Goal: Task Accomplishment & Management: Complete application form

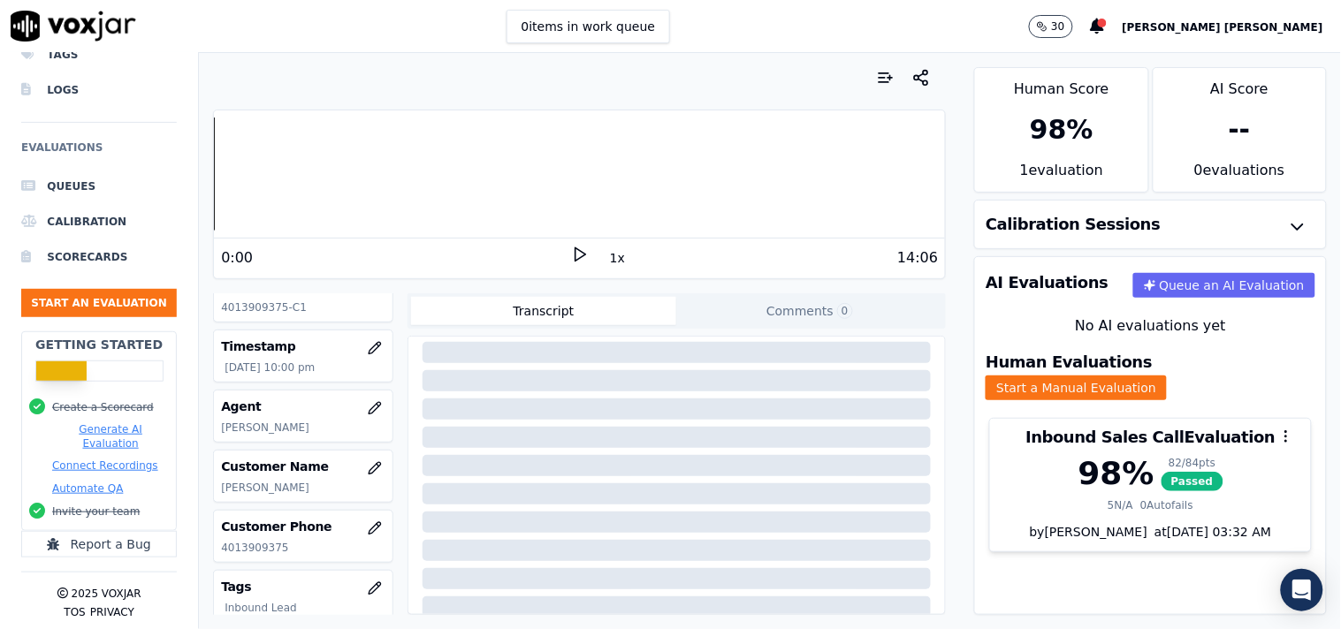
scroll to position [196, 0]
click at [95, 303] on ul "Queues Calibration Scorecards Start an Evaluation" at bounding box center [99, 250] width 156 height 163
click at [112, 289] on button "Start an Evaluation" at bounding box center [99, 303] width 156 height 28
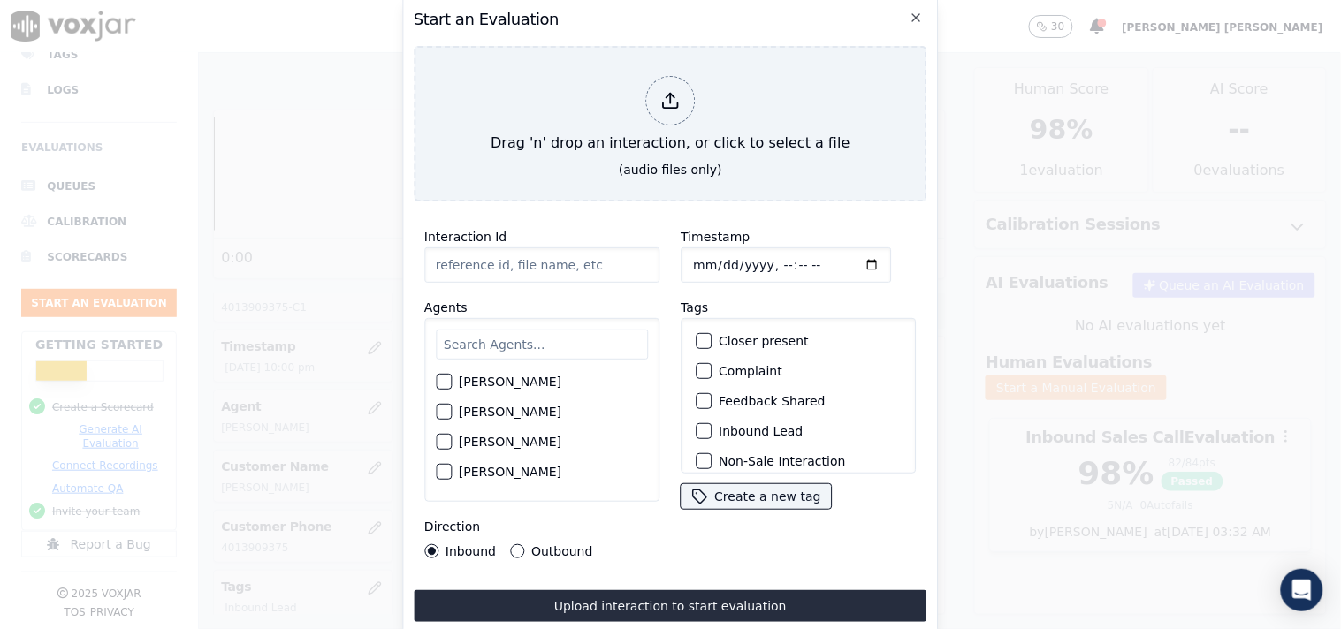
click at [692, 257] on input "Timestamp" at bounding box center [785, 264] width 210 height 35
type input "[DATE]T22:35"
click at [710, 422] on div "Inbound Lead" at bounding box center [797, 431] width 219 height 30
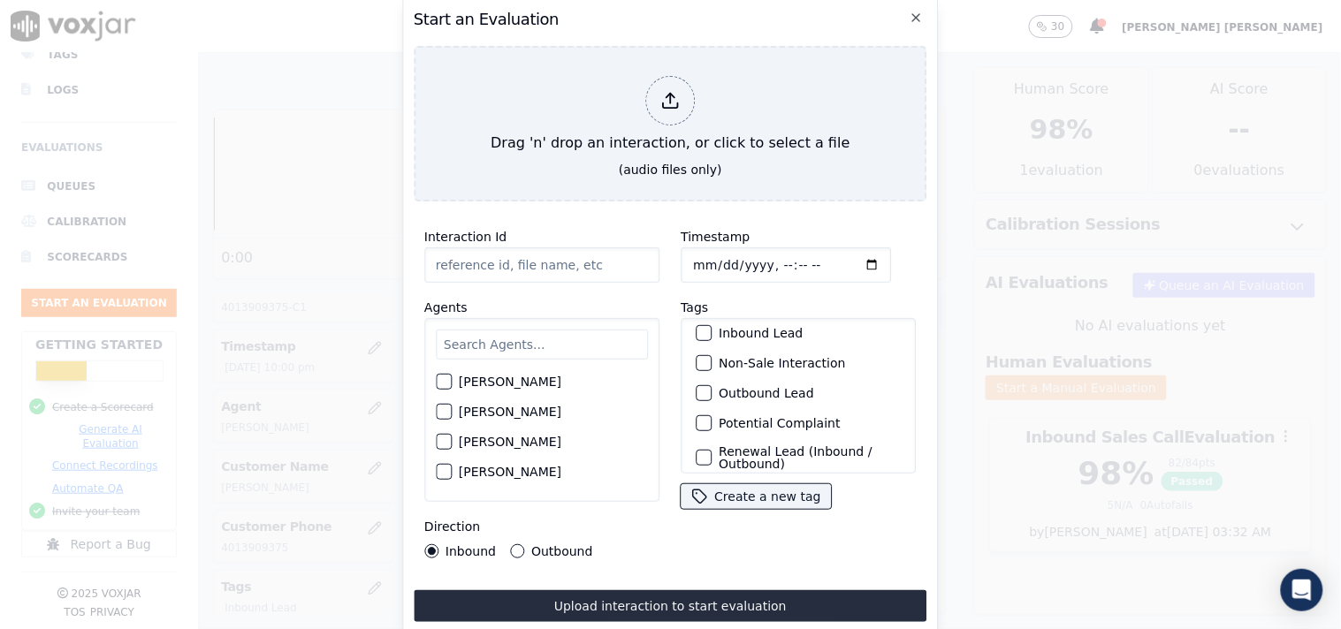
click at [696, 357] on div "button" at bounding box center [702, 363] width 12 height 12
click at [718, 327] on label "Inbound Lead" at bounding box center [760, 333] width 84 height 12
click at [711, 325] on button "Inbound Lead" at bounding box center [703, 333] width 16 height 16
click at [493, 343] on input "text" at bounding box center [542, 345] width 212 height 30
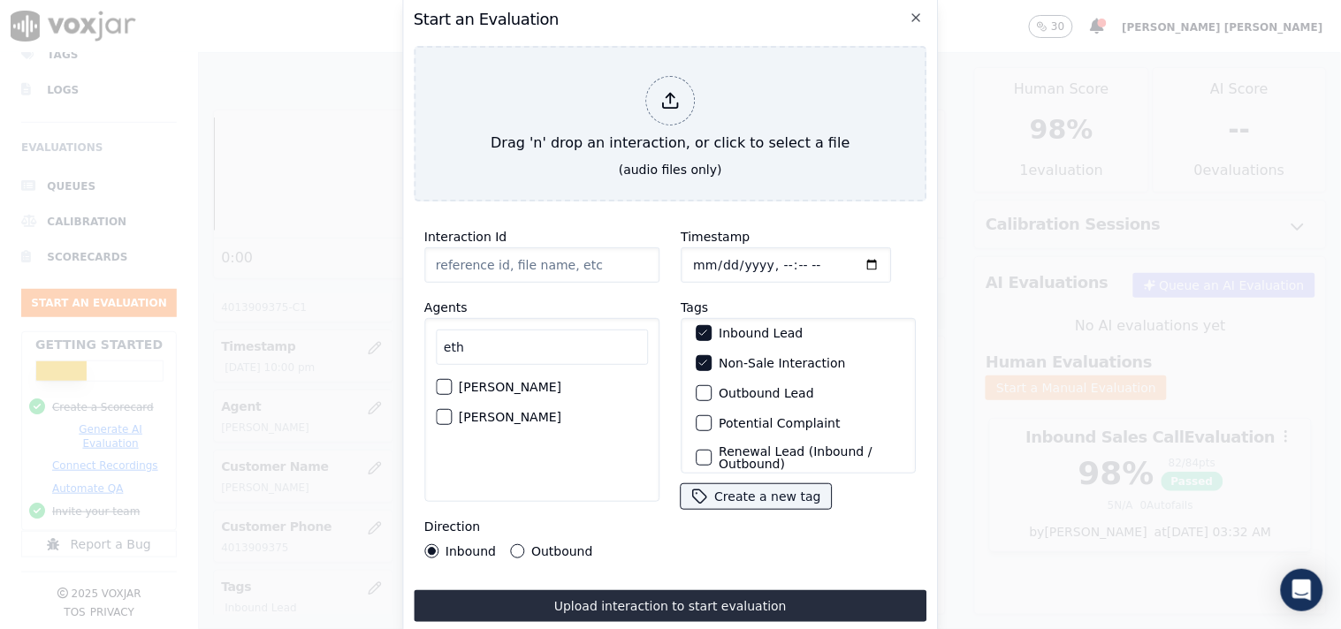
type input "eth"
click at [489, 381] on label "[PERSON_NAME]" at bounding box center [510, 387] width 103 height 12
click at [452, 379] on button "[PERSON_NAME]" at bounding box center [444, 387] width 16 height 16
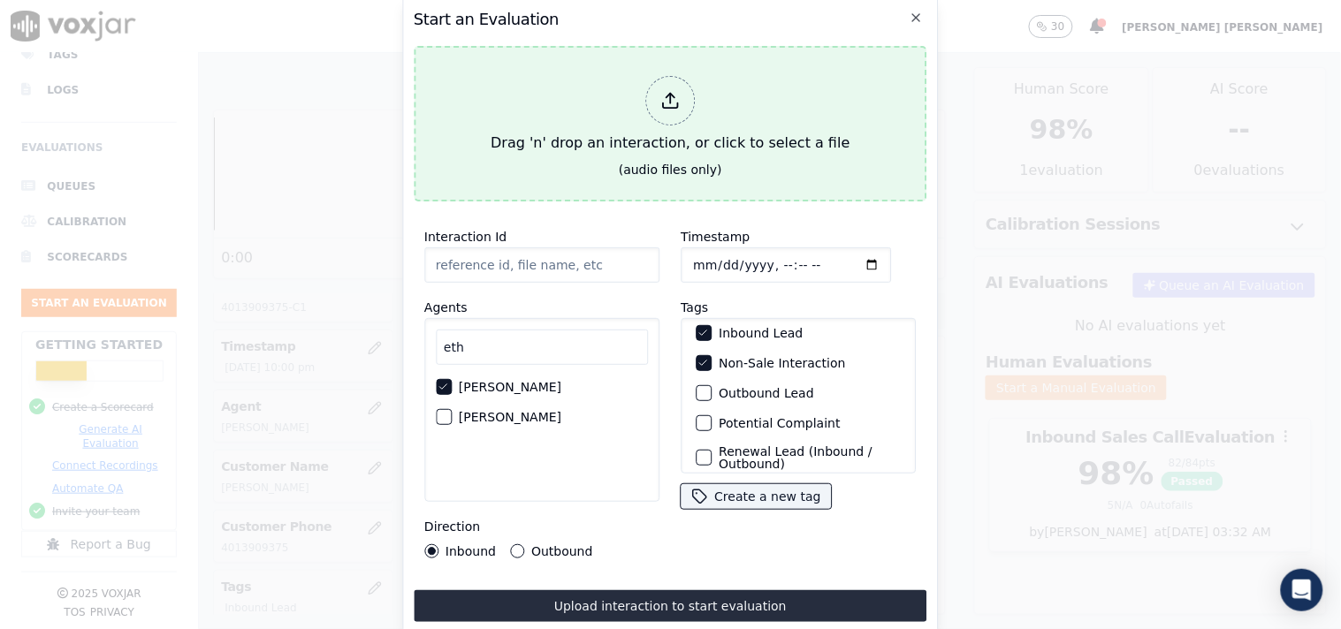
click at [657, 127] on div "Drag 'n' drop an interaction, or click to select a file" at bounding box center [669, 115] width 373 height 92
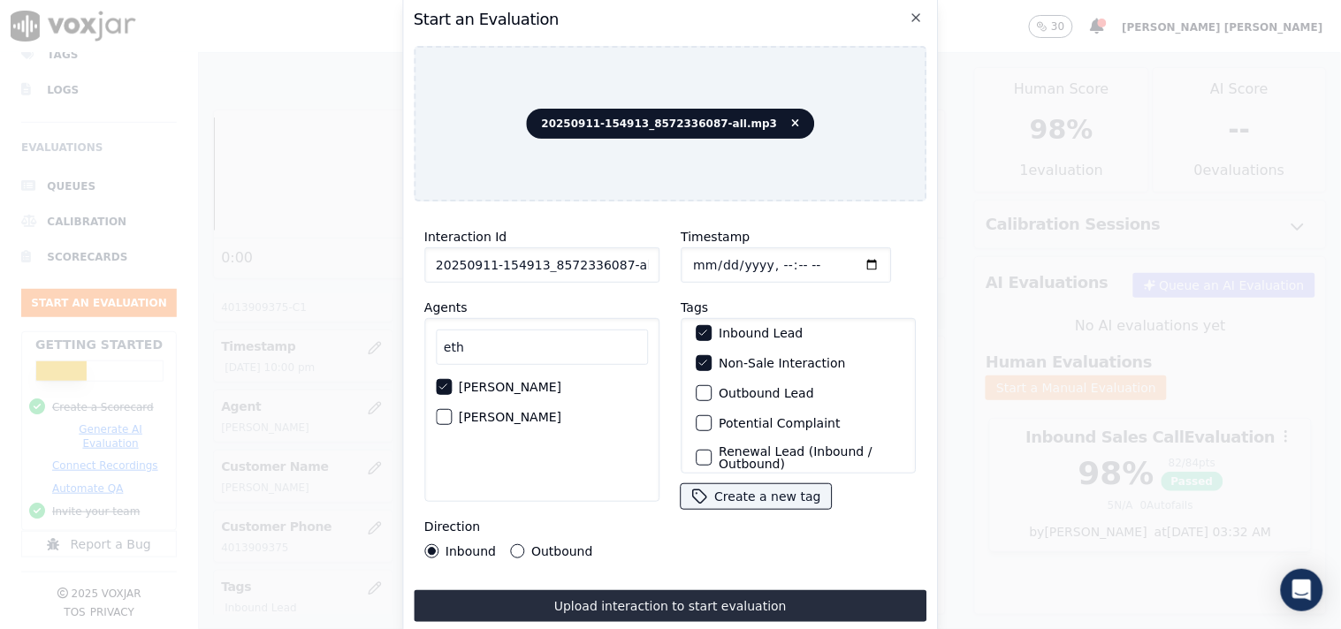
scroll to position [0, 10]
drag, startPoint x: 612, startPoint y: 263, endPoint x: 660, endPoint y: 253, distance: 48.9
click at [660, 253] on div "Interaction Id 20250911-154913_8572336087-all.mp3 Agents eth [PERSON_NAME] [PER…" at bounding box center [542, 392] width 256 height 353
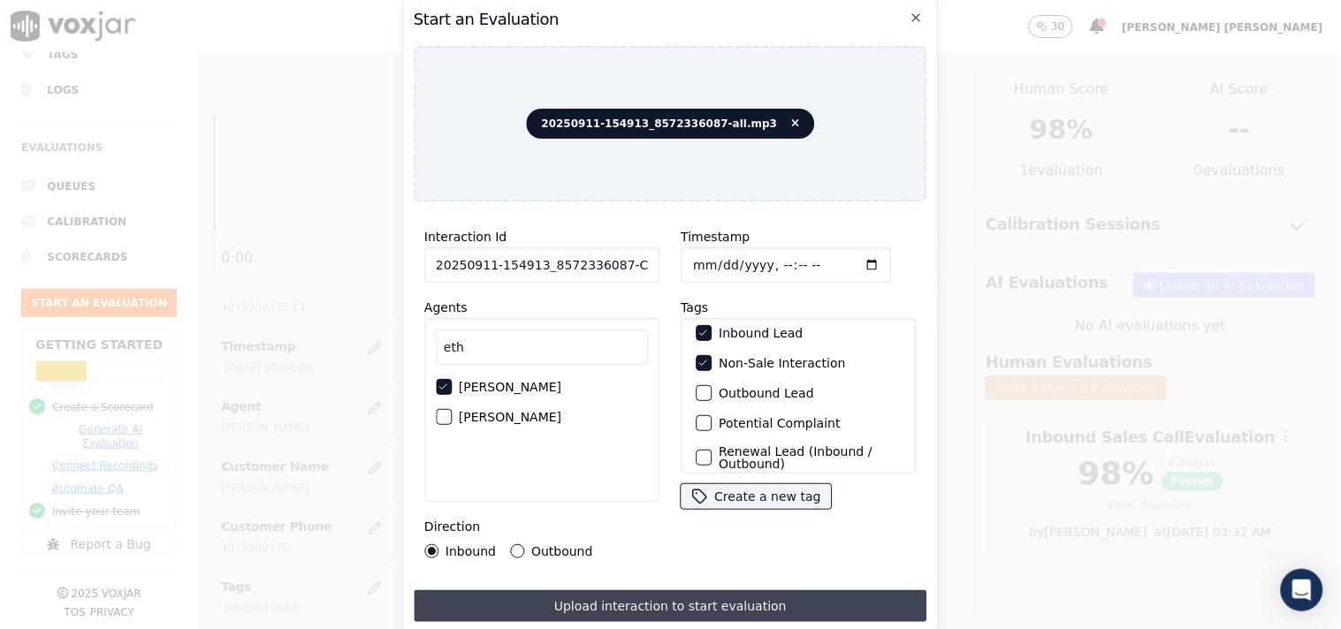
type input "20250911-154913_8572336087-C1"
click at [620, 590] on button "Upload interaction to start evaluation" at bounding box center [670, 606] width 513 height 32
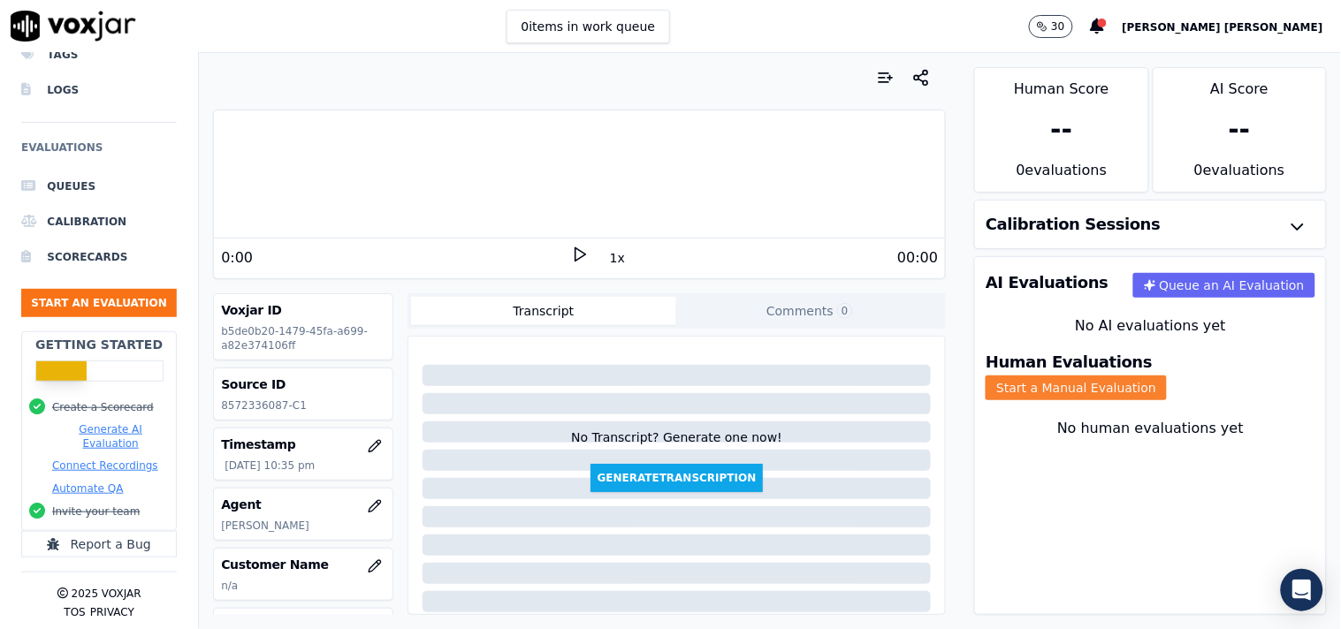
click at [1166, 376] on button "Start a Manual Evaluation" at bounding box center [1075, 388] width 181 height 25
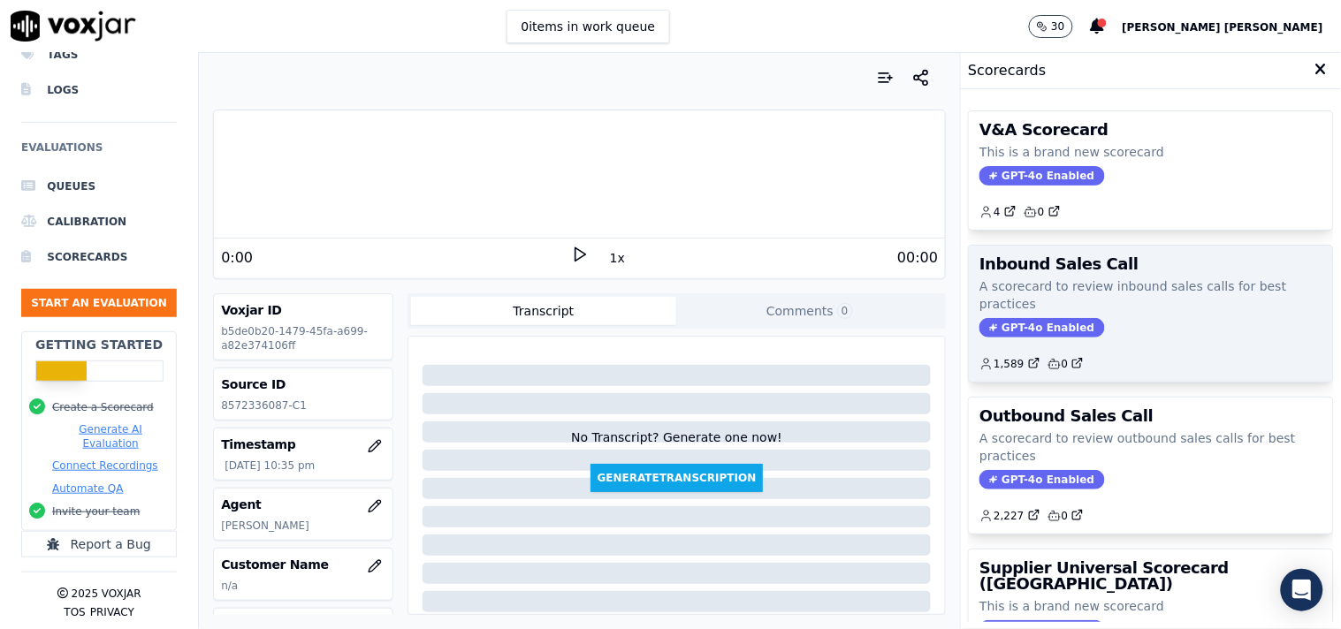
click at [1036, 328] on span "GPT-4o Enabled" at bounding box center [1041, 327] width 125 height 19
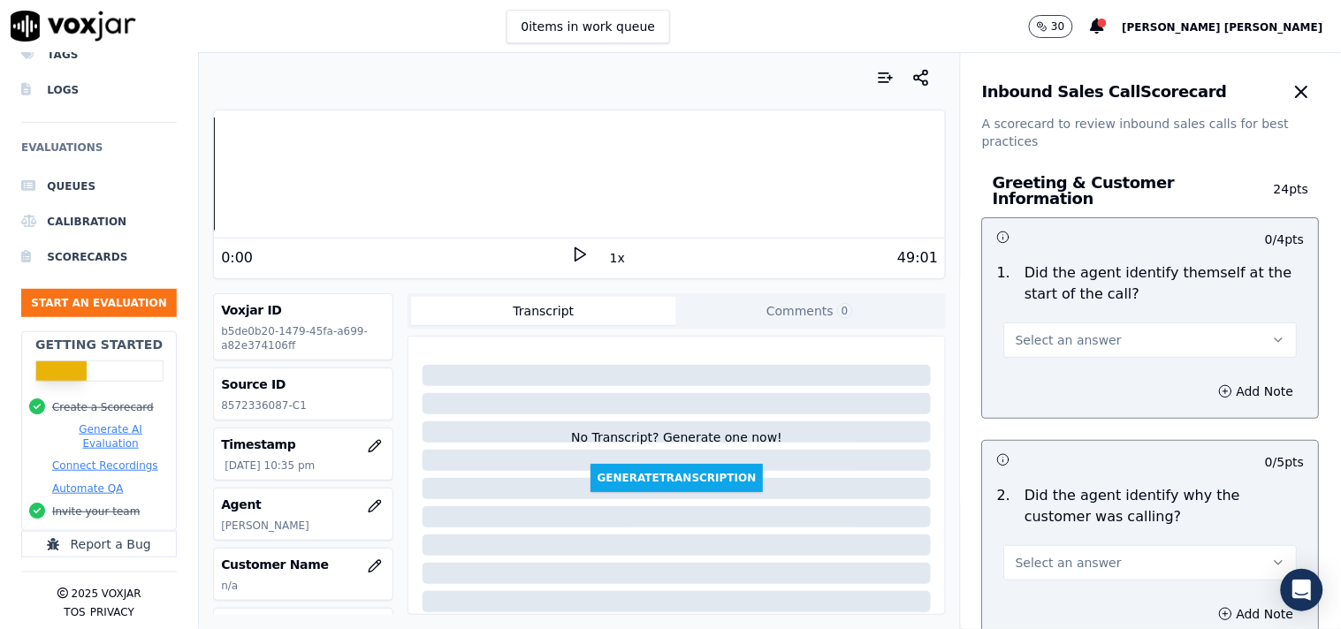
click at [1063, 340] on button "Select an answer" at bounding box center [1150, 340] width 293 height 35
click at [1050, 365] on div "Yes" at bounding box center [1120, 371] width 260 height 28
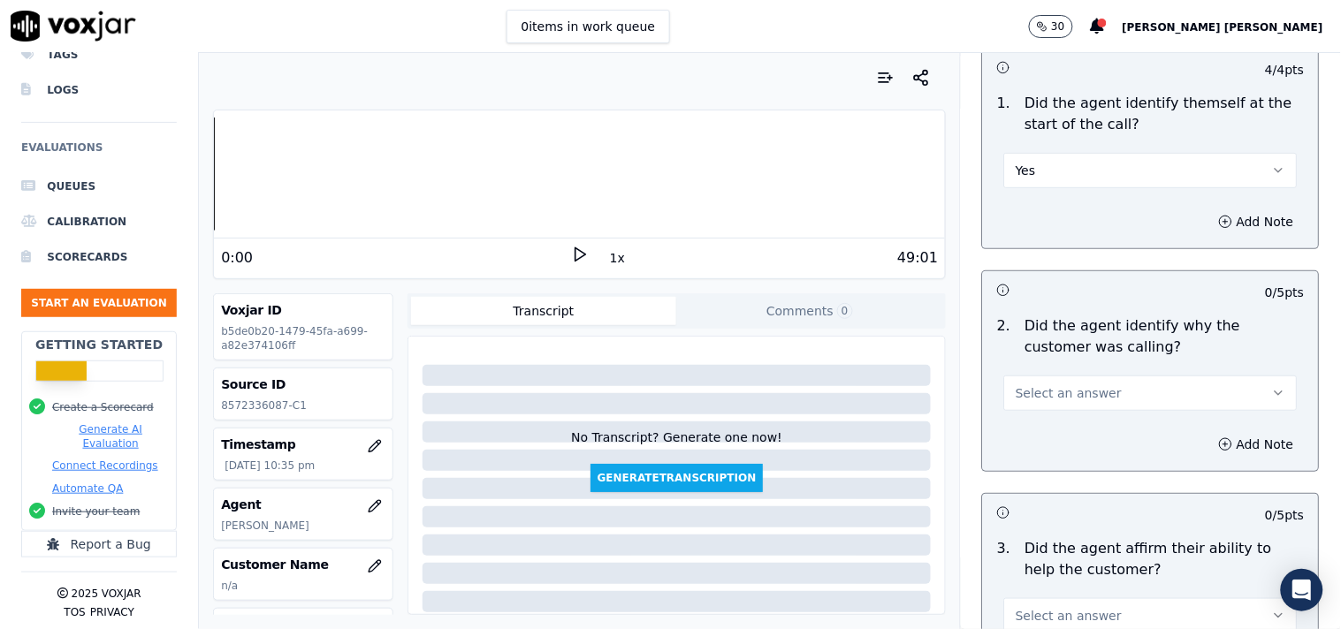
scroll to position [196, 0]
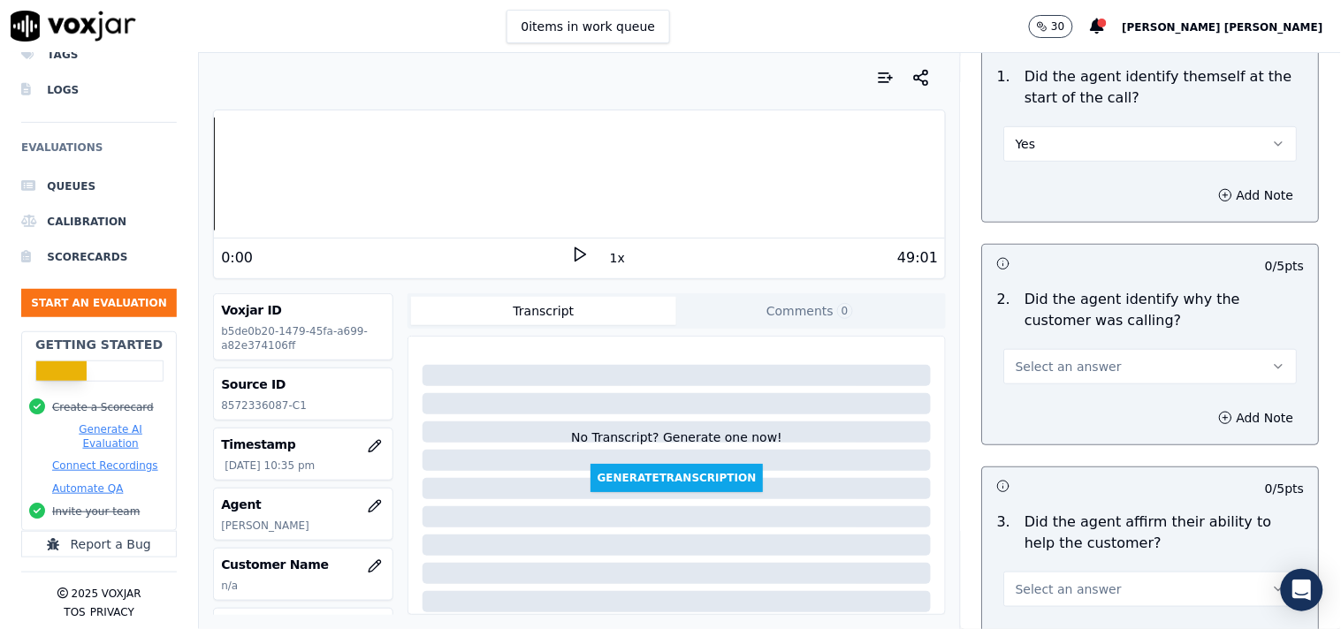
click at [1108, 349] on button "Select an answer" at bounding box center [1150, 366] width 293 height 35
click at [1083, 408] on div "Yes" at bounding box center [1120, 398] width 260 height 28
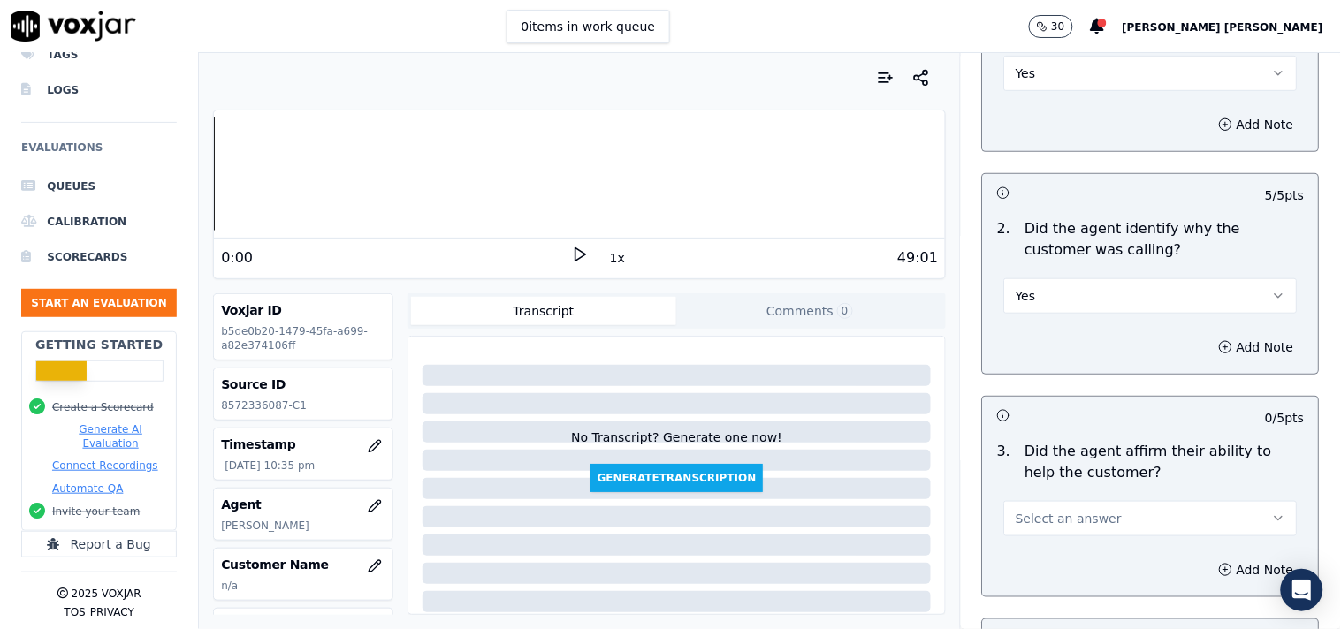
scroll to position [294, 0]
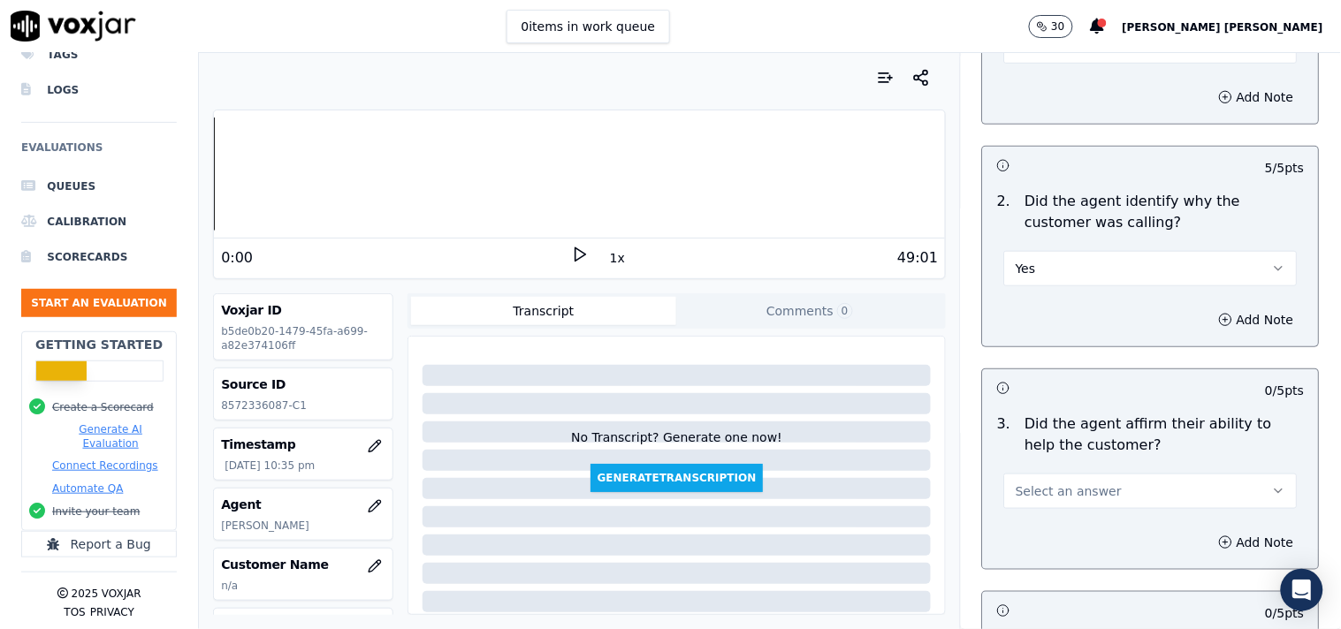
click at [1059, 482] on span "Select an answer" at bounding box center [1068, 491] width 106 height 18
click at [1041, 520] on div "Yes" at bounding box center [1120, 522] width 260 height 28
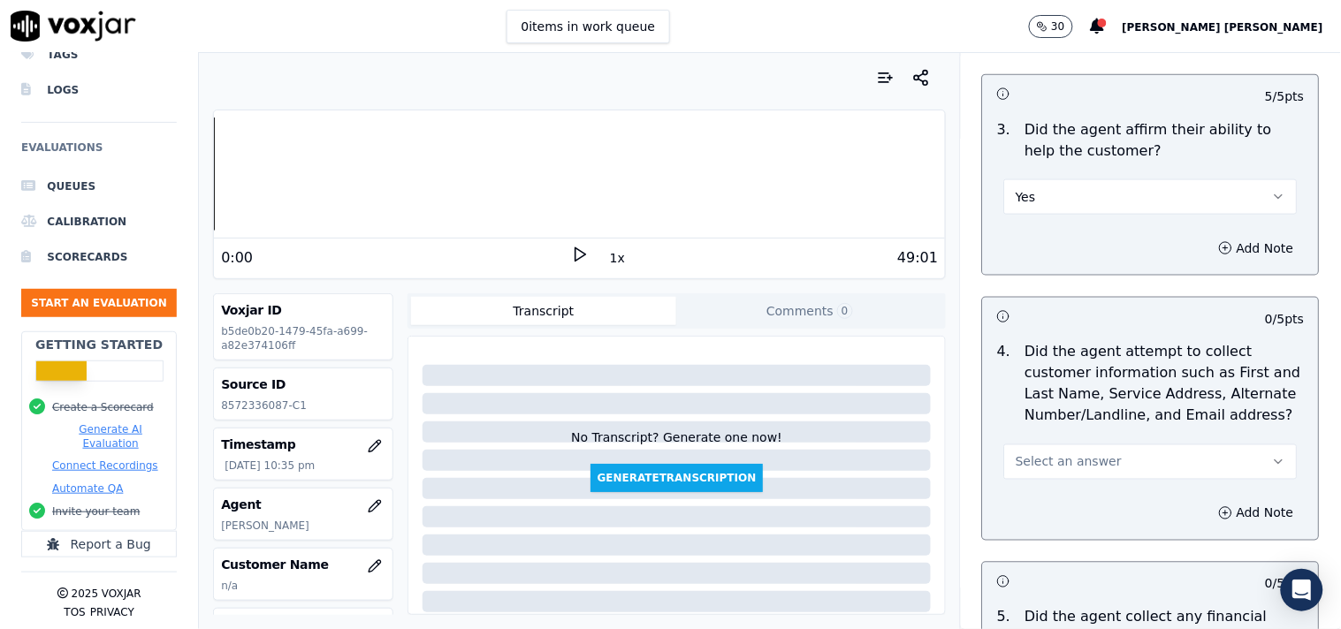
click at [1076, 453] on span "Select an answer" at bounding box center [1068, 462] width 106 height 18
click at [1090, 496] on div "Yes" at bounding box center [1120, 493] width 260 height 28
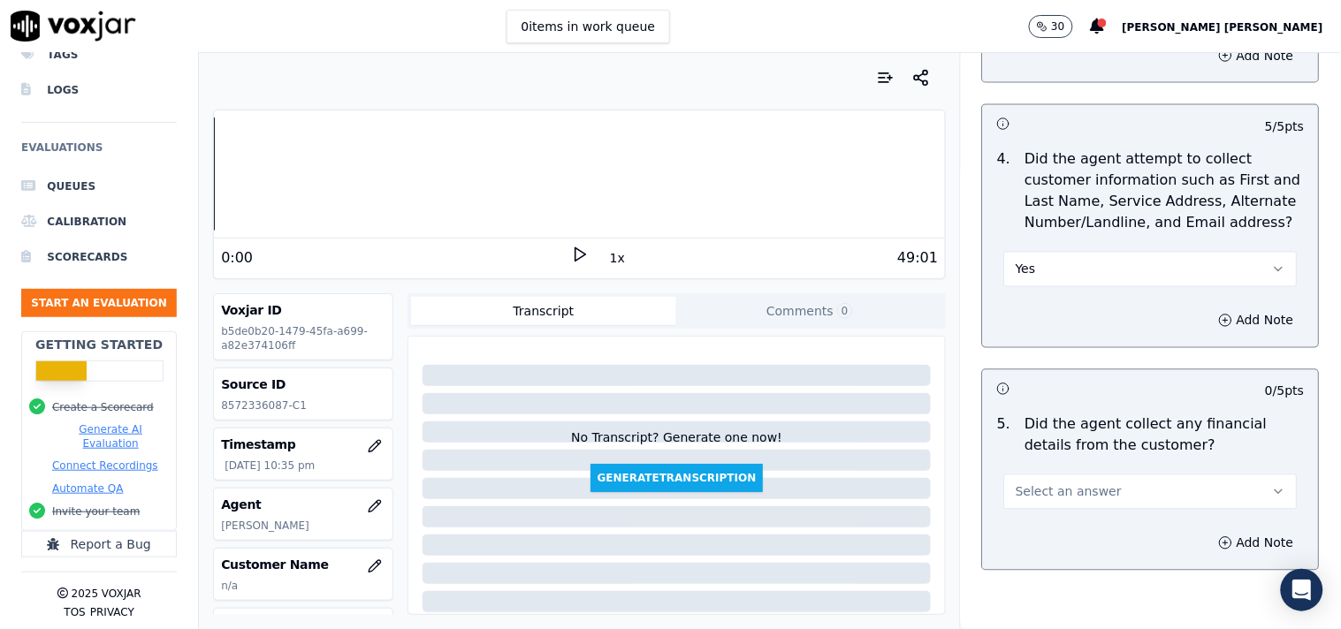
scroll to position [785, 0]
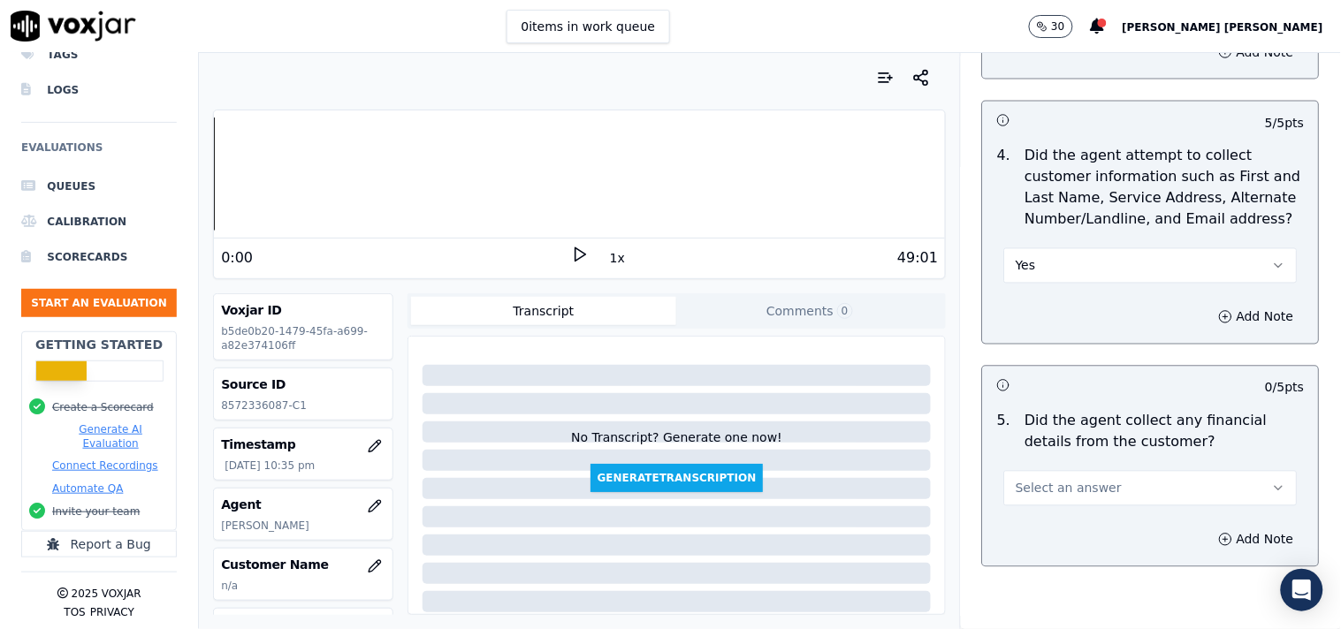
click at [1083, 480] on span "Select an answer" at bounding box center [1068, 489] width 106 height 18
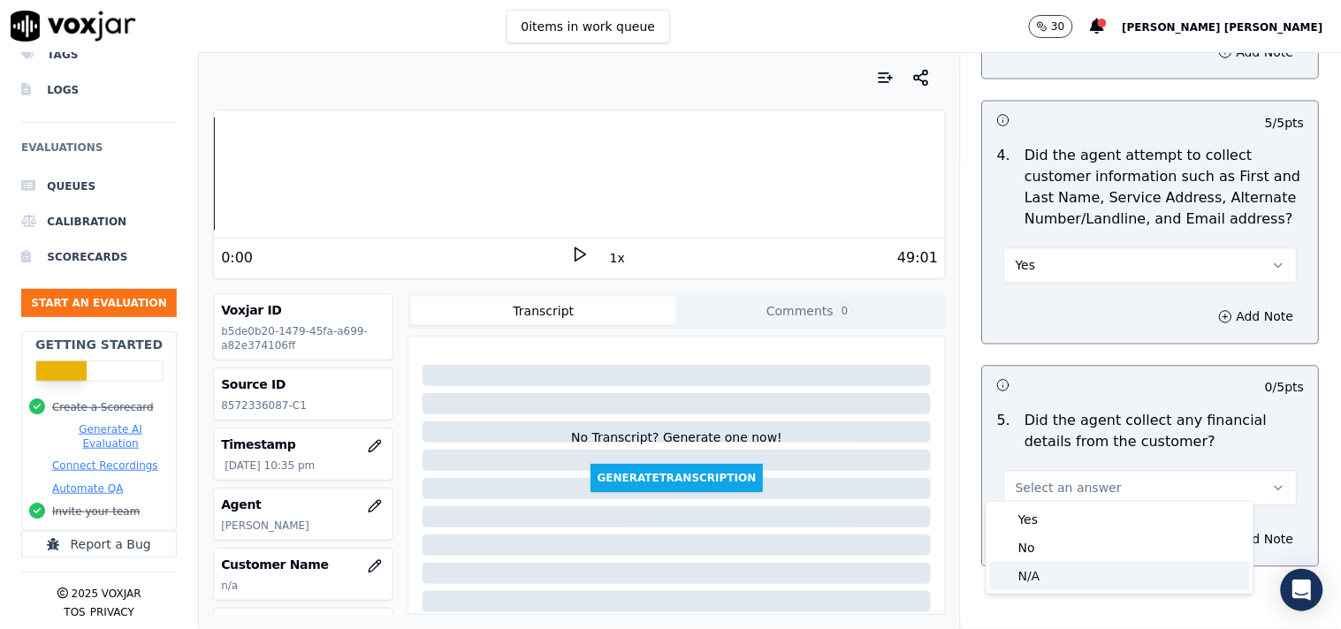
click at [1064, 566] on div "Yes No N/A" at bounding box center [1119, 548] width 267 height 92
click at [1062, 566] on div "N/A" at bounding box center [1120, 576] width 260 height 28
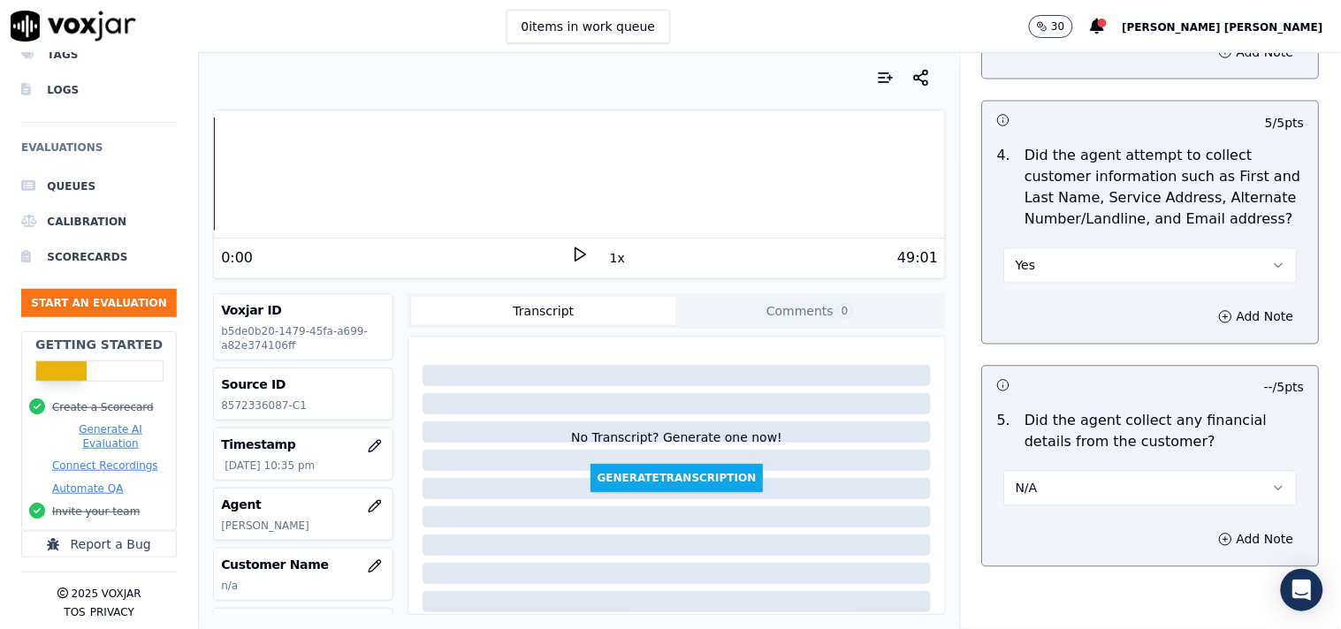
scroll to position [884, 0]
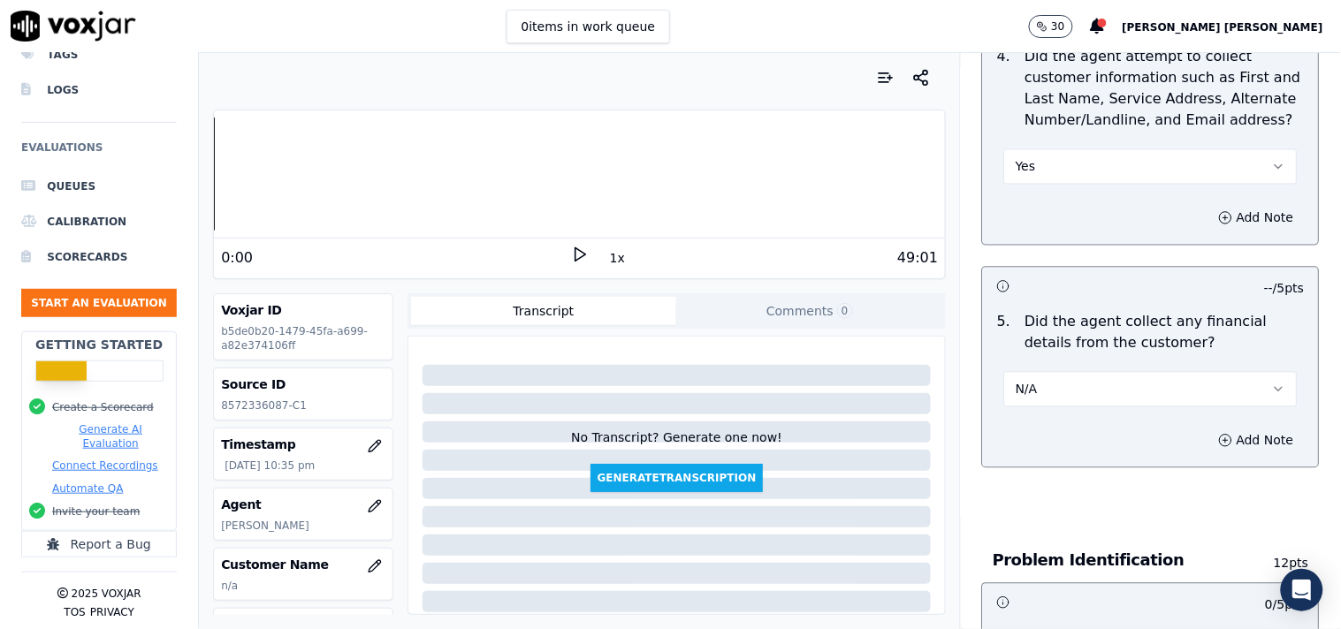
click at [1079, 372] on button "N/A" at bounding box center [1150, 389] width 293 height 35
click at [1060, 444] on div "No" at bounding box center [1120, 450] width 260 height 28
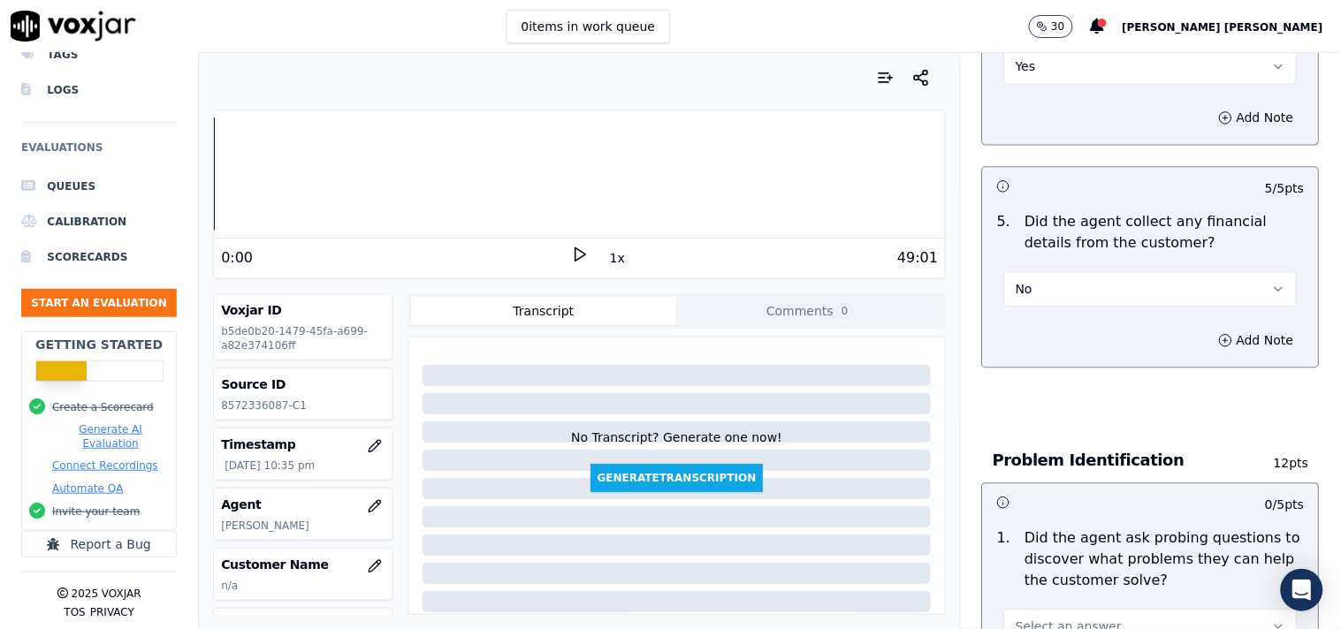
scroll to position [1080, 0]
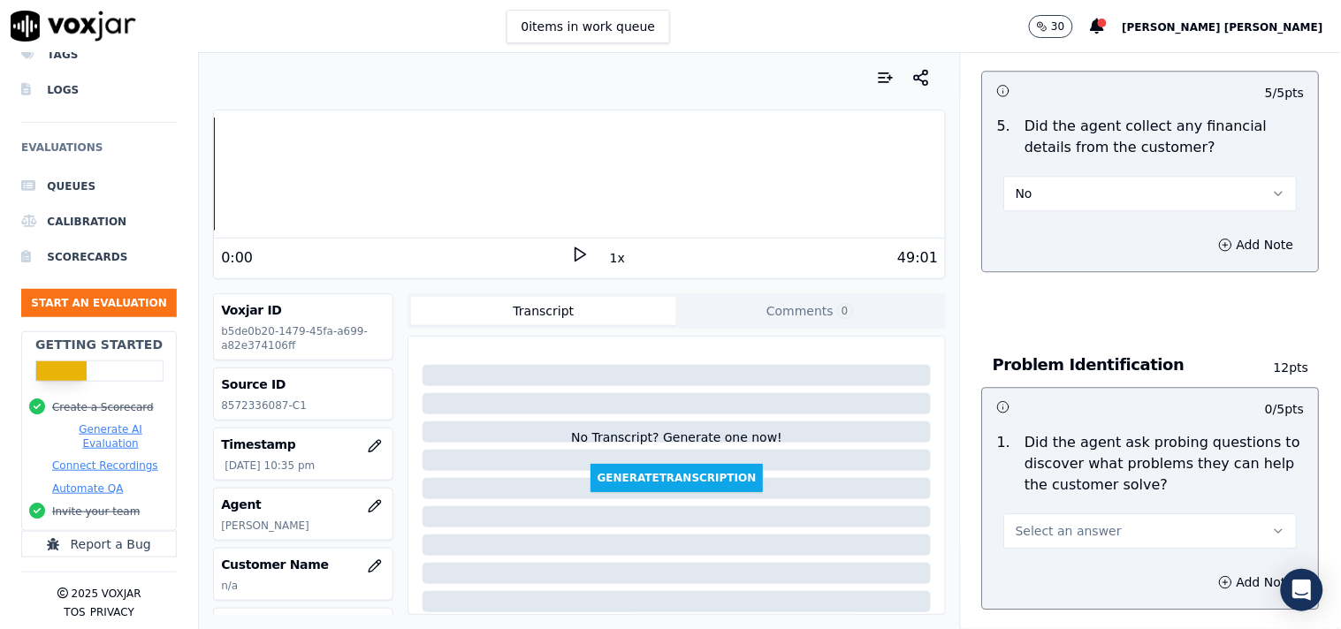
click at [1034, 522] on span "Select an answer" at bounding box center [1068, 531] width 106 height 18
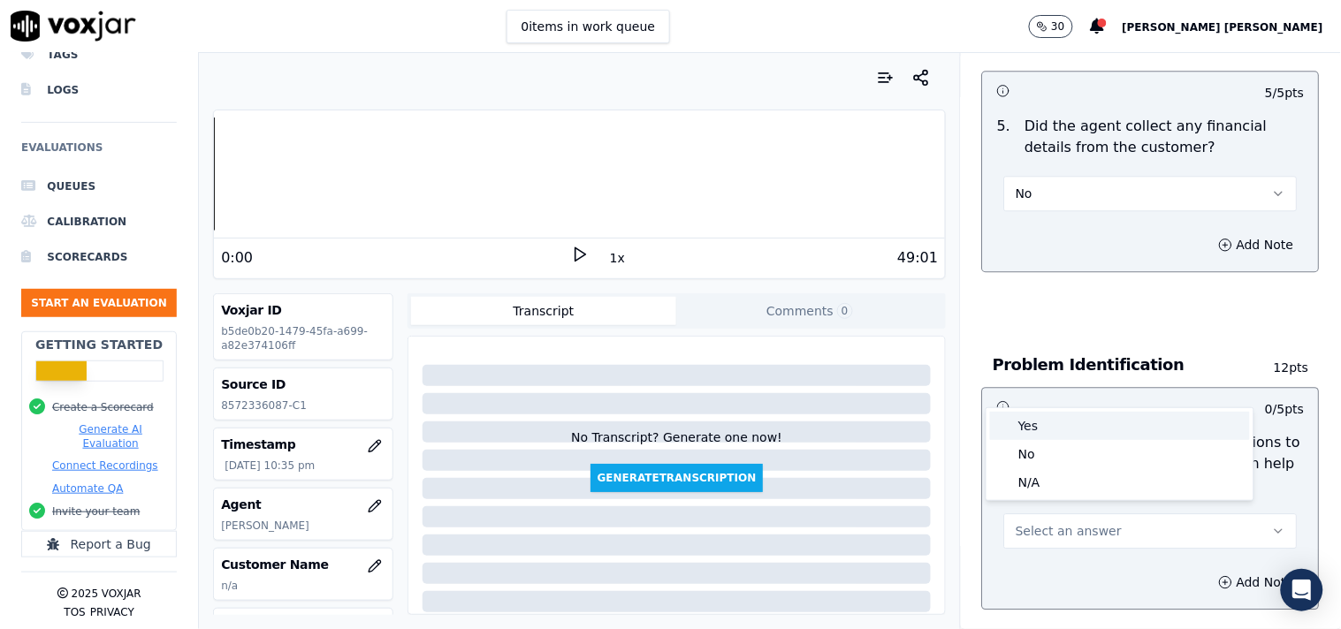
click at [1062, 419] on div "Yes" at bounding box center [1120, 426] width 260 height 28
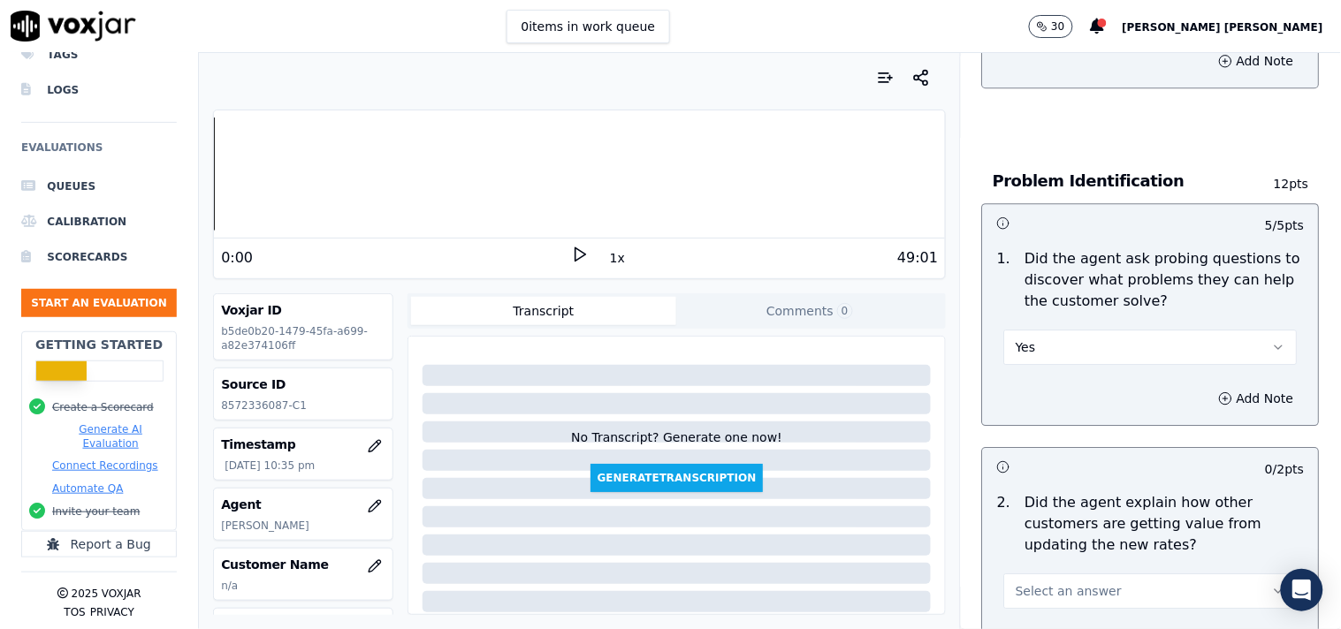
scroll to position [1276, 0]
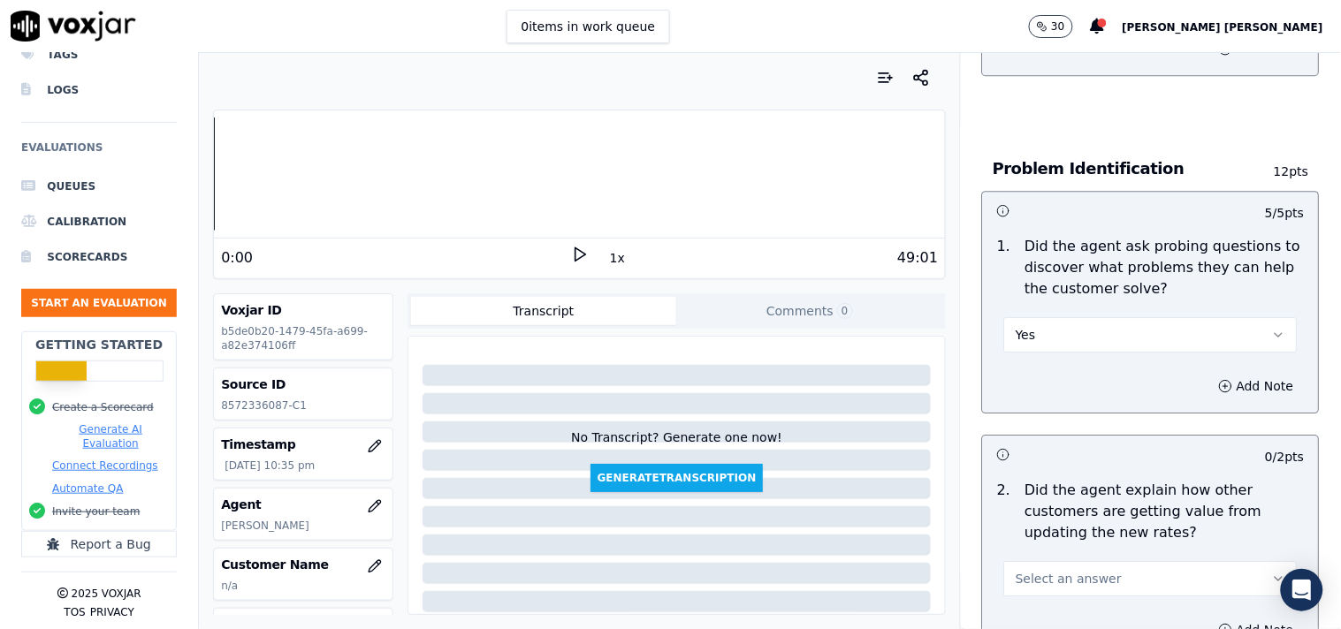
click at [1056, 561] on button "Select an answer" at bounding box center [1150, 578] width 293 height 35
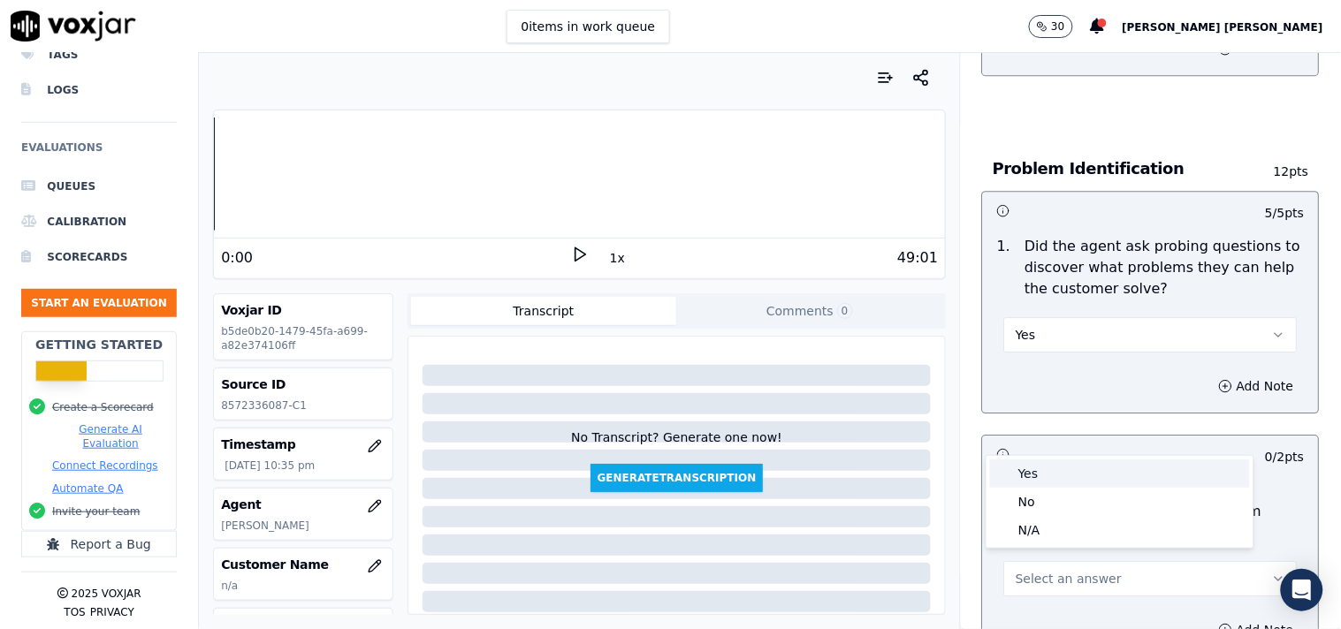
click at [1048, 475] on div "Yes" at bounding box center [1120, 474] width 260 height 28
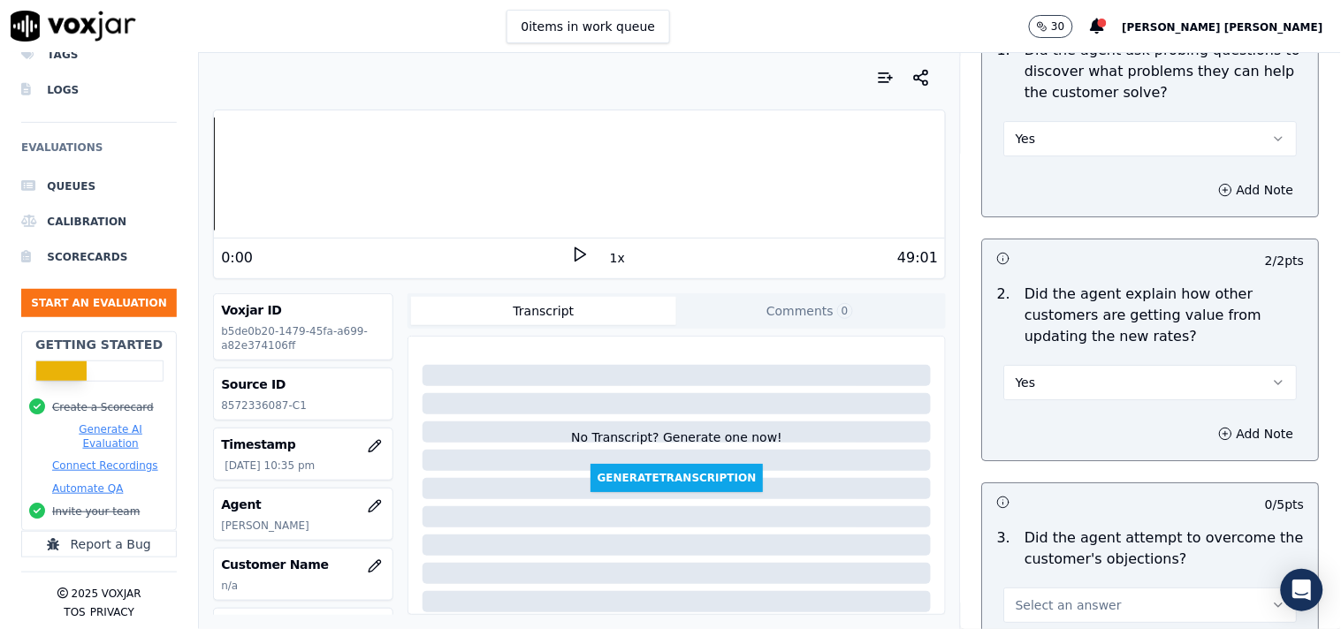
scroll to position [1668, 0]
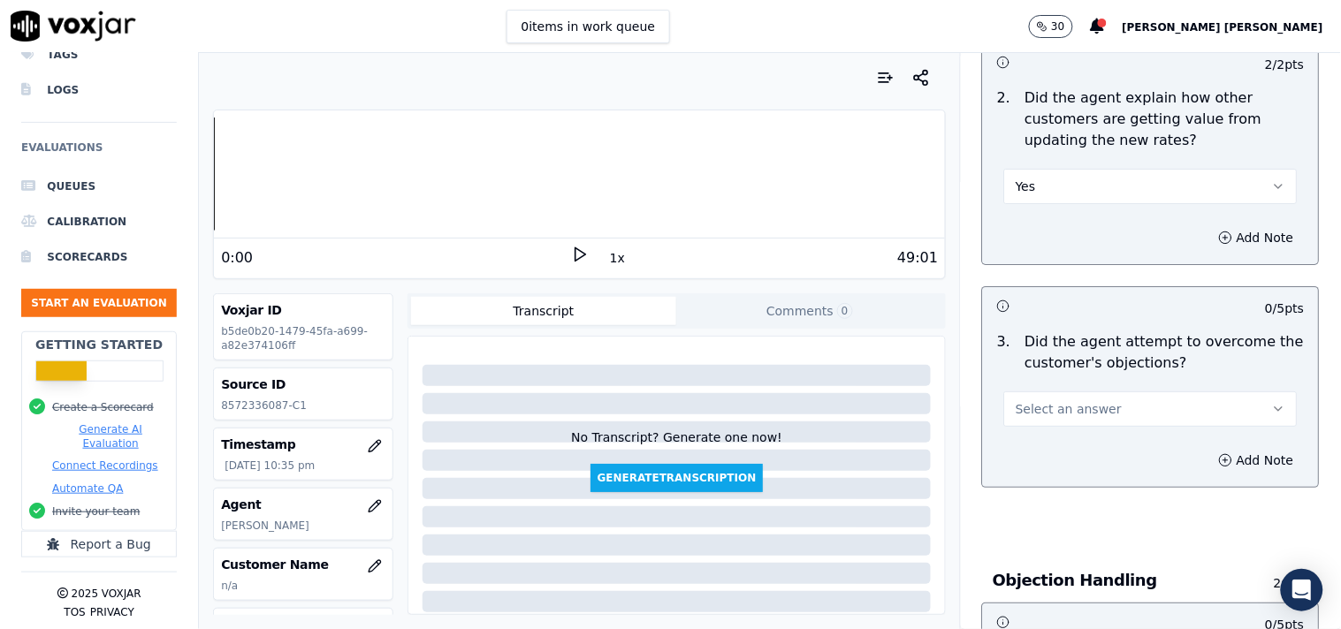
click at [1071, 414] on button "Select an answer" at bounding box center [1150, 408] width 293 height 35
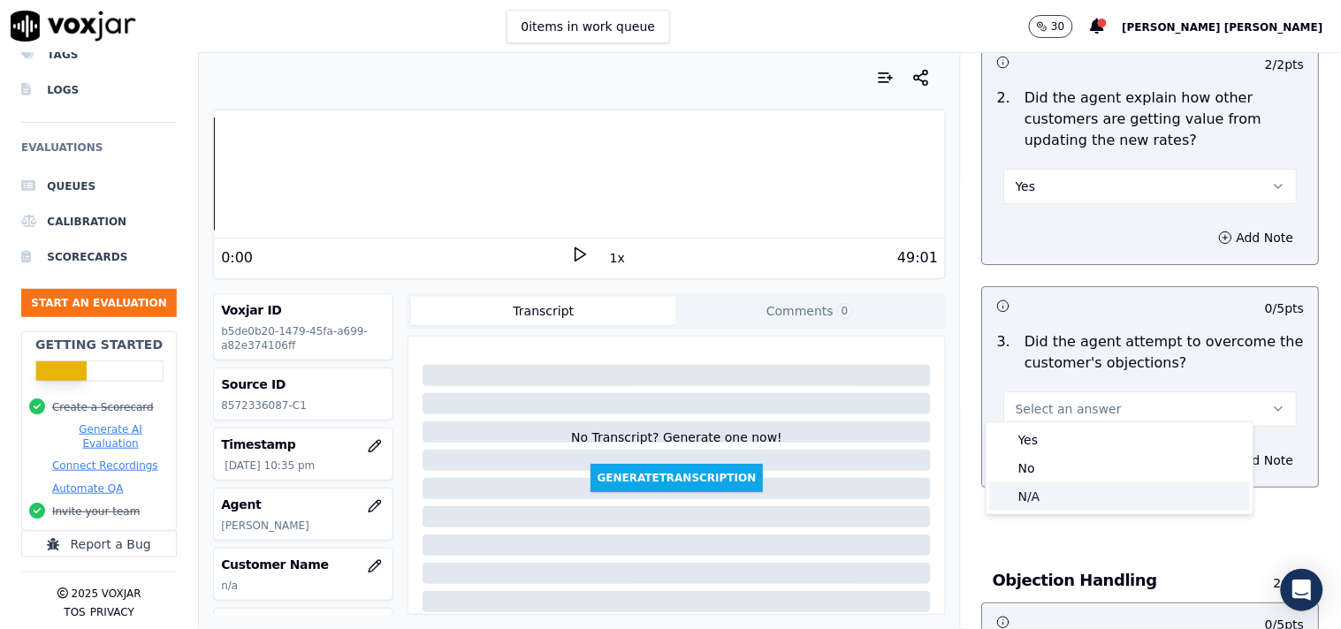
click at [1049, 502] on div "N/A" at bounding box center [1120, 496] width 260 height 28
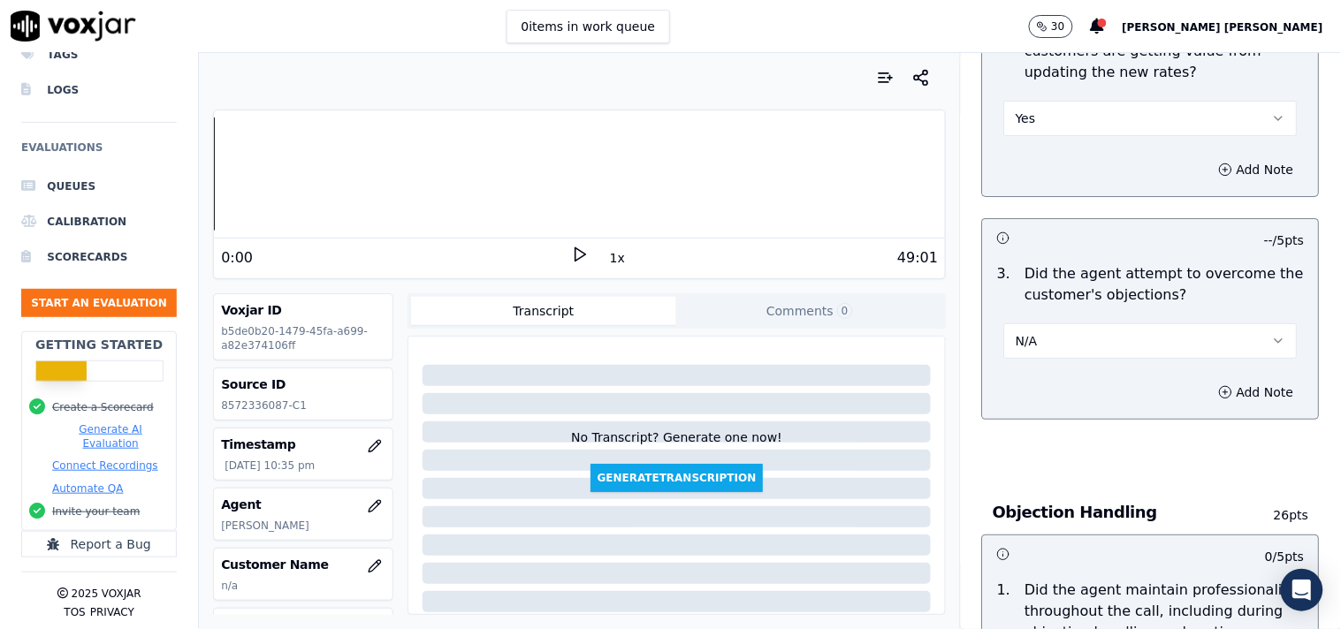
scroll to position [1865, 0]
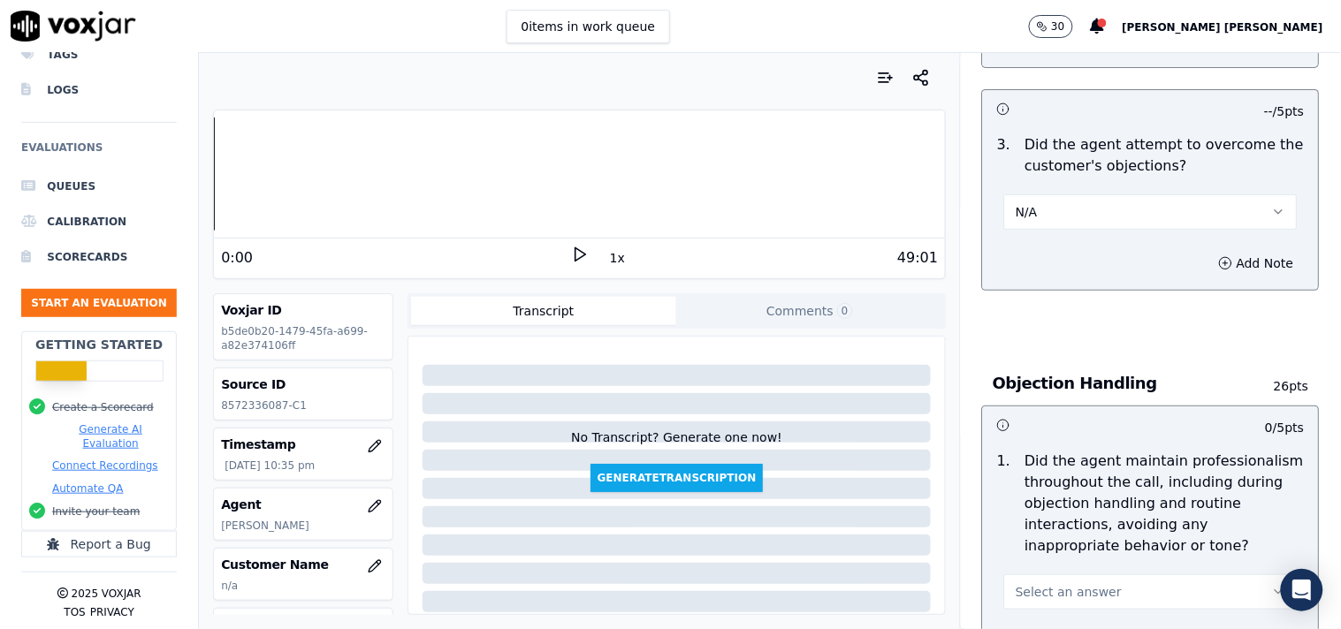
click at [1069, 208] on button "N/A" at bounding box center [1150, 211] width 293 height 35
click at [1062, 232] on div "Yes" at bounding box center [1120, 244] width 260 height 28
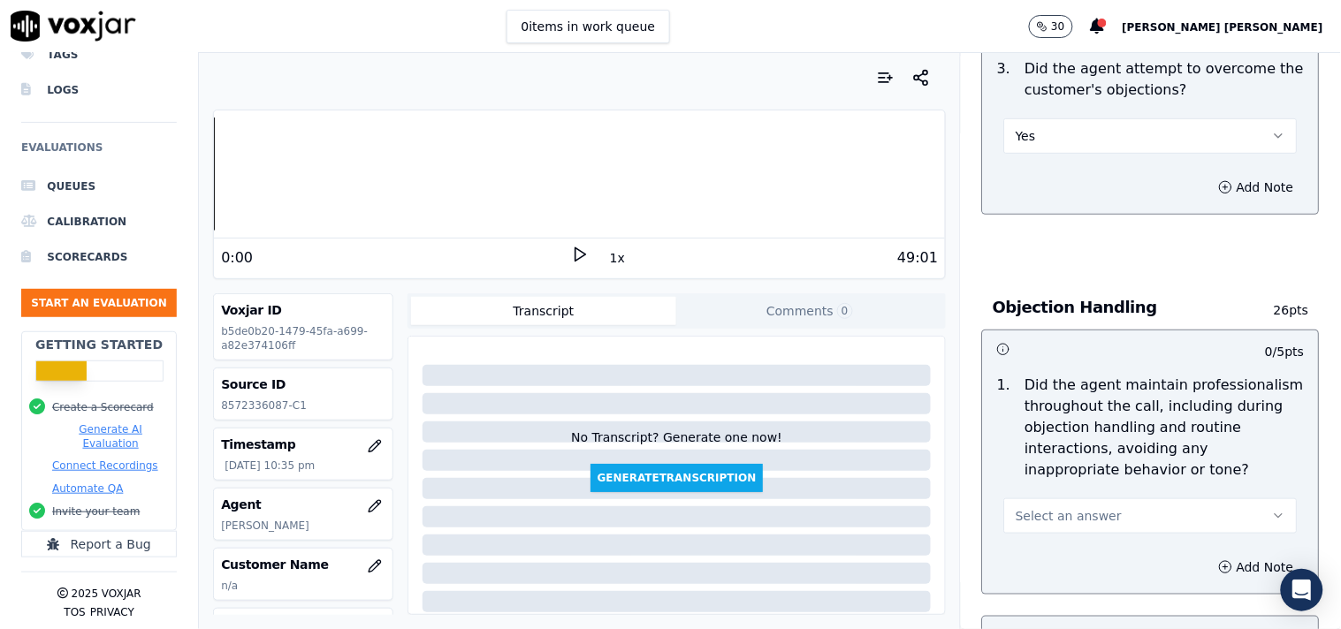
scroll to position [2062, 0]
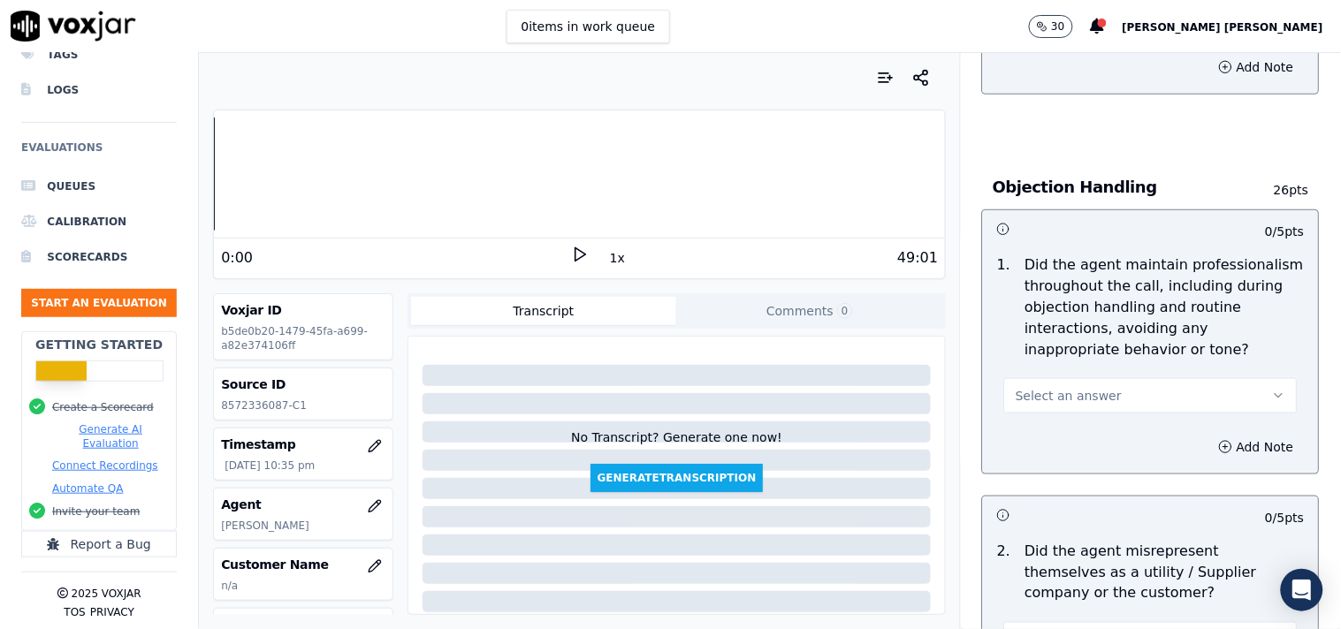
click at [1052, 387] on span "Select an answer" at bounding box center [1068, 396] width 106 height 18
click at [1037, 431] on div "Yes" at bounding box center [1120, 428] width 260 height 28
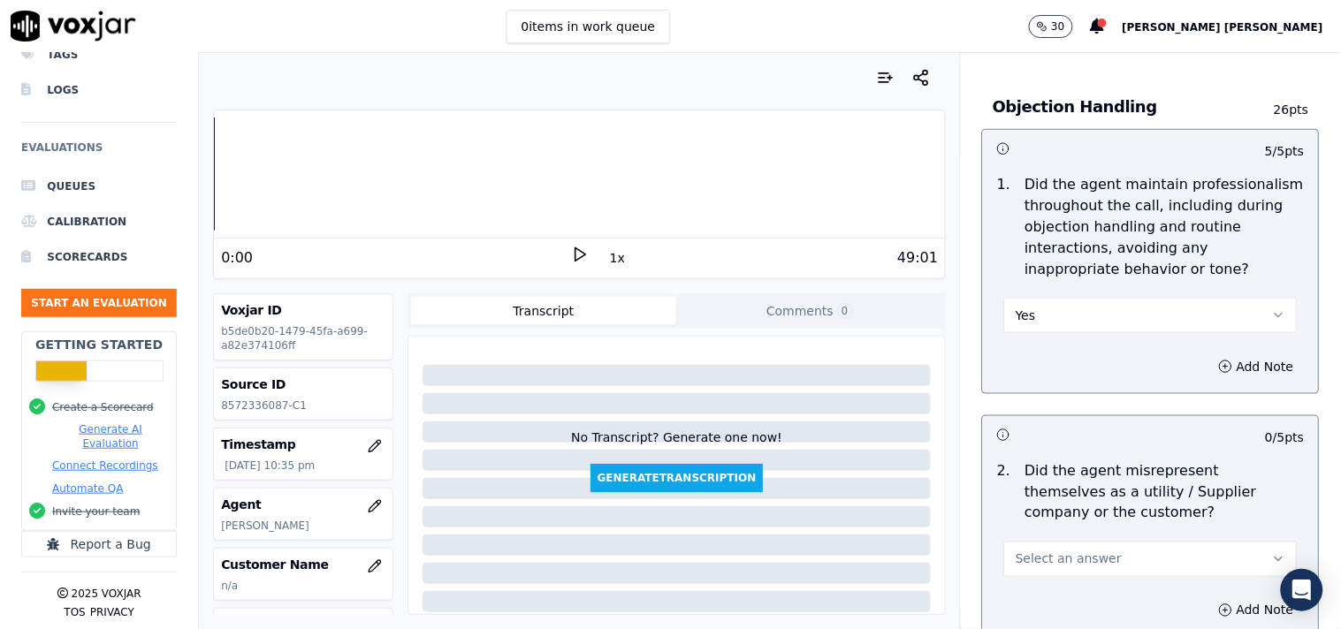
scroll to position [2258, 0]
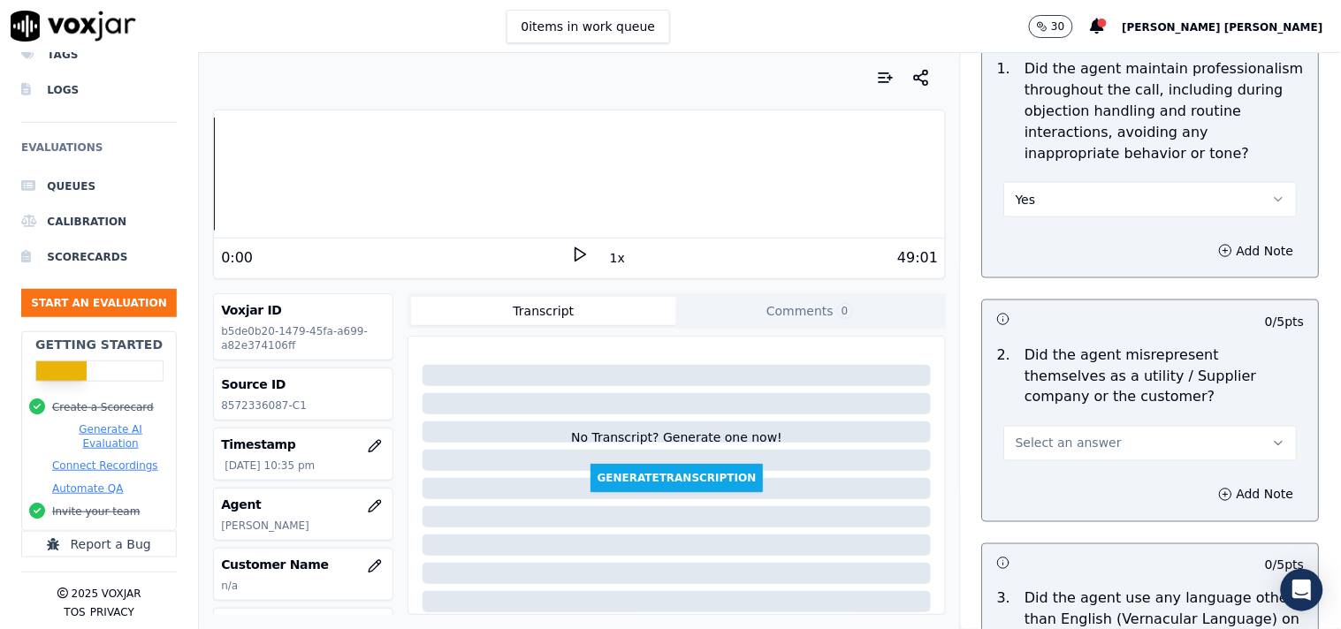
click at [1037, 435] on span "Select an answer" at bounding box center [1068, 444] width 106 height 18
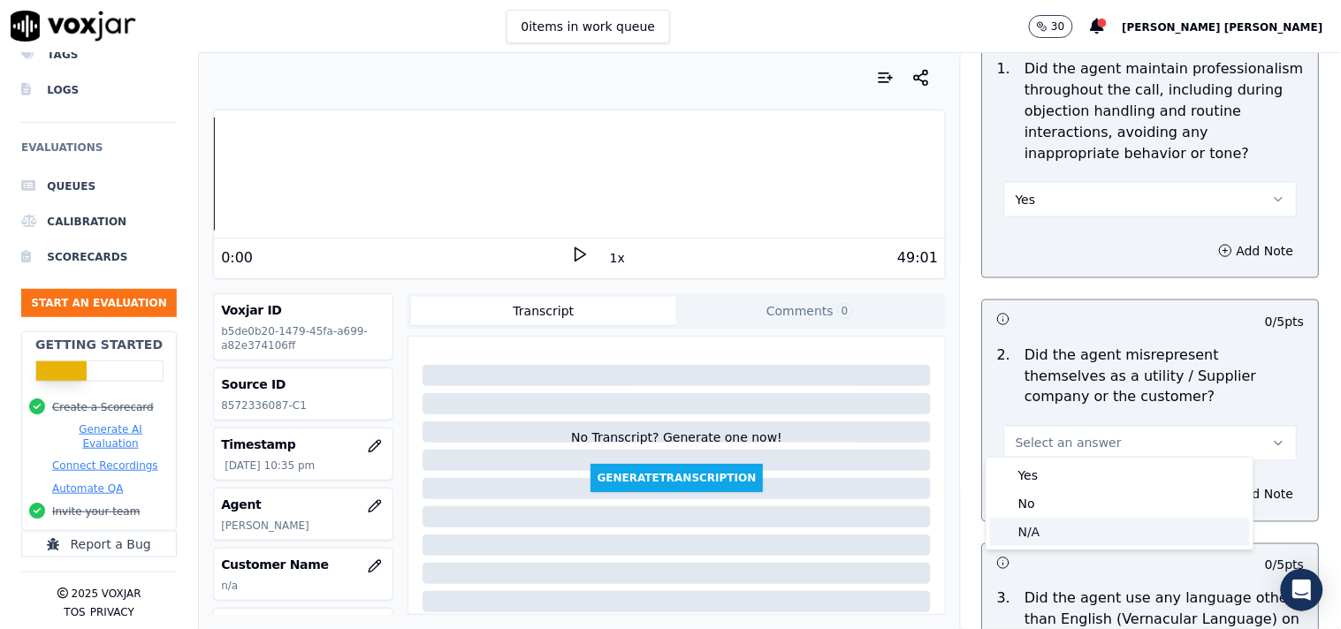
click at [1045, 521] on div "N/A" at bounding box center [1120, 532] width 260 height 28
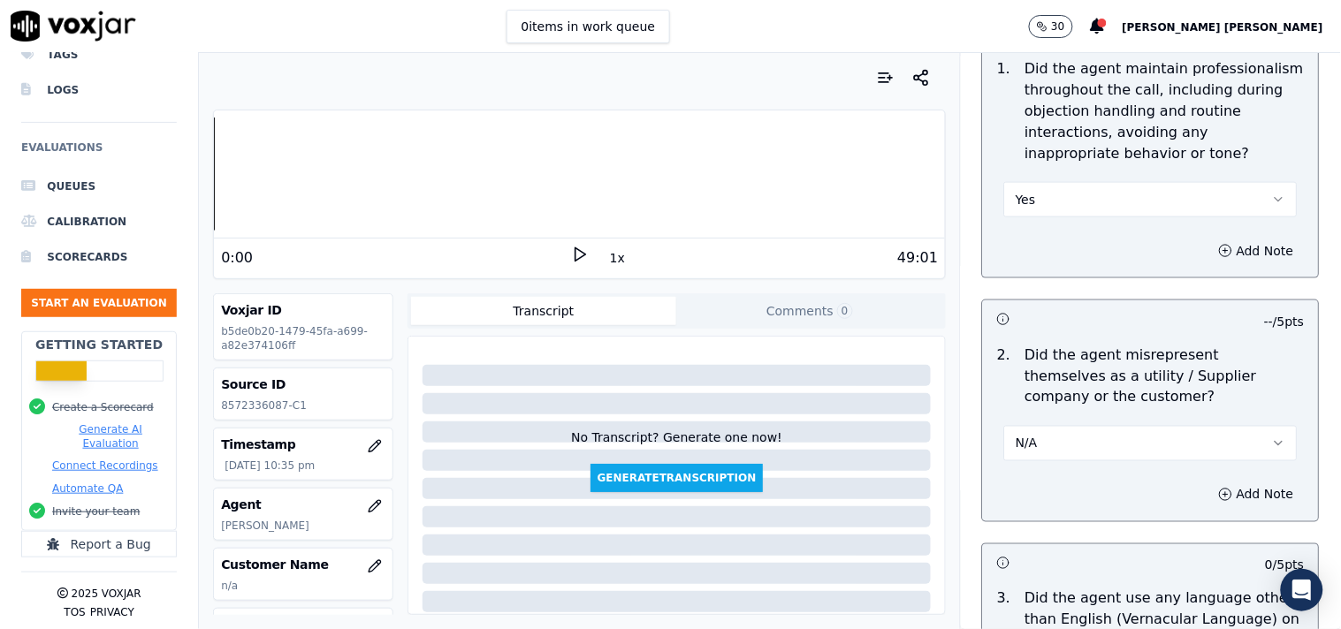
click at [1053, 408] on div "N/A" at bounding box center [1151, 434] width 322 height 53
click at [1052, 426] on button "N/A" at bounding box center [1150, 443] width 293 height 35
click at [1030, 492] on div "No" at bounding box center [1120, 504] width 260 height 28
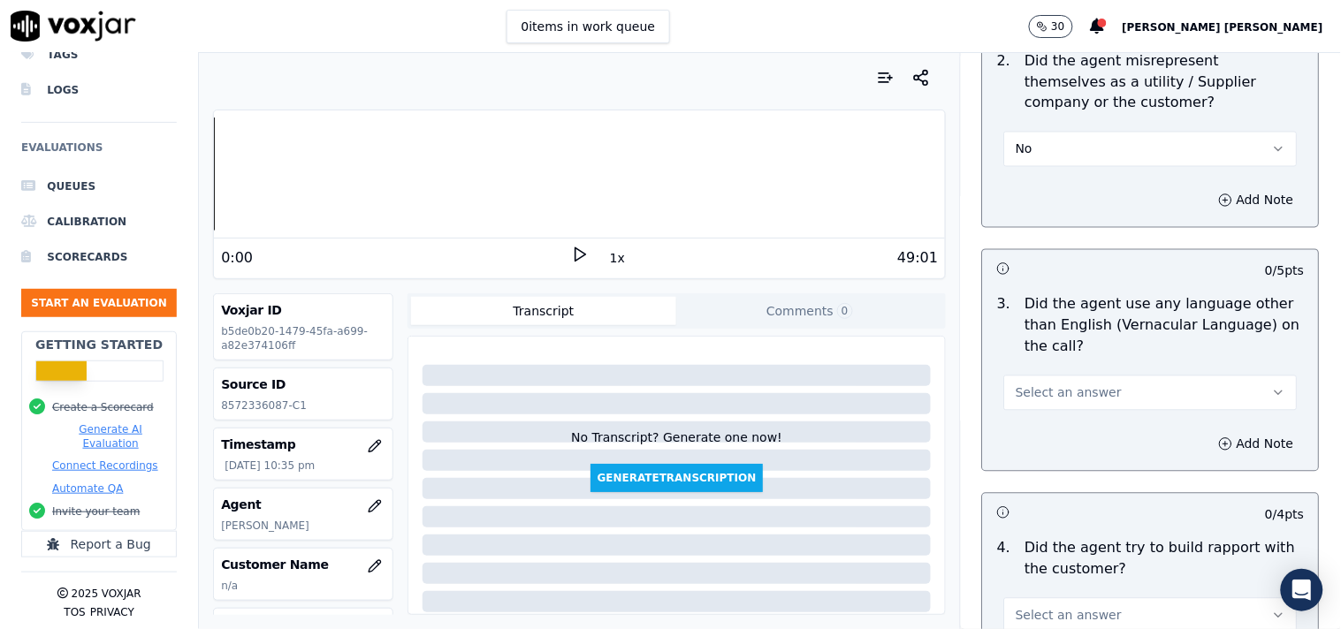
click at [1063, 390] on span "Select an answer" at bounding box center [1068, 393] width 106 height 18
click at [1050, 447] on div "No" at bounding box center [1120, 452] width 260 height 28
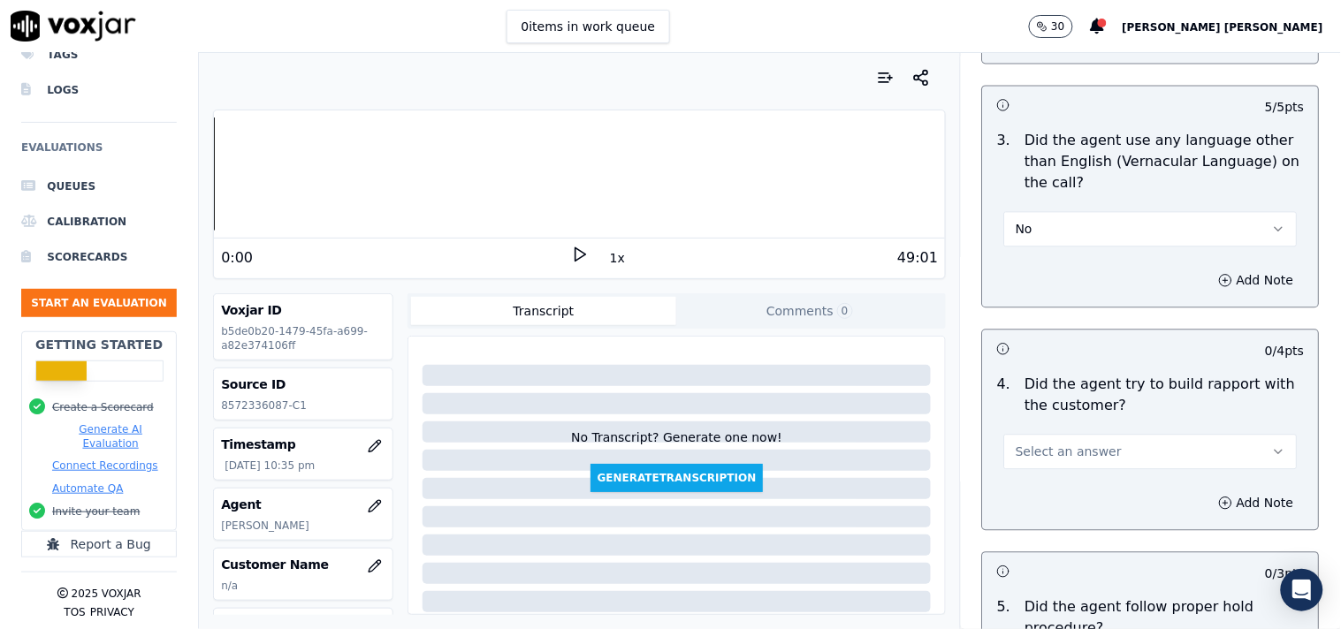
scroll to position [2757, 0]
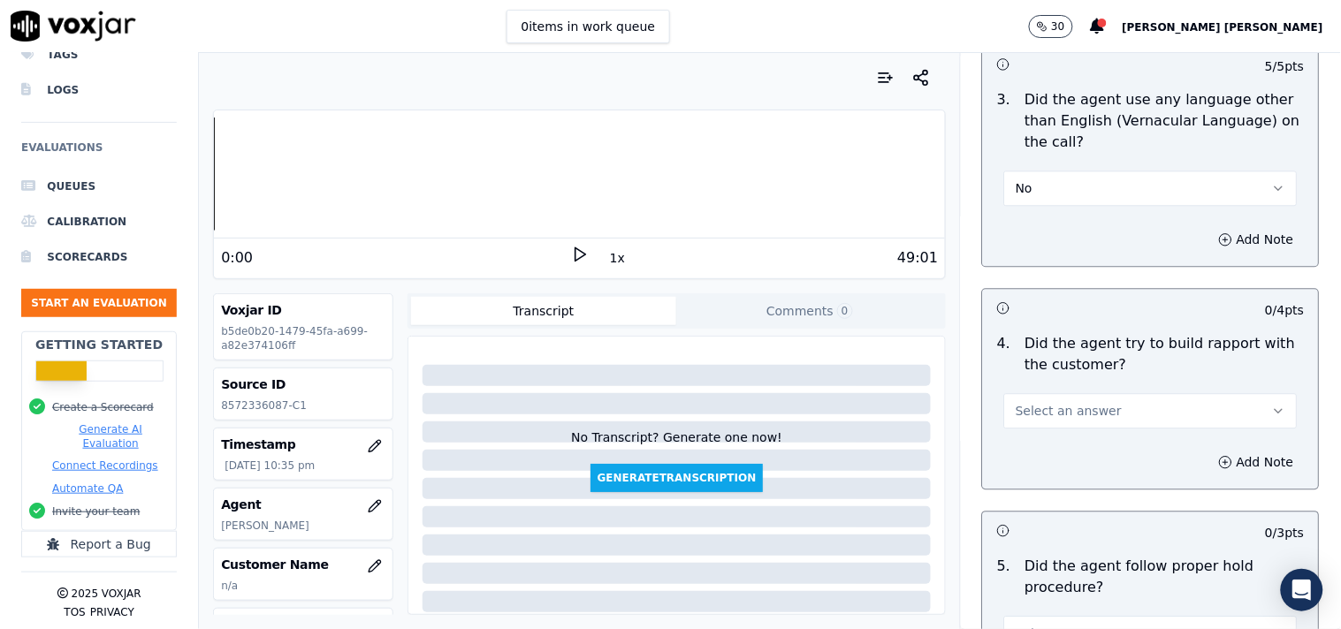
click at [1061, 408] on span "Select an answer" at bounding box center [1068, 411] width 106 height 18
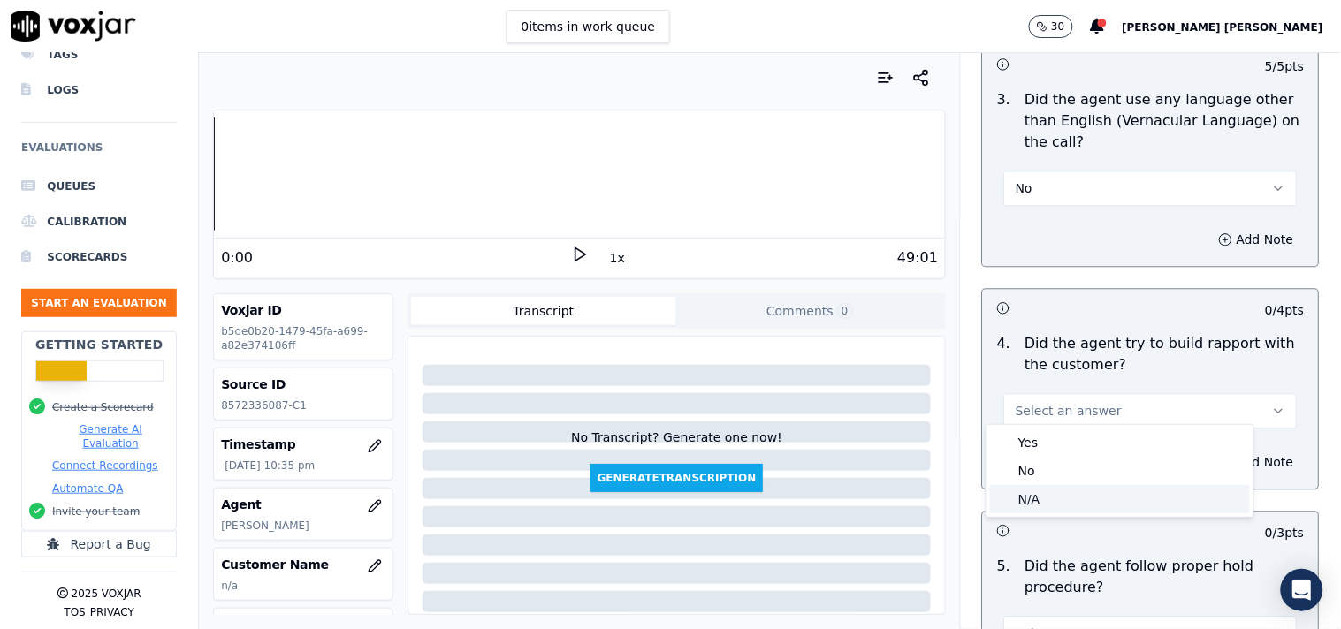
click at [1046, 506] on div "N/A" at bounding box center [1120, 499] width 260 height 28
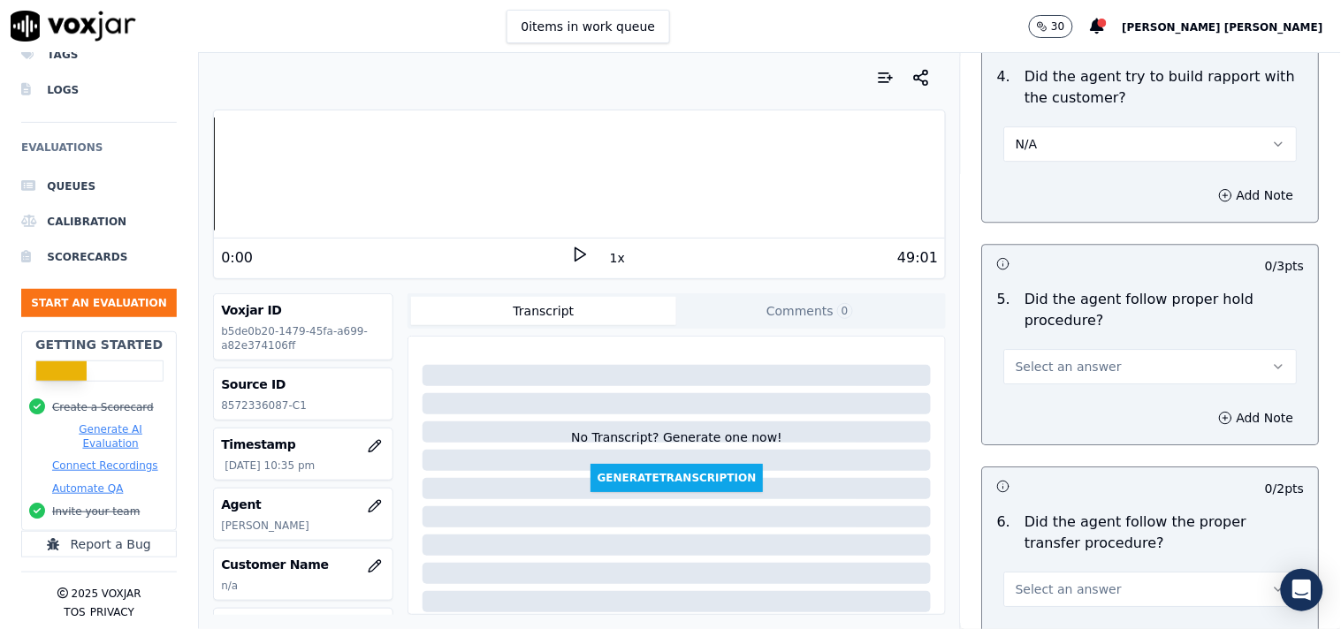
scroll to position [3051, 0]
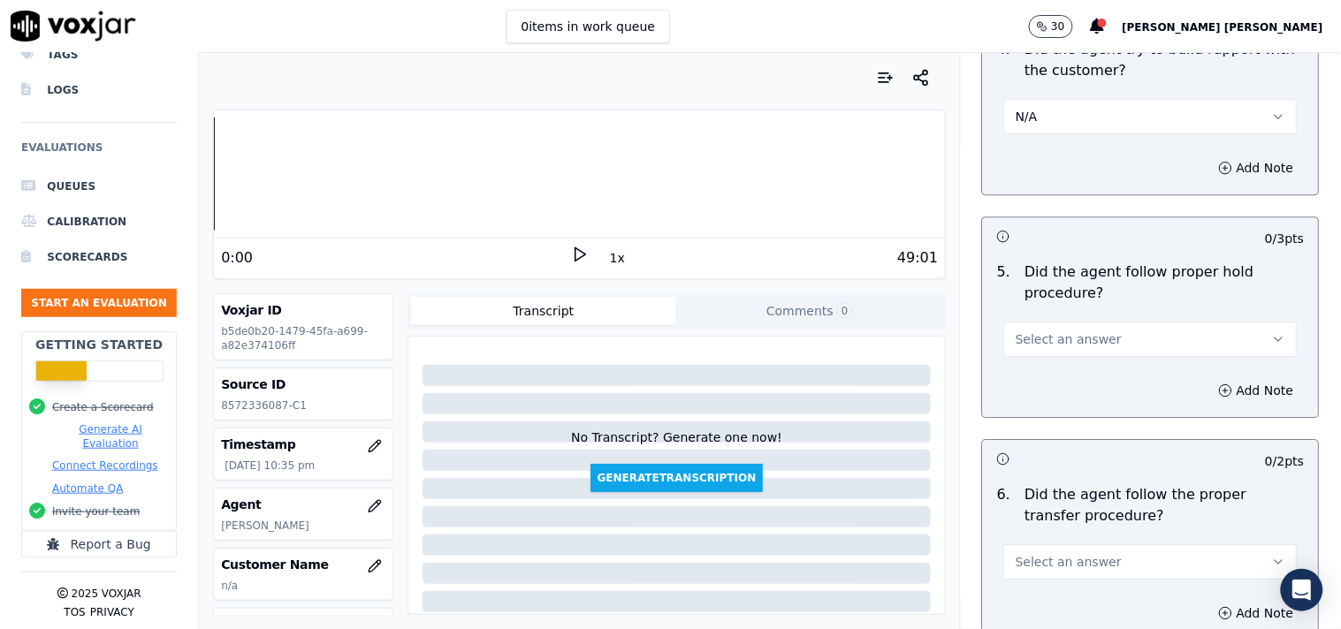
click at [1083, 333] on span "Select an answer" at bounding box center [1068, 339] width 106 height 18
click at [1069, 373] on div "Yes" at bounding box center [1120, 371] width 260 height 28
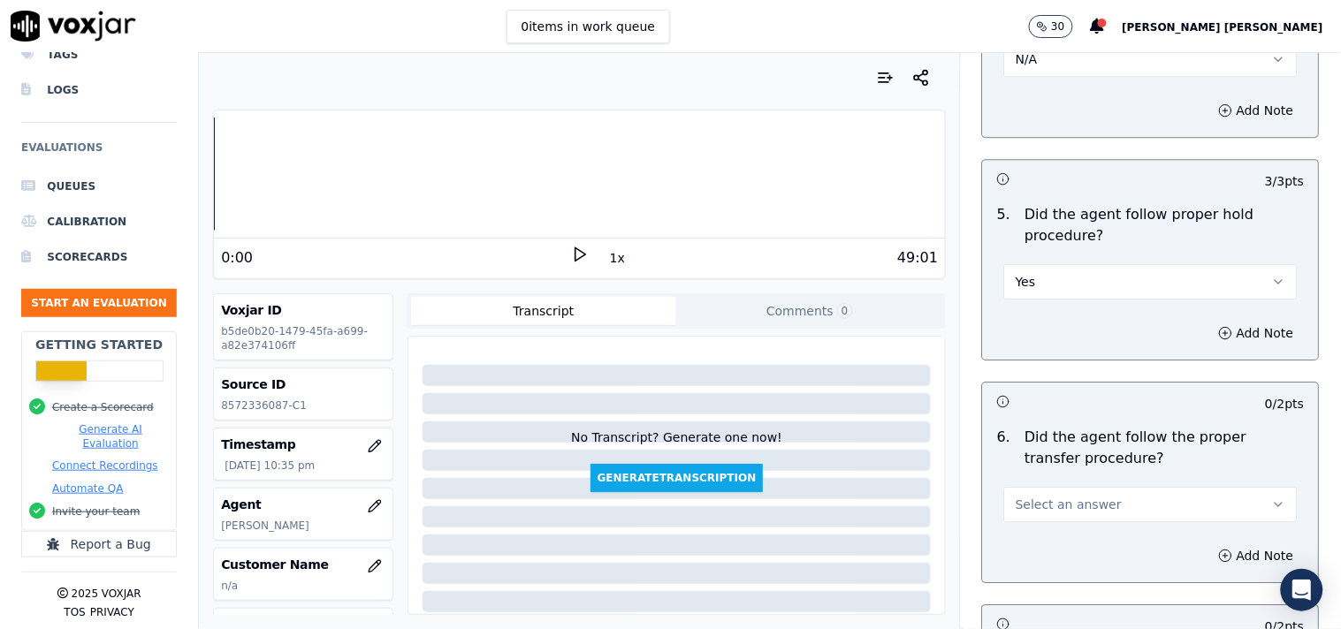
scroll to position [3149, 0]
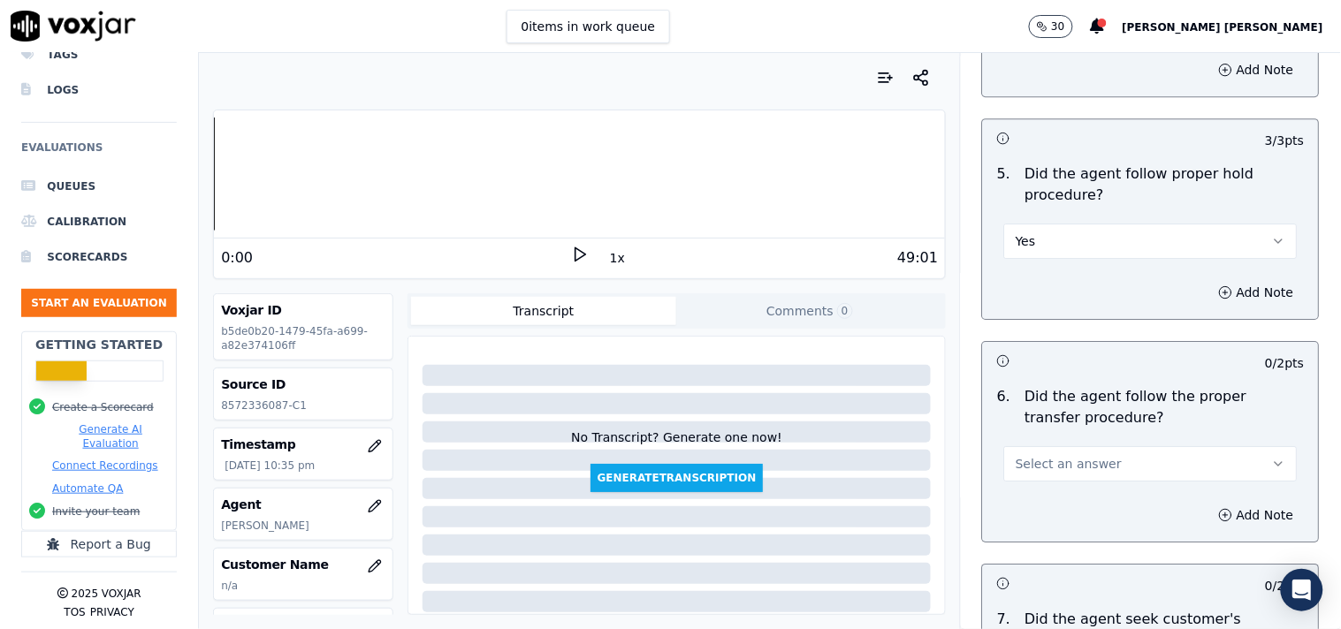
click at [1056, 434] on div "Select an answer" at bounding box center [1151, 455] width 322 height 53
click at [1053, 455] on span "Select an answer" at bounding box center [1068, 464] width 106 height 18
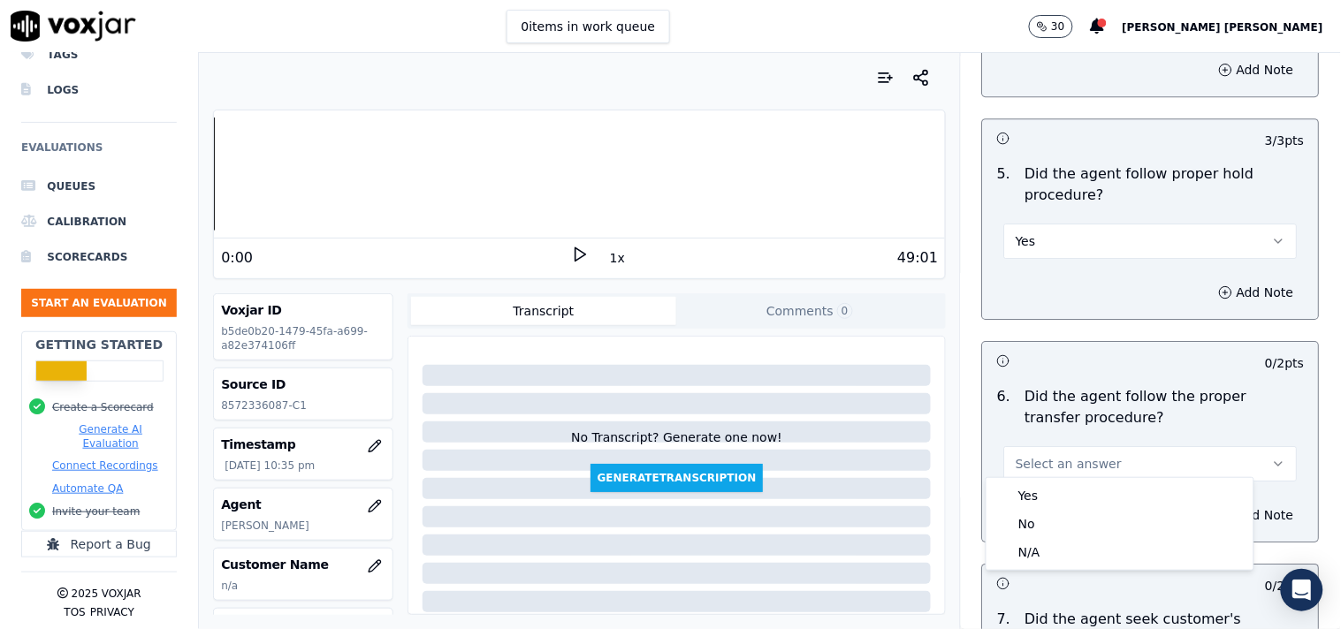
click at [1045, 487] on div "Yes" at bounding box center [1120, 496] width 260 height 28
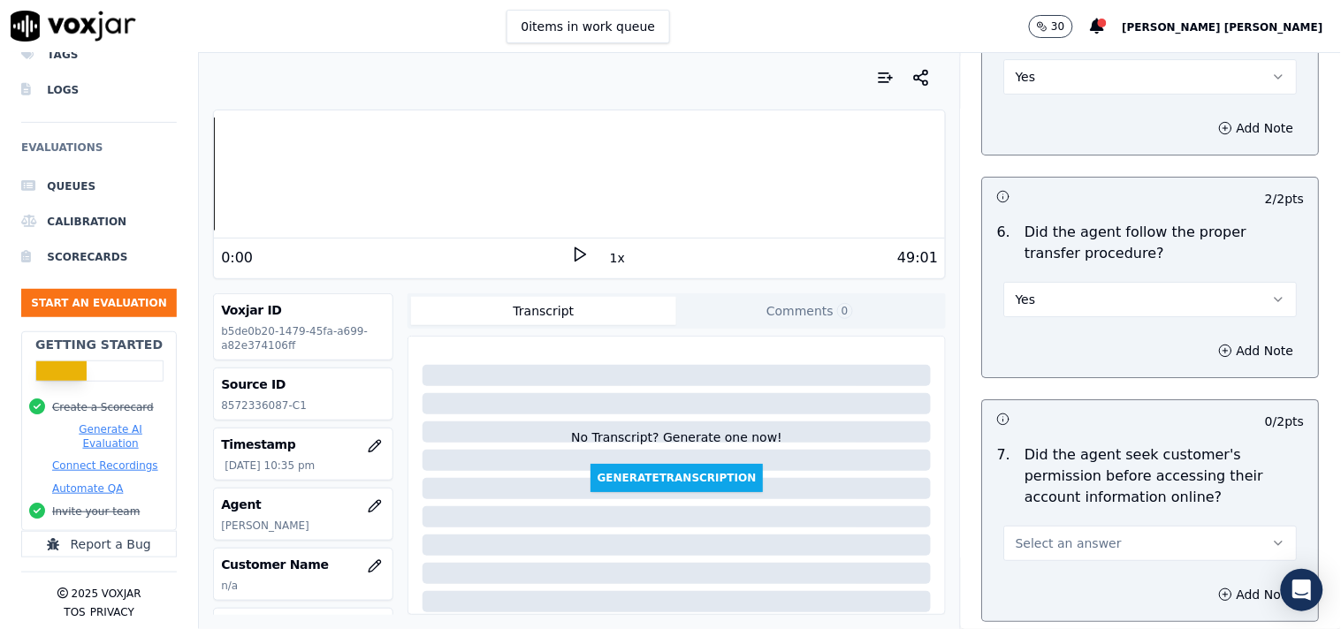
scroll to position [3346, 0]
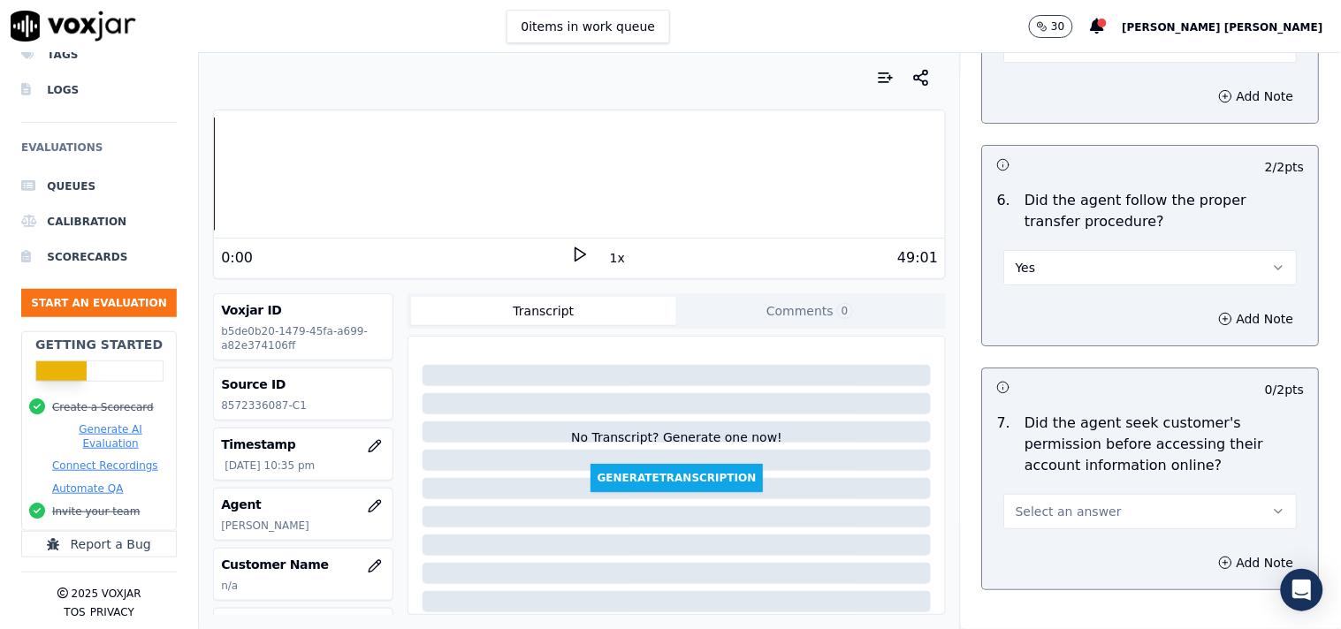
click at [1040, 503] on span "Select an answer" at bounding box center [1068, 512] width 106 height 18
click at [1020, 567] on div "No" at bounding box center [1120, 572] width 260 height 28
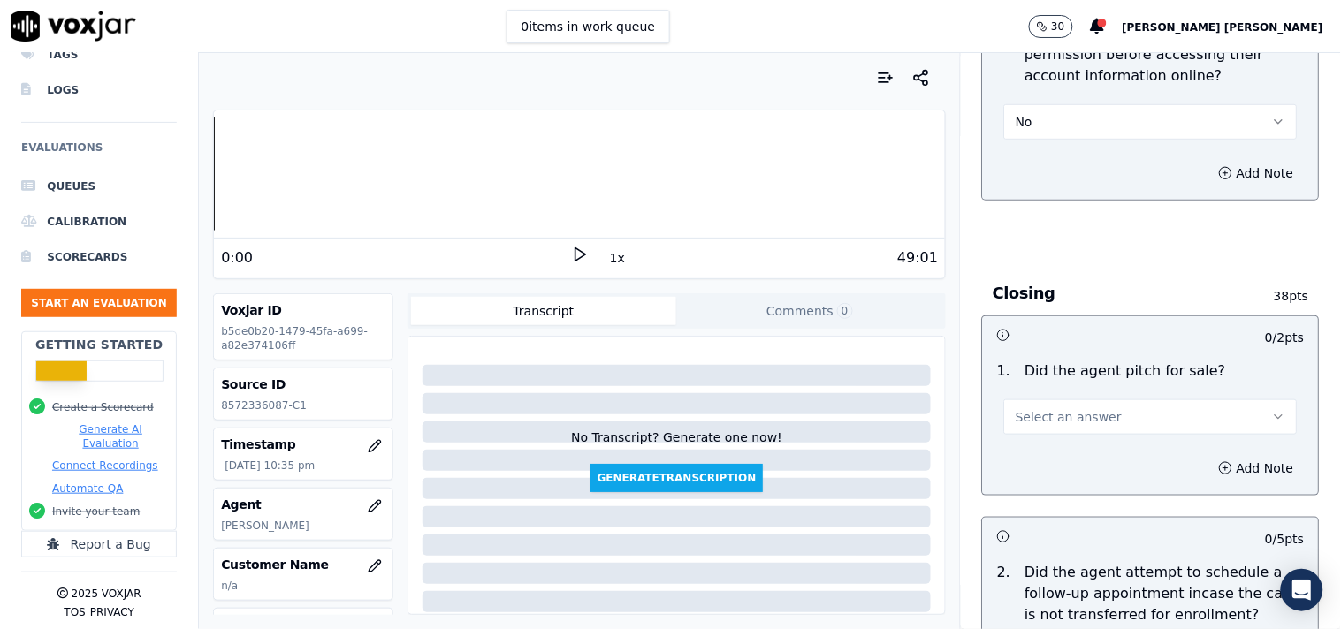
scroll to position [3739, 0]
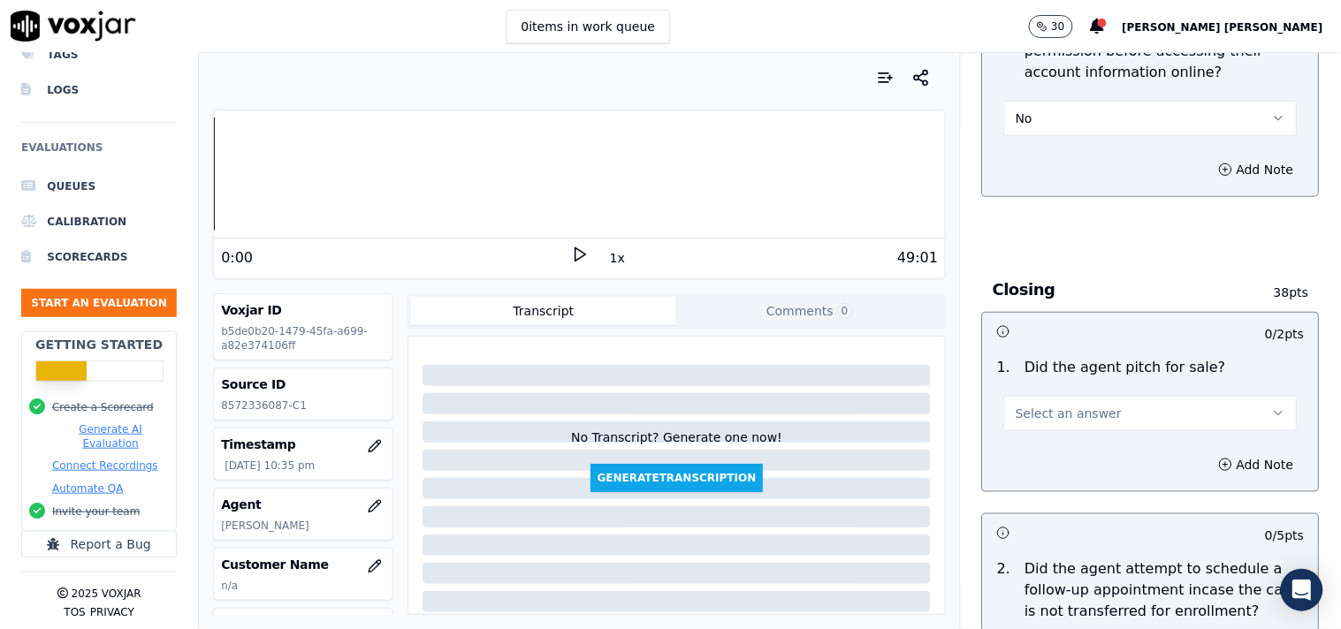
click at [1143, 383] on div "Select an answer" at bounding box center [1151, 404] width 322 height 53
click at [1141, 399] on button "Select an answer" at bounding box center [1150, 413] width 293 height 35
click at [1080, 435] on div "Yes" at bounding box center [1120, 446] width 260 height 28
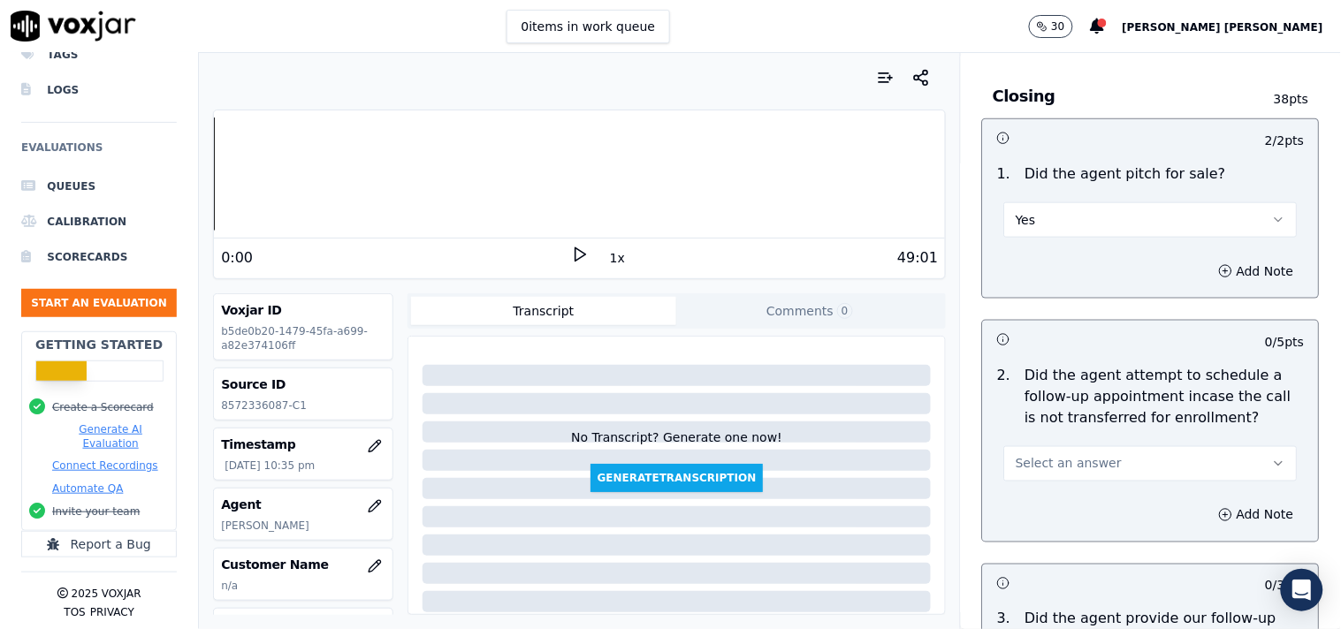
scroll to position [3935, 0]
click at [1080, 440] on div "Select an answer" at bounding box center [1150, 459] width 293 height 39
click at [1075, 452] on span "Select an answer" at bounding box center [1068, 461] width 106 height 18
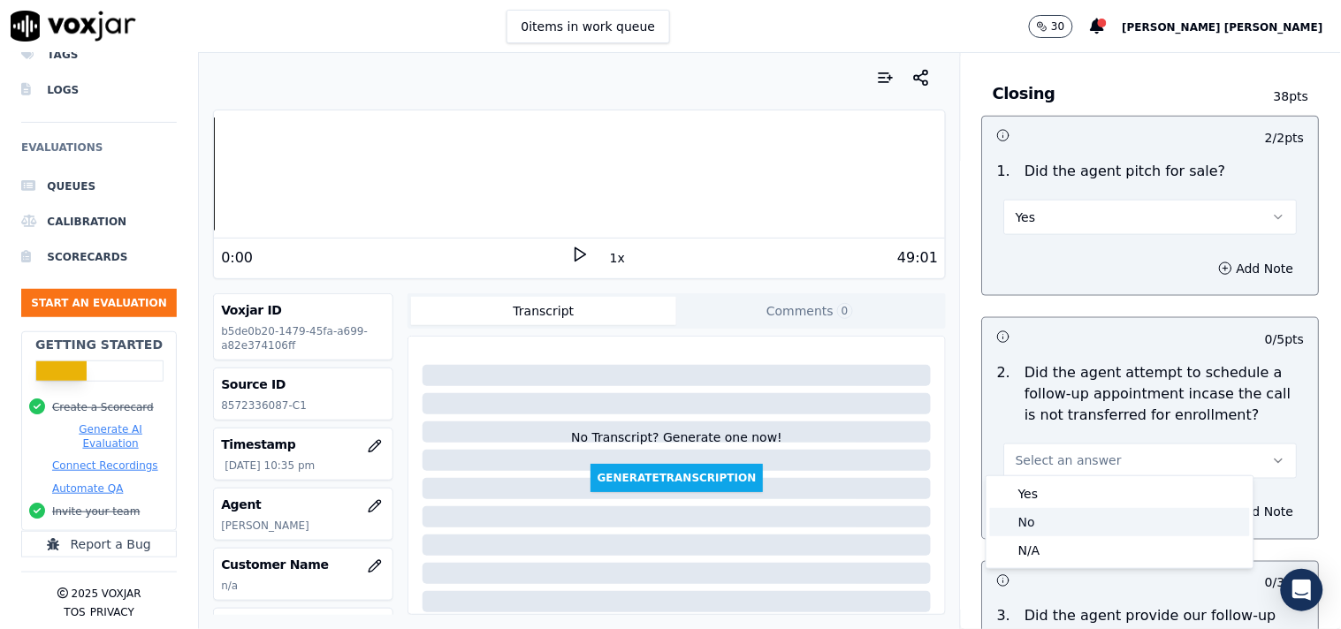
click at [1049, 549] on div "N/A" at bounding box center [1120, 550] width 260 height 28
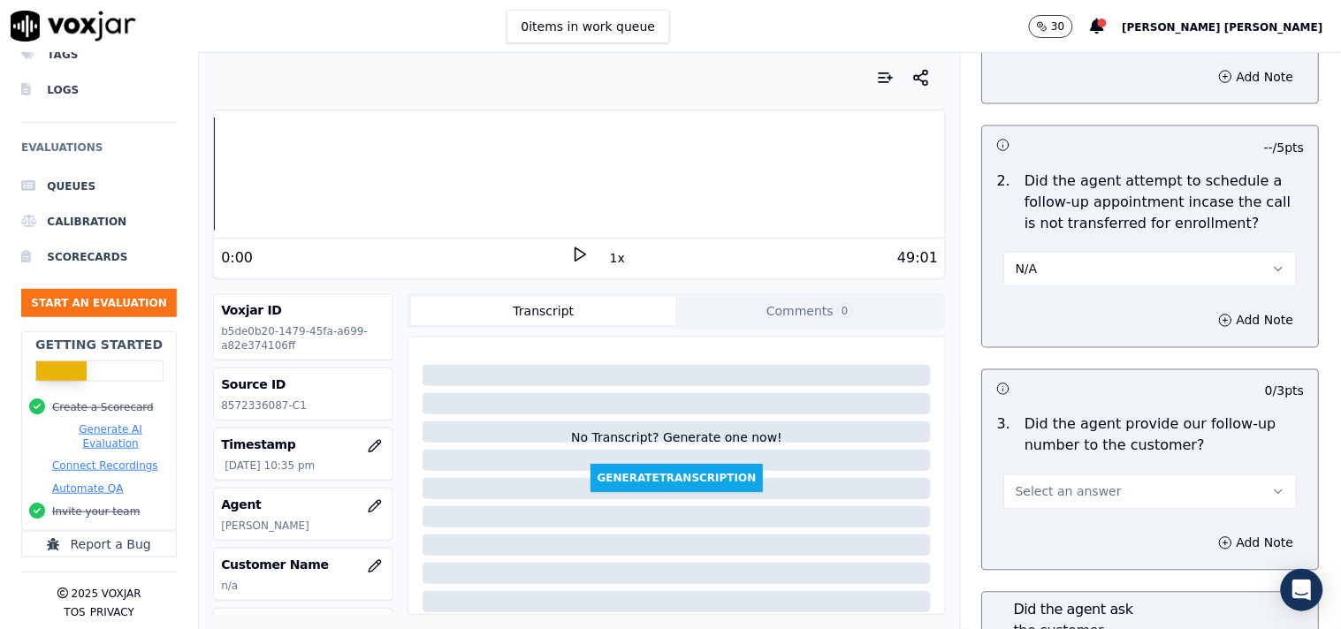
scroll to position [4131, 0]
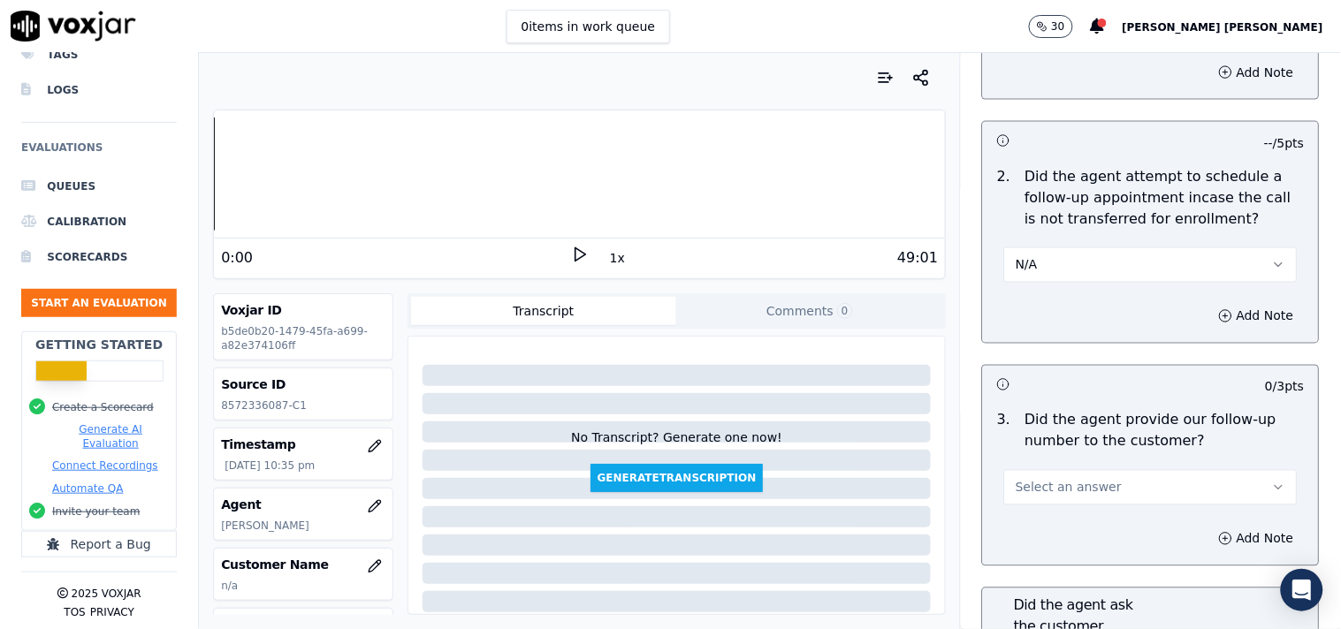
click at [1059, 479] on span "Select an answer" at bounding box center [1068, 488] width 106 height 18
click at [1052, 509] on div "Yes" at bounding box center [1120, 520] width 260 height 28
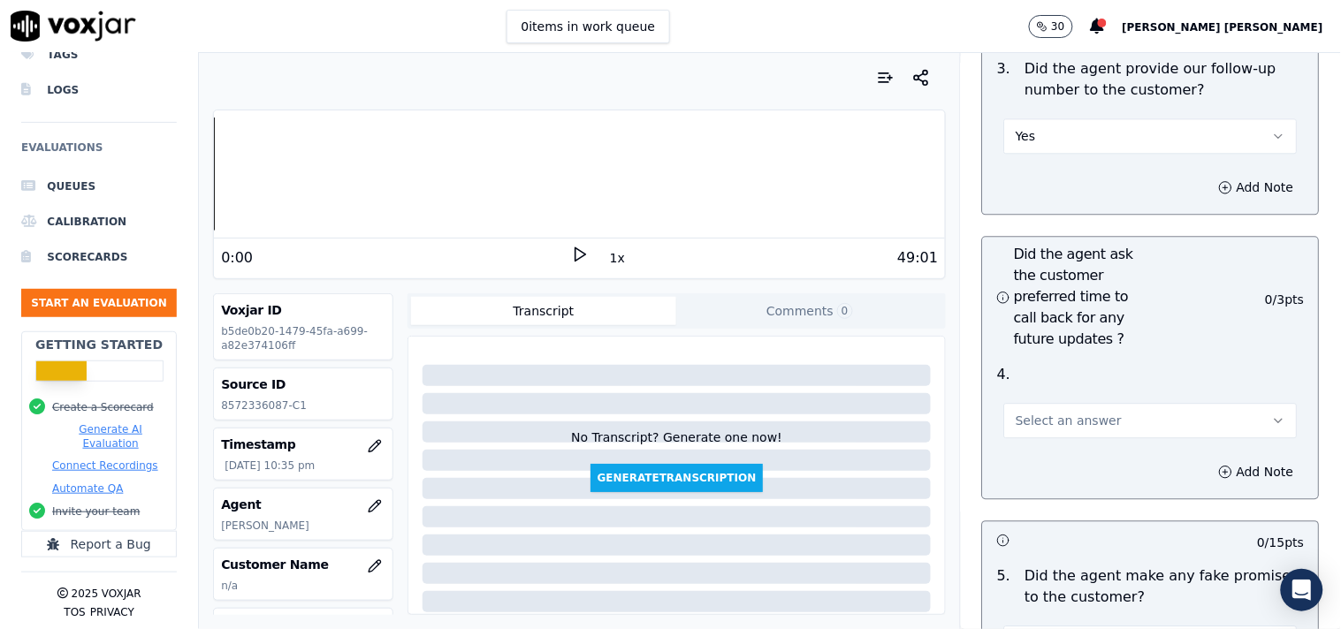
scroll to position [4524, 0]
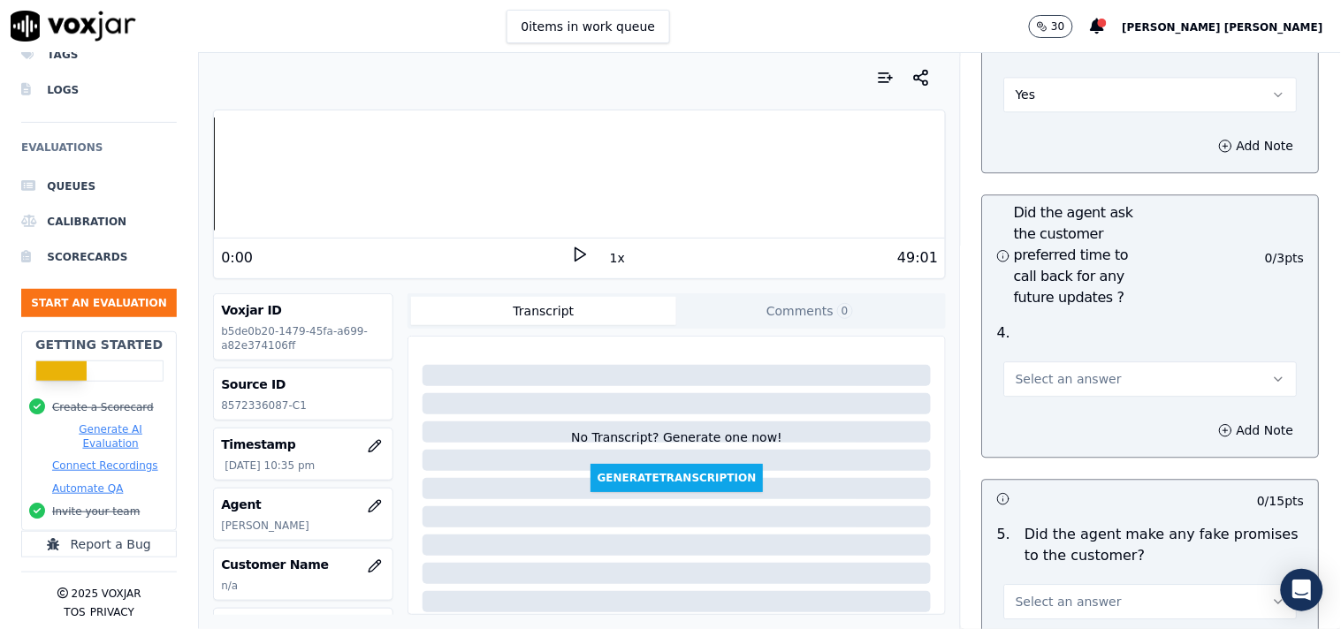
click at [1071, 390] on button "Select an answer" at bounding box center [1150, 378] width 293 height 35
click at [1064, 416] on div "Yes" at bounding box center [1120, 412] width 260 height 28
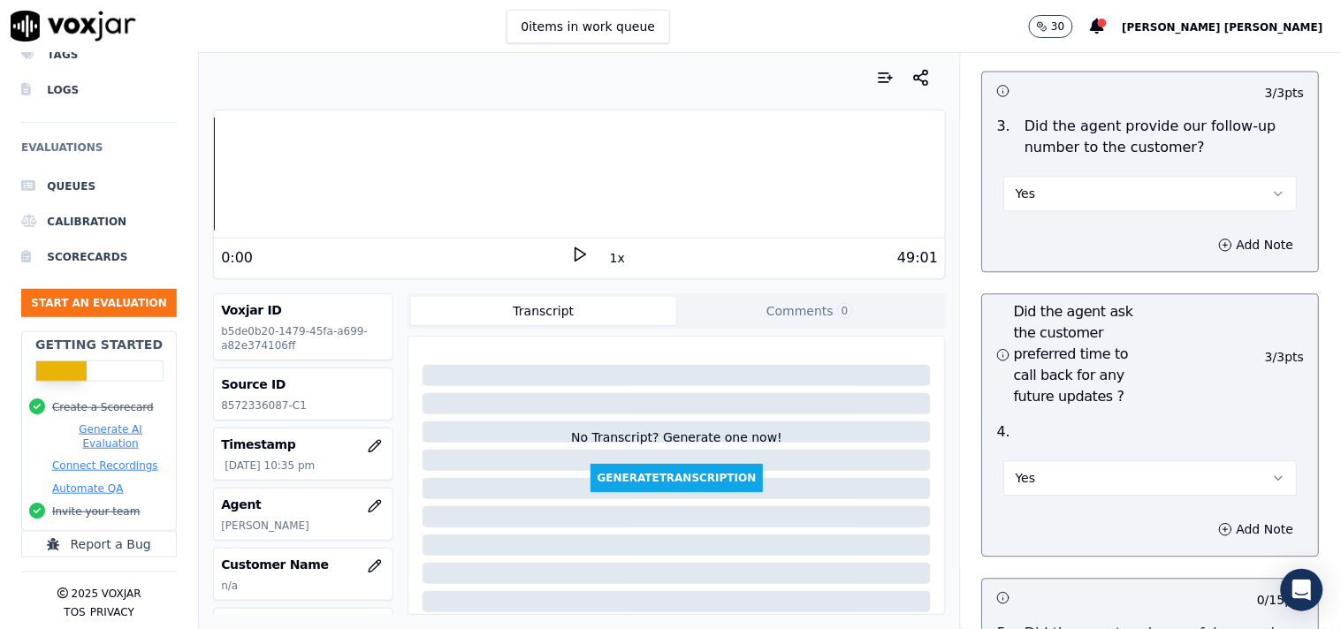
scroll to position [4819, 0]
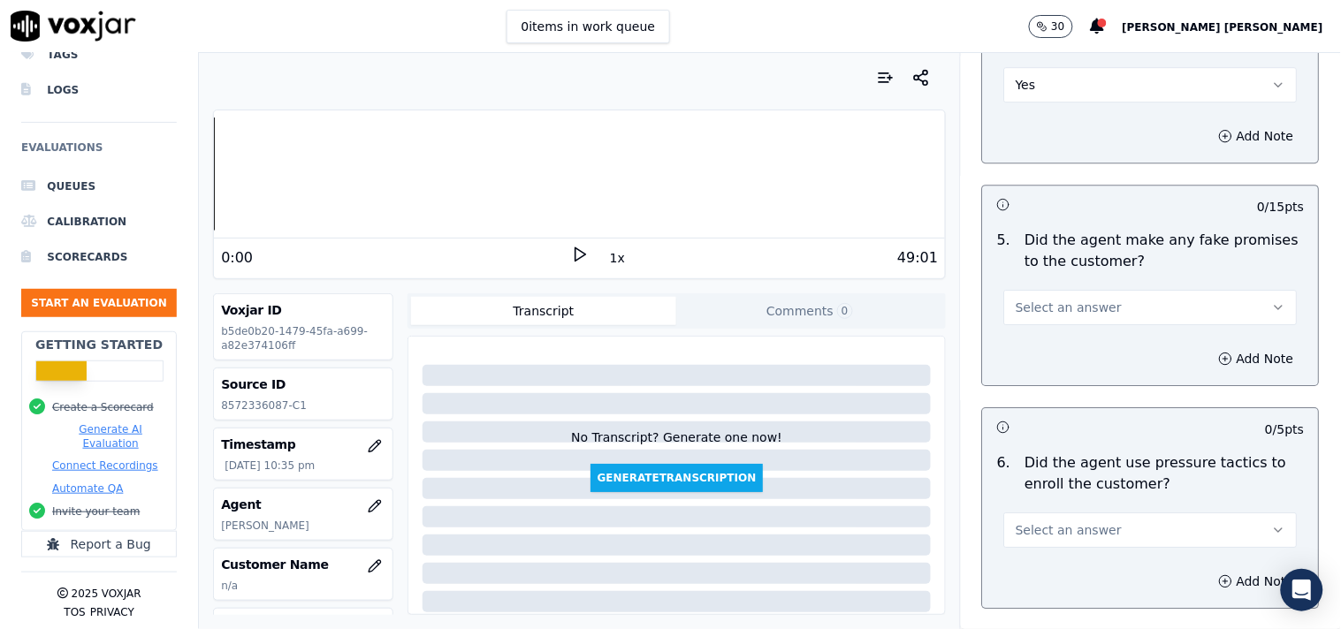
click at [1097, 310] on button "Select an answer" at bounding box center [1150, 307] width 293 height 35
click at [1072, 371] on div "No" at bounding box center [1120, 368] width 260 height 28
click at [1053, 521] on span "Select an answer" at bounding box center [1068, 530] width 106 height 18
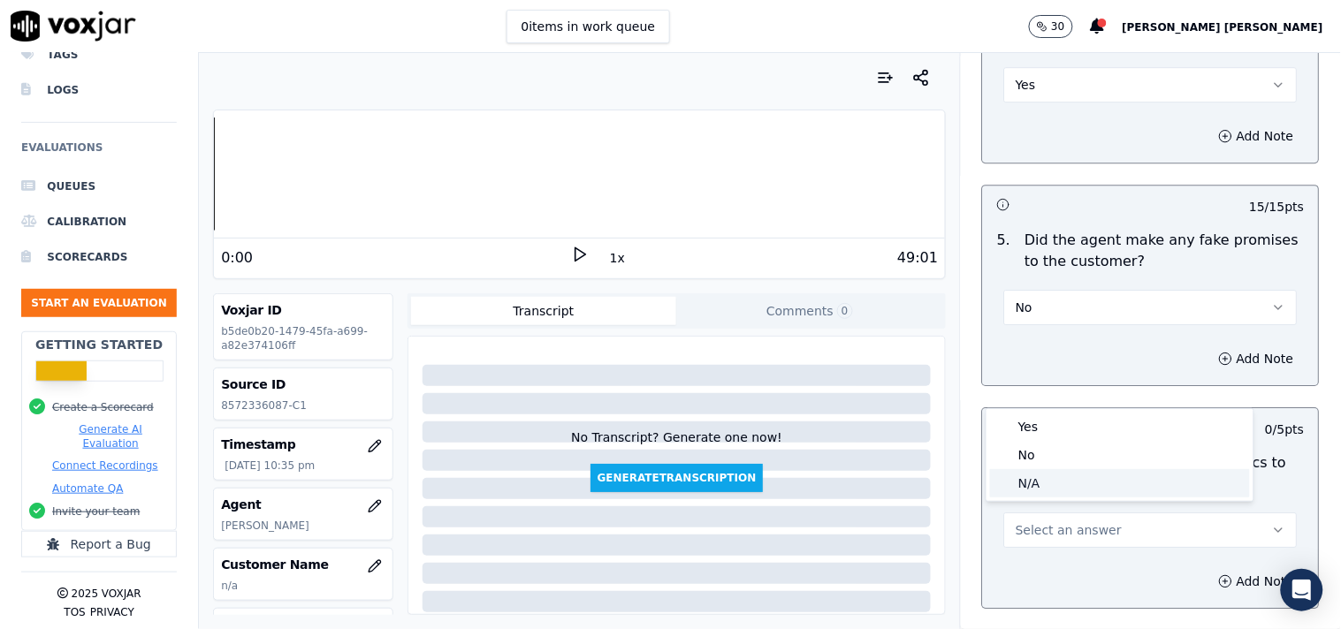
click at [1054, 470] on div "N/A" at bounding box center [1120, 483] width 260 height 28
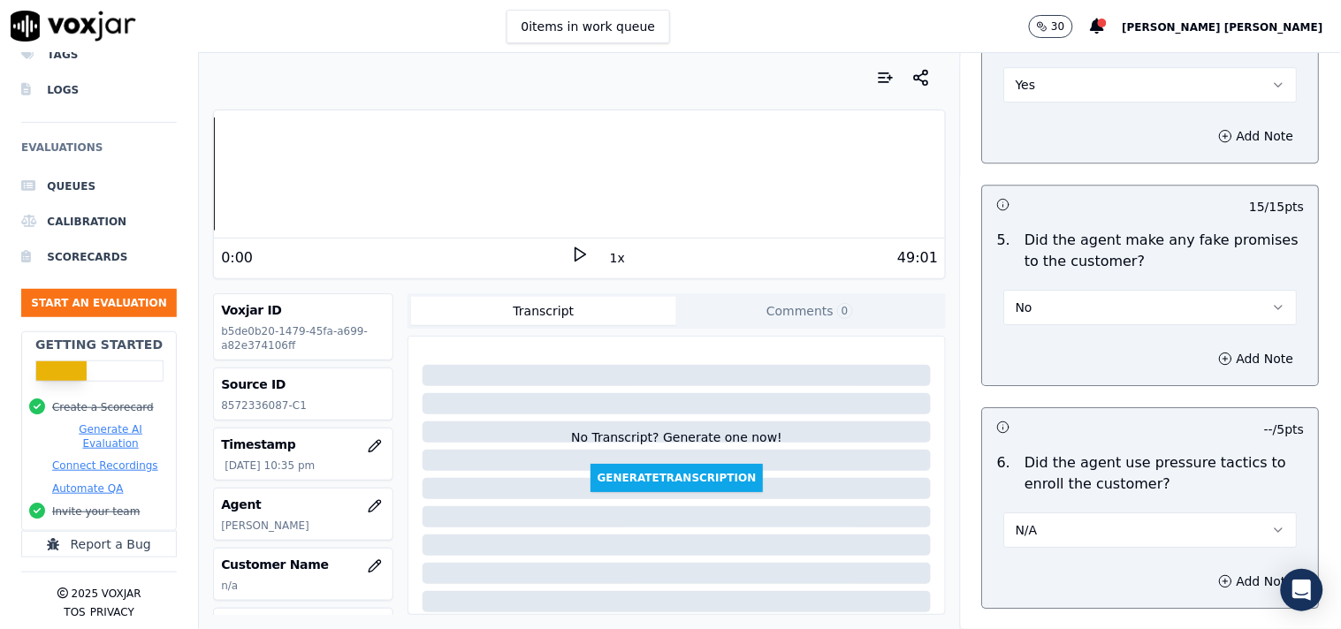
click at [1053, 528] on button "N/A" at bounding box center [1150, 530] width 293 height 35
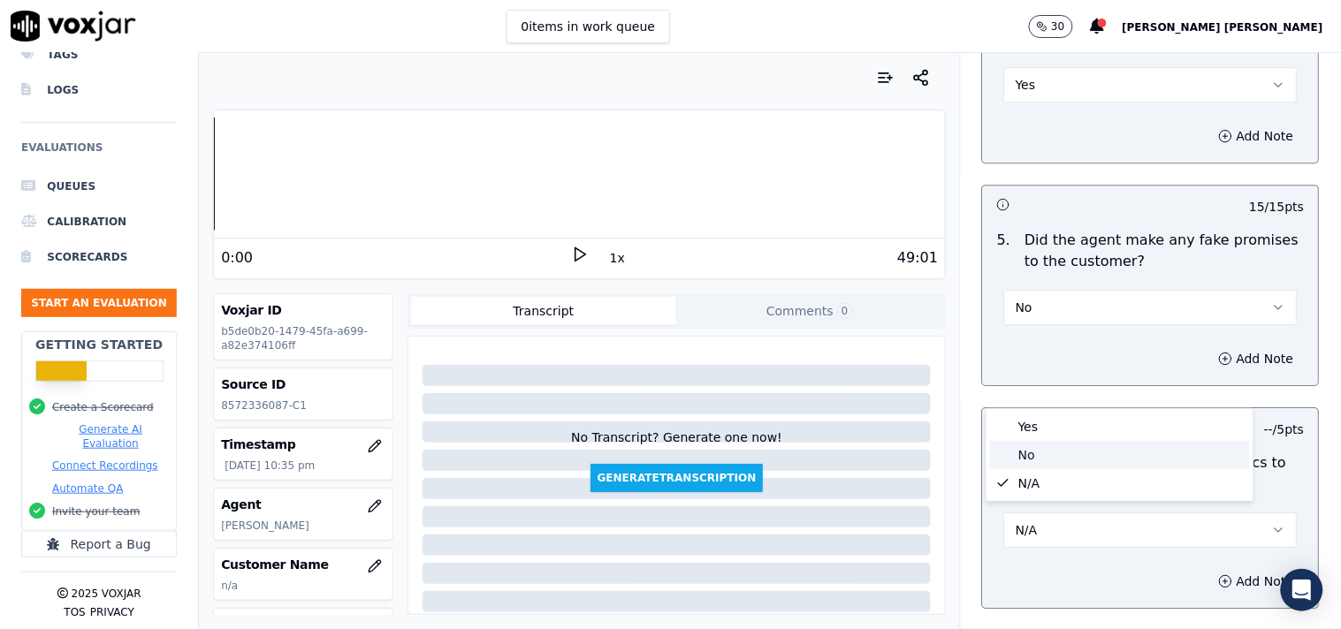
click at [1053, 461] on div "No" at bounding box center [1120, 455] width 260 height 28
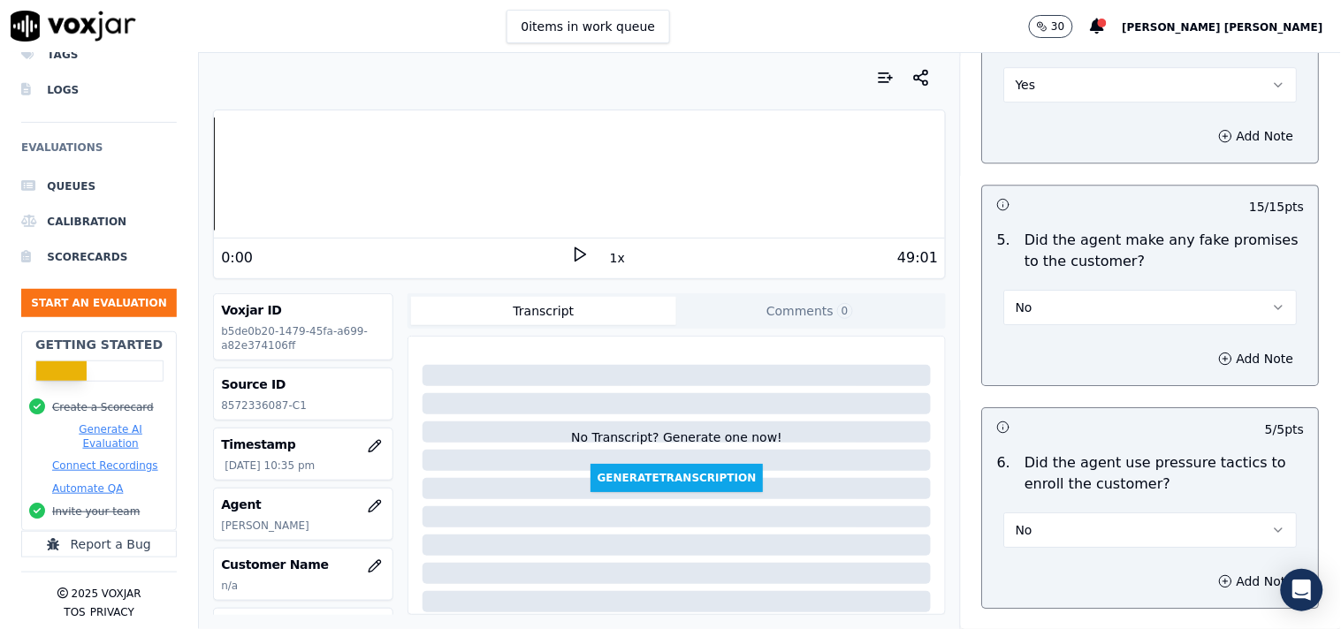
scroll to position [5113, 0]
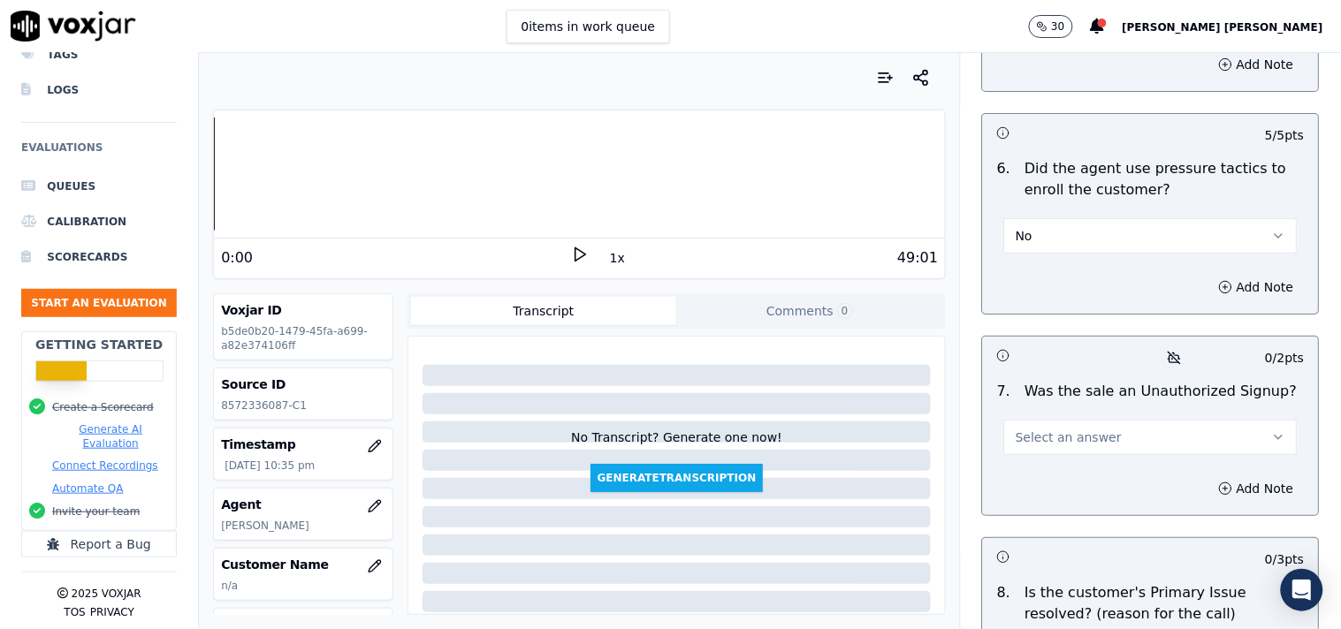
click at [1082, 429] on span "Select an answer" at bounding box center [1068, 438] width 106 height 18
click at [1053, 523] on div "N/A" at bounding box center [1120, 527] width 260 height 28
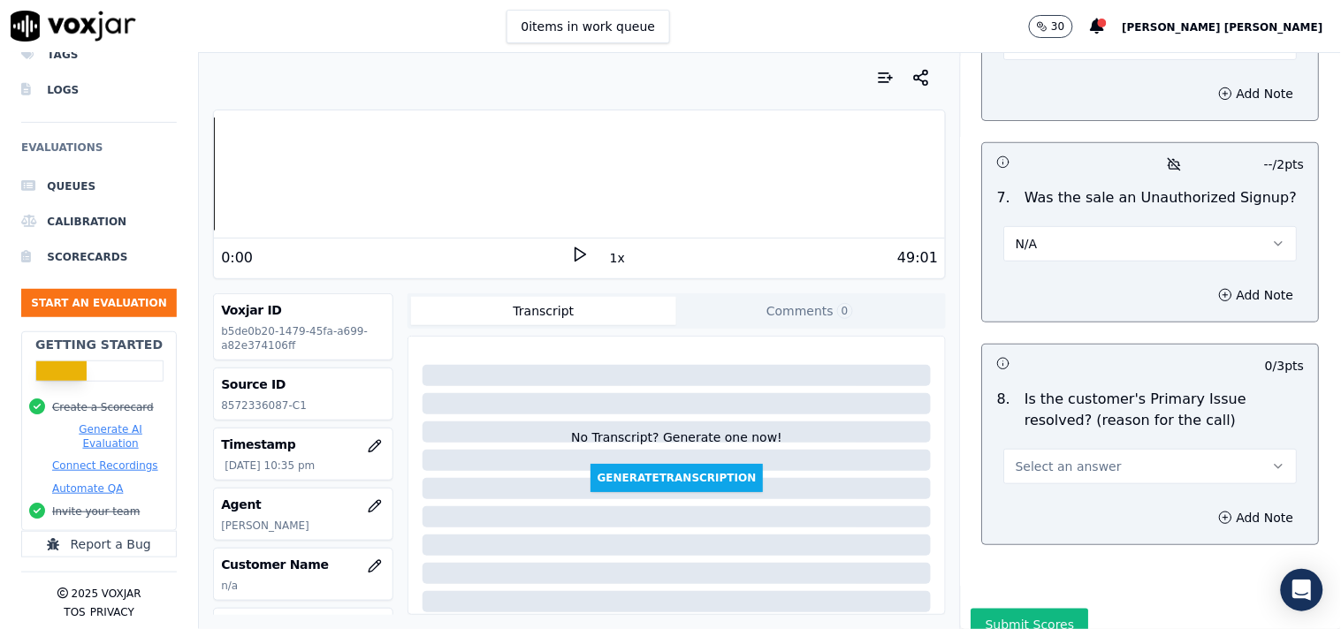
scroll to position [5309, 0]
click at [1061, 461] on span "Select an answer" at bounding box center [1068, 464] width 106 height 18
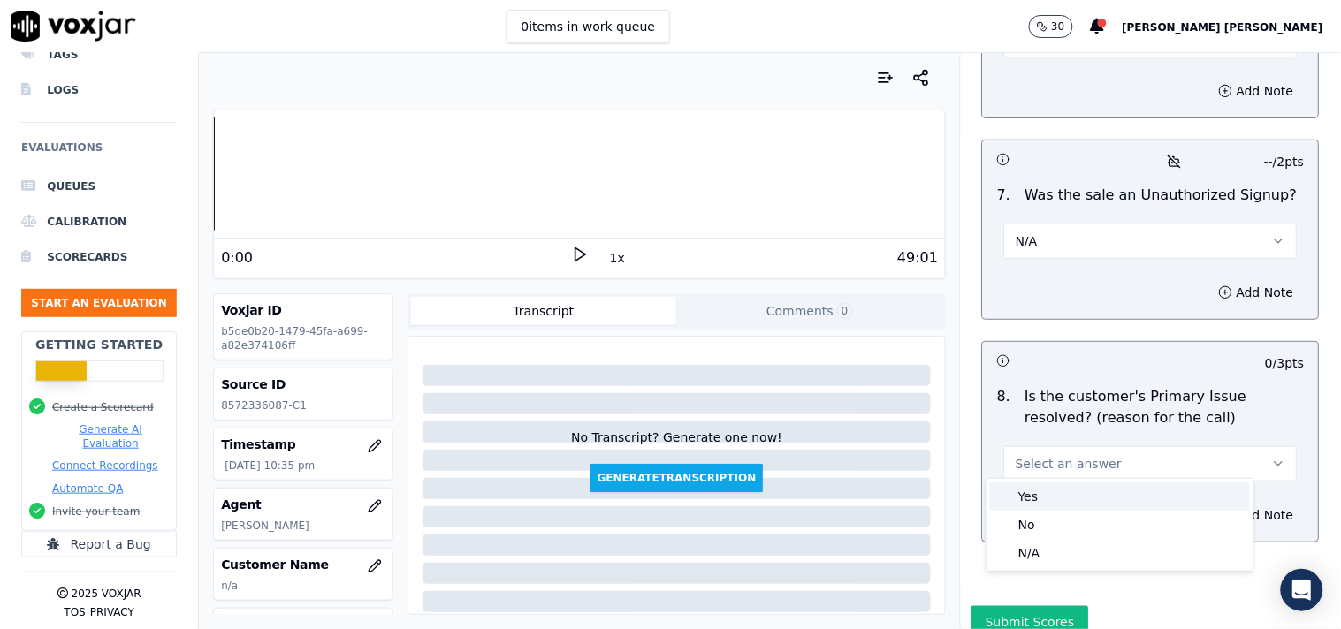
click at [1059, 499] on div "Yes" at bounding box center [1120, 496] width 260 height 28
click at [1220, 286] on circle "button" at bounding box center [1225, 291] width 11 height 11
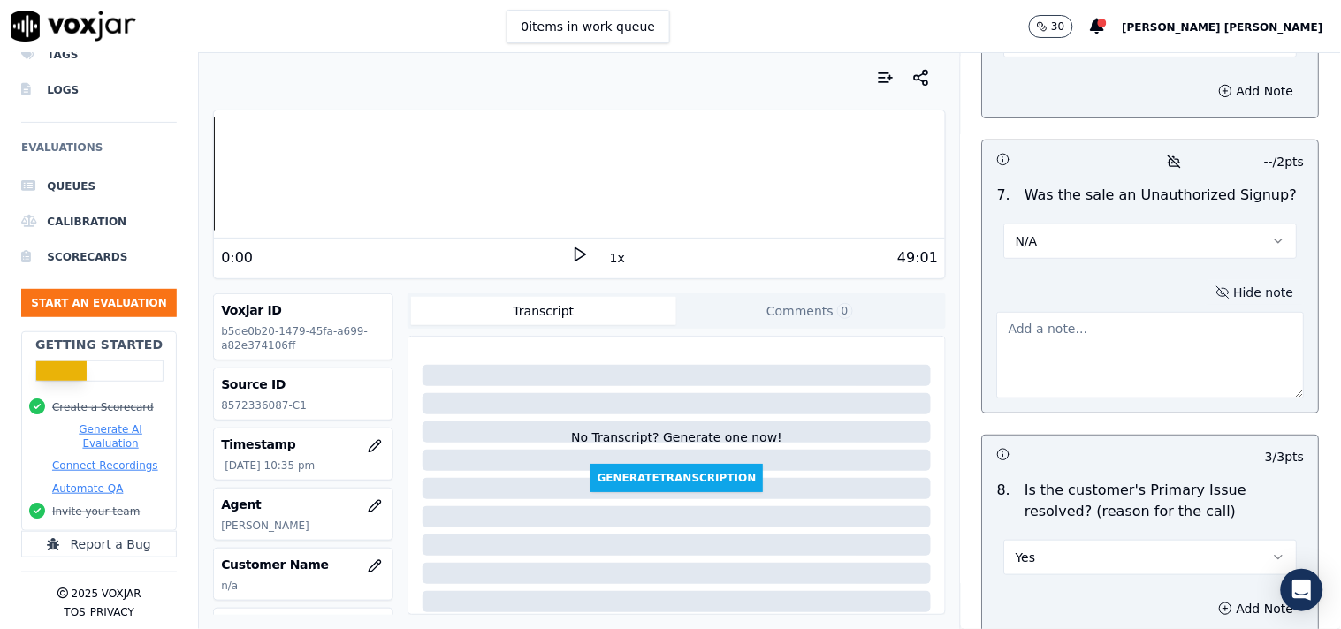
click at [1084, 329] on textarea at bounding box center [1151, 355] width 308 height 87
paste textarea "Call id-20250911-154913 While doing TPV verification Verifier asked cx name for…"
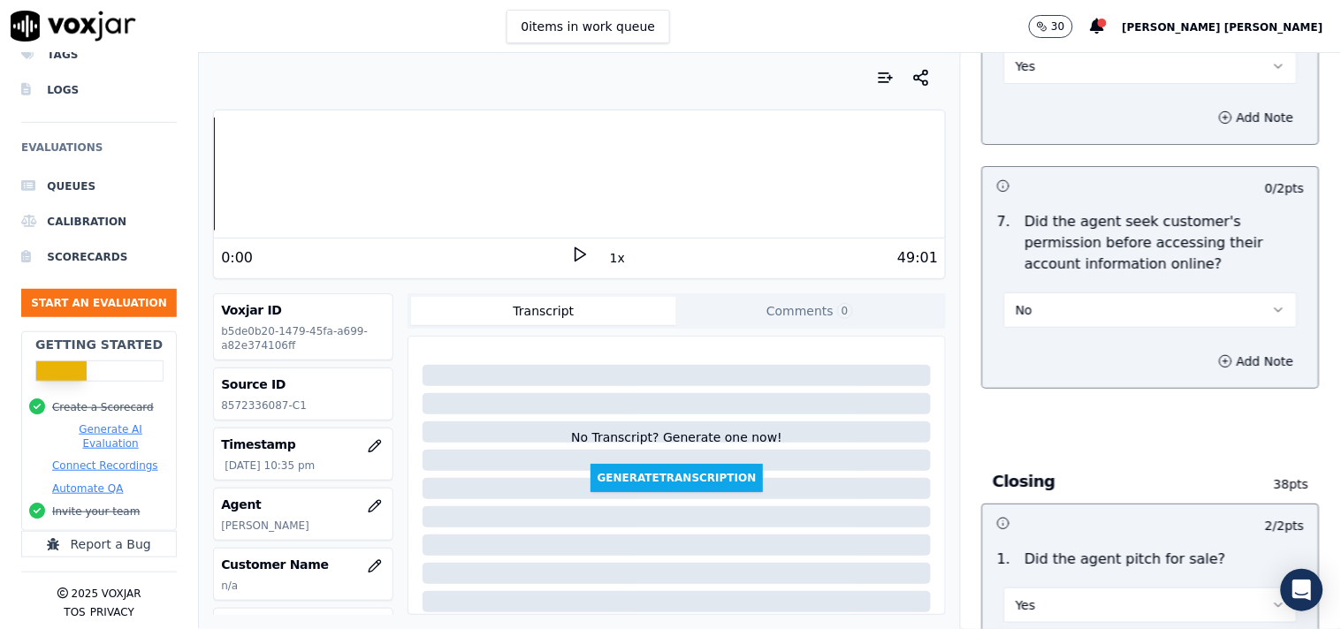
scroll to position [3444, 0]
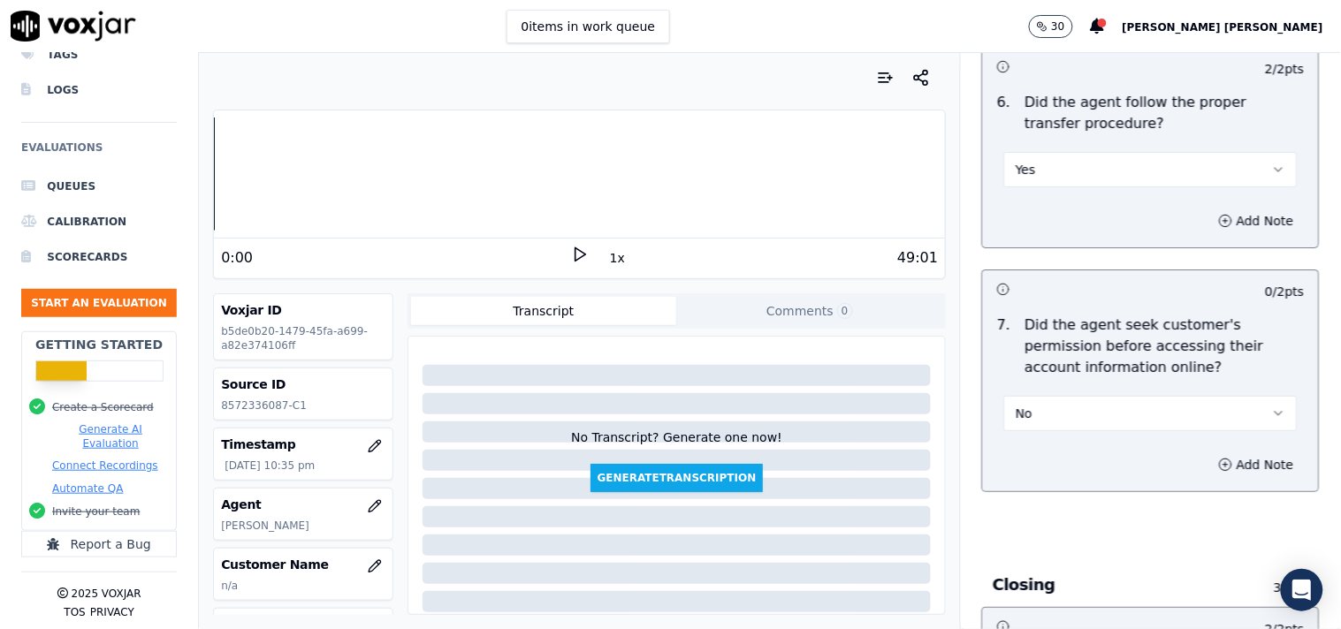
type textarea "Call id-20250911-154913 While doing TPV verification Verifier asked cx name for…"
click at [1094, 416] on button "No" at bounding box center [1150, 413] width 293 height 35
click at [1080, 463] on div "No" at bounding box center [1120, 474] width 260 height 28
click at [1037, 406] on button "No" at bounding box center [1150, 413] width 293 height 35
click at [1034, 470] on div "No" at bounding box center [1120, 474] width 260 height 28
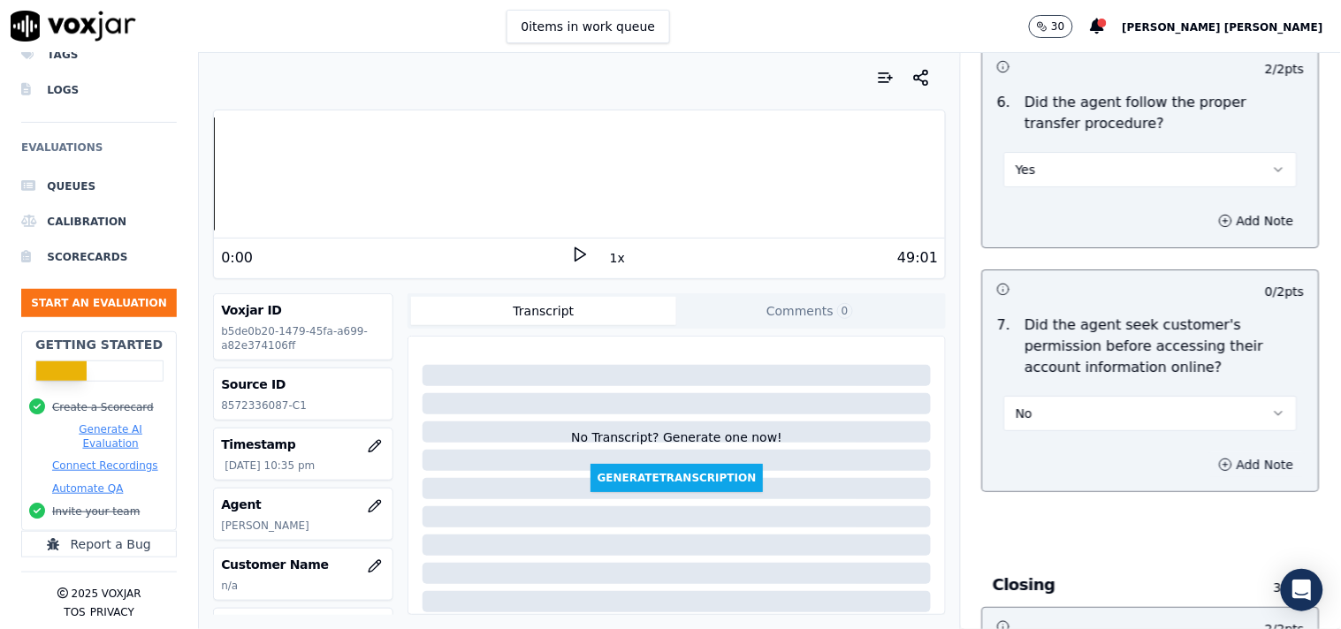
click at [1212, 457] on button "Add Note" at bounding box center [1256, 464] width 96 height 25
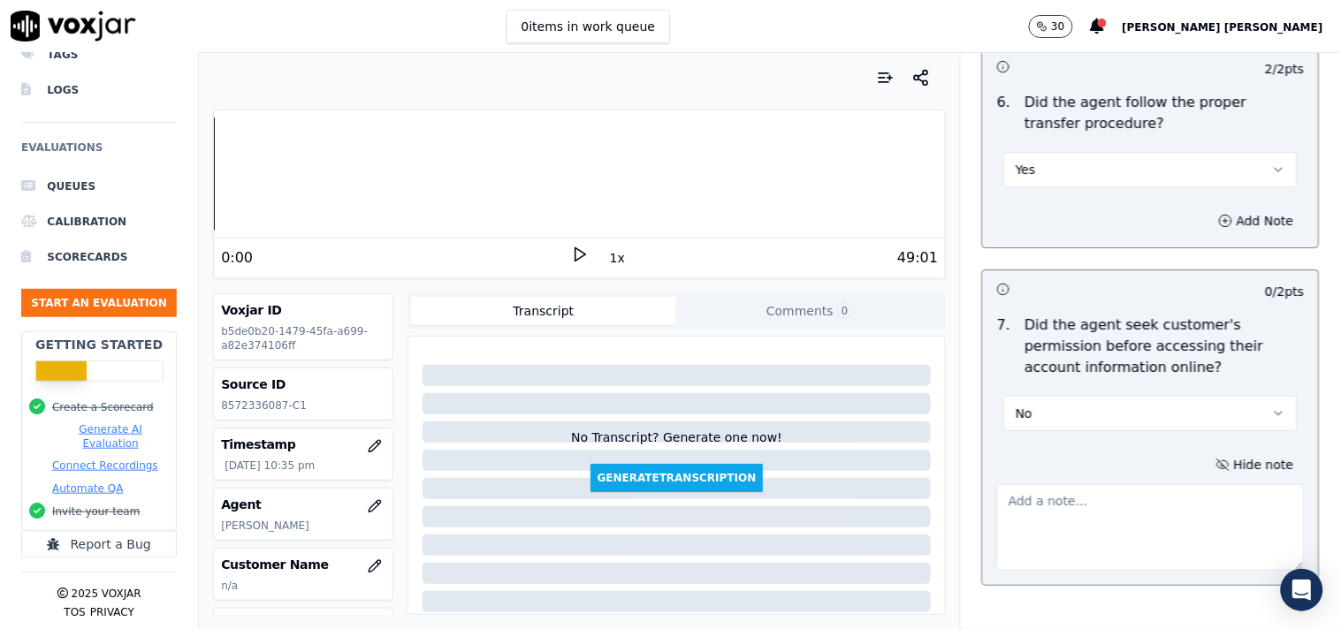
click at [1084, 505] on textarea at bounding box center [1151, 527] width 308 height 87
paste textarea "@05:37 [PERSON_NAME] informed the account information "but failed to cx permiss…"
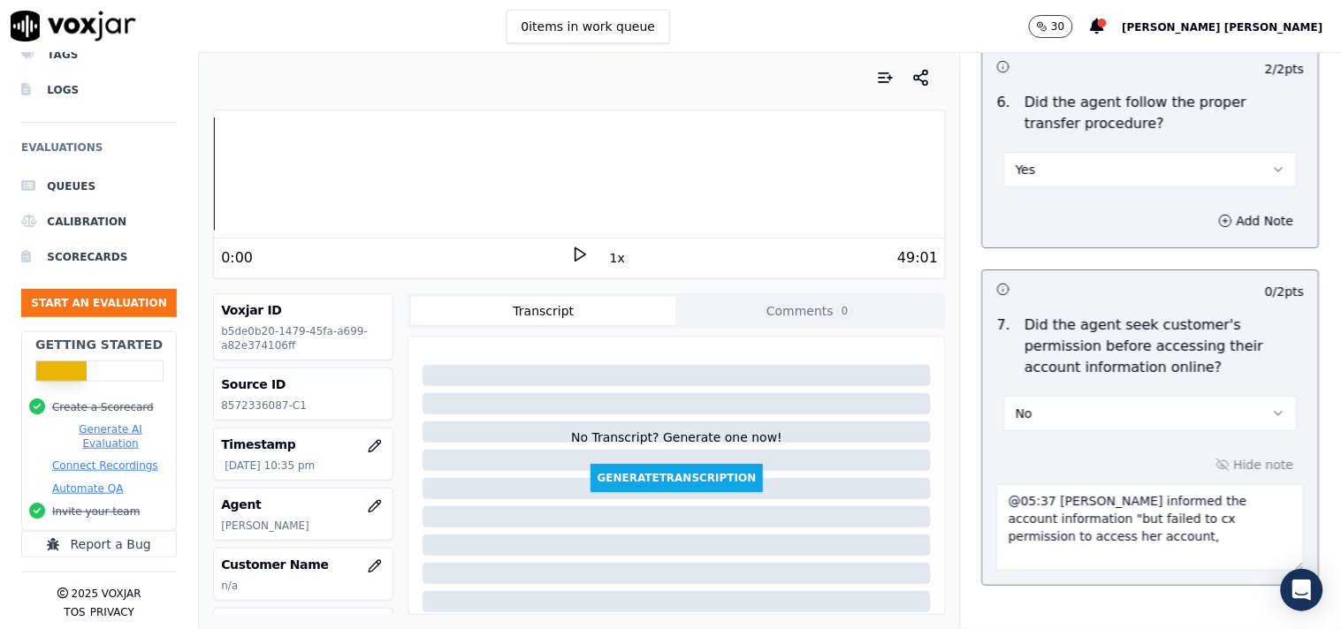
click at [997, 501] on textarea "@05:37 [PERSON_NAME] informed the account information "but failed to cx permiss…" at bounding box center [1151, 527] width 308 height 87
paste textarea "@05:37 [PERSON_NAME] informed the account information "but failed to cx permiss…"
type textarea "@05:37 [PERSON_NAME] informed the account information "but failed to cx permiss…"
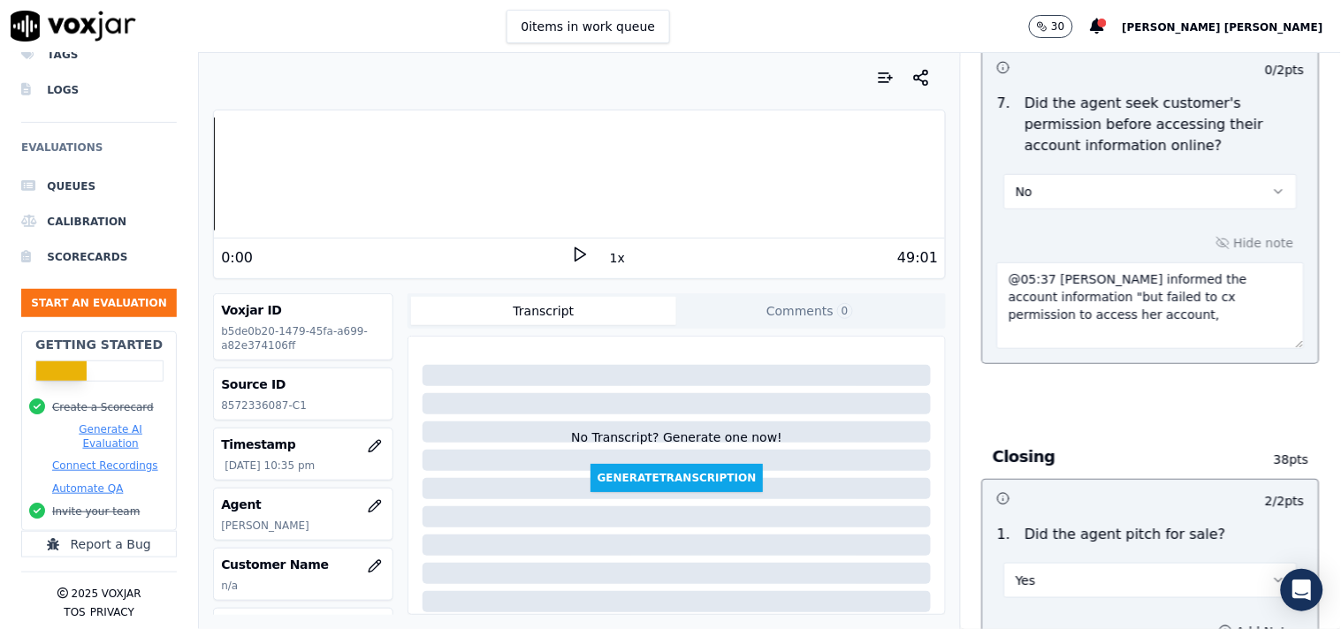
scroll to position [3642, 0]
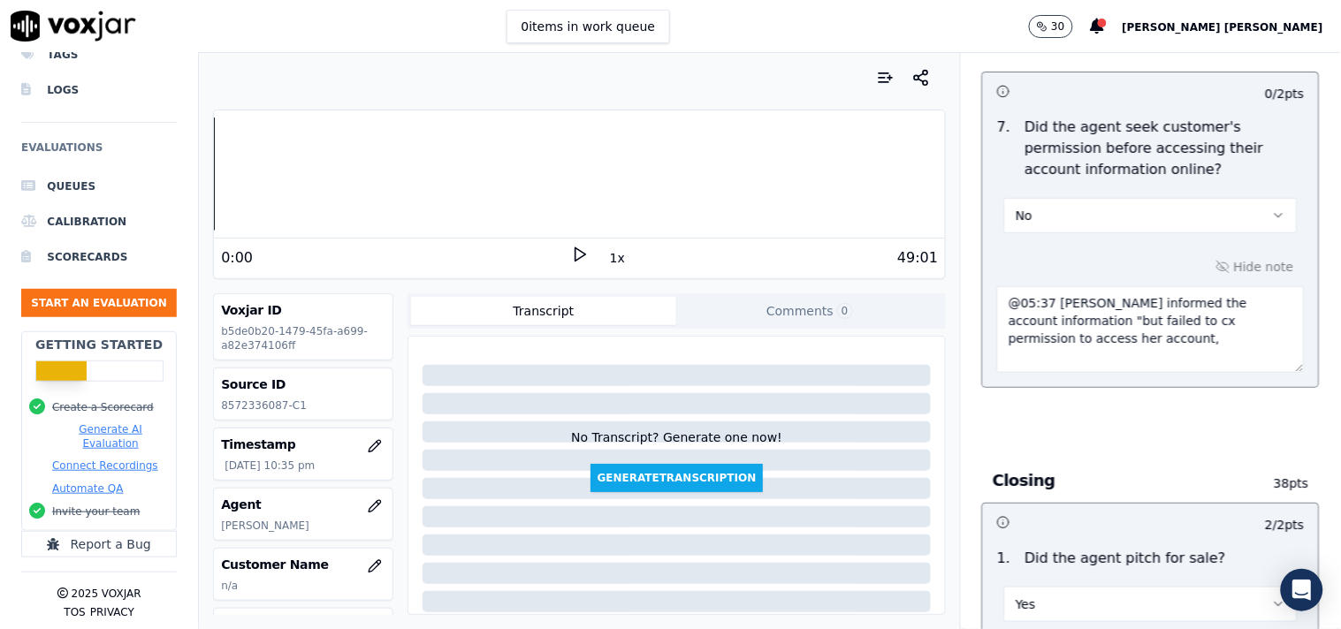
click at [1010, 302] on textarea "@05:37 [PERSON_NAME] informed the account information "but failed to cx permiss…" at bounding box center [1151, 329] width 308 height 87
paste textarea "Call id-20250911-154913"
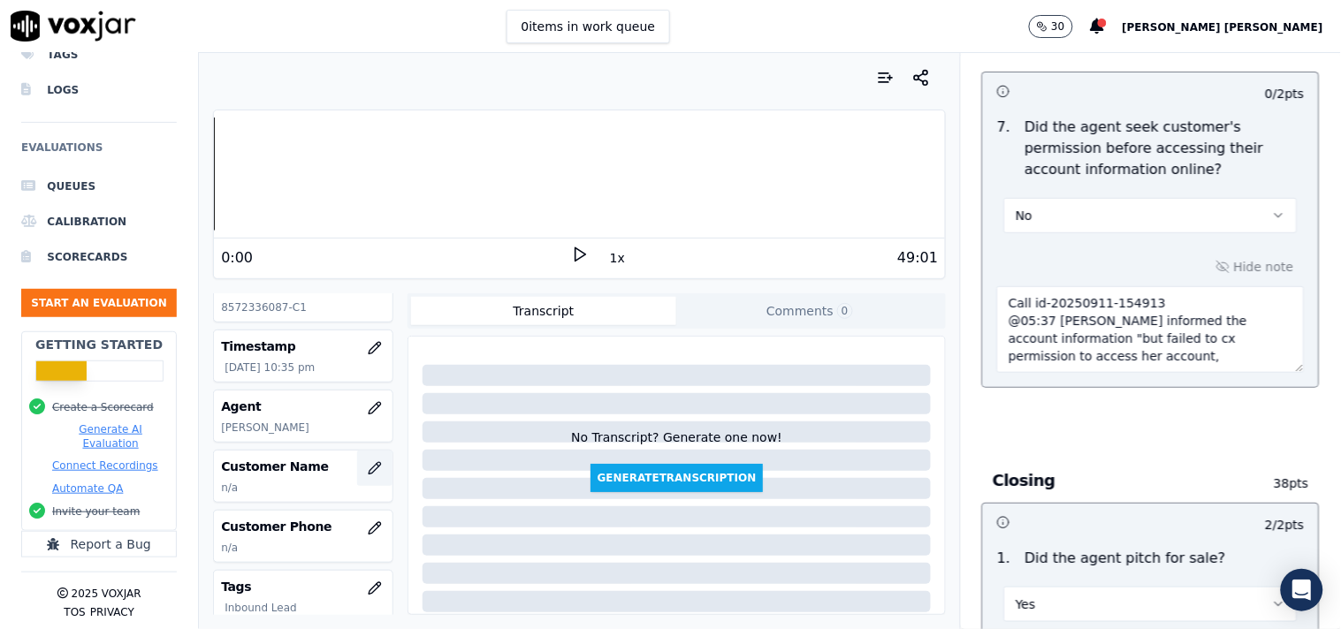
type textarea "Call id-20250911-154913 @05:37 [PERSON_NAME] informed the account information "…"
click at [368, 468] on icon "button" at bounding box center [375, 468] width 14 height 14
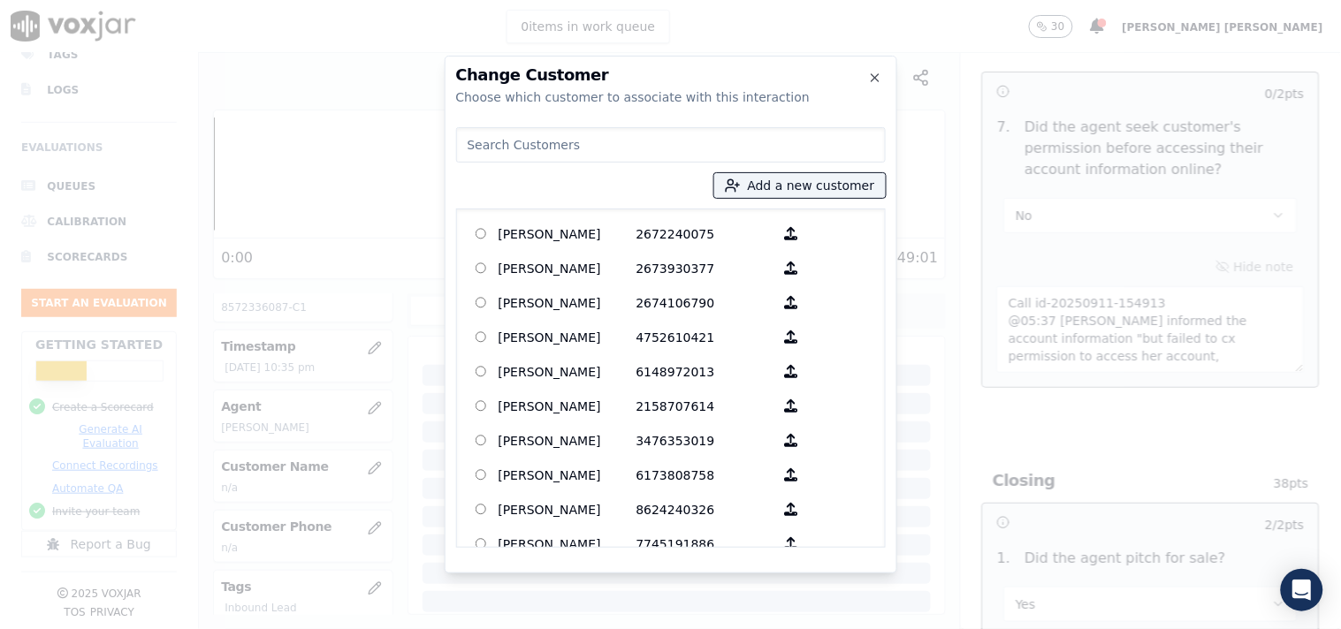
paste input "[PERSON_NAME]"
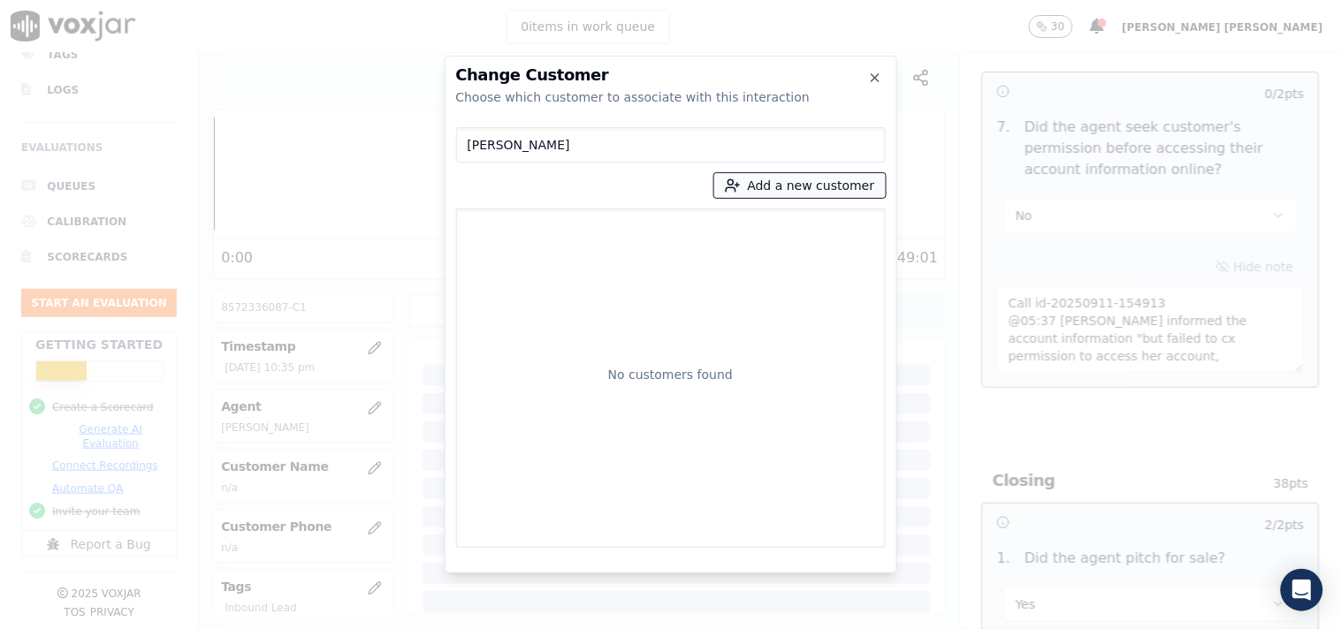
type input "[PERSON_NAME]"
click at [791, 189] on button "Add a new customer" at bounding box center [799, 185] width 171 height 25
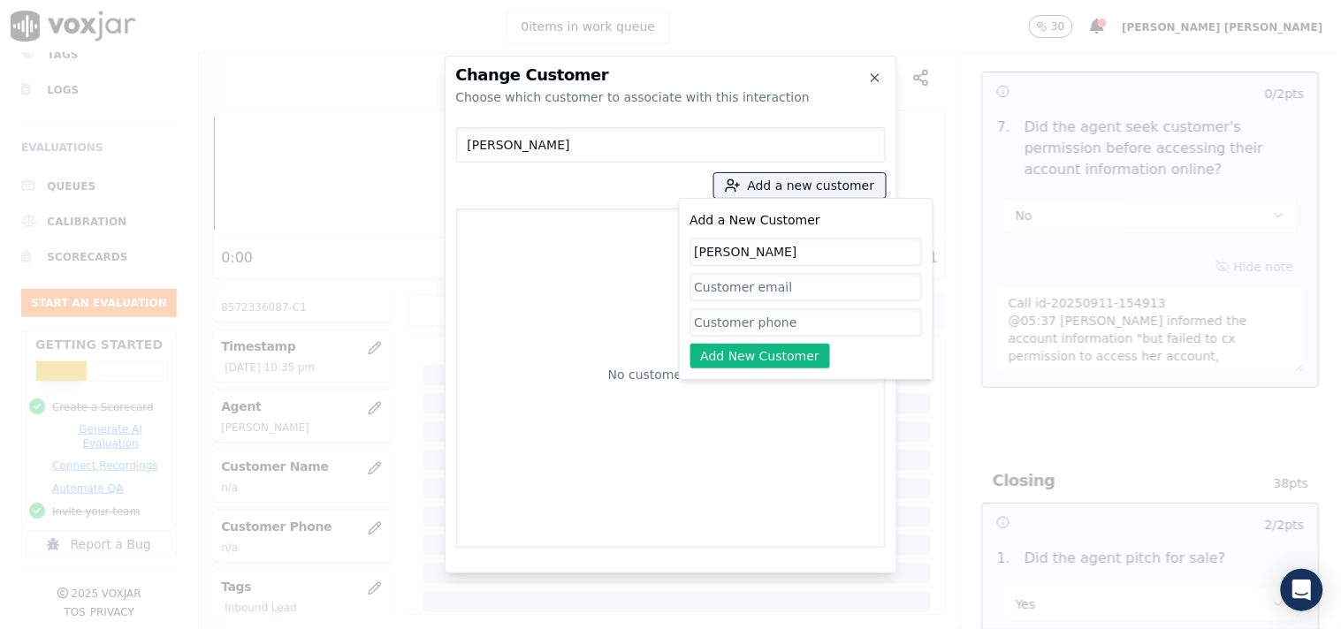
type input "[PERSON_NAME]"
click at [721, 328] on input "Add a New Customer" at bounding box center [806, 322] width 232 height 28
paste input "8572336087"
type input "8572336087"
click at [771, 358] on button "Add New Customer" at bounding box center [760, 356] width 141 height 25
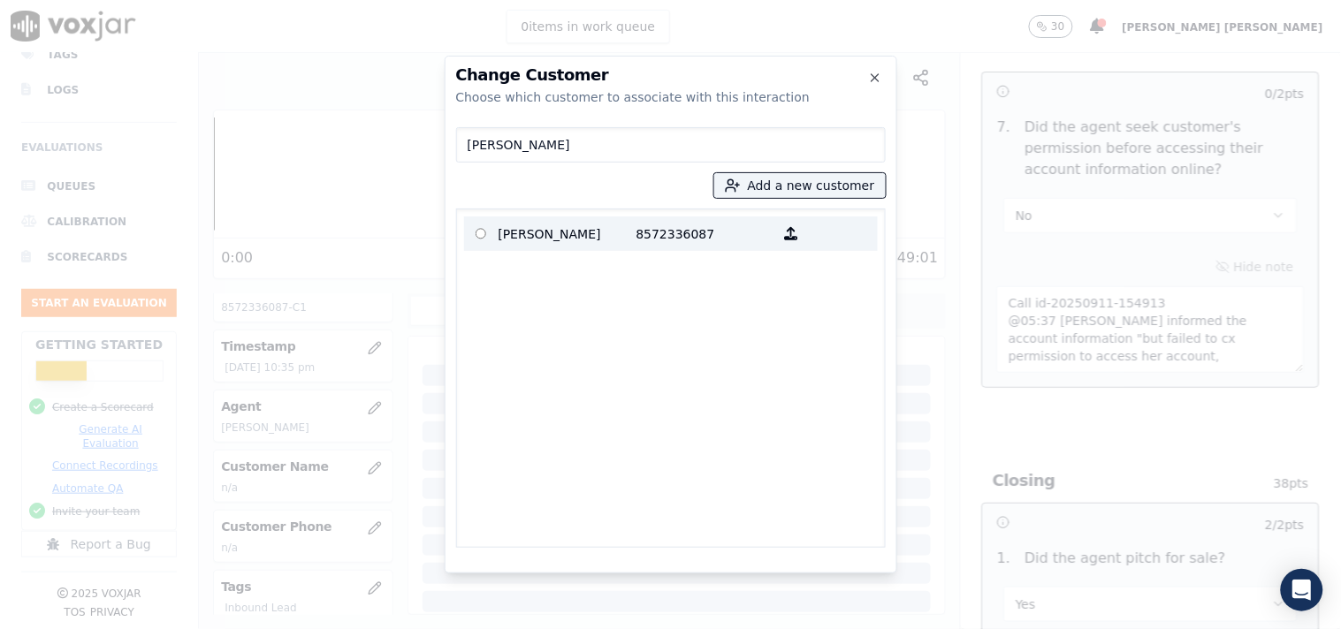
click at [492, 217] on label "[PERSON_NAME] 8572336087" at bounding box center [671, 234] width 414 height 34
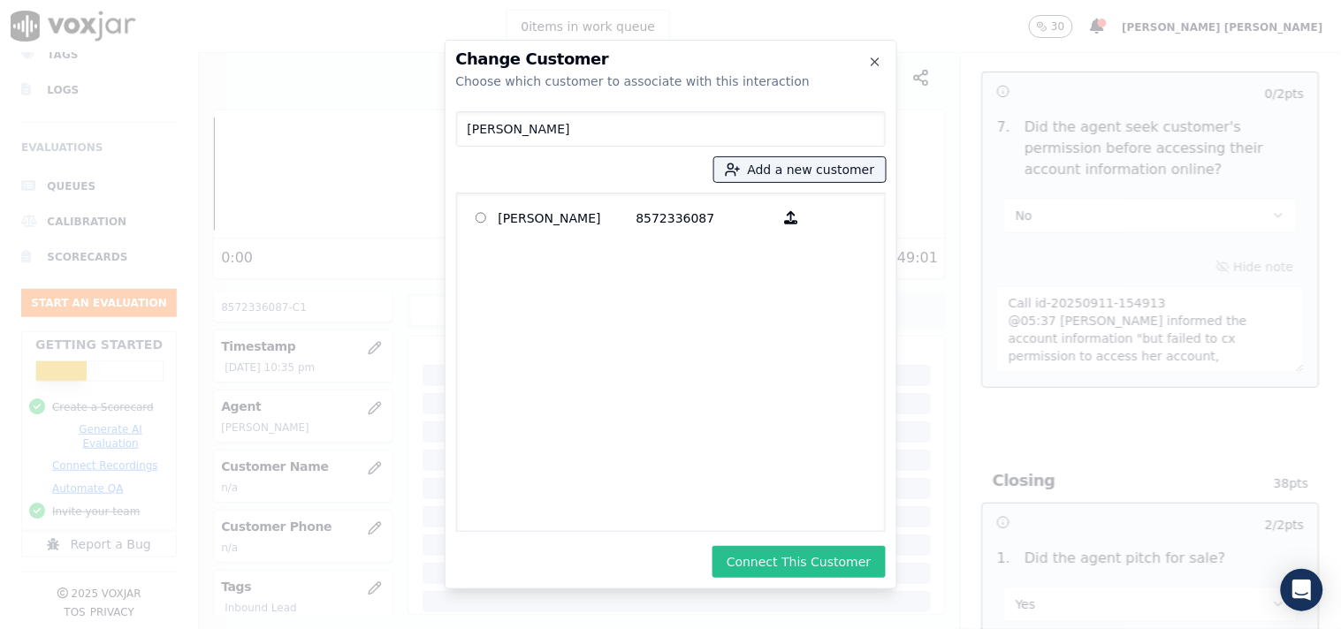
click at [784, 566] on button "Connect This Customer" at bounding box center [798, 562] width 172 height 32
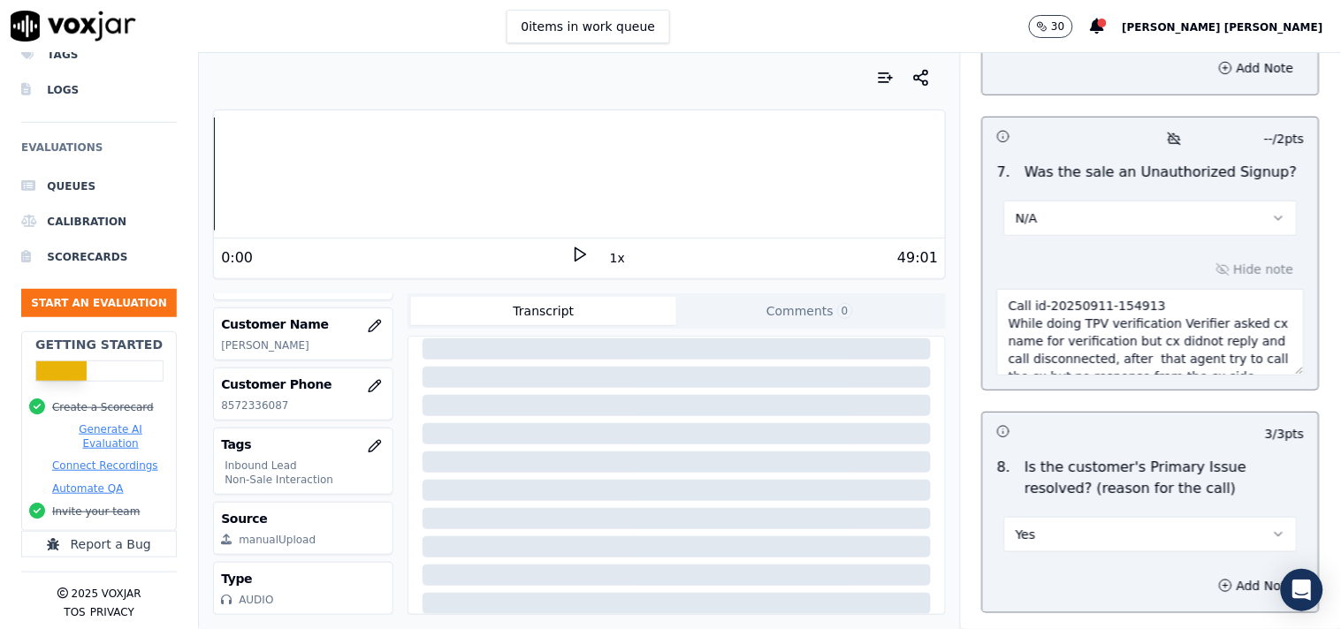
scroll to position [5553, 0]
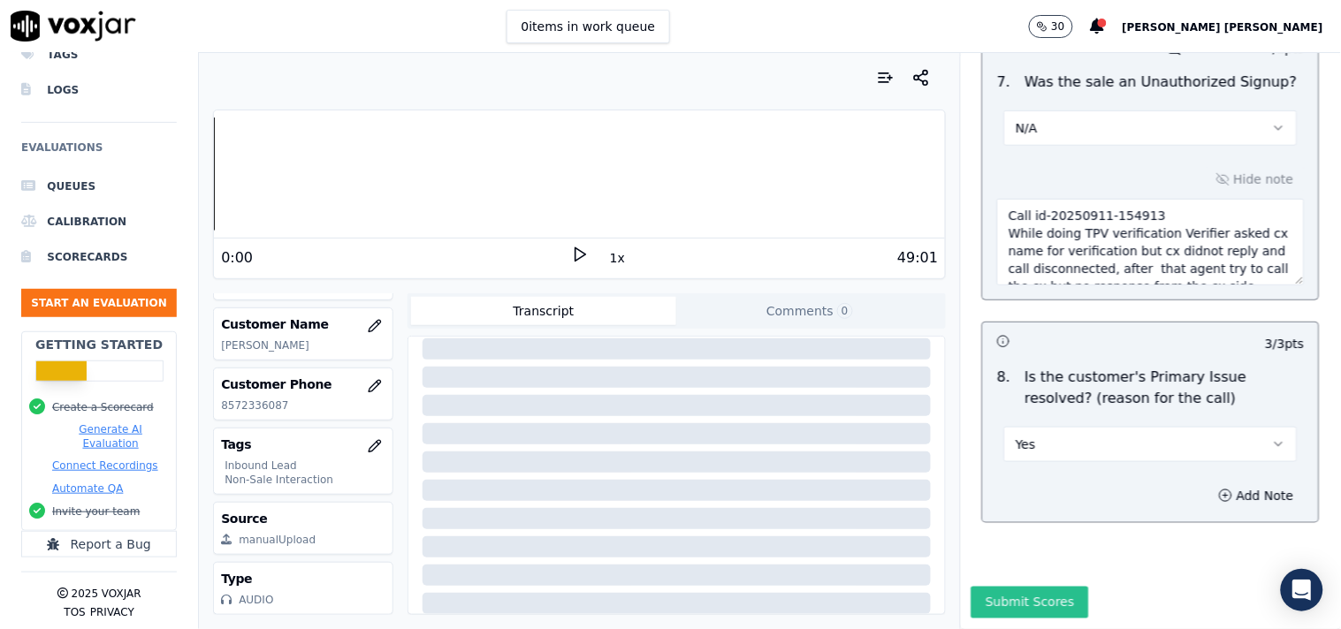
click at [1012, 587] on button "Submit Scores" at bounding box center [1030, 603] width 118 height 32
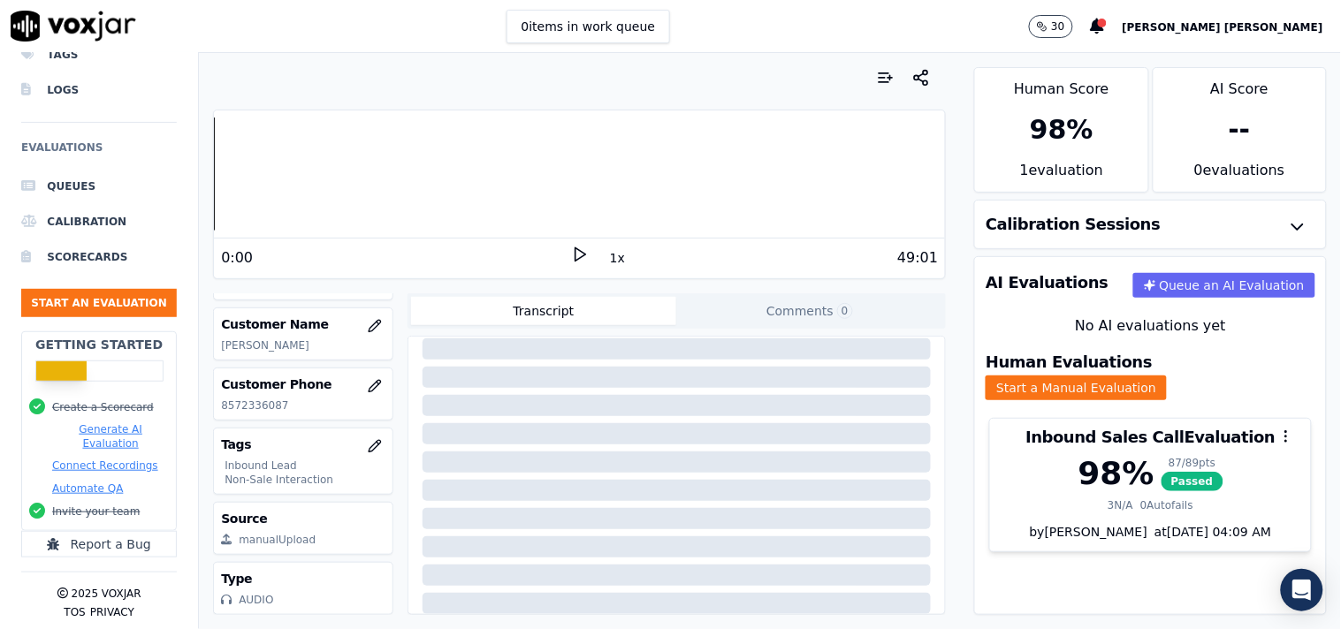
scroll to position [187, 0]
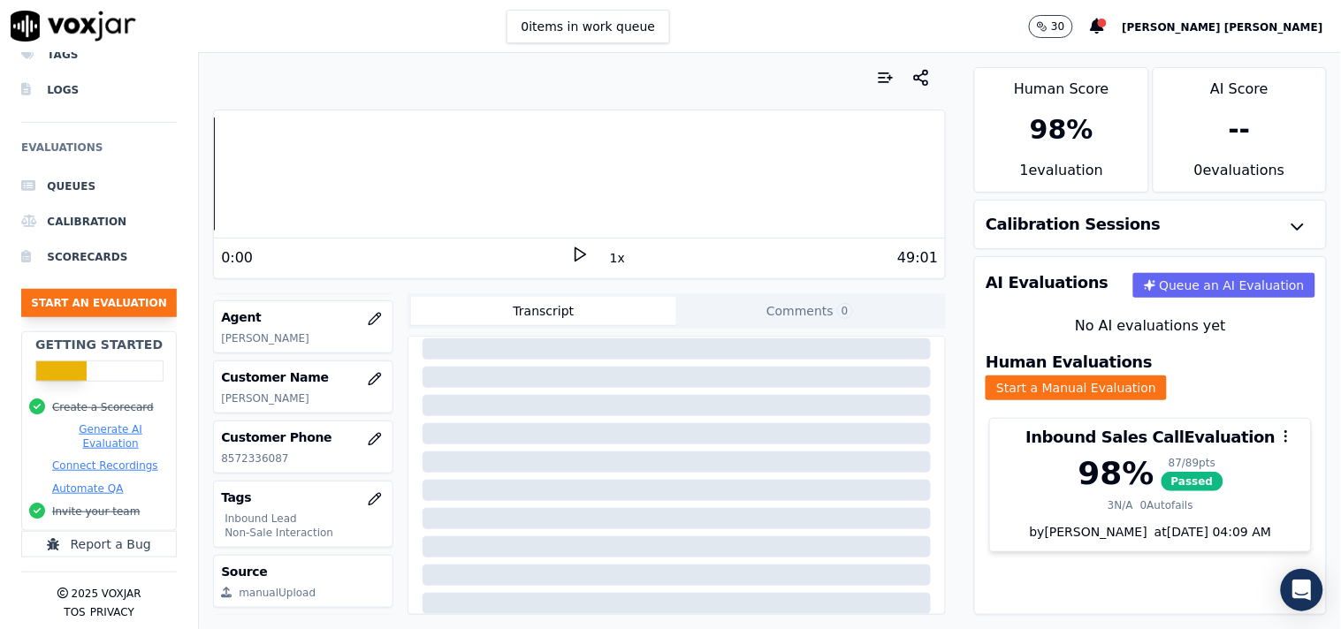
click at [80, 299] on button "Start an Evaluation" at bounding box center [99, 303] width 156 height 28
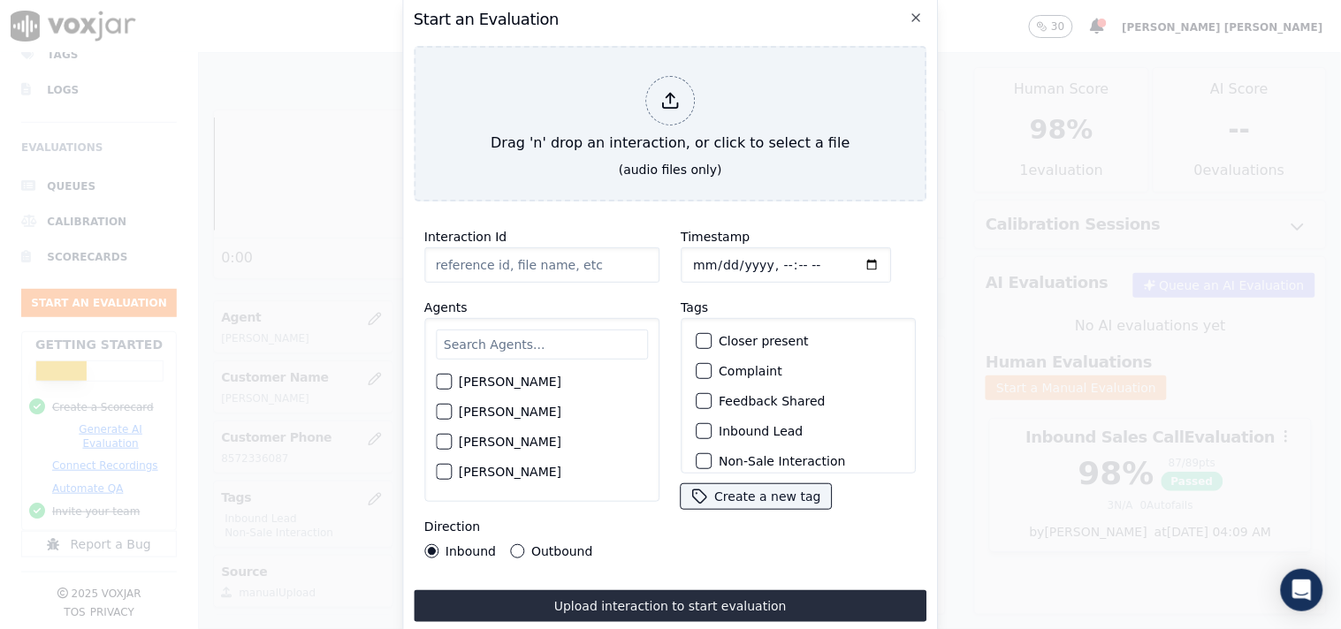
click at [474, 336] on input "text" at bounding box center [542, 345] width 212 height 30
click at [490, 384] on label "[PERSON_NAME]" at bounding box center [510, 382] width 103 height 12
click at [452, 384] on button "[PERSON_NAME]" at bounding box center [444, 382] width 16 height 16
click at [690, 259] on input "Timestamp" at bounding box center [785, 264] width 210 height 35
type input "[DATE]T22:58"
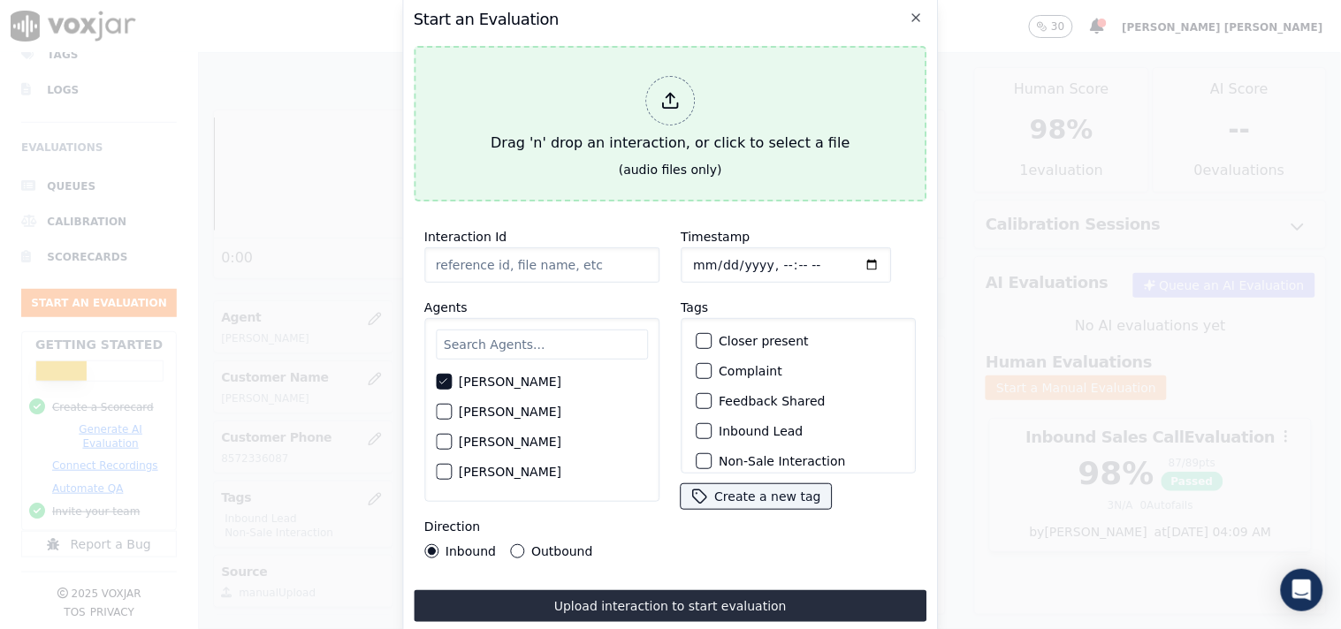
click at [667, 103] on div at bounding box center [669, 100] width 49 height 49
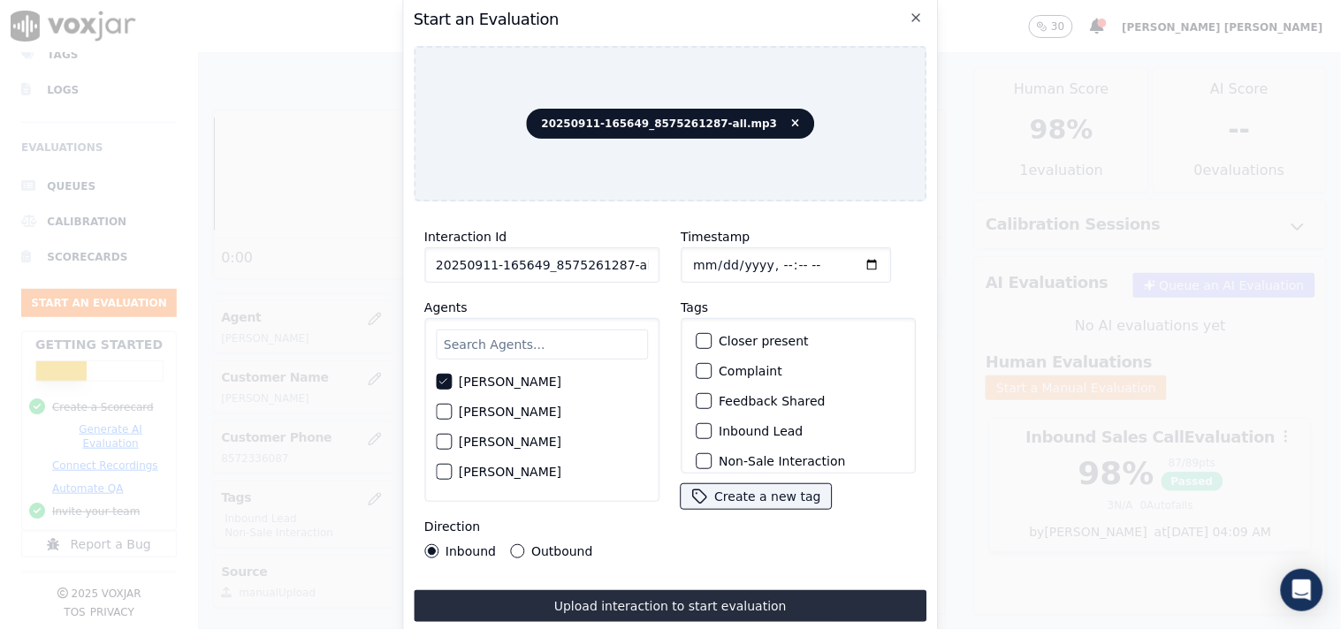
scroll to position [0, 10]
drag, startPoint x: 611, startPoint y: 262, endPoint x: 666, endPoint y: 263, distance: 55.7
click at [666, 263] on div "Interaction Id 20250911-165649_8575261287-all.mp3 Agents [PERSON_NAME] [PERSON_…" at bounding box center [670, 392] width 513 height 353
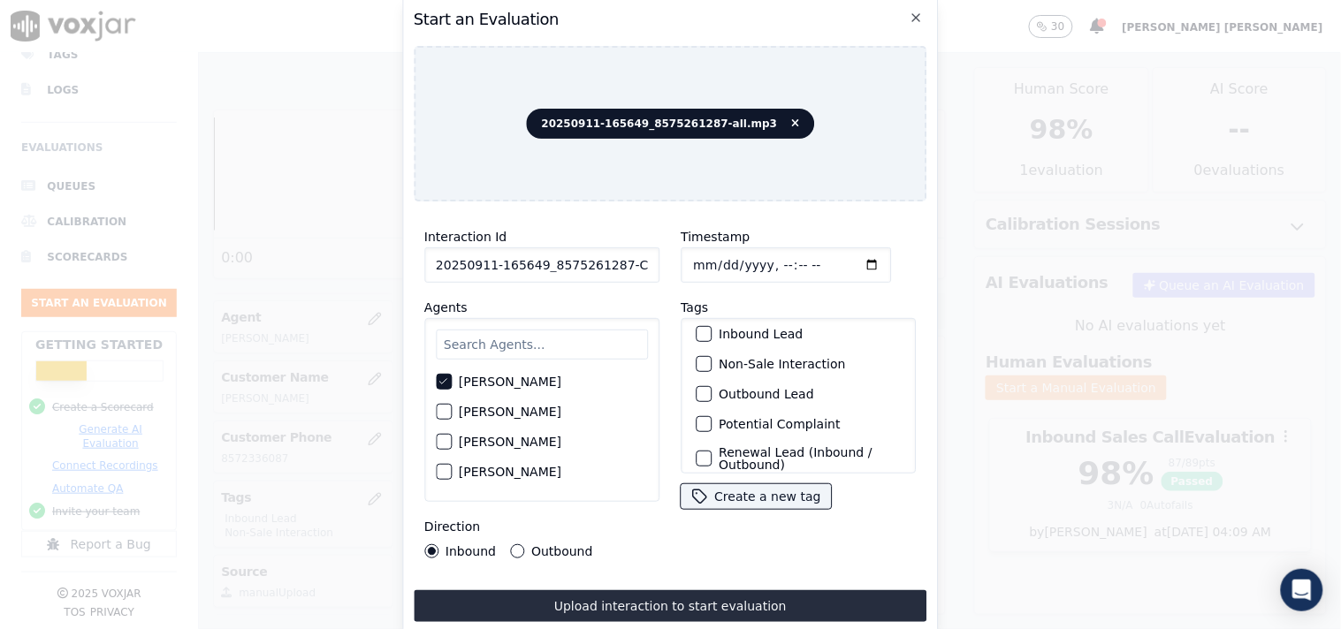
scroll to position [98, 0]
type input "20250911-165649_8575261287-C1"
click at [718, 387] on label "Outbound Lead" at bounding box center [765, 393] width 95 height 12
click at [711, 386] on button "Outbound Lead" at bounding box center [703, 393] width 16 height 16
click at [718, 357] on label "Non-Sale Interaction" at bounding box center [781, 363] width 126 height 12
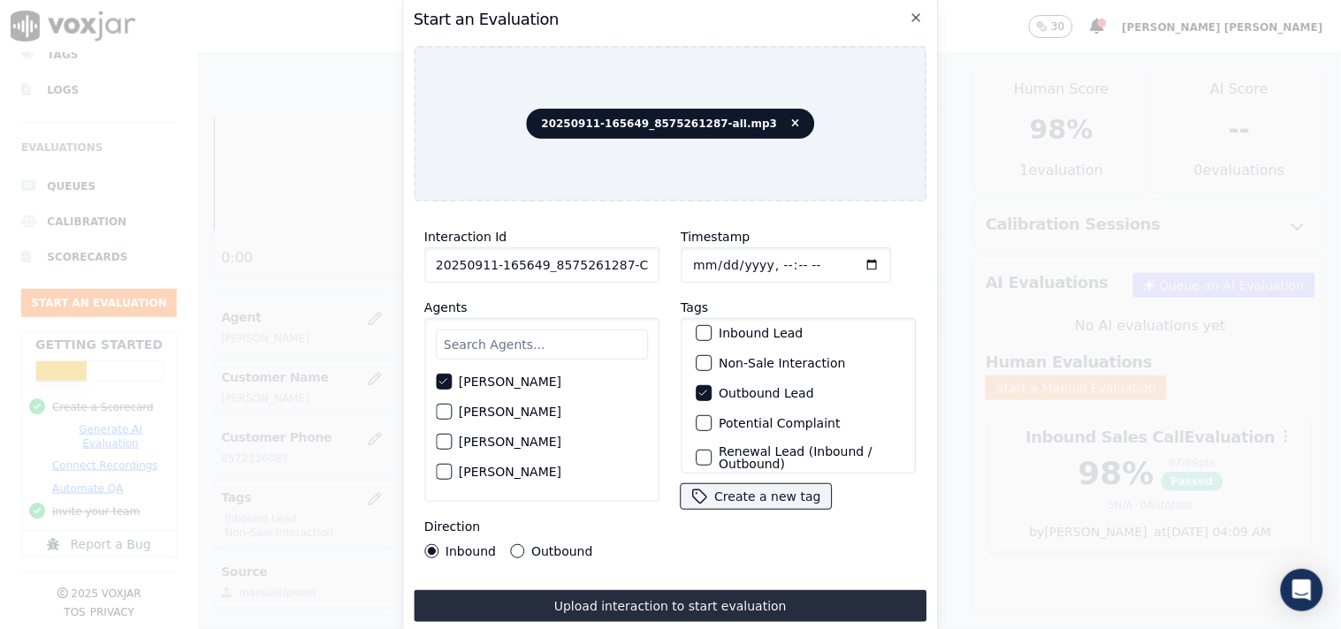
click at [711, 355] on button "Non-Sale Interaction" at bounding box center [703, 363] width 16 height 16
click at [521, 544] on div "Outbound" at bounding box center [551, 551] width 82 height 14
click at [520, 544] on div "Outbound" at bounding box center [551, 551] width 82 height 14
click at [516, 544] on button "Outbound" at bounding box center [517, 551] width 14 height 14
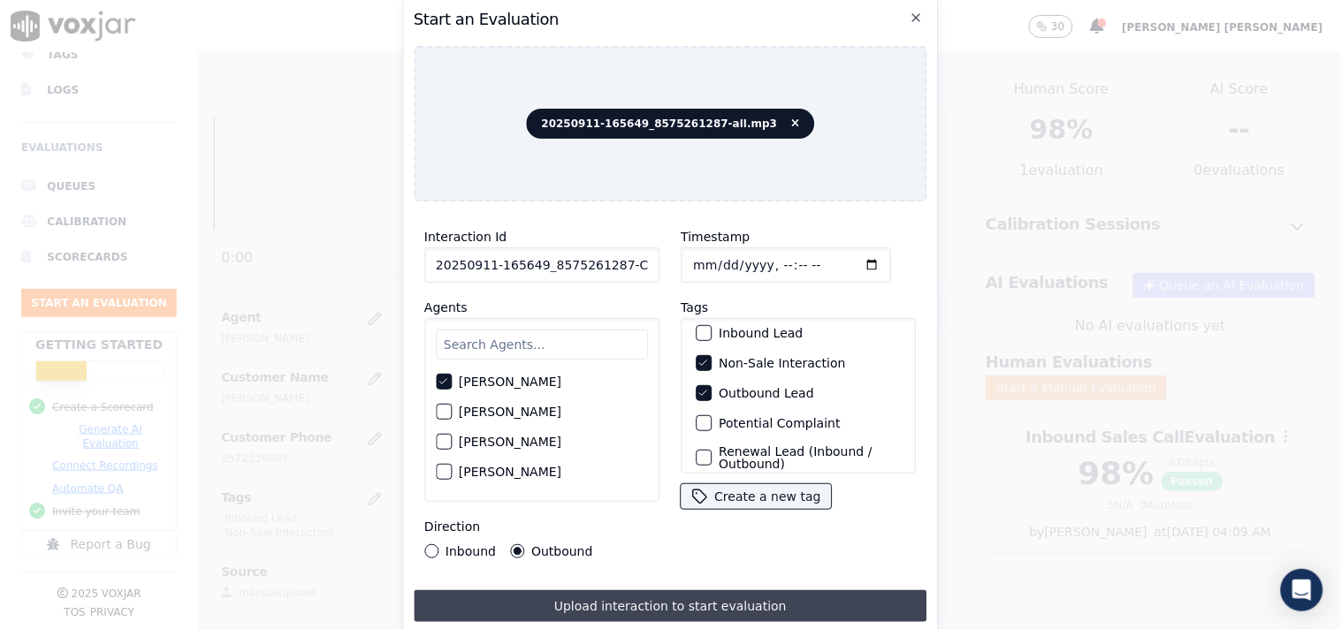
click at [573, 611] on button "Upload interaction to start evaluation" at bounding box center [670, 606] width 513 height 32
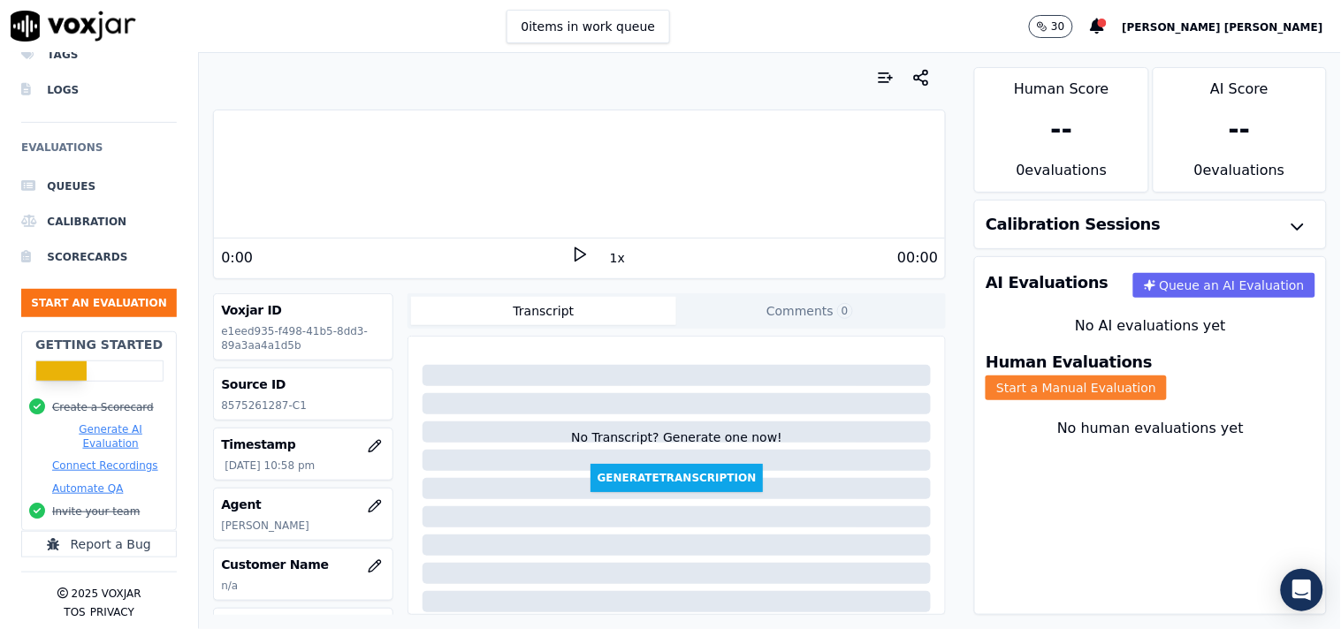
click at [1144, 376] on button "Start a Manual Evaluation" at bounding box center [1075, 388] width 181 height 25
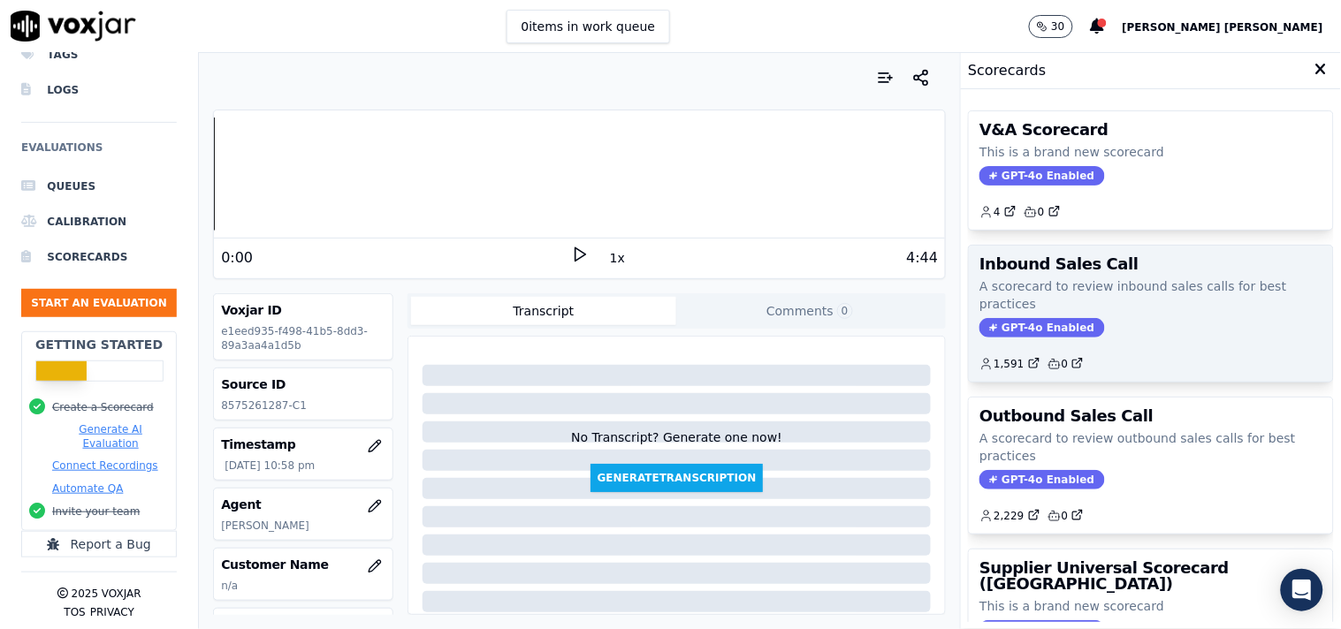
click at [1034, 334] on span "GPT-4o Enabled" at bounding box center [1041, 327] width 125 height 19
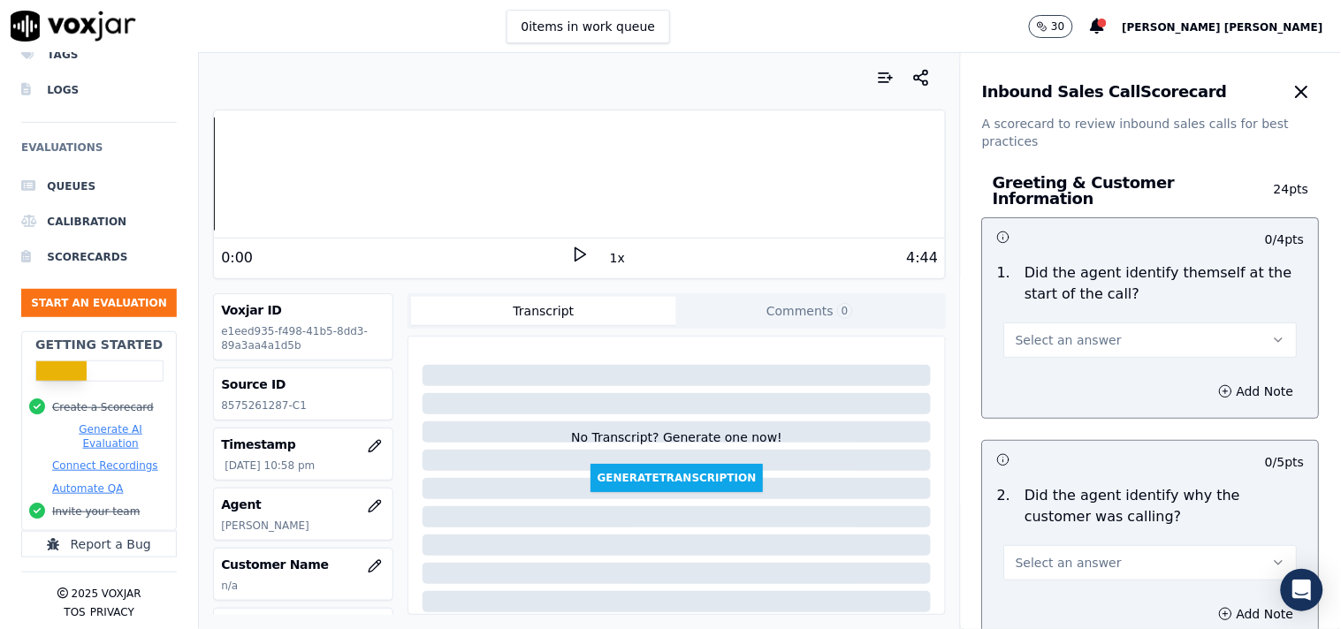
click at [1116, 330] on button "Select an answer" at bounding box center [1150, 340] width 293 height 35
click at [1109, 368] on div "Yes" at bounding box center [1120, 371] width 260 height 28
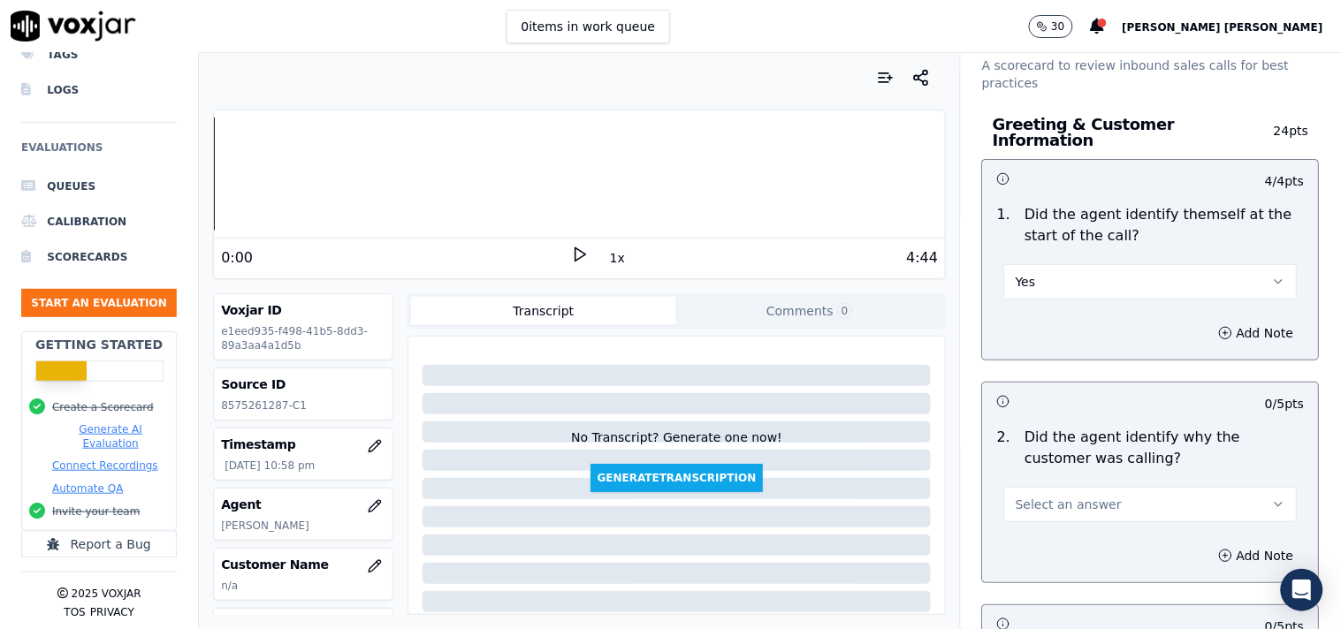
scroll to position [98, 0]
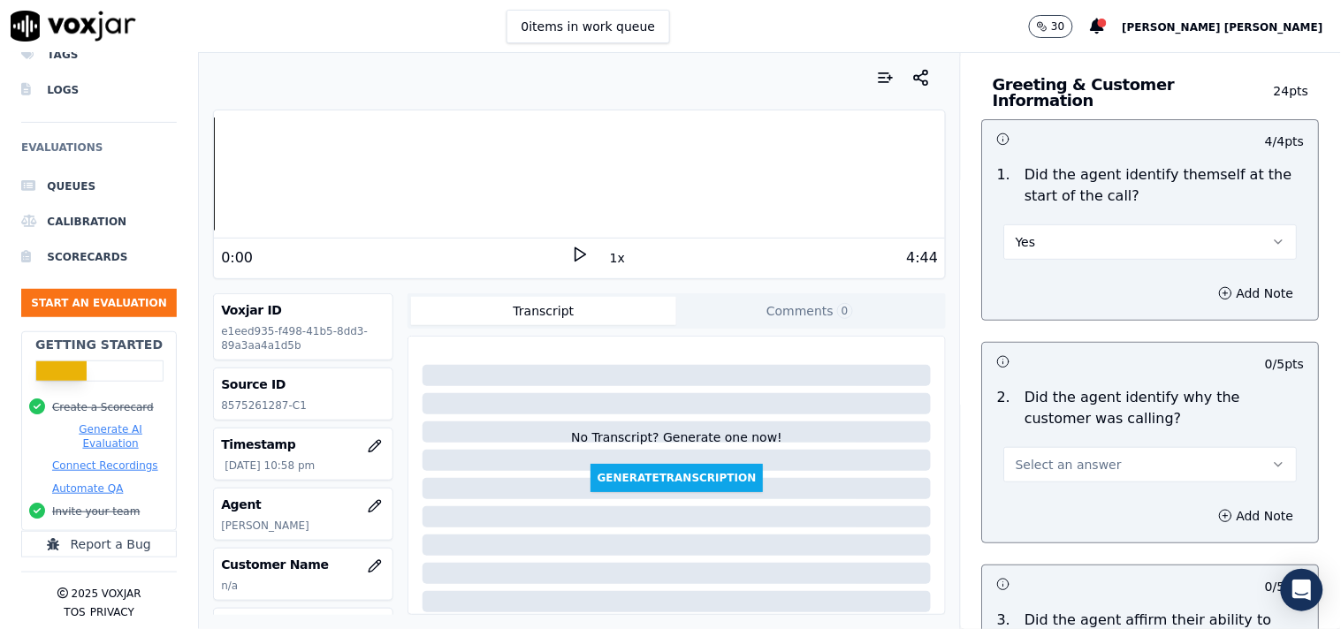
click at [1083, 460] on span "Select an answer" at bounding box center [1068, 465] width 106 height 18
click at [1071, 499] on div "Yes" at bounding box center [1120, 496] width 260 height 28
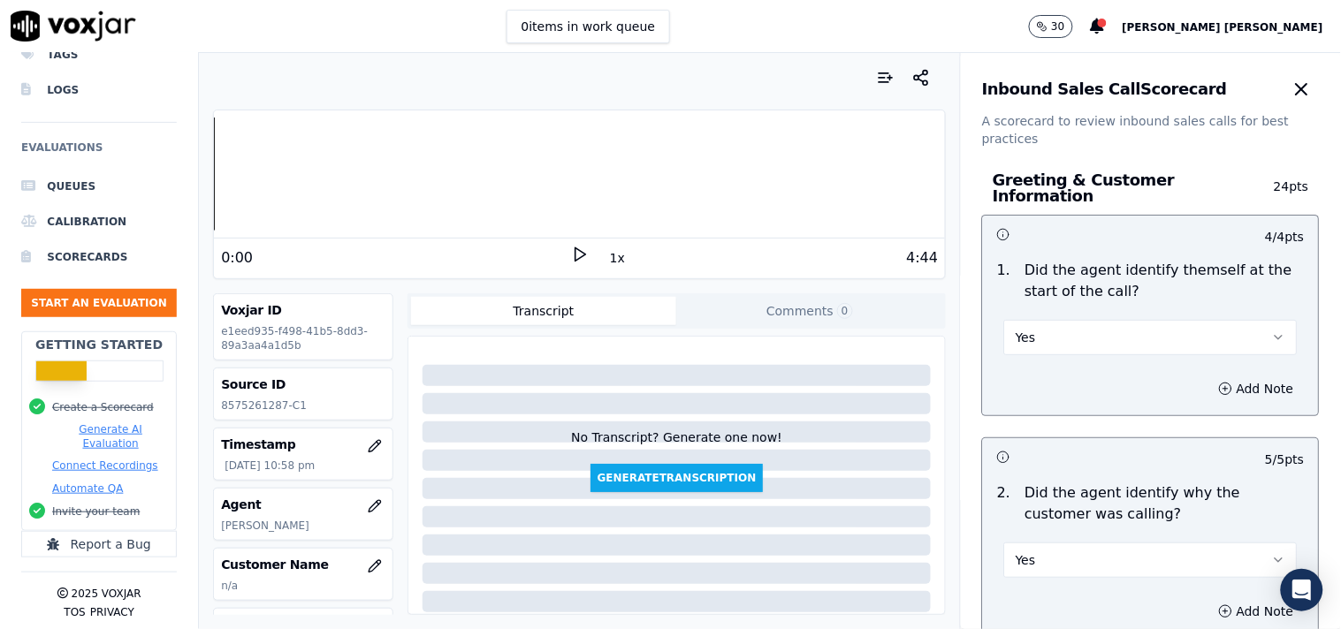
scroll to position [0, 0]
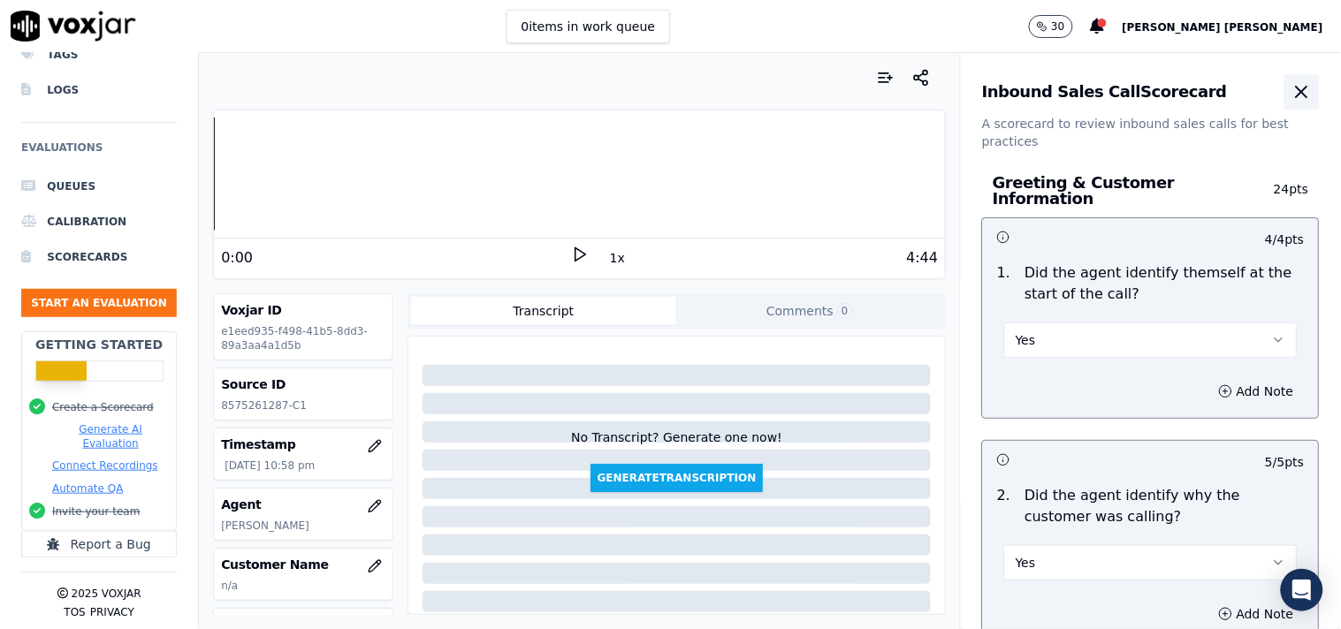
click at [1296, 90] on icon "button" at bounding box center [1301, 92] width 11 height 11
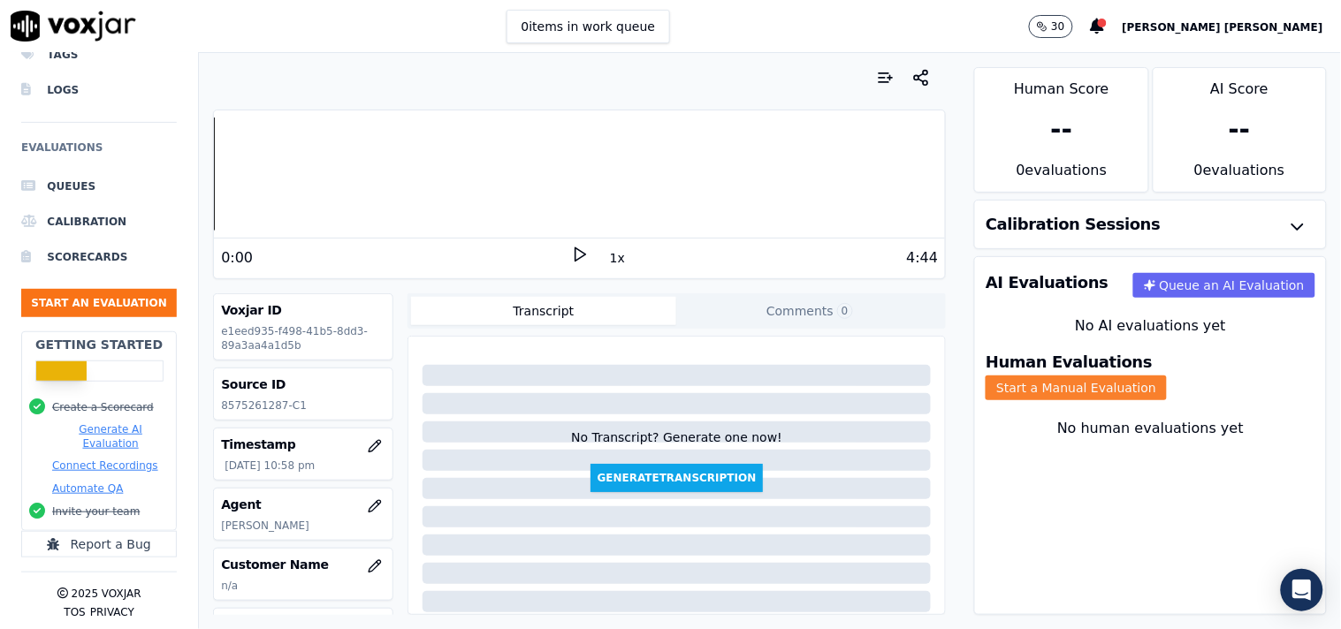
click at [1158, 376] on button "Start a Manual Evaluation" at bounding box center [1075, 388] width 181 height 25
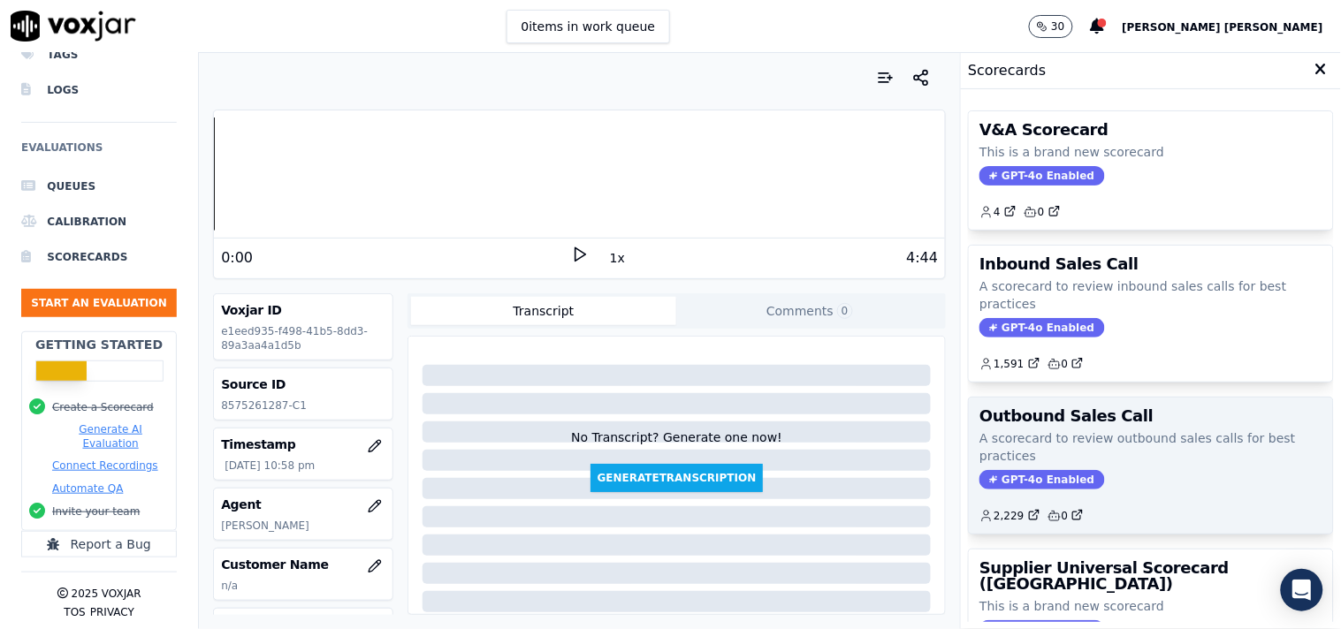
click at [1040, 479] on span "GPT-4o Enabled" at bounding box center [1041, 479] width 125 height 19
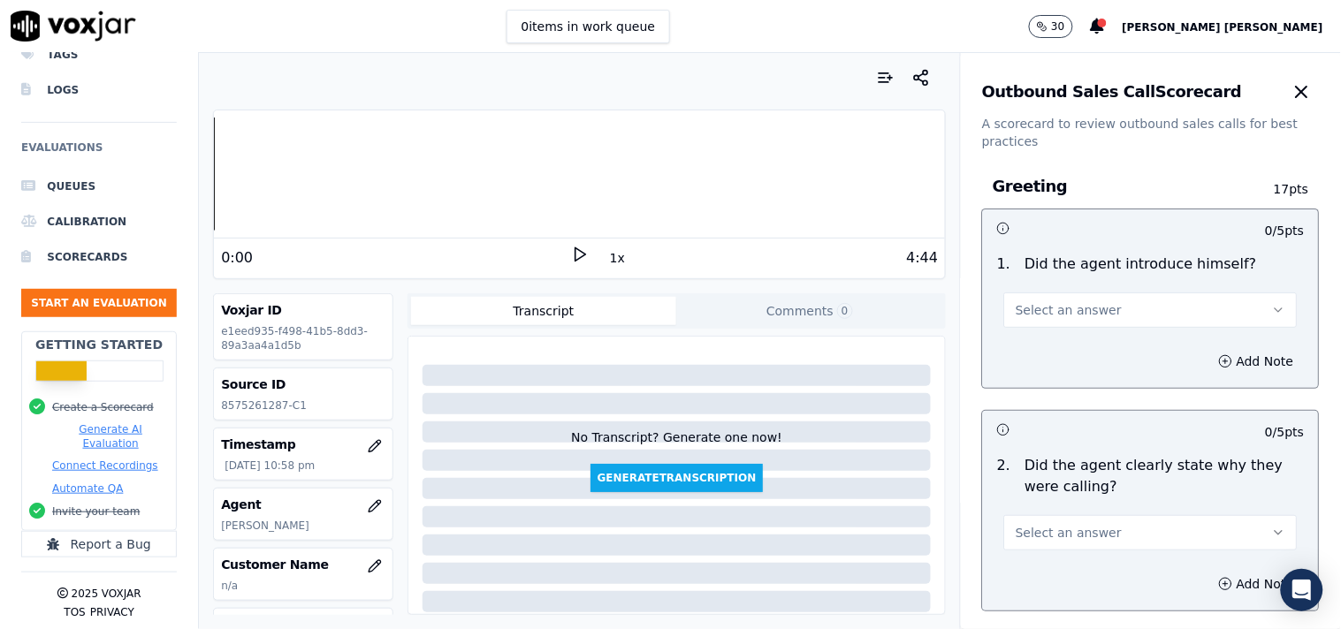
click at [1132, 297] on button "Select an answer" at bounding box center [1150, 310] width 293 height 35
click at [1108, 338] on div "Yes" at bounding box center [1120, 350] width 260 height 28
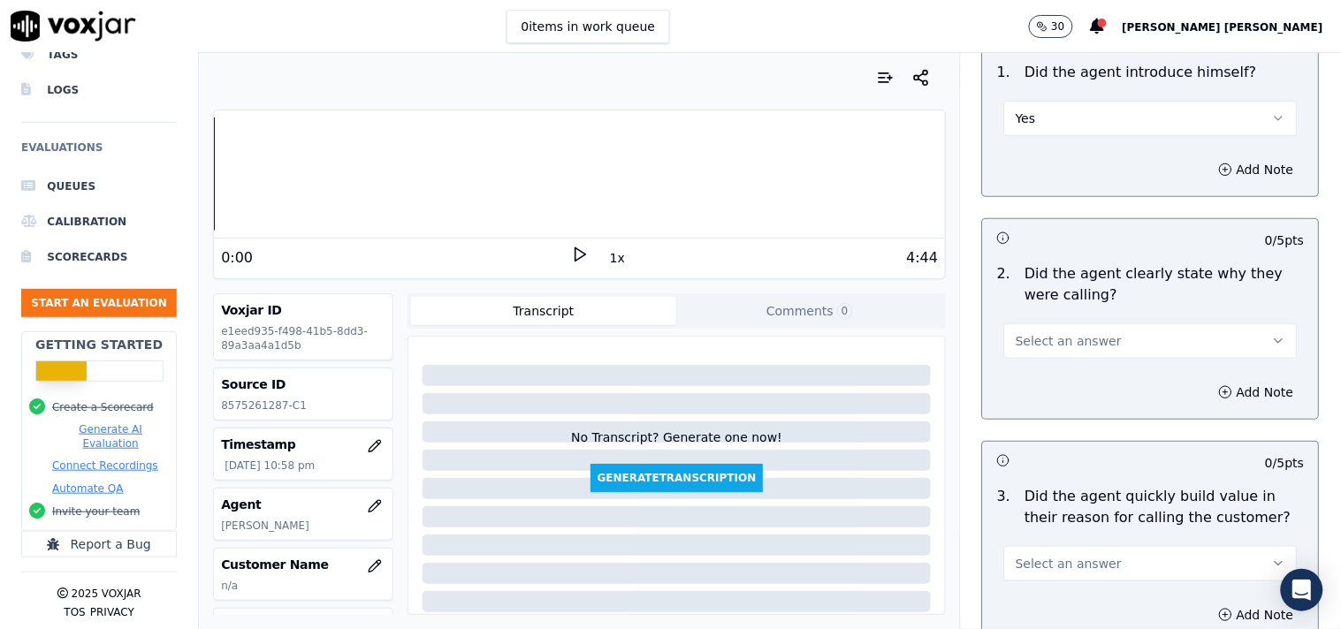
scroll to position [196, 0]
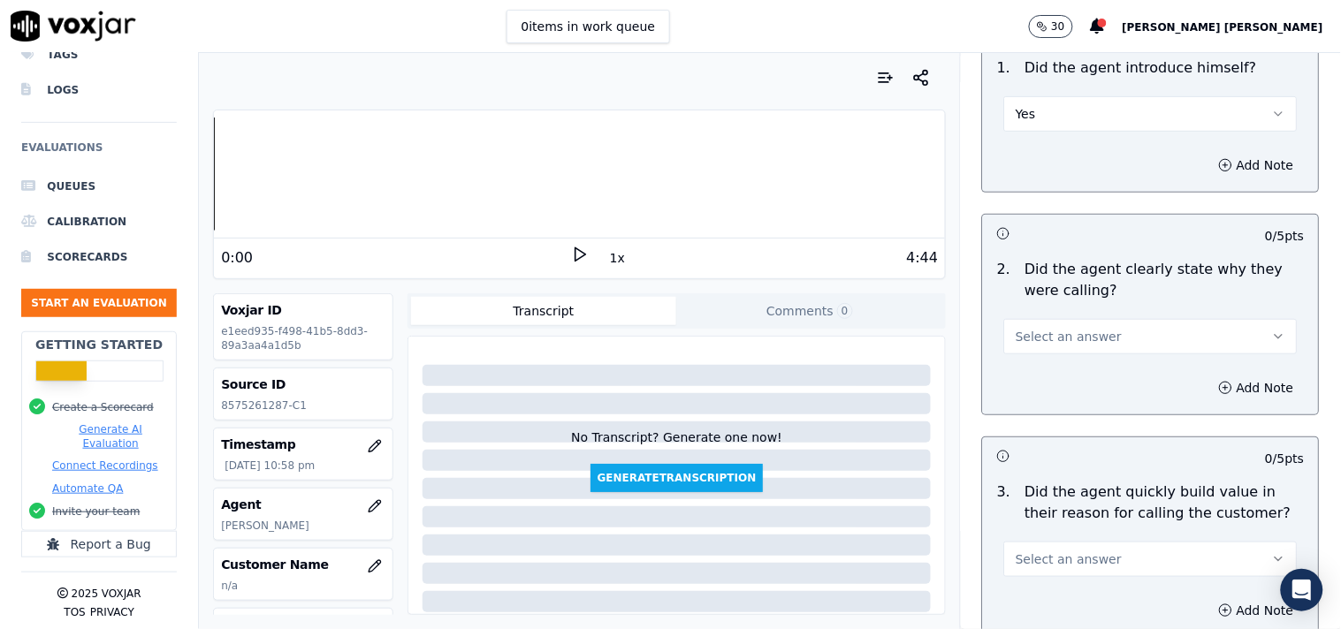
click at [1128, 330] on button "Select an answer" at bounding box center [1150, 336] width 293 height 35
click at [1112, 376] on div "Yes" at bounding box center [1120, 376] width 260 height 28
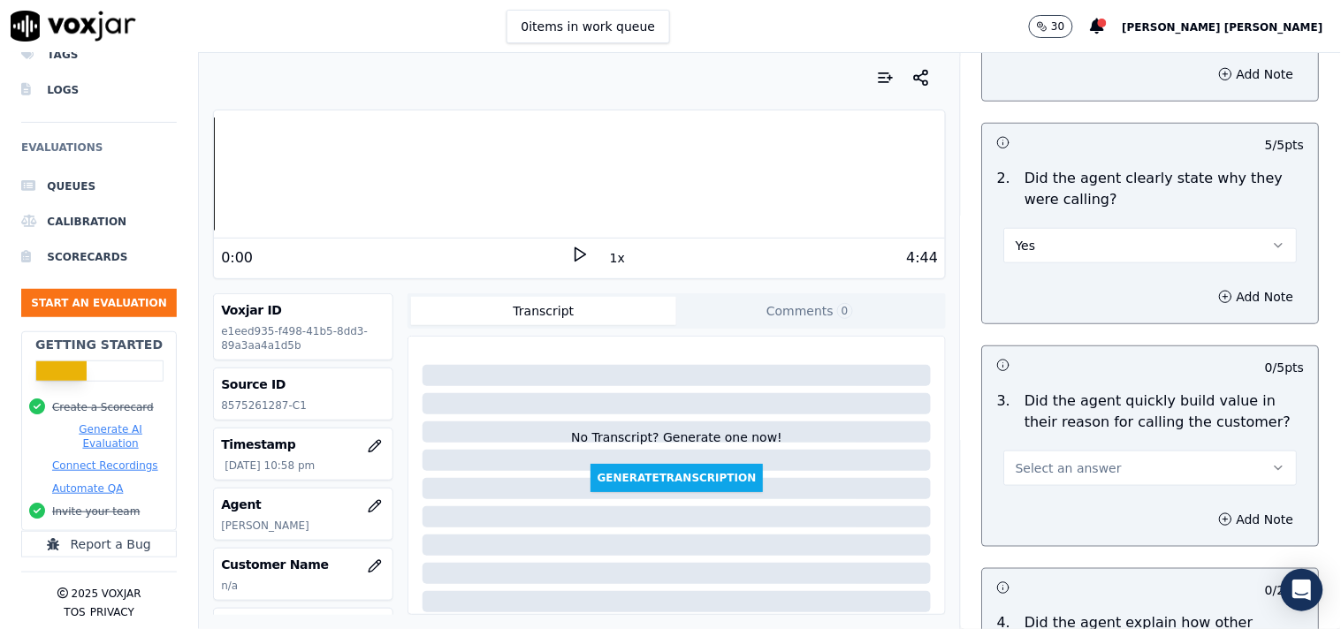
scroll to position [392, 0]
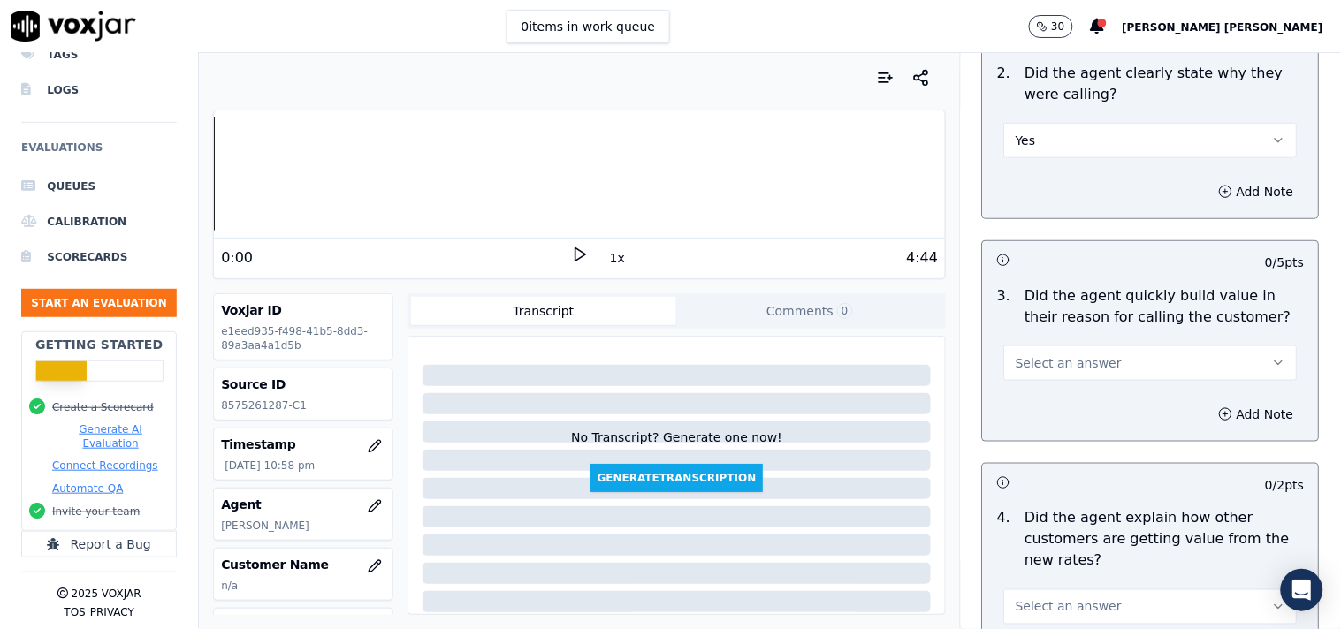
click at [1123, 357] on button "Select an answer" at bounding box center [1150, 363] width 293 height 35
click at [1092, 404] on div "Yes" at bounding box center [1120, 403] width 260 height 28
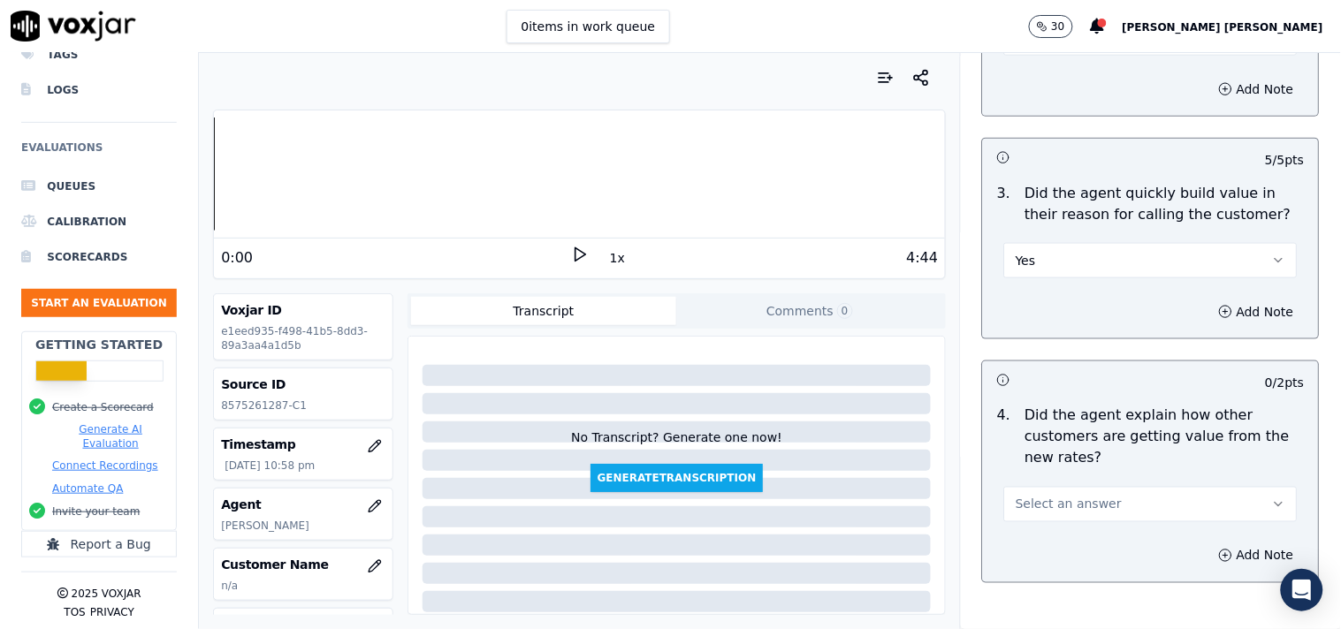
scroll to position [589, 0]
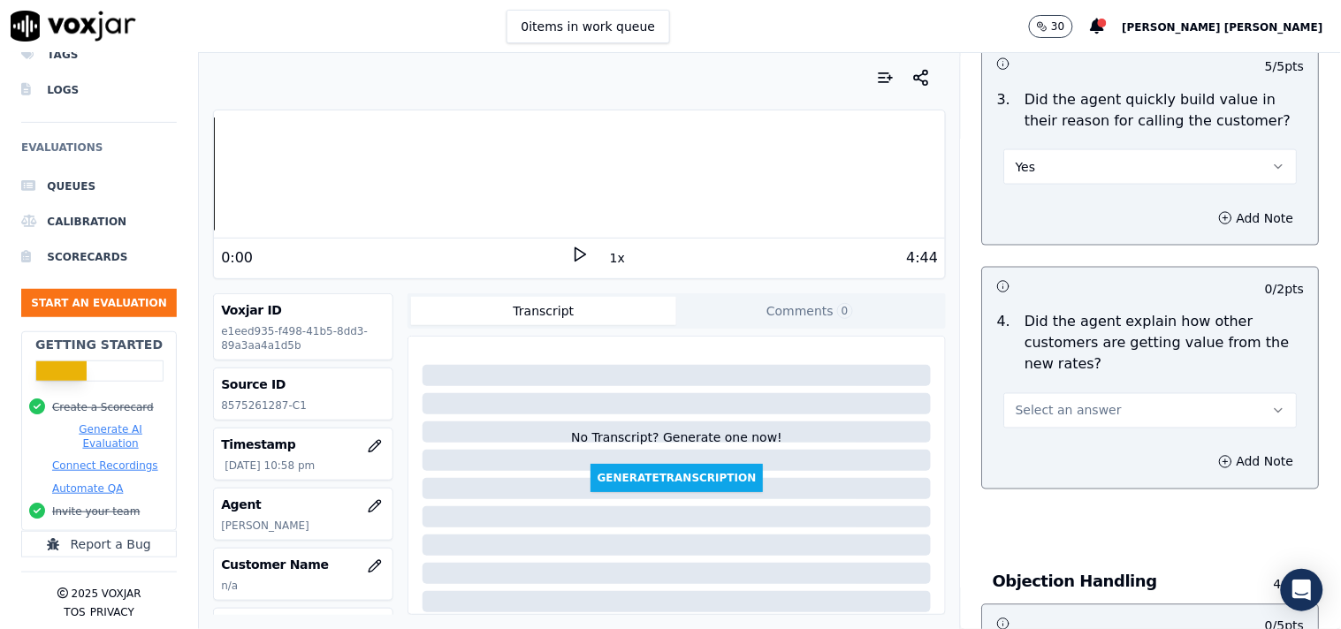
click at [1090, 400] on button "Select an answer" at bounding box center [1150, 410] width 293 height 35
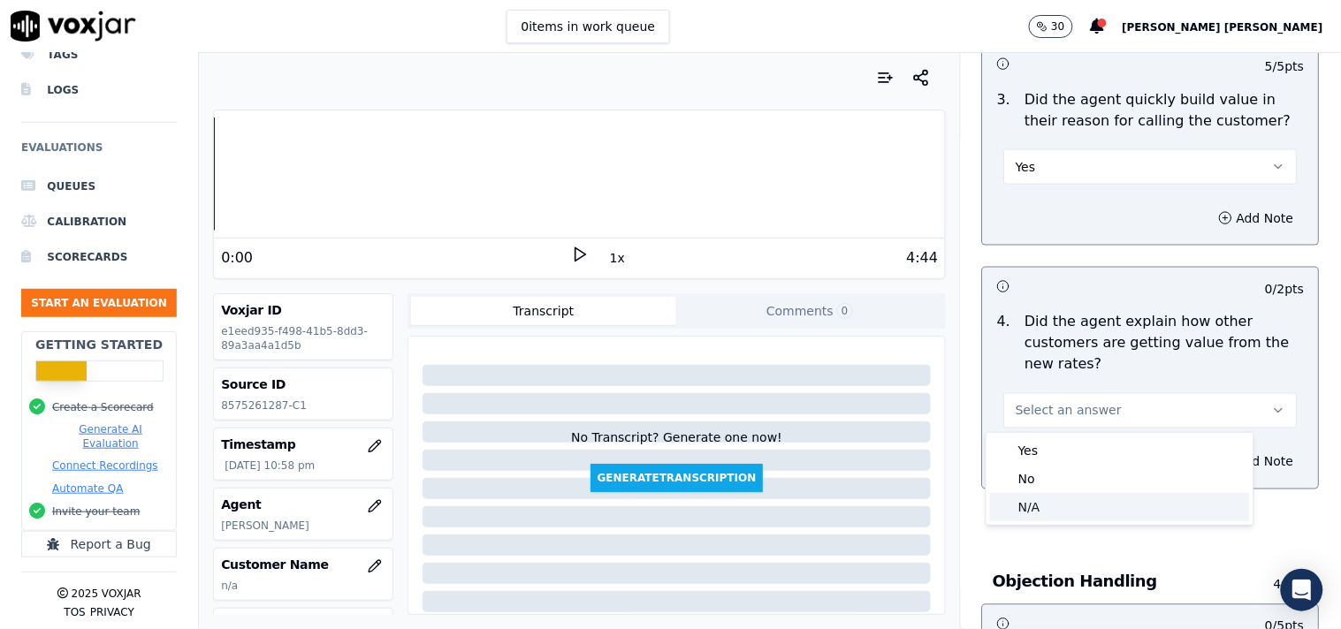
click at [1070, 500] on div "N/A" at bounding box center [1120, 507] width 260 height 28
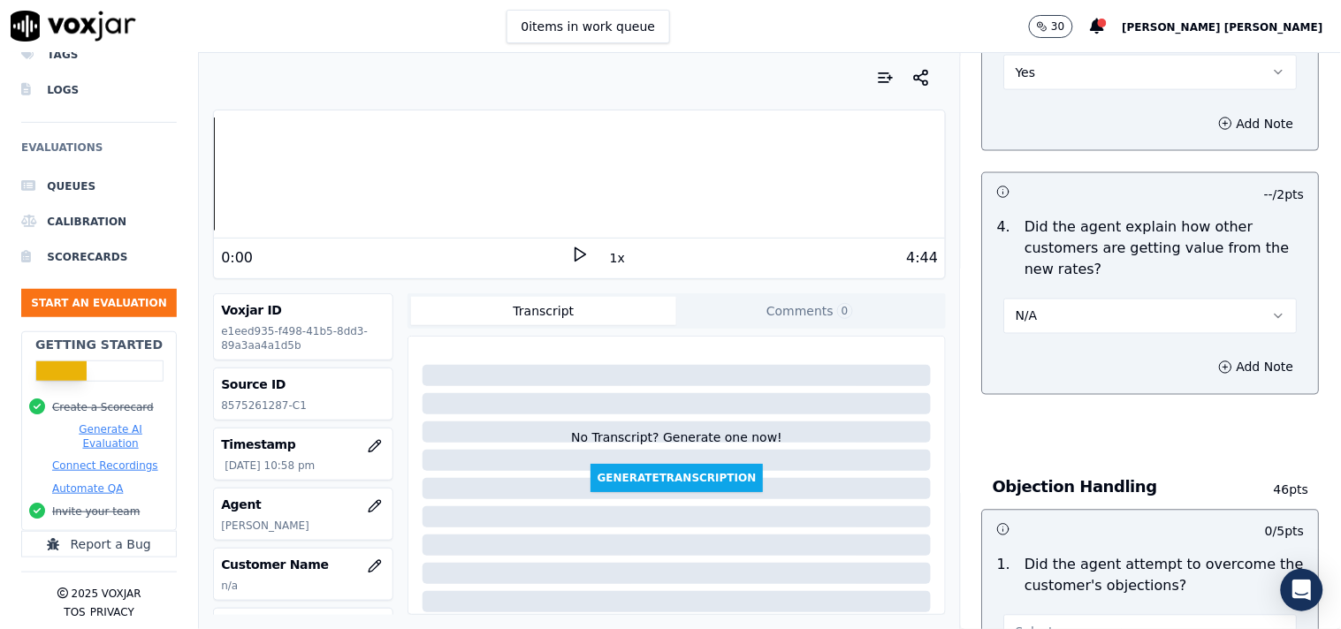
scroll to position [785, 0]
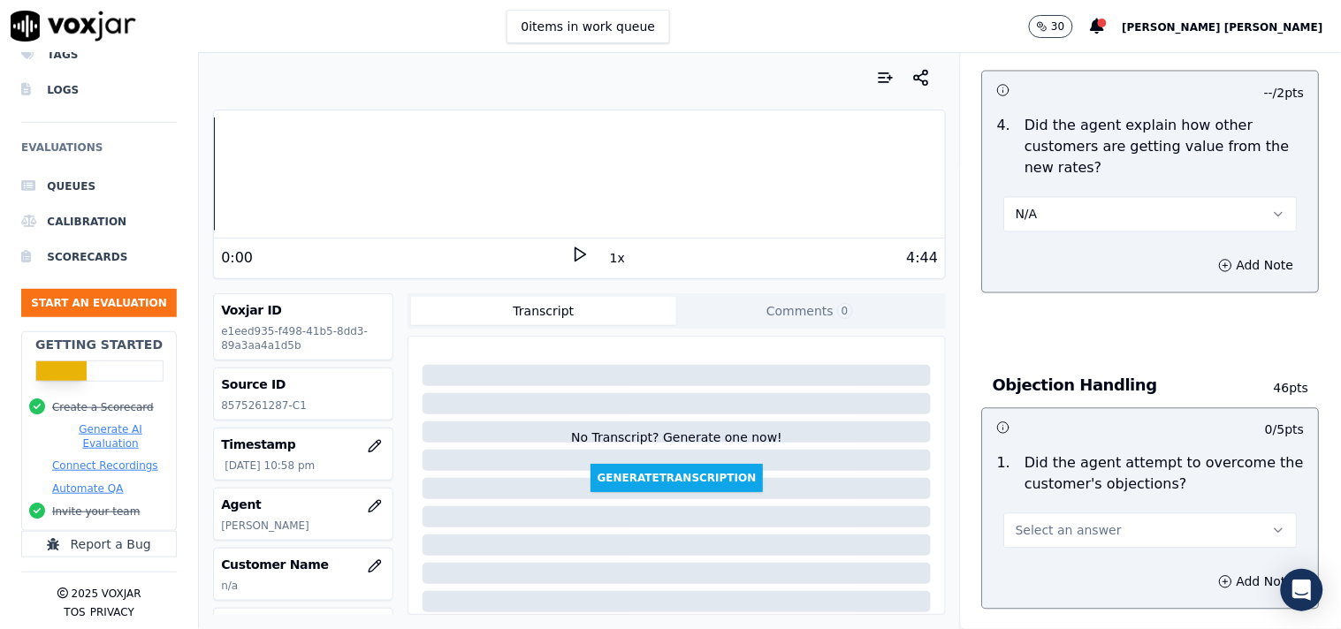
click at [1073, 514] on button "Select an answer" at bounding box center [1150, 530] width 293 height 35
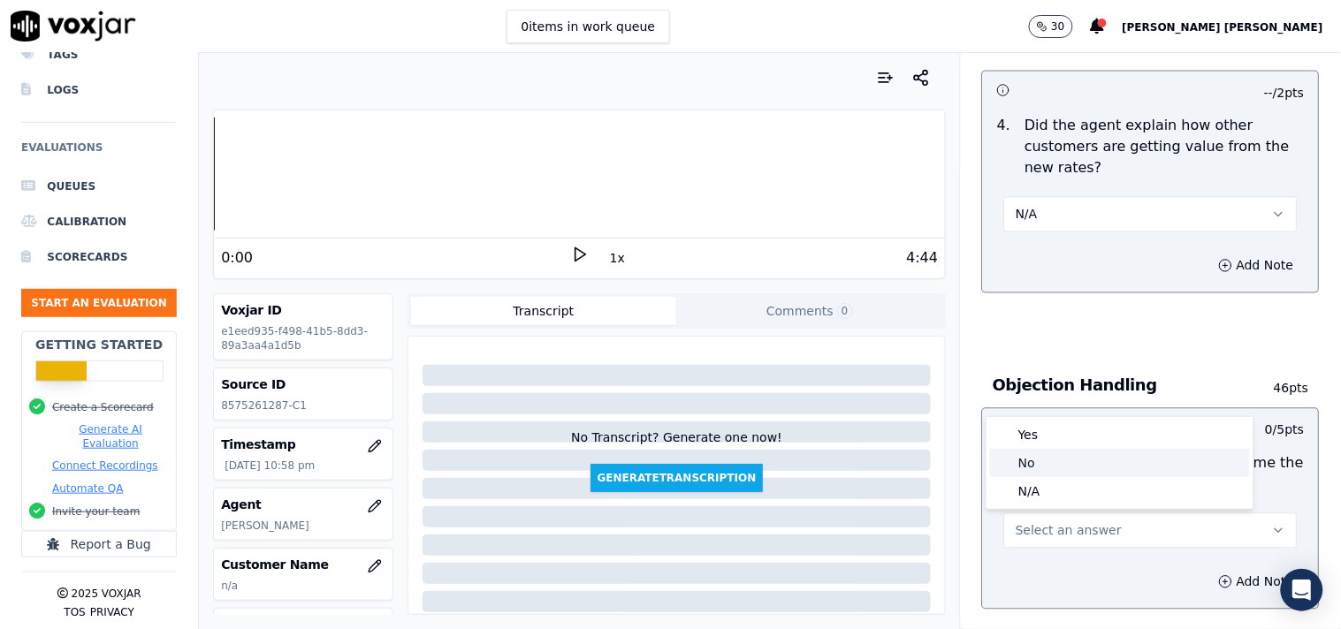
click at [1081, 431] on div "Yes" at bounding box center [1120, 435] width 260 height 28
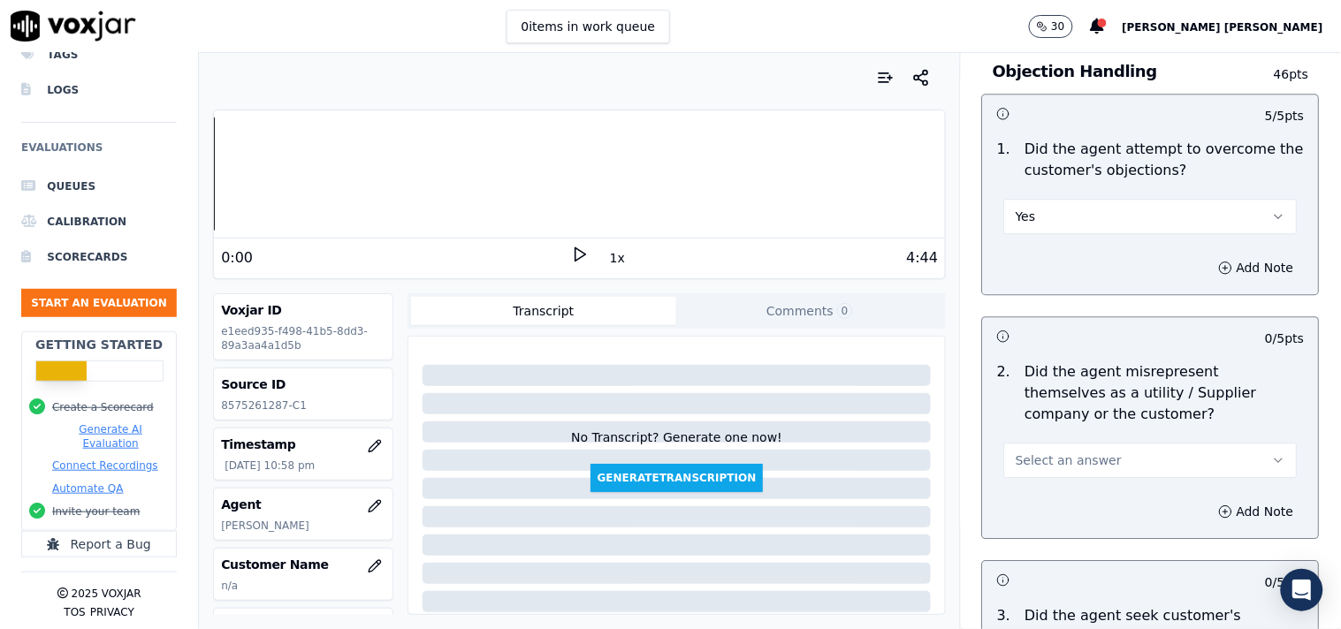
scroll to position [1178, 0]
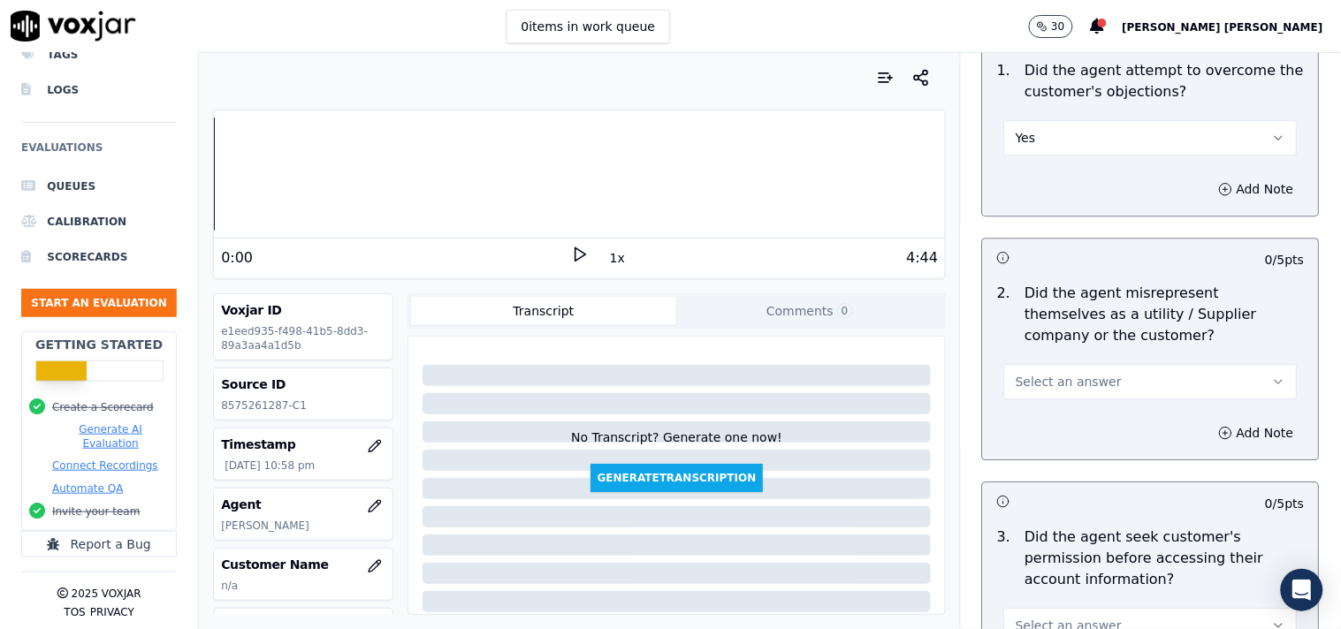
click at [1085, 385] on span "Select an answer" at bounding box center [1068, 382] width 106 height 18
click at [1067, 417] on div "Yes" at bounding box center [1120, 421] width 260 height 28
click at [1219, 431] on icon "button" at bounding box center [1226, 433] width 14 height 14
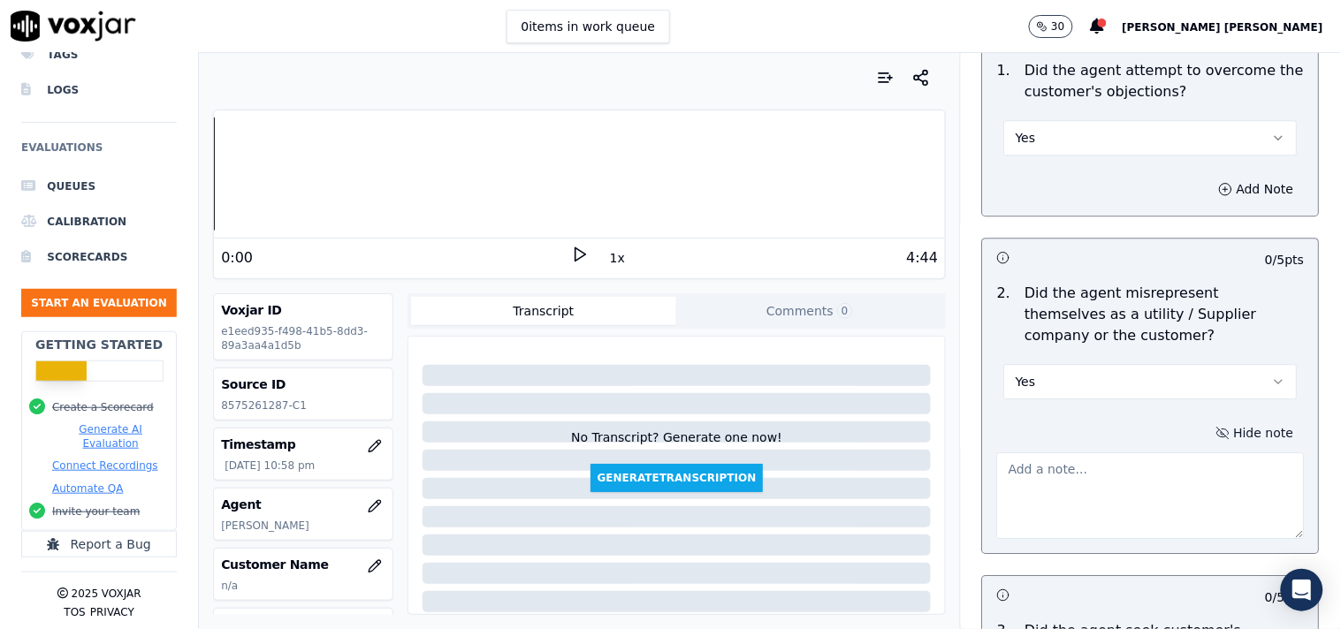
click at [1030, 443] on div "Hide note" at bounding box center [1151, 479] width 336 height 147
click at [1028, 509] on textarea at bounding box center [1151, 495] width 308 height 87
paste textarea "02:52: I'm gonna go ahead and apply the lower rate to your account."
click at [997, 463] on textarea "02:52: I'm gonna go ahead and apply the lower rate to your account." at bounding box center [1151, 495] width 308 height 87
paste textarea "Call id-20250911-165649"
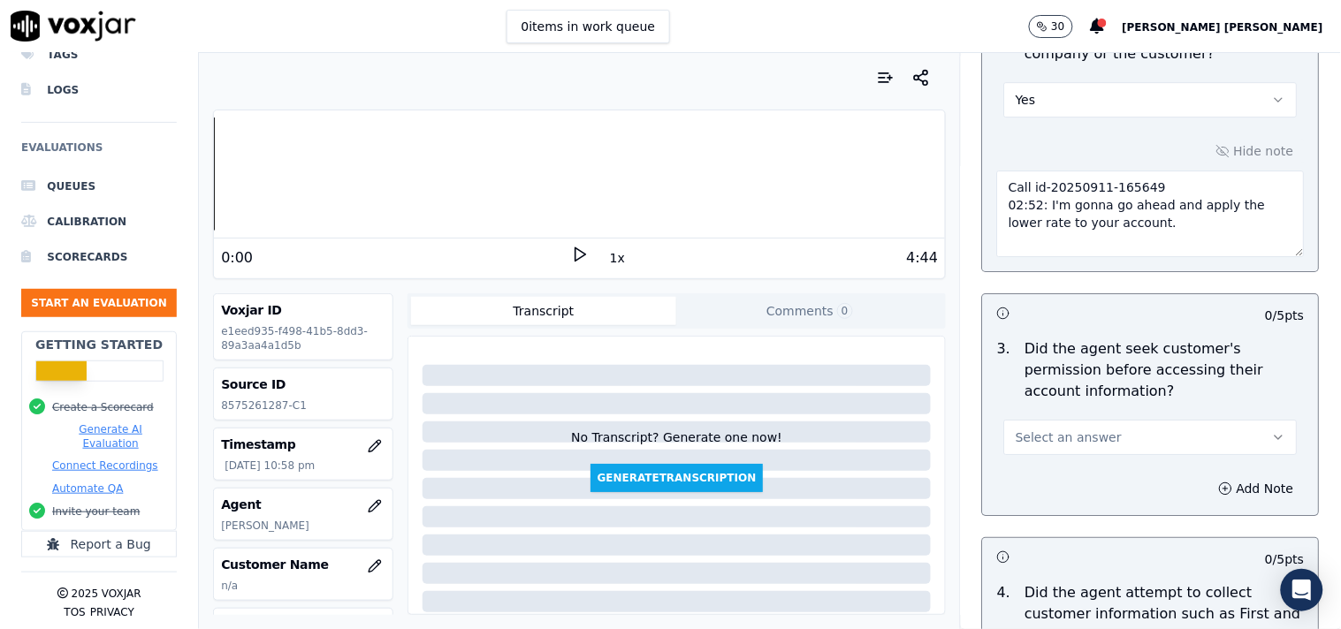
scroll to position [1472, 0]
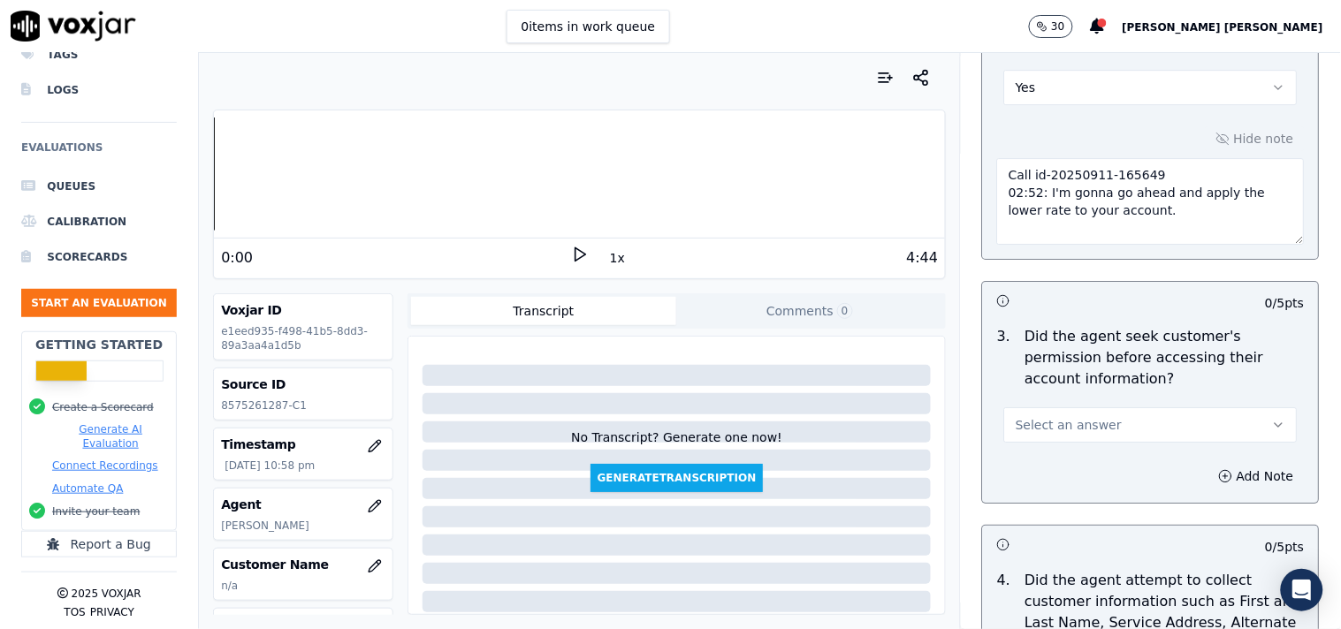
type textarea "Call id-20250911-165649 02:52: I'm gonna go ahead and apply the lower rate to y…"
click at [1067, 434] on span "Select an answer" at bounding box center [1068, 425] width 106 height 18
click at [1044, 504] on div "No" at bounding box center [1120, 493] width 260 height 28
click at [1221, 484] on button "Add Note" at bounding box center [1256, 476] width 96 height 25
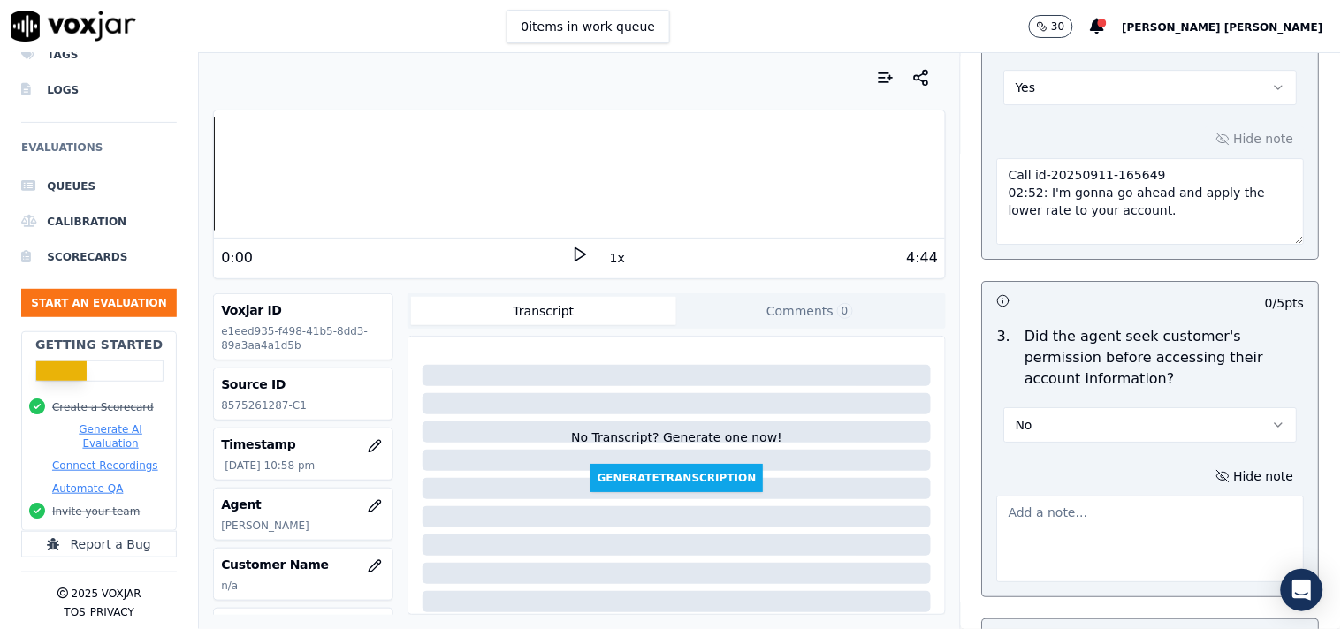
click at [1089, 518] on textarea at bounding box center [1151, 539] width 308 height 87
paste textarea "@03:42-[PERSON_NAME] inform the account number to cx "without taking the cx per…"
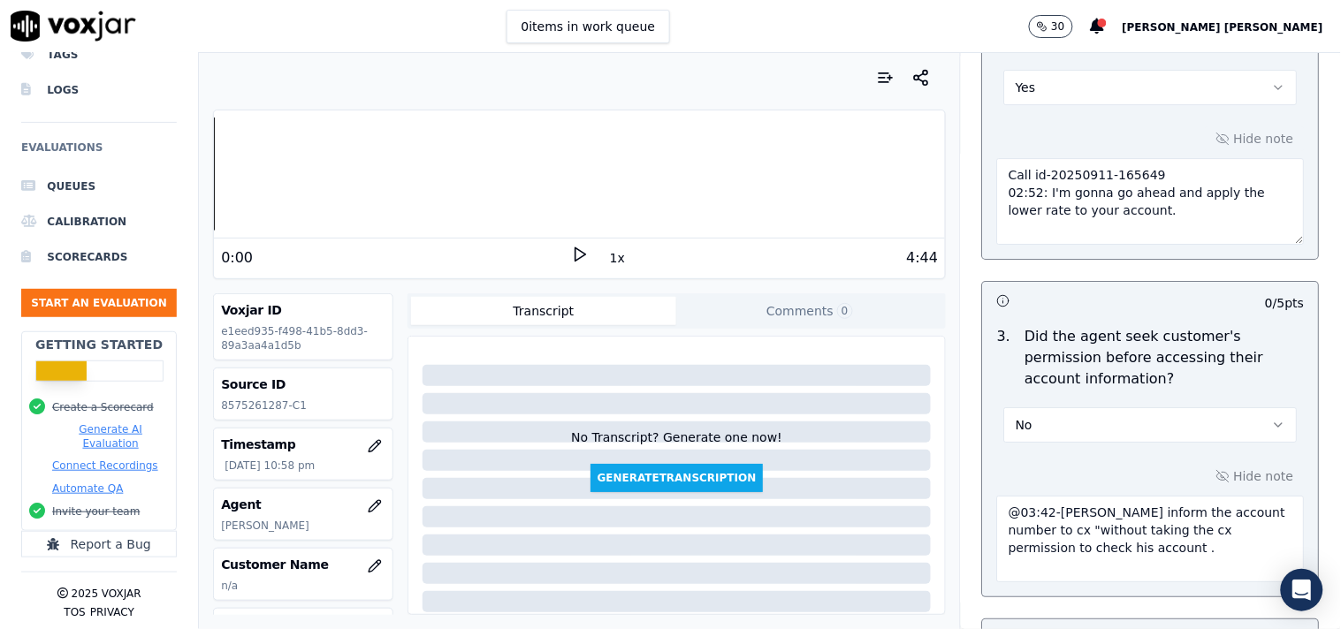
click at [997, 517] on textarea "@03:42-[PERSON_NAME] inform the account number to cx "without taking the cx per…" at bounding box center [1151, 539] width 308 height 87
paste textarea "Call id-20250911-165649"
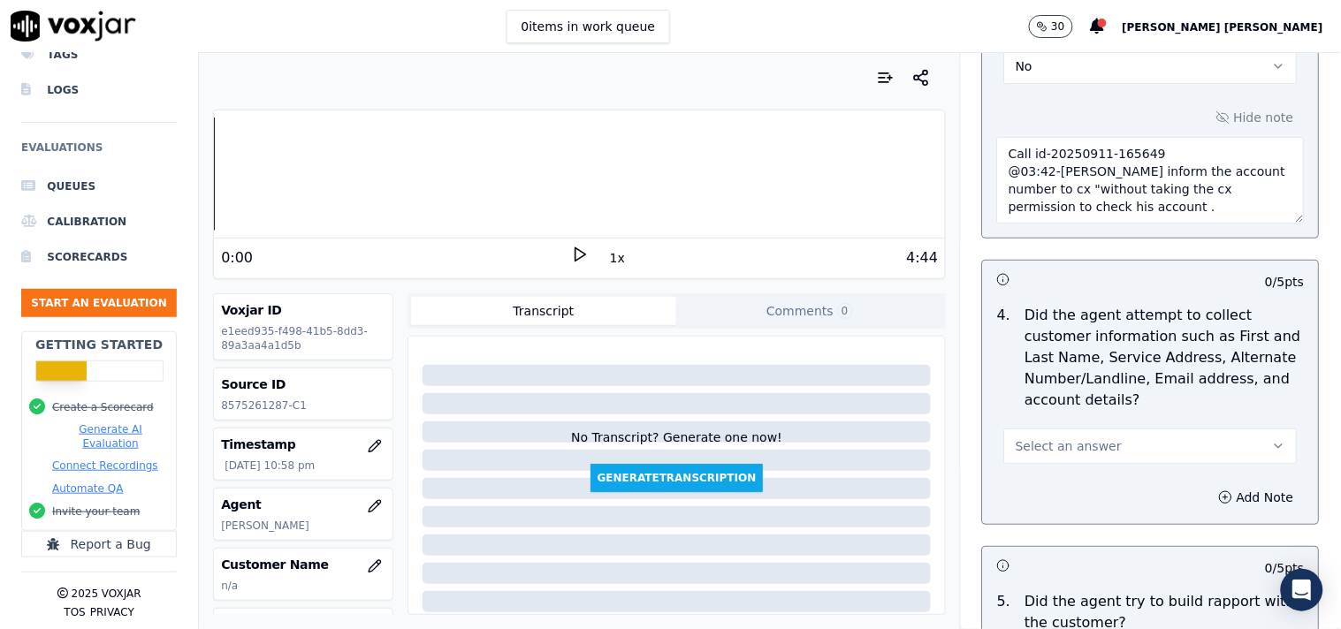
scroll to position [1865, 0]
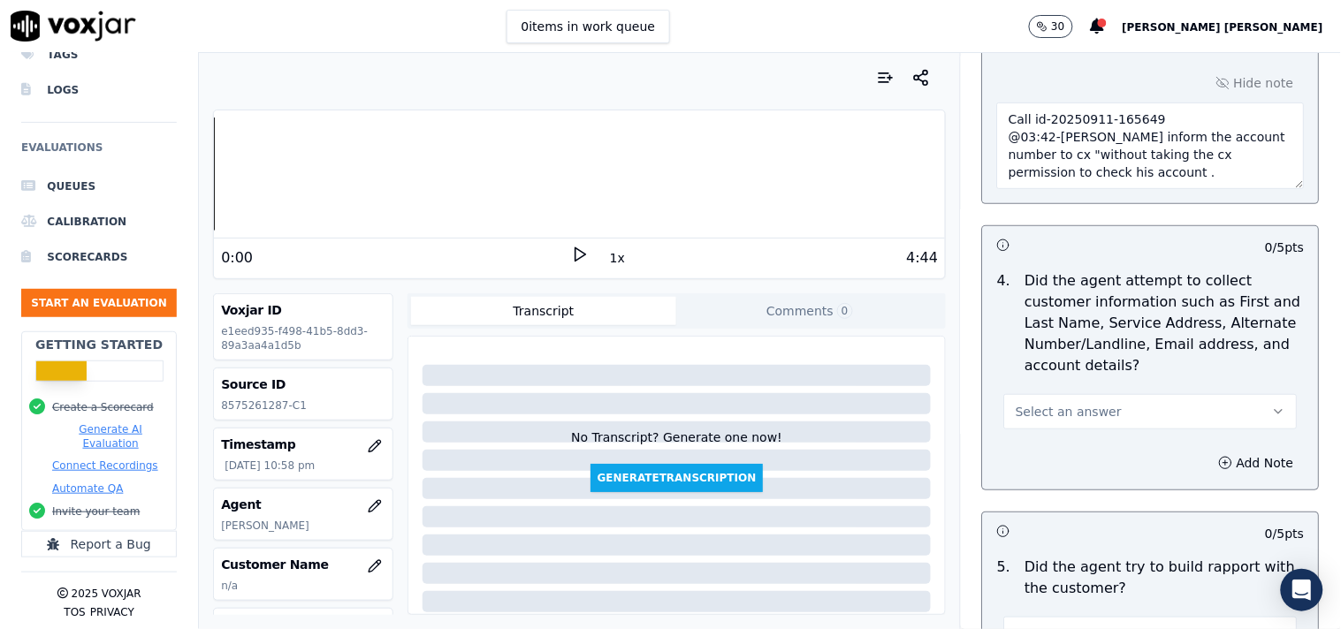
type textarea "Call id-20250911-165649 @03:42-[PERSON_NAME] inform the account number to cx "w…"
click at [1055, 414] on span "Select an answer" at bounding box center [1068, 412] width 106 height 18
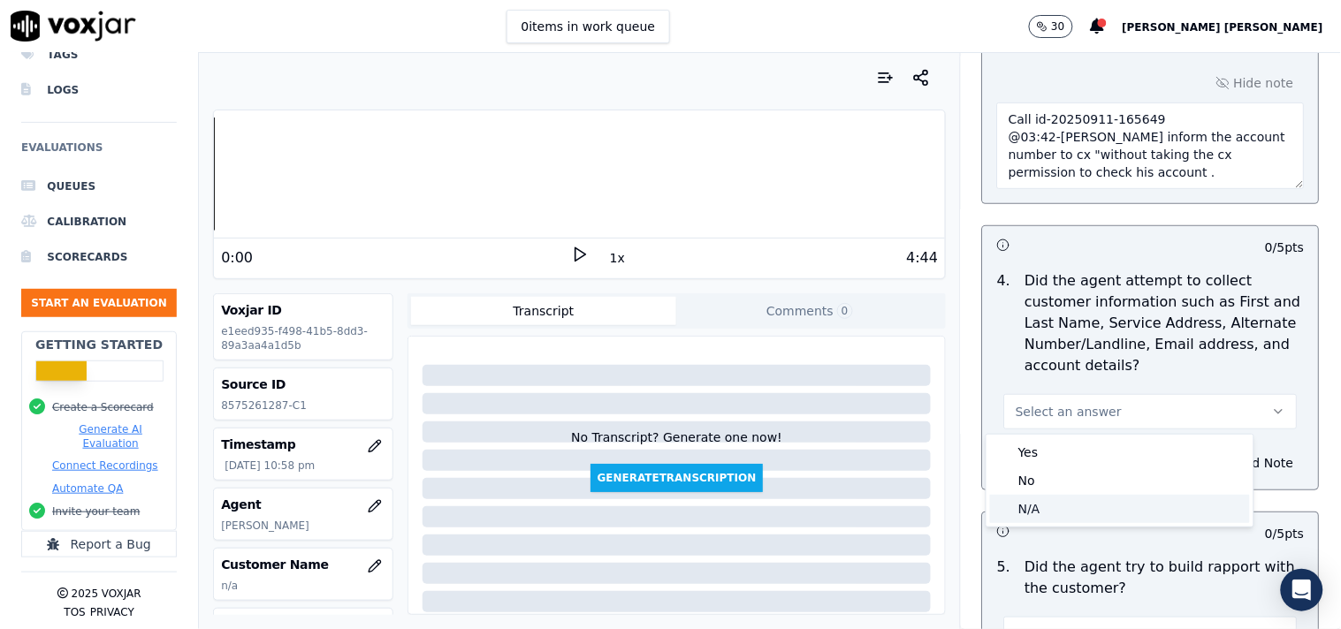
click at [1045, 500] on div "N/A" at bounding box center [1120, 509] width 260 height 28
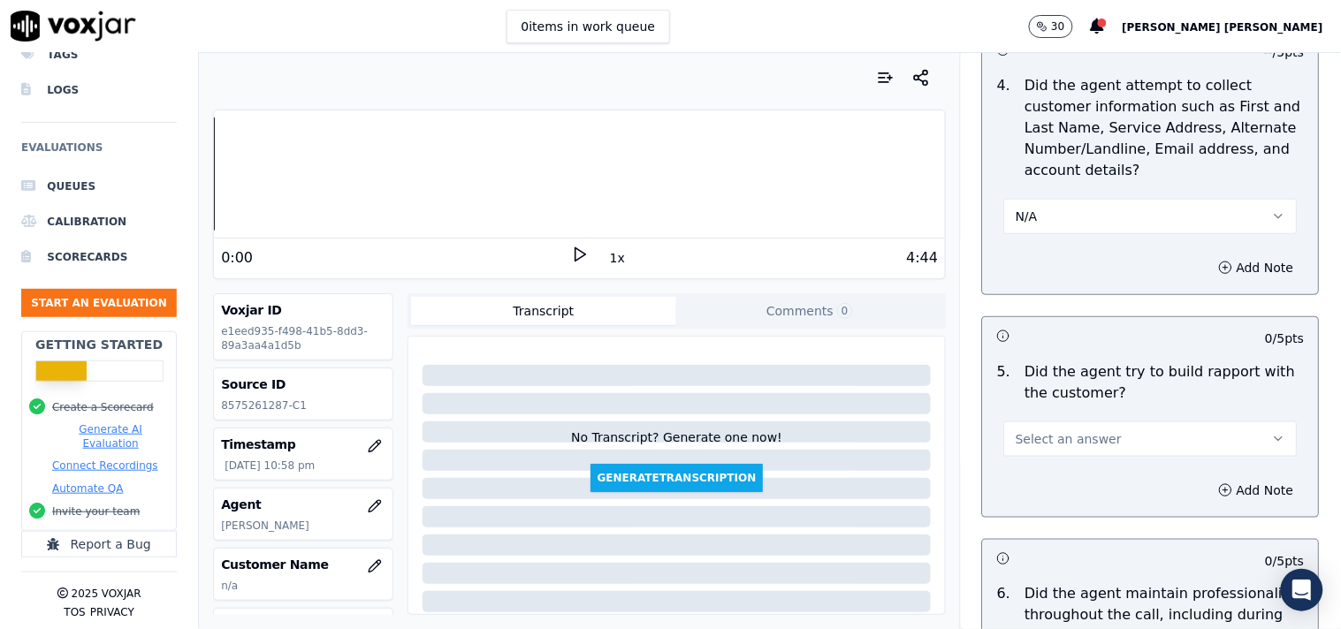
scroll to position [2062, 0]
click at [1090, 443] on button "Select an answer" at bounding box center [1150, 438] width 293 height 35
click at [1065, 530] on div "N/A" at bounding box center [1120, 535] width 260 height 28
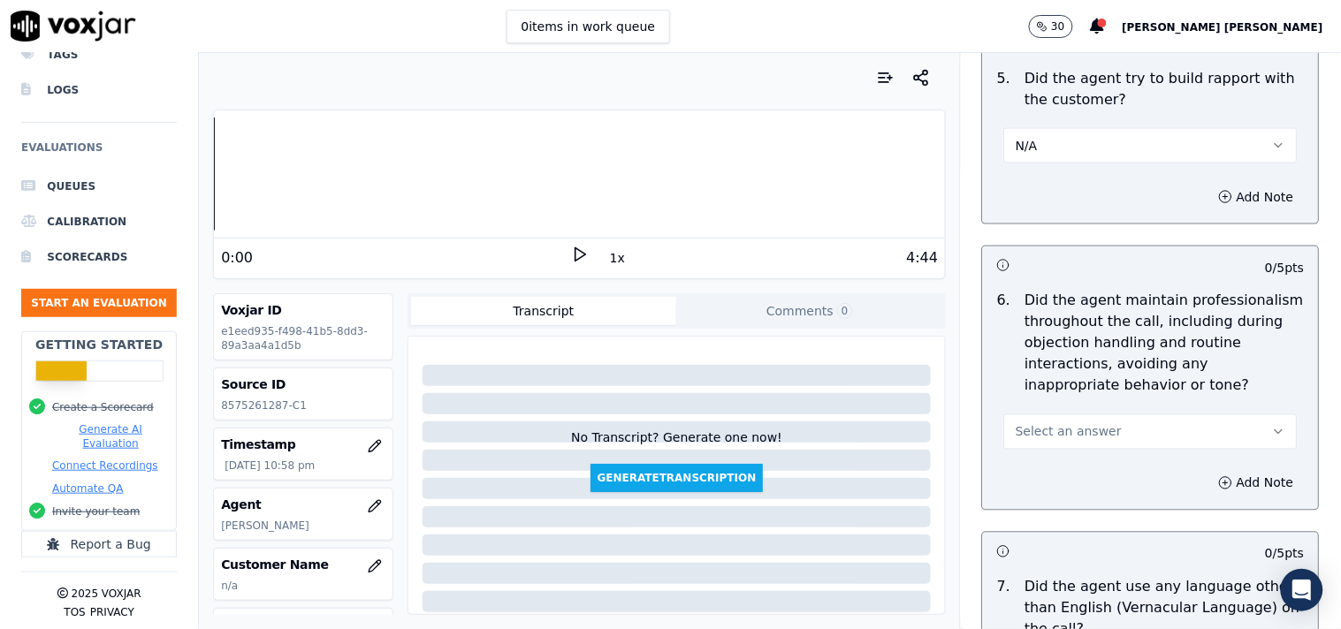
scroll to position [2356, 0]
click at [1108, 517] on div "5 / 5 pts 1 . Did the agent attempt to overcome the customer's objections? Yes …" at bounding box center [1151, 129] width 338 height 2584
click at [1116, 457] on div "Add Note" at bounding box center [1151, 481] width 336 height 53
click at [1129, 425] on button "Select an answer" at bounding box center [1150, 430] width 293 height 35
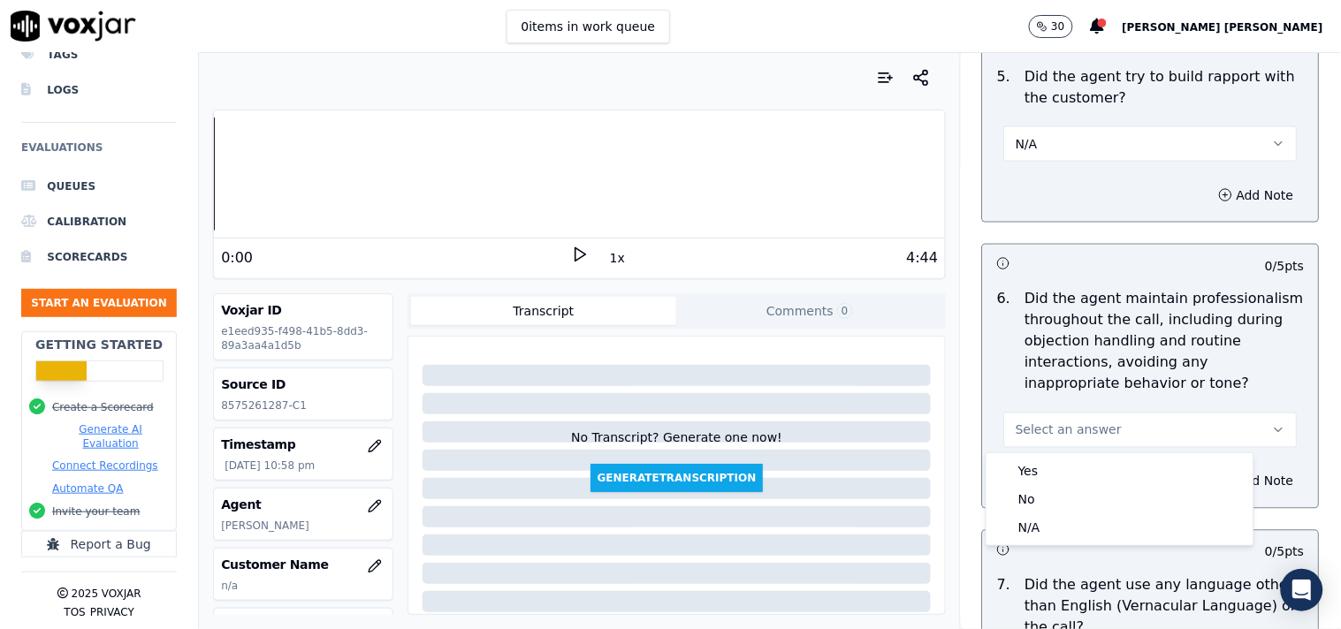
click at [1098, 452] on div "Yes No N/A" at bounding box center [1119, 499] width 269 height 94
click at [1096, 463] on div "Yes" at bounding box center [1120, 471] width 260 height 28
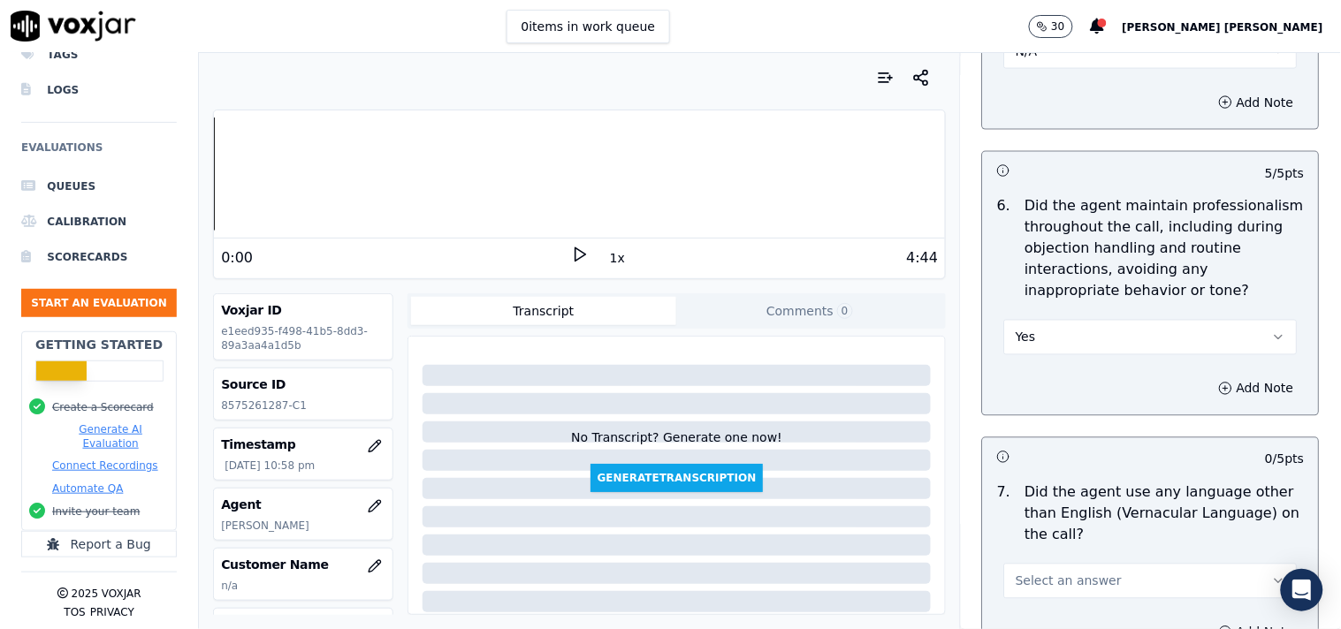
scroll to position [2552, 0]
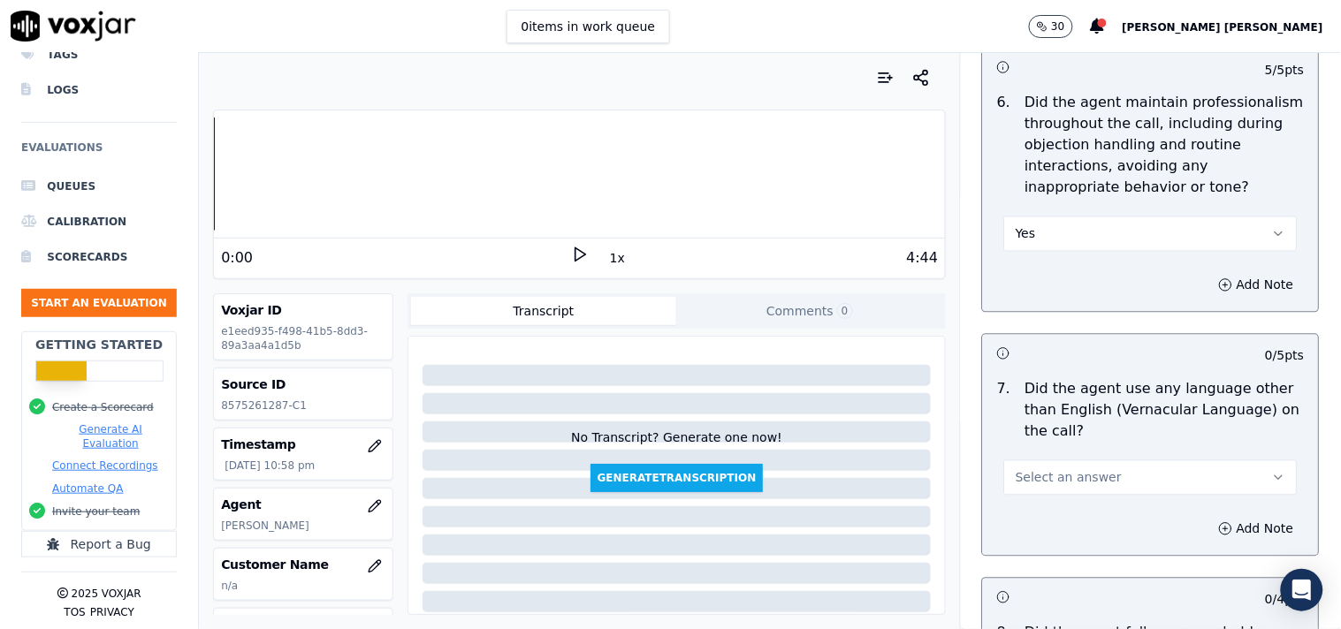
click at [1097, 469] on button "Select an answer" at bounding box center [1150, 477] width 293 height 35
click at [1072, 533] on div "No" at bounding box center [1120, 547] width 260 height 28
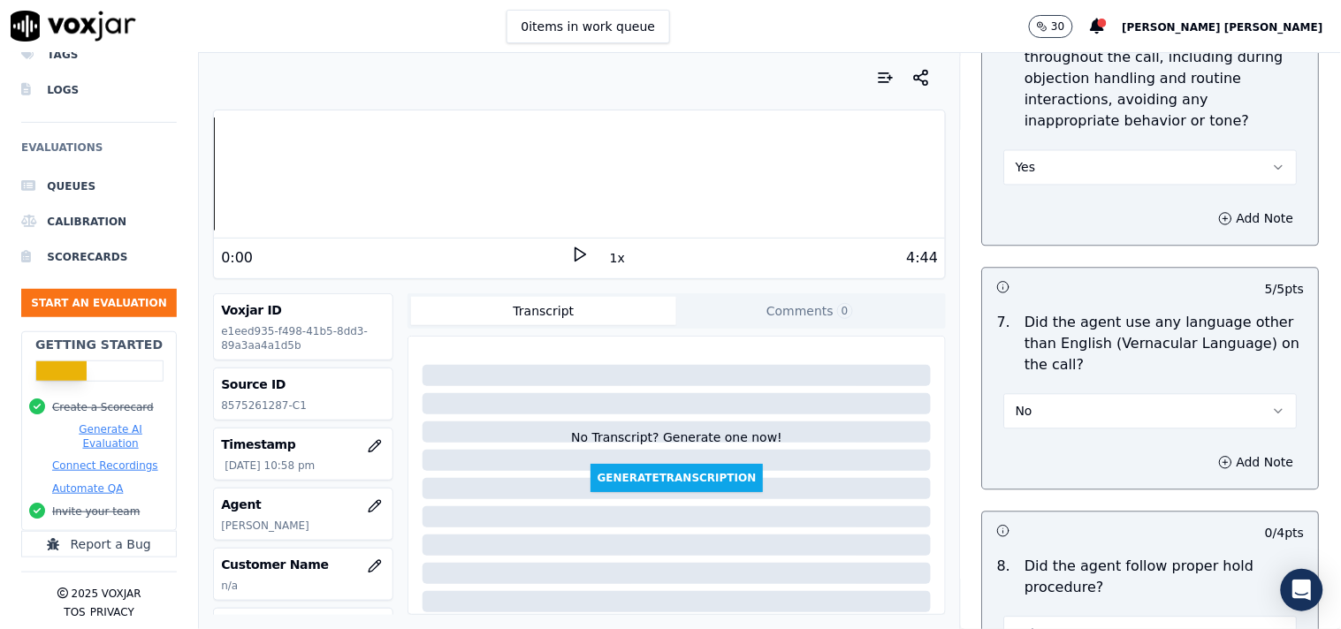
scroll to position [2749, 0]
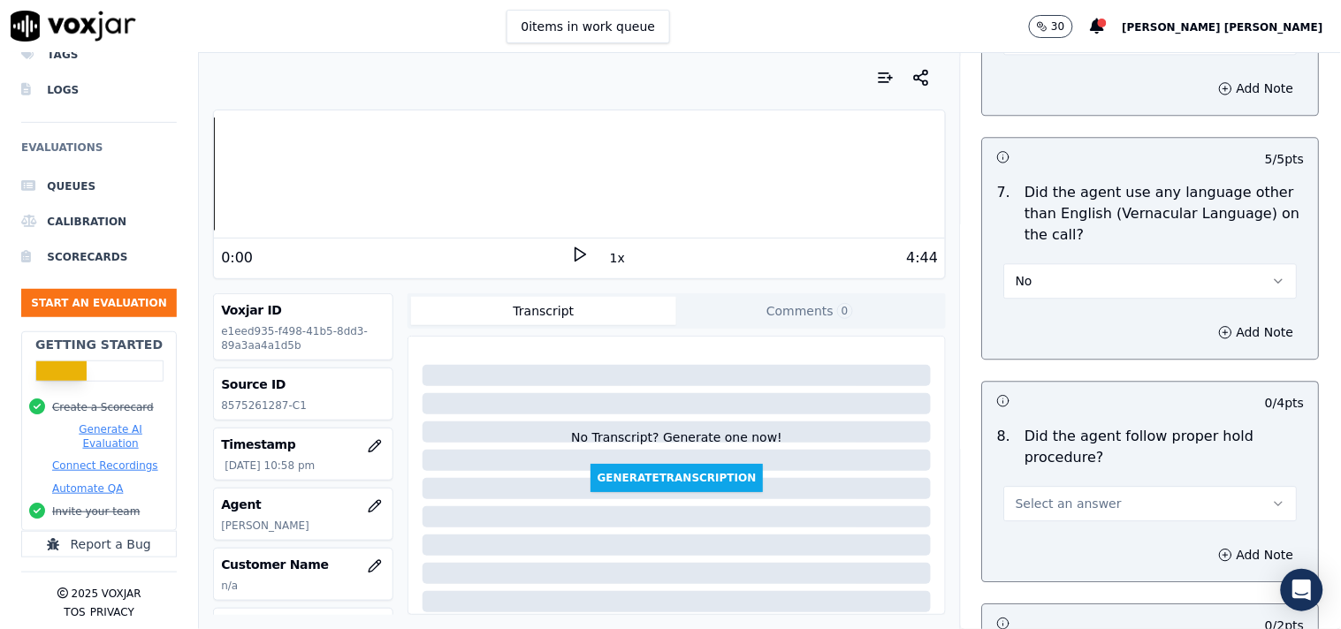
click at [1085, 498] on span "Select an answer" at bounding box center [1068, 504] width 106 height 18
click at [1058, 543] on div "Yes" at bounding box center [1120, 545] width 260 height 28
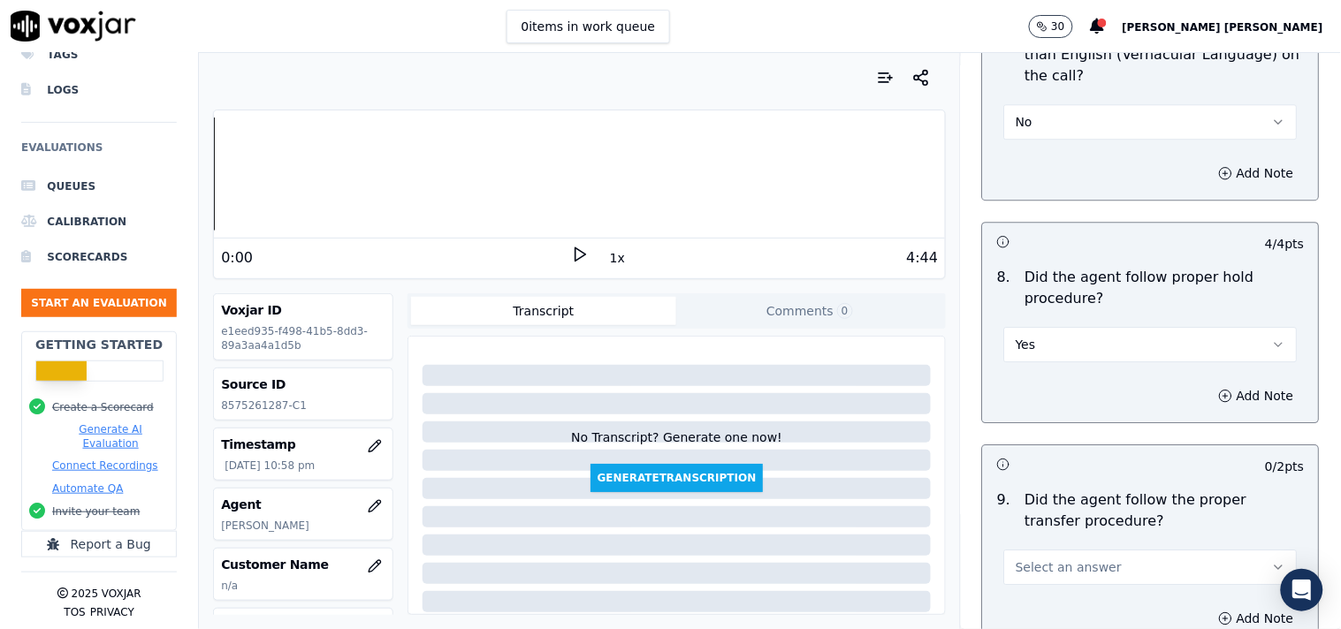
scroll to position [3043, 0]
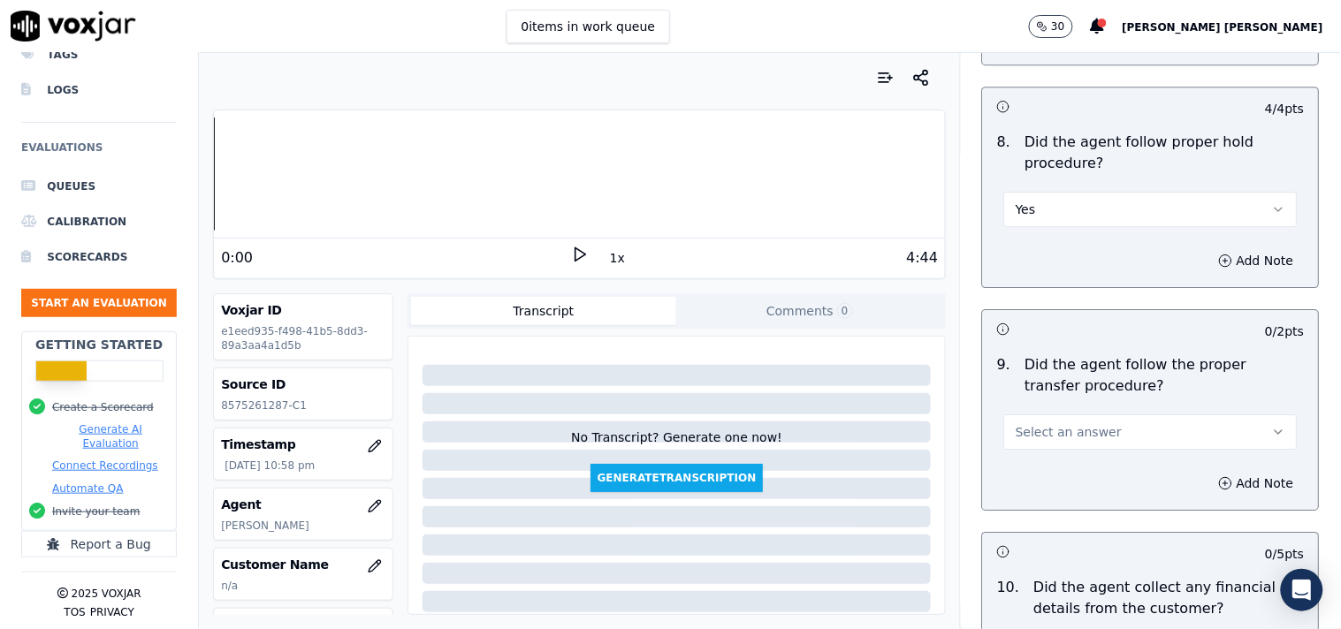
click at [1069, 209] on button "Yes" at bounding box center [1150, 209] width 293 height 35
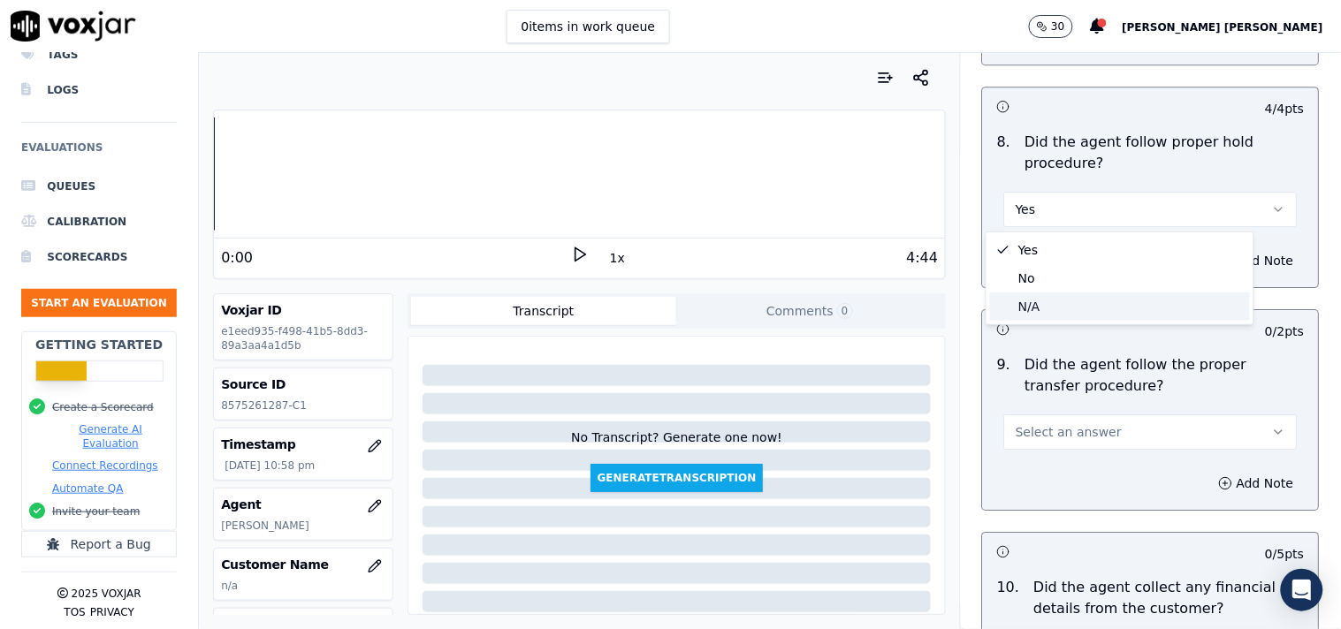
click at [1065, 293] on div "N/A" at bounding box center [1120, 307] width 260 height 28
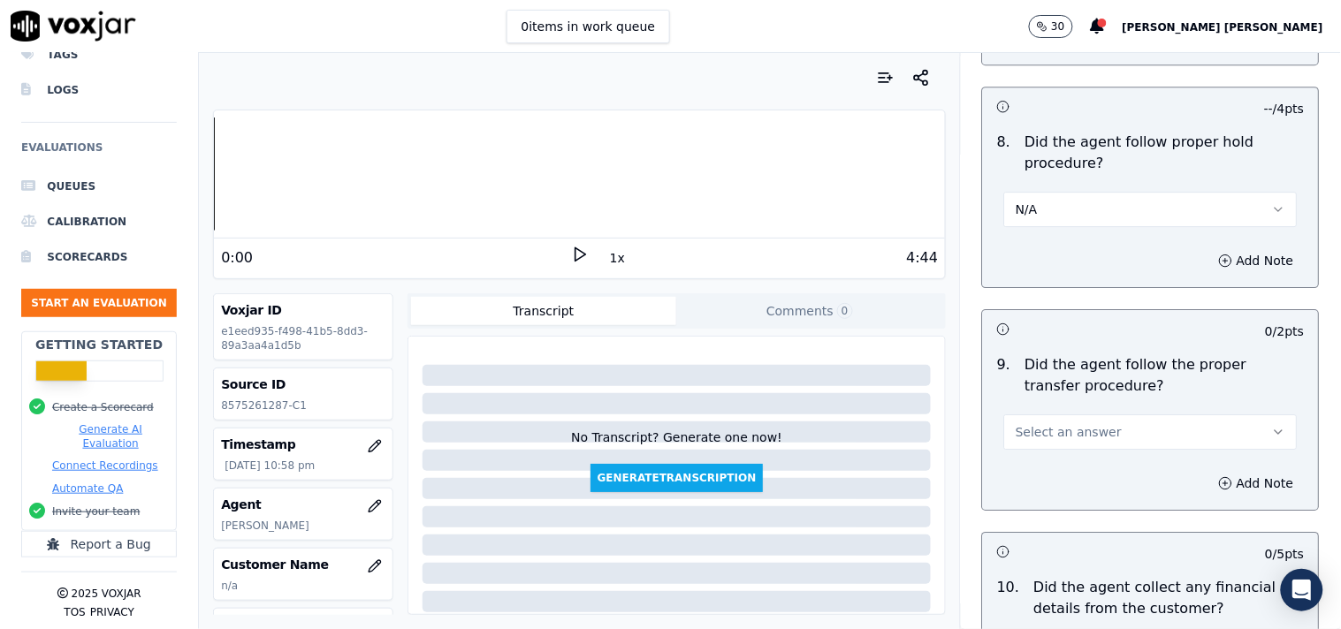
click at [1067, 424] on span "Select an answer" at bounding box center [1068, 432] width 106 height 18
click at [1039, 462] on div "Yes" at bounding box center [1120, 474] width 260 height 28
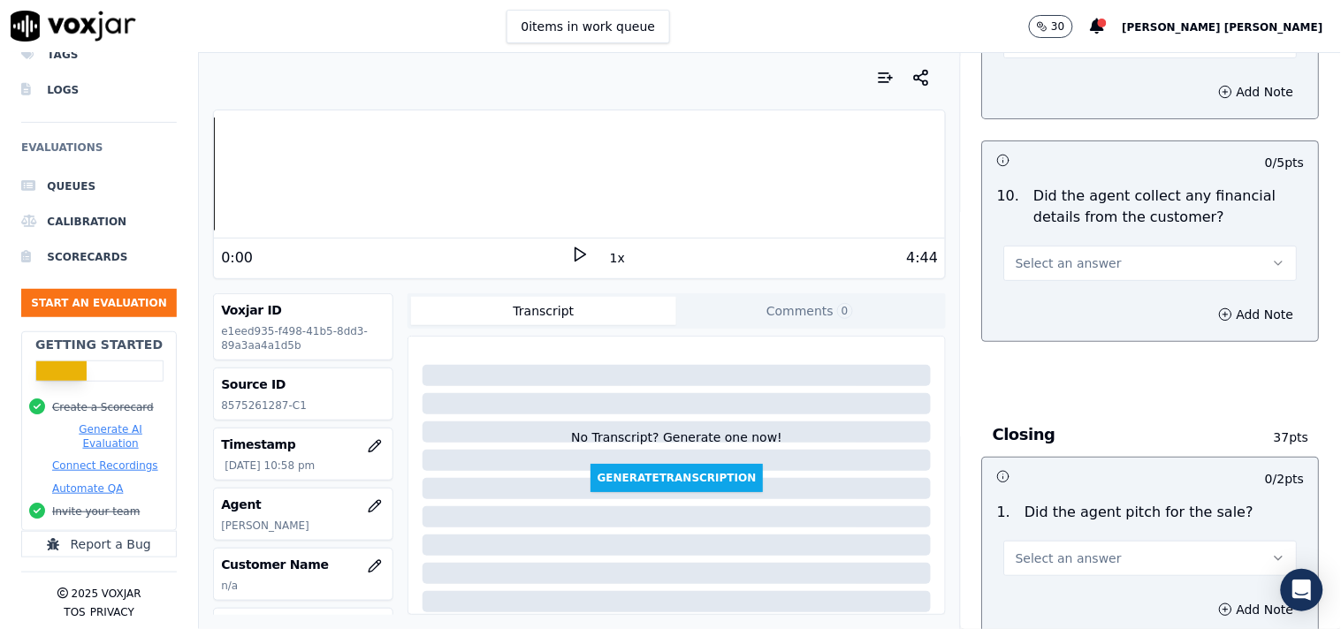
scroll to position [3436, 0]
click at [1088, 271] on button "Select an answer" at bounding box center [1150, 262] width 293 height 35
click at [1083, 331] on div "No" at bounding box center [1120, 331] width 260 height 28
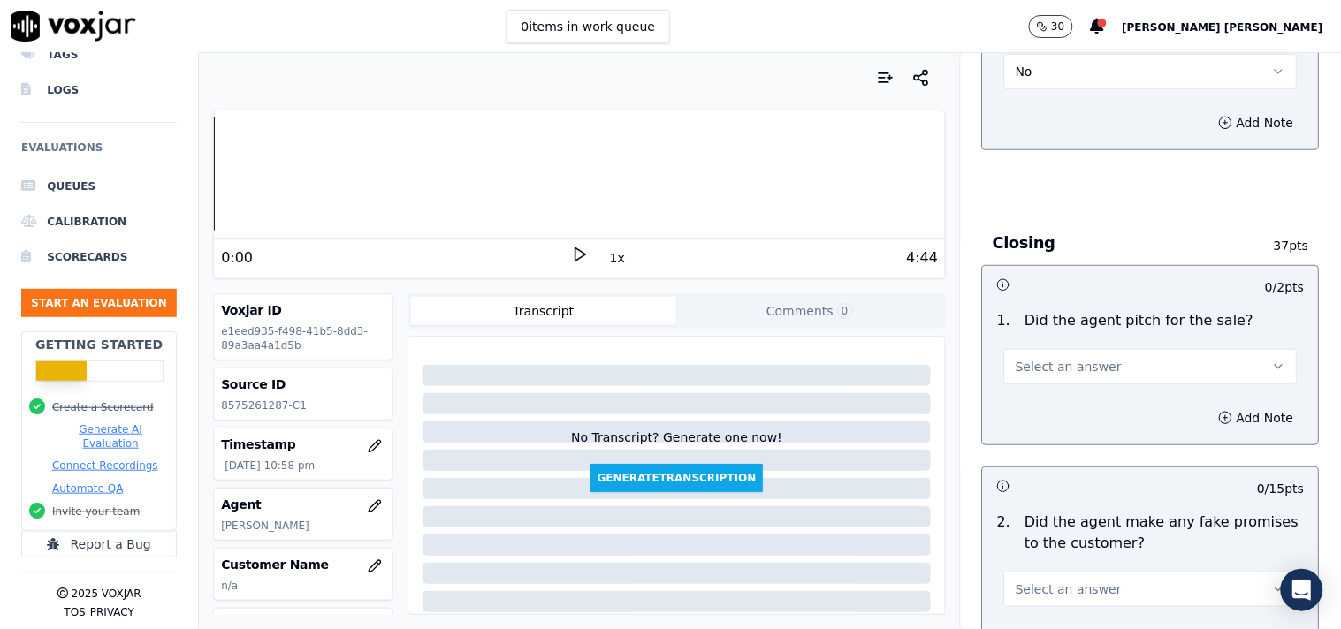
scroll to position [3633, 0]
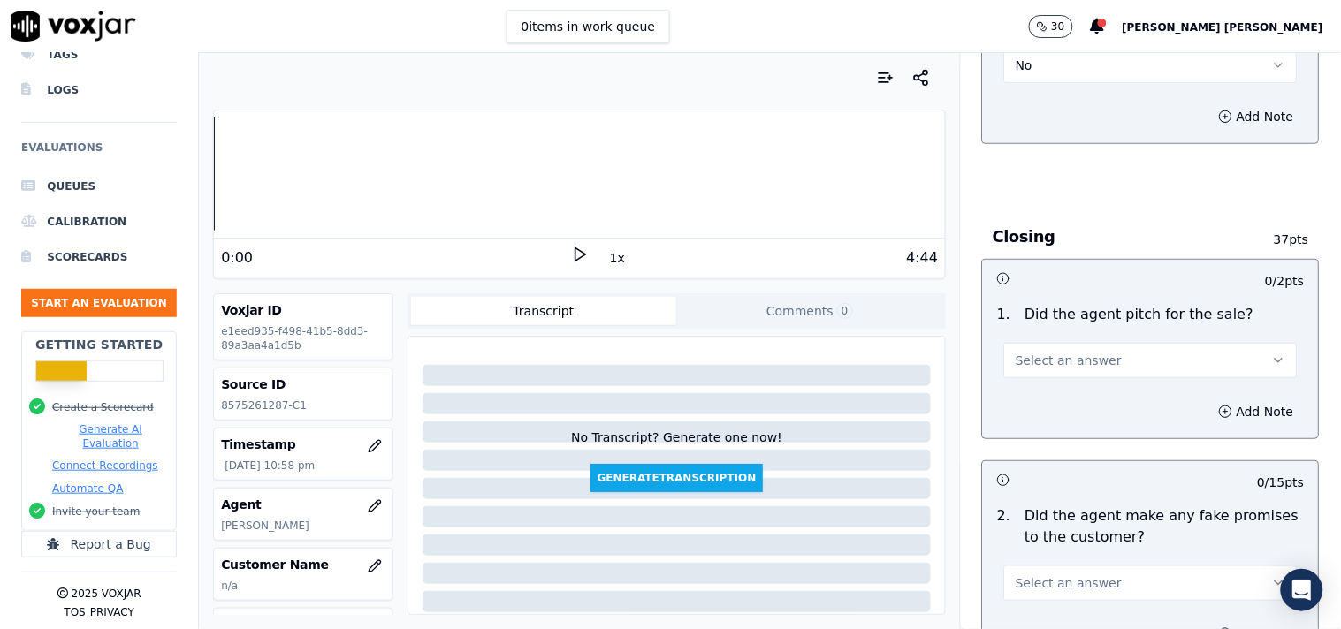
click at [1106, 367] on button "Select an answer" at bounding box center [1150, 360] width 293 height 35
click at [1089, 391] on div "Yes" at bounding box center [1120, 402] width 260 height 28
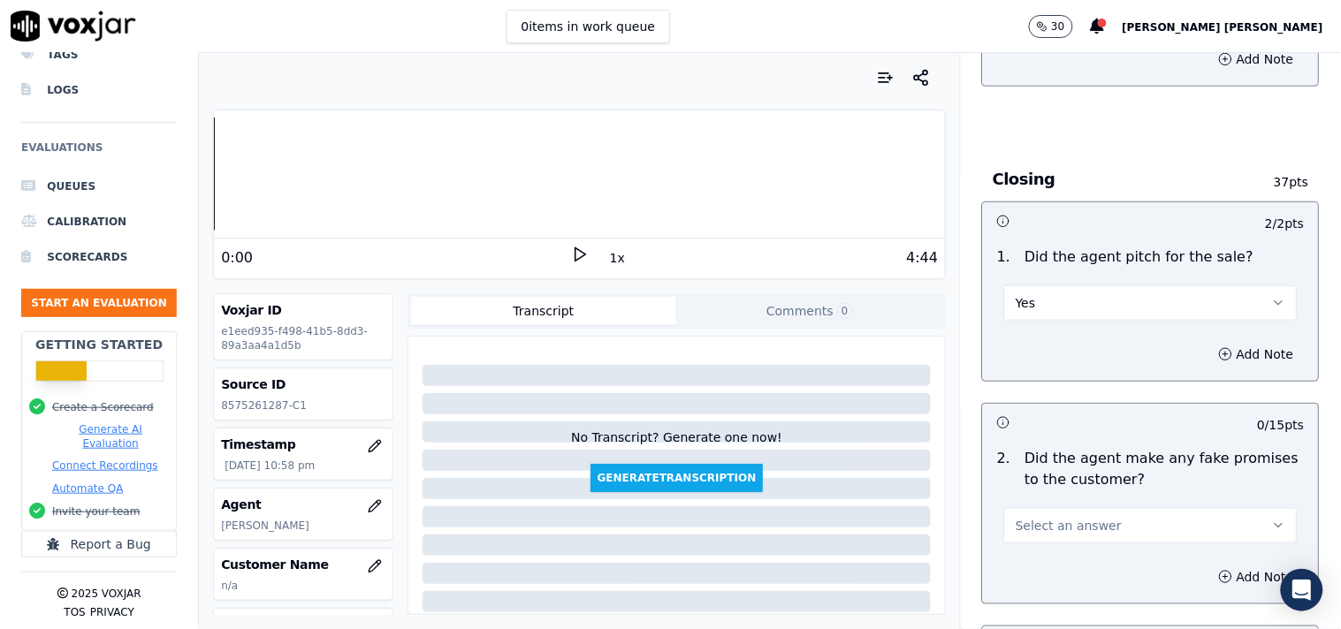
scroll to position [3731, 0]
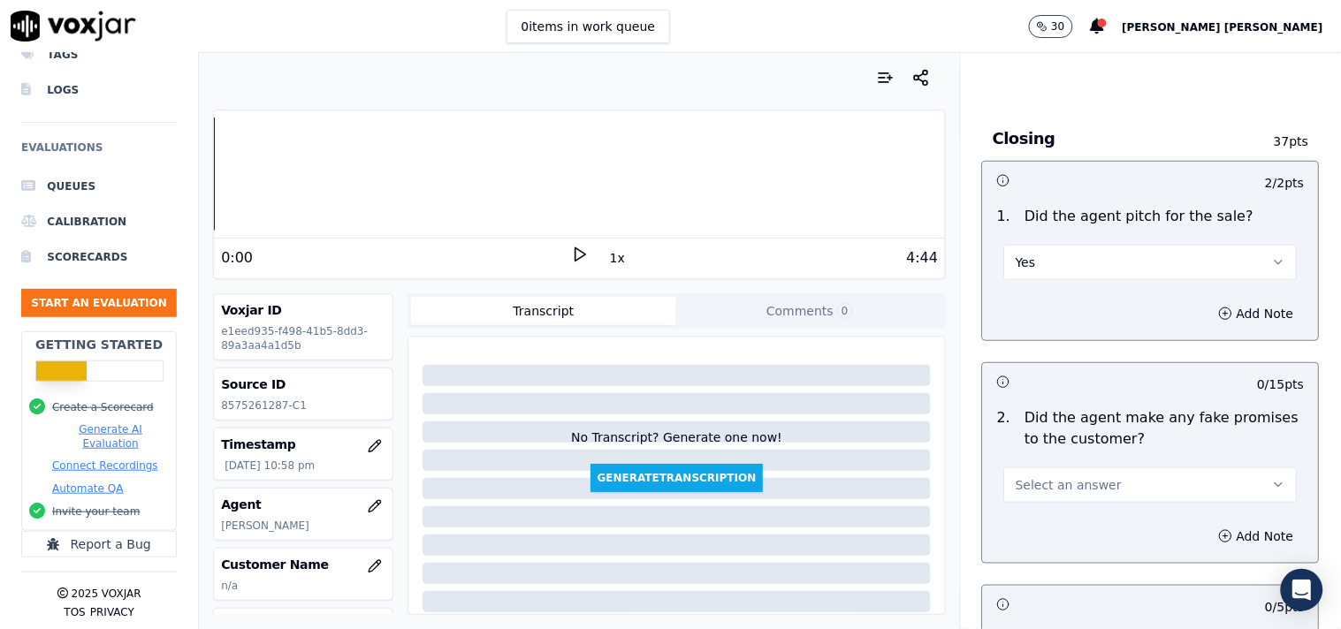
click at [1069, 483] on span "Select an answer" at bounding box center [1068, 485] width 106 height 18
click at [1045, 579] on div "N/A" at bounding box center [1120, 583] width 260 height 28
click at [1066, 475] on button "N/A" at bounding box center [1150, 484] width 293 height 35
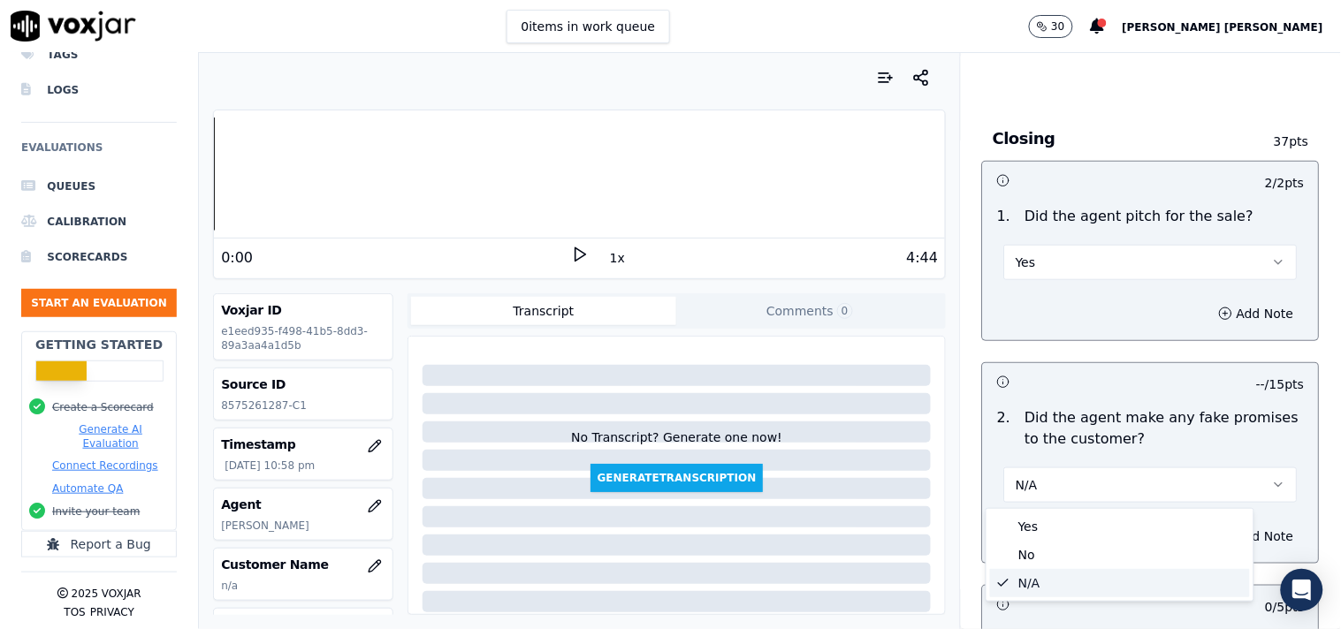
click at [1031, 569] on div "N/A" at bounding box center [1120, 583] width 260 height 28
click at [1081, 473] on button "N/A" at bounding box center [1150, 484] width 293 height 35
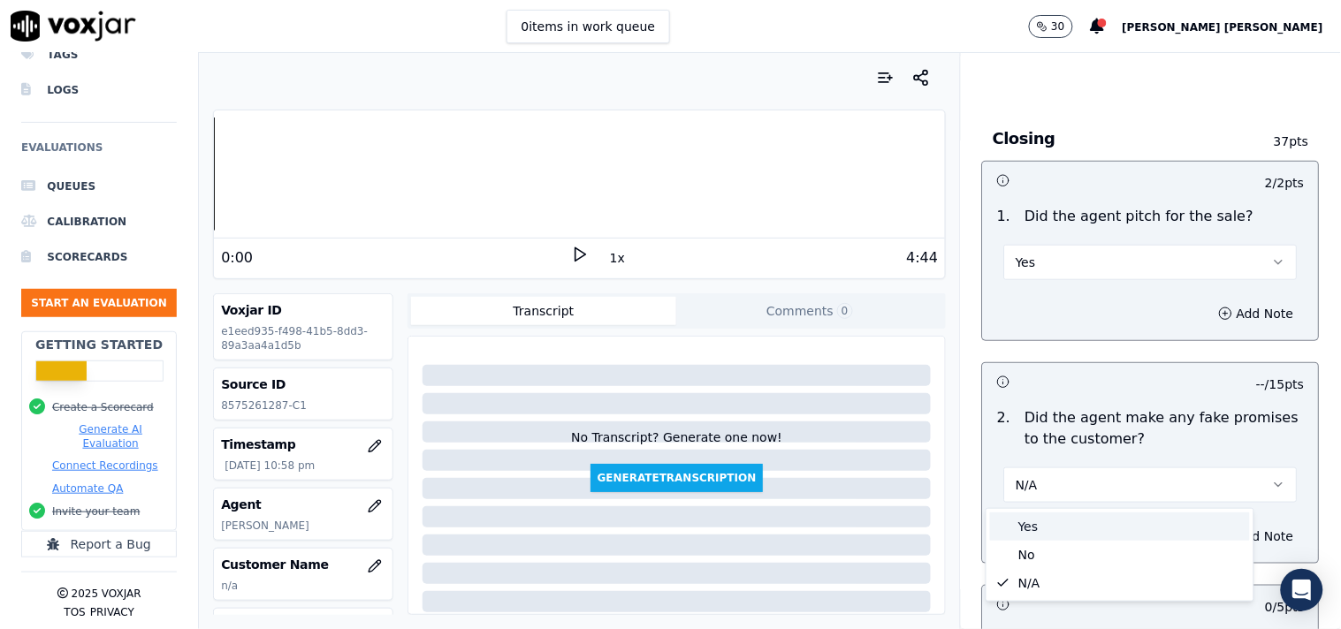
click at [1054, 551] on div "No" at bounding box center [1120, 555] width 260 height 28
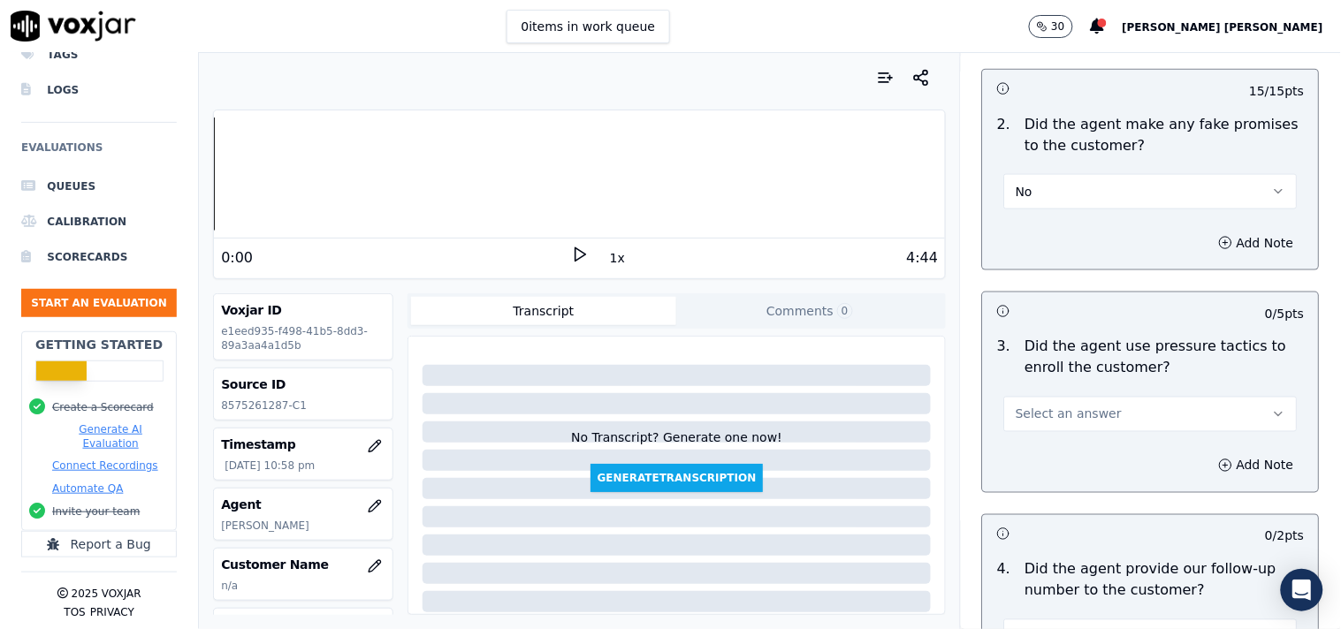
scroll to position [4025, 0]
click at [1182, 419] on button "Select an answer" at bounding box center [1150, 413] width 293 height 35
click at [1097, 477] on div "No" at bounding box center [1120, 483] width 260 height 28
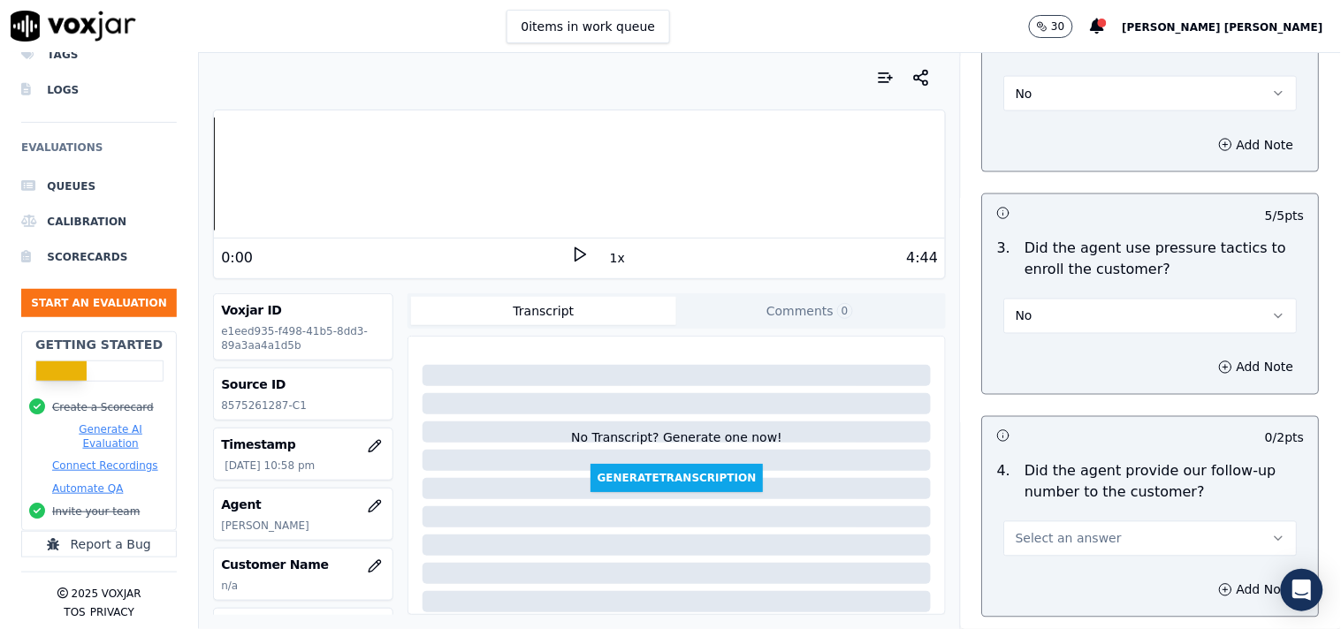
scroll to position [4221, 0]
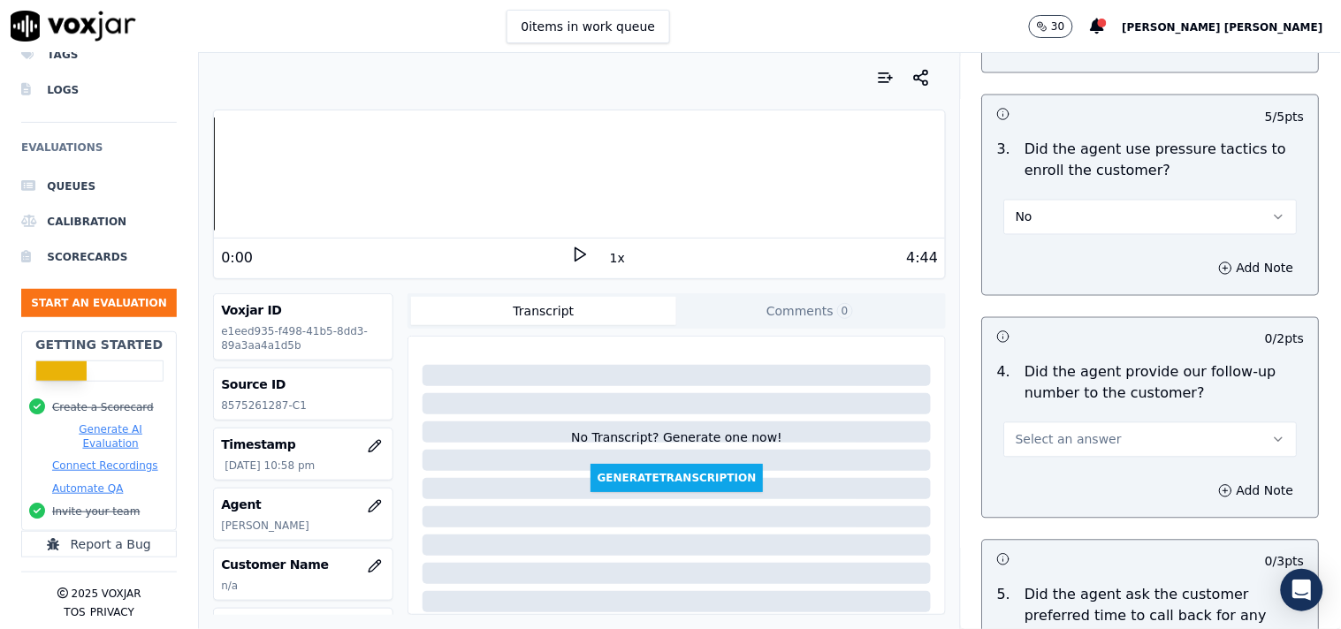
click at [1126, 444] on button "Select an answer" at bounding box center [1150, 439] width 293 height 35
click at [1115, 489] on div "Yes" at bounding box center [1120, 481] width 260 height 28
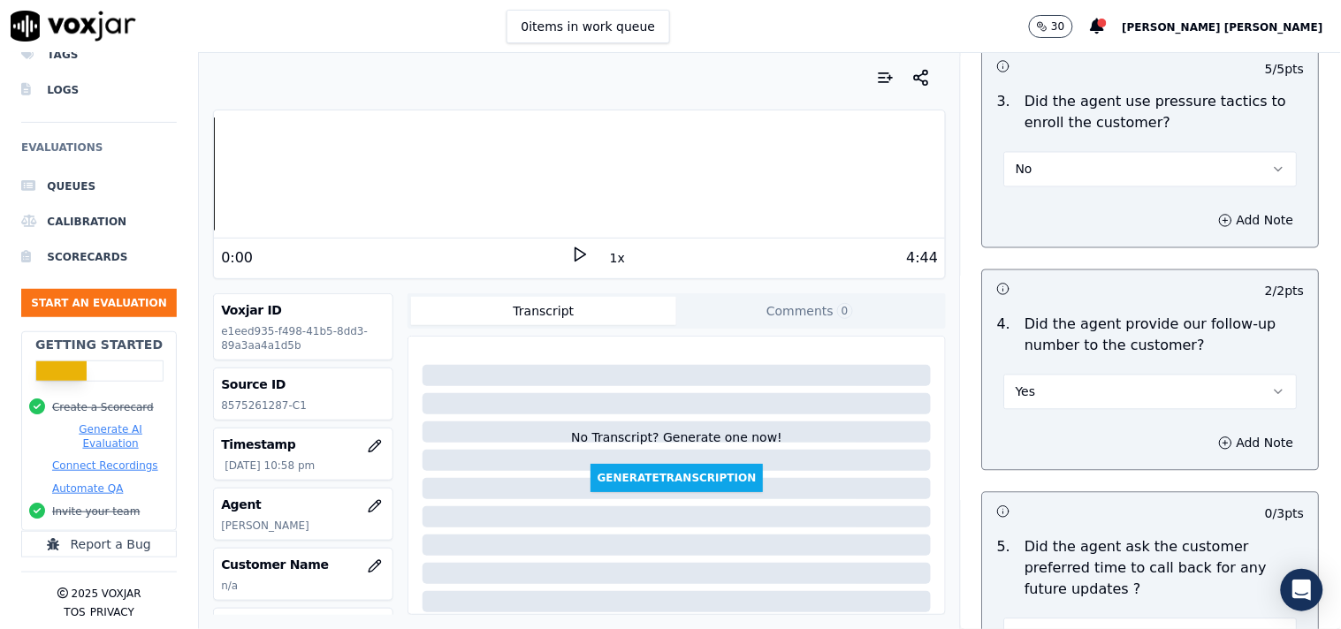
scroll to position [4319, 0]
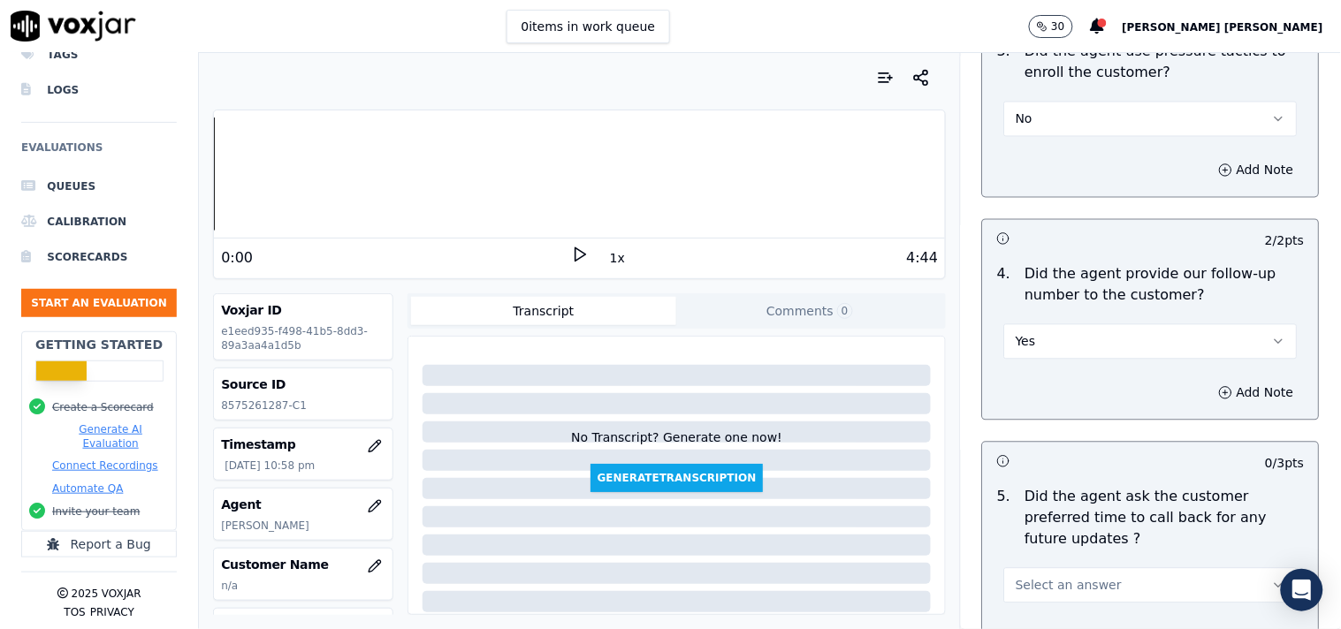
click at [1140, 316] on div "Yes" at bounding box center [1151, 333] width 322 height 53
click at [1132, 338] on button "Yes" at bounding box center [1150, 341] width 293 height 35
click at [1108, 410] on div "No" at bounding box center [1120, 412] width 260 height 28
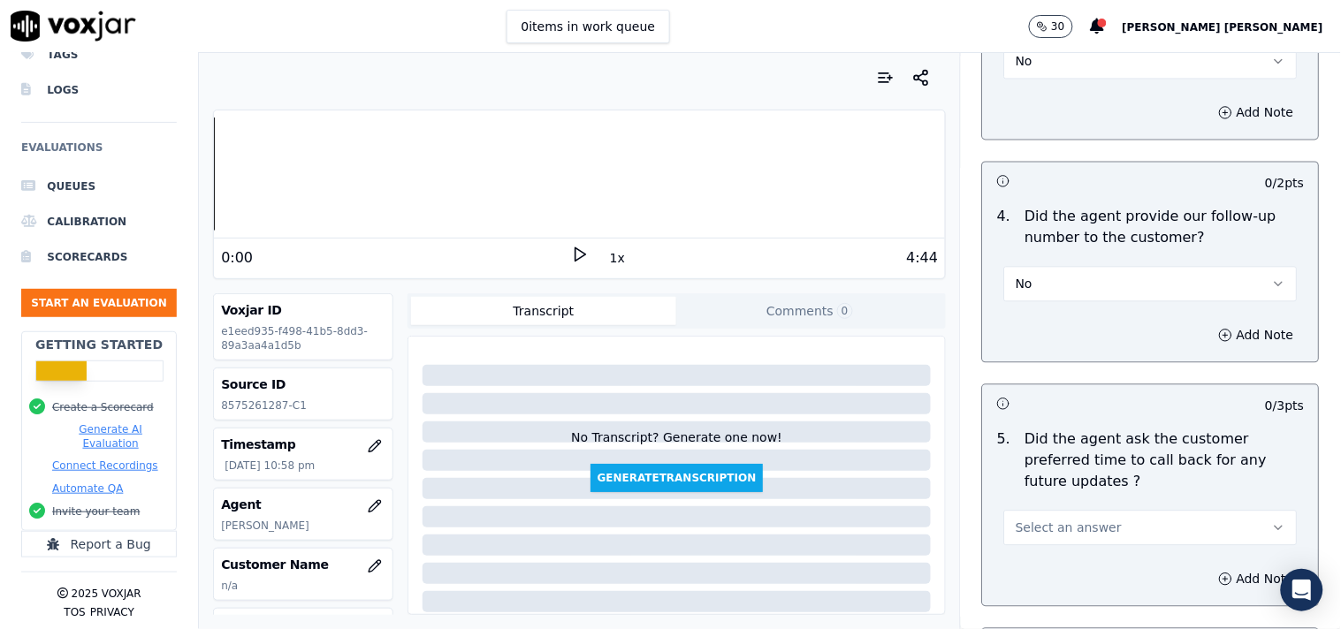
scroll to position [4418, 0]
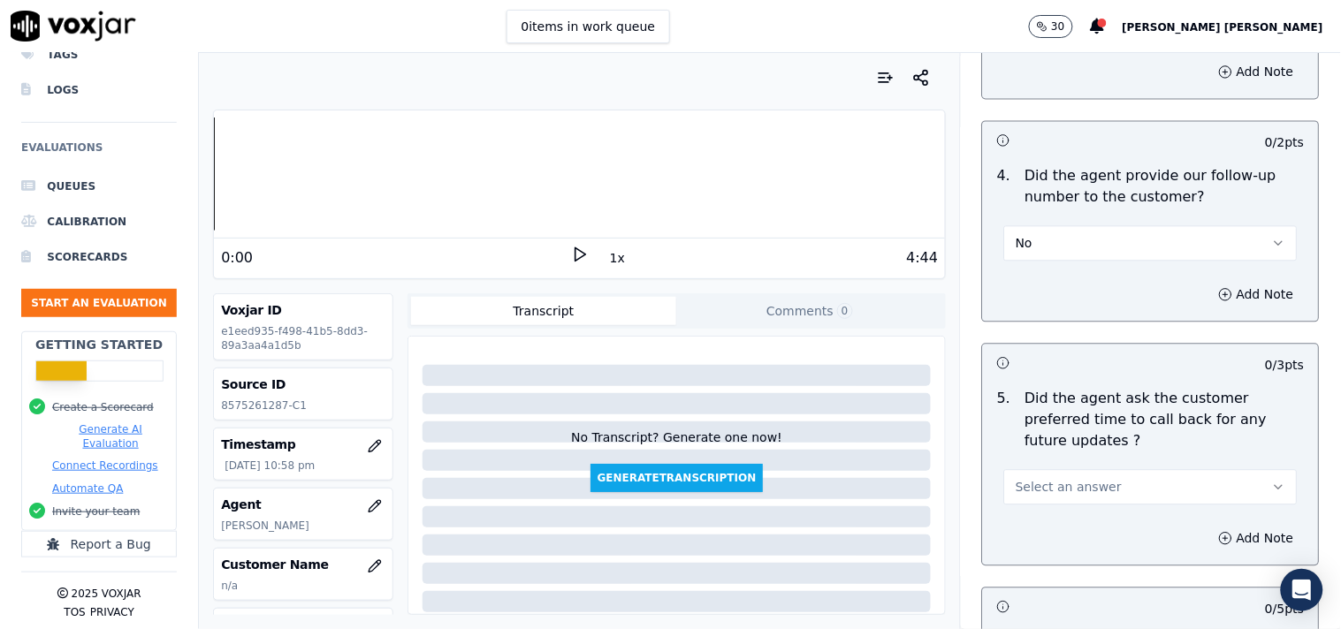
click at [1120, 469] on button "Select an answer" at bounding box center [1150, 486] width 293 height 35
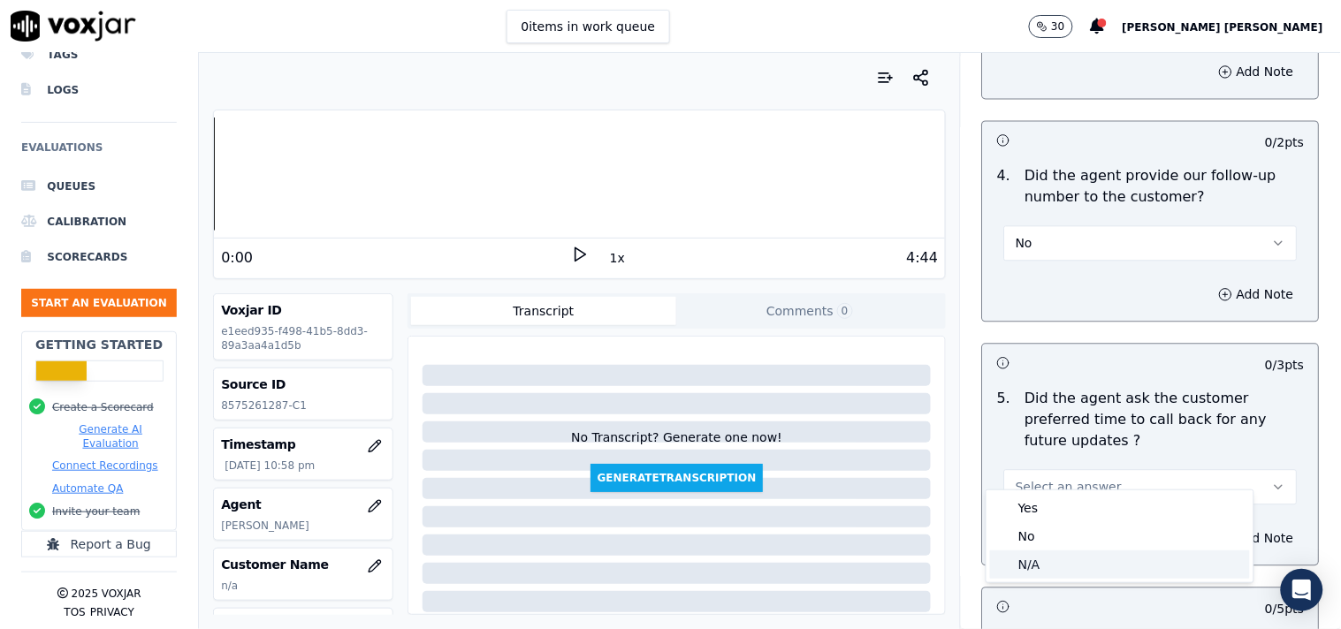
click at [1065, 551] on div "N/A" at bounding box center [1120, 565] width 260 height 28
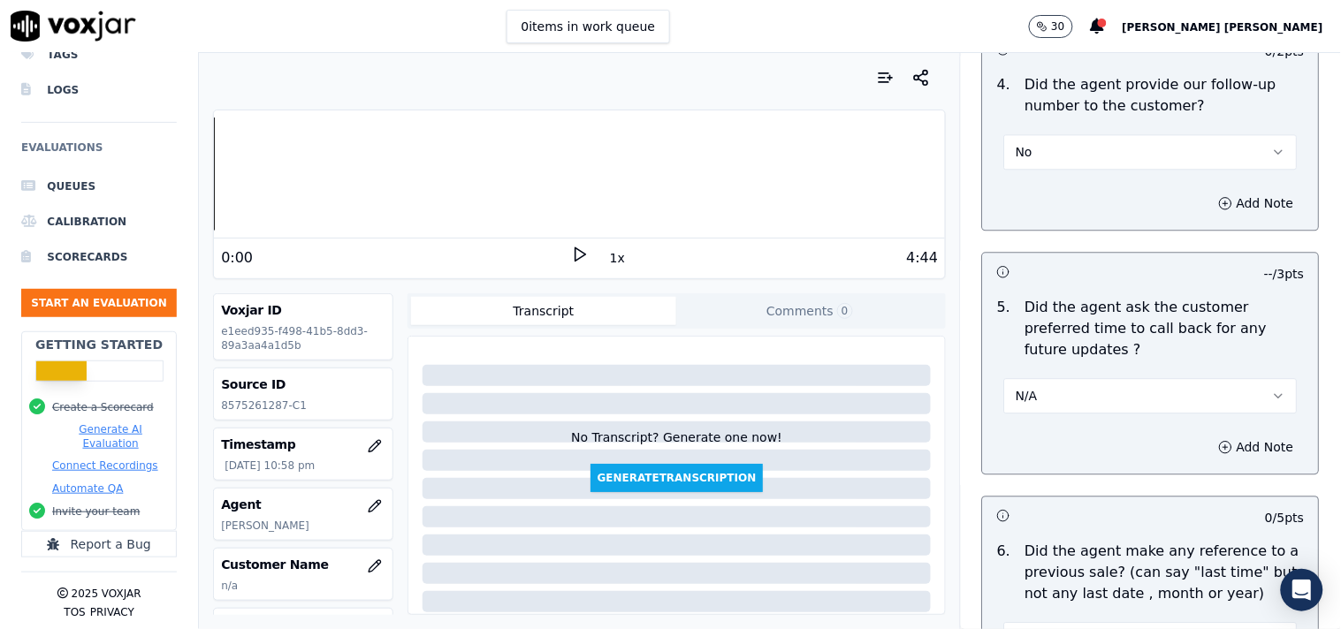
scroll to position [4615, 0]
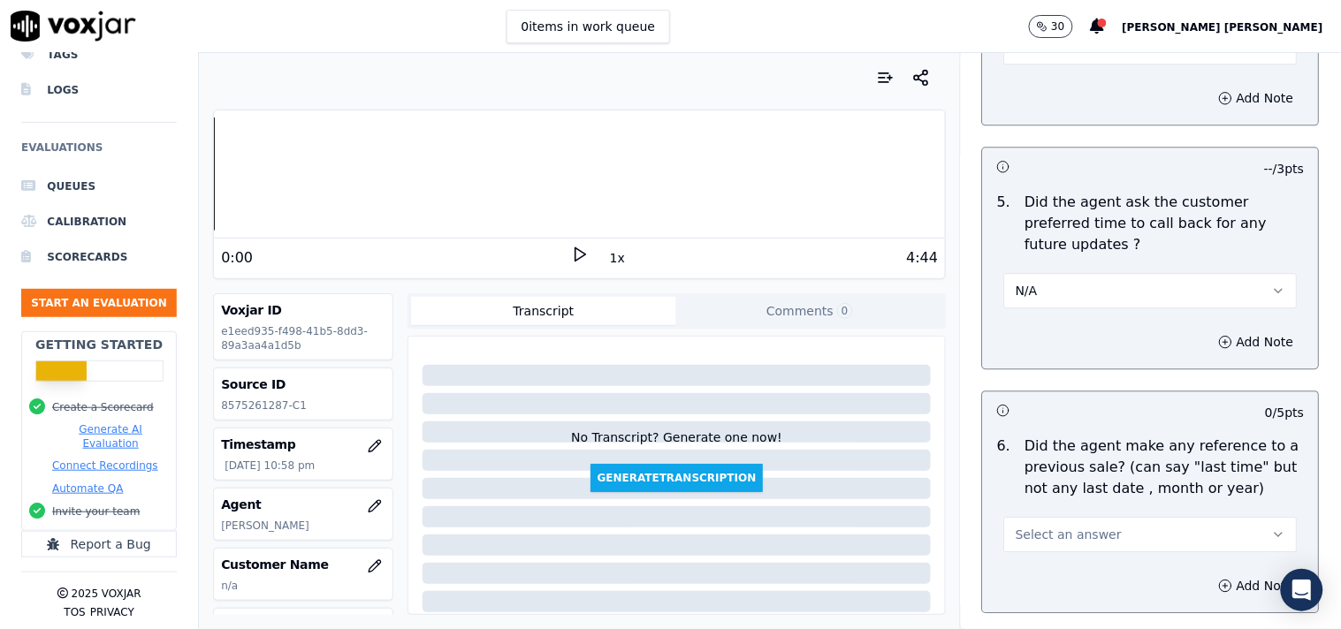
click at [1063, 526] on span "Select an answer" at bounding box center [1068, 535] width 106 height 18
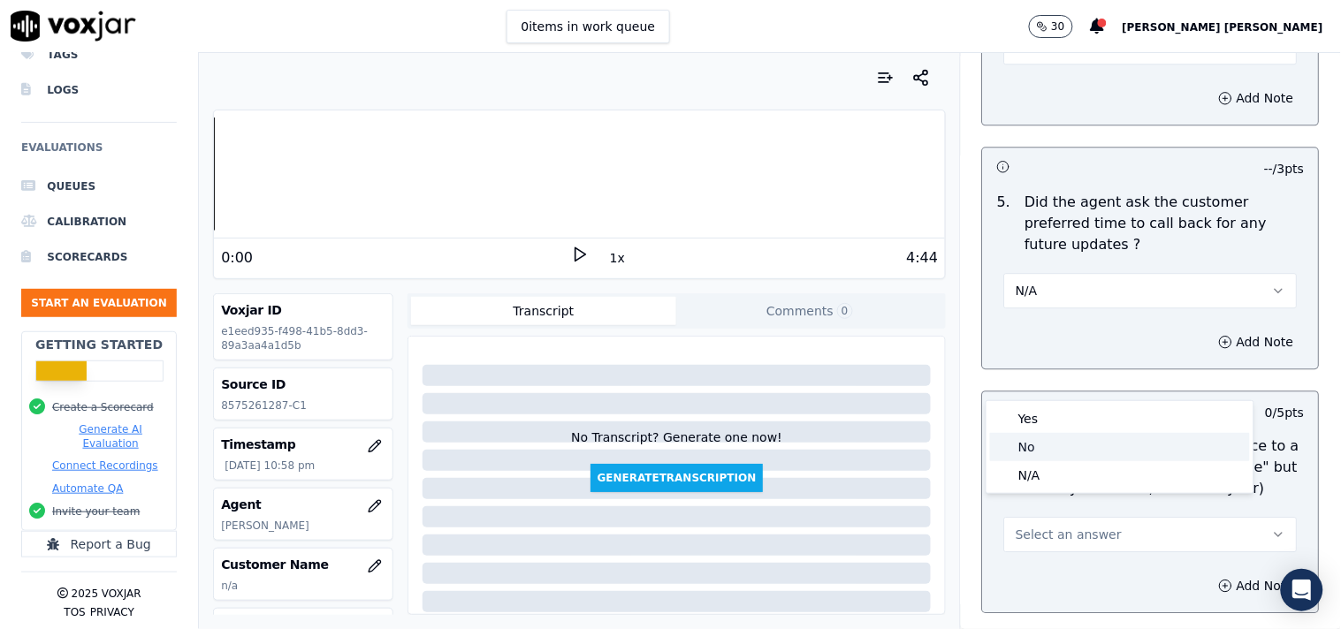
click at [1050, 458] on div "No" at bounding box center [1120, 447] width 260 height 28
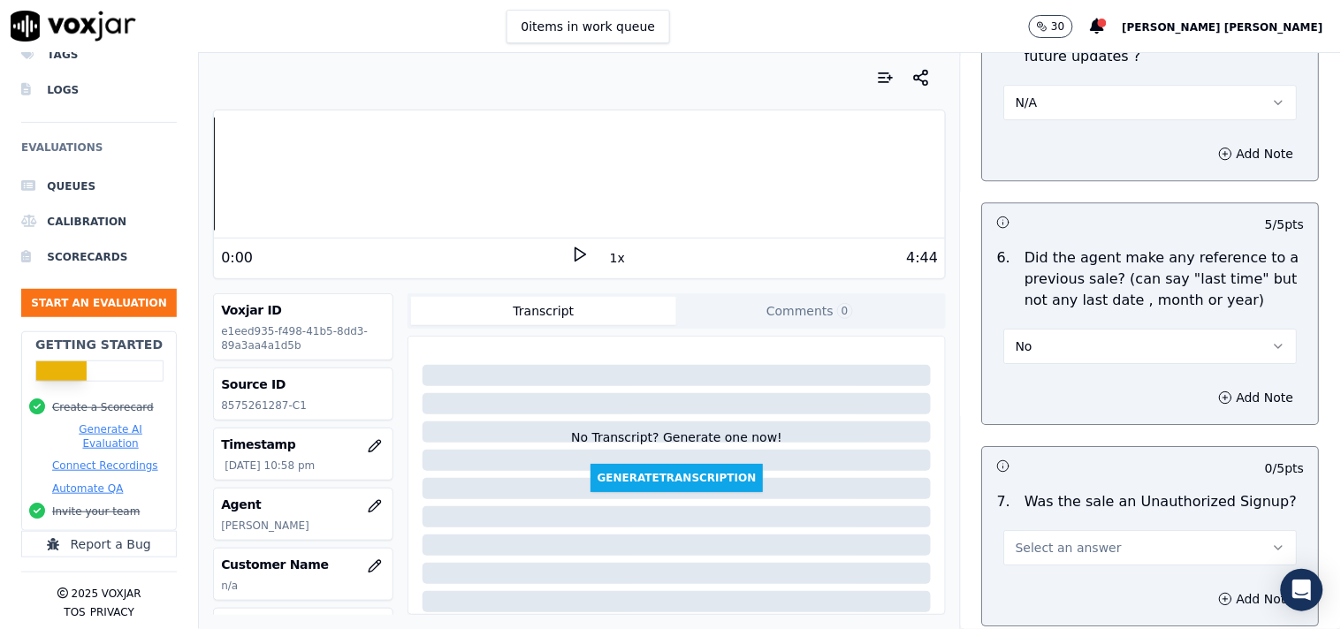
scroll to position [4811, 0]
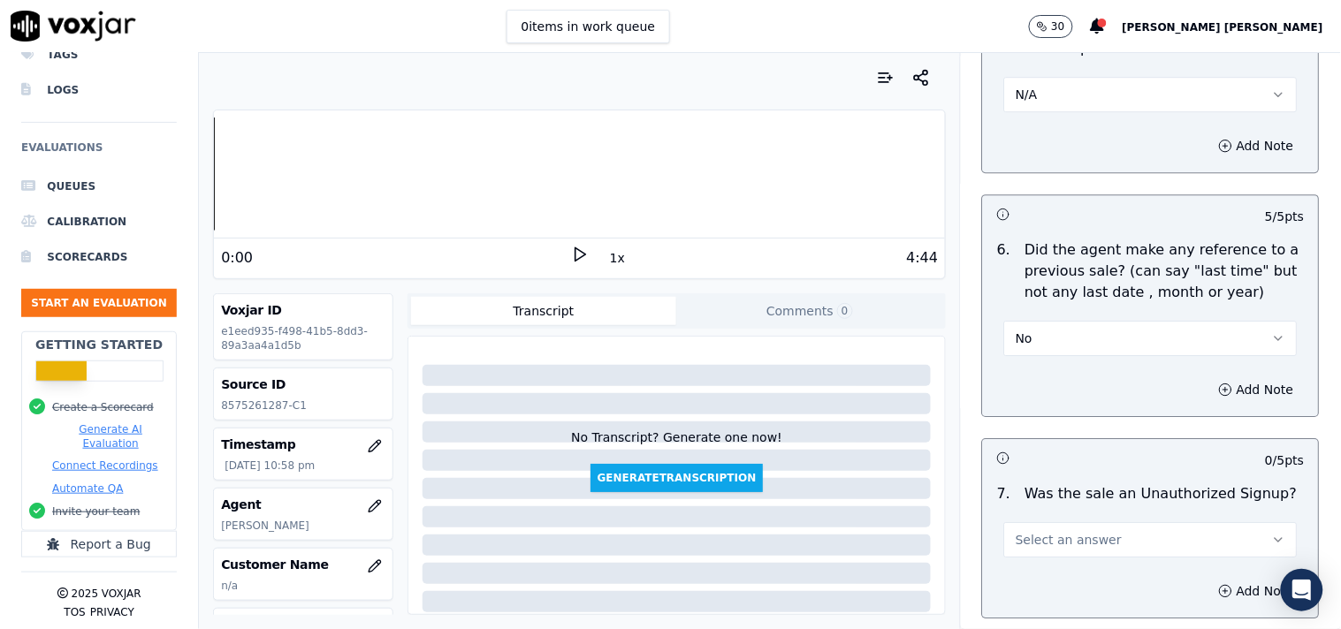
click at [1066, 532] on button "Select an answer" at bounding box center [1150, 539] width 293 height 35
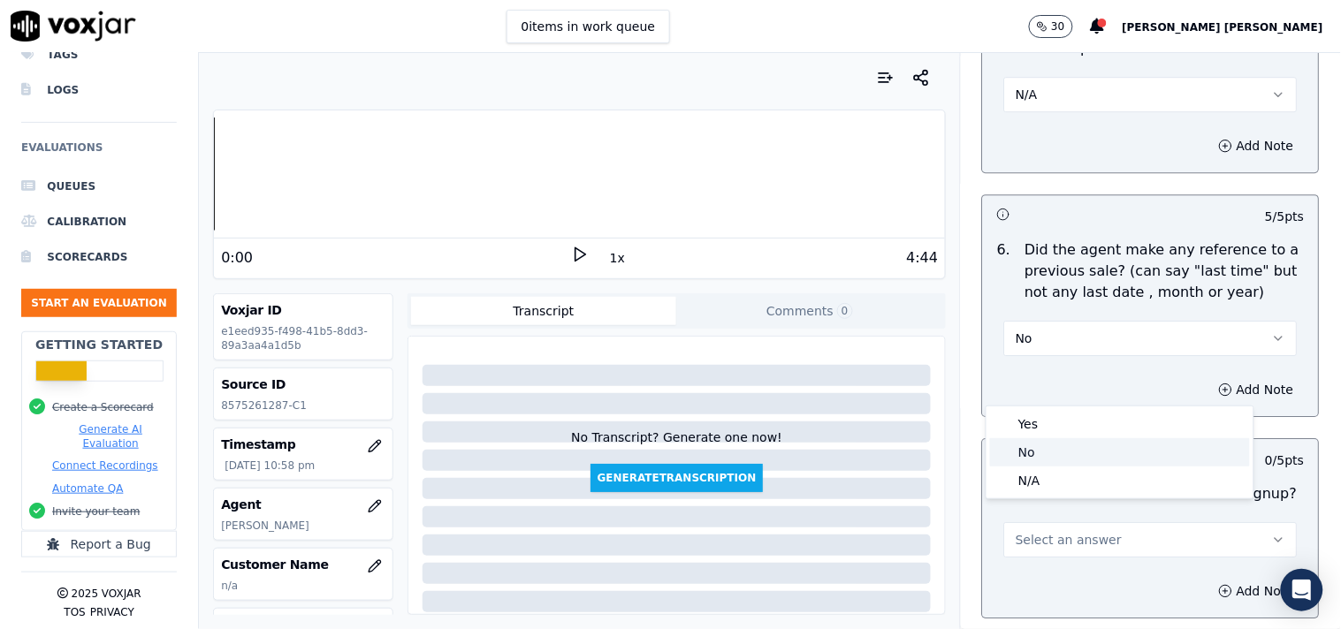
click at [1046, 482] on div "N/A" at bounding box center [1120, 481] width 260 height 28
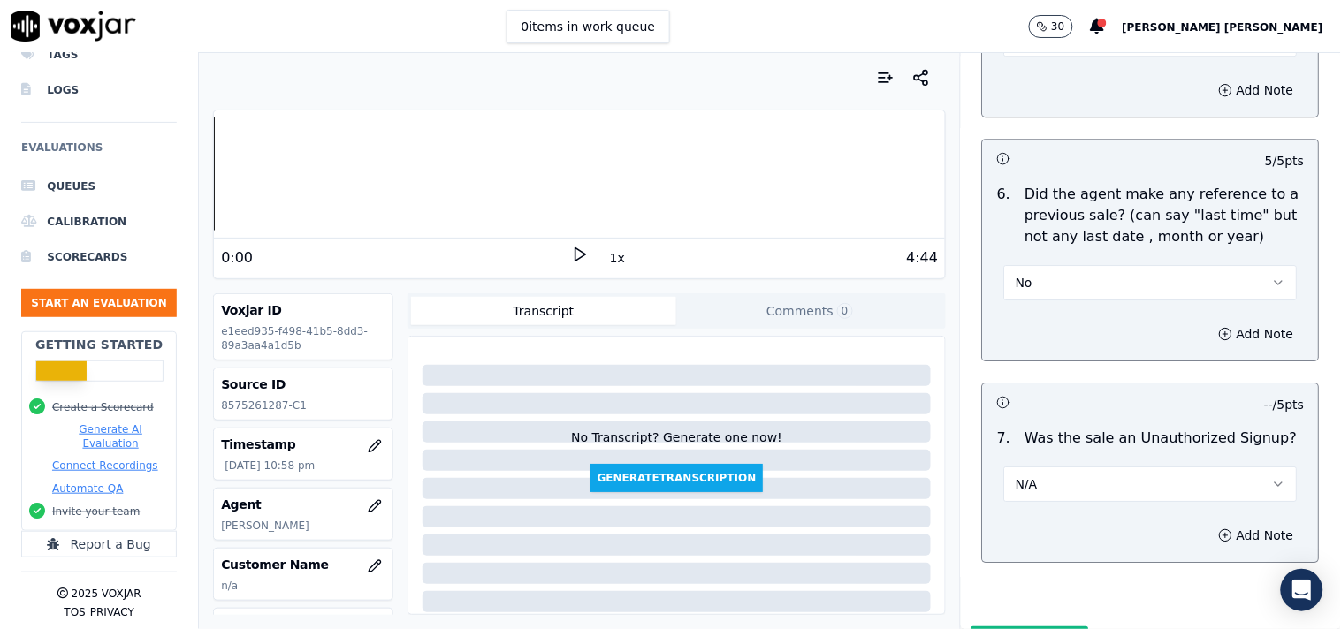
scroll to position [4931, 0]
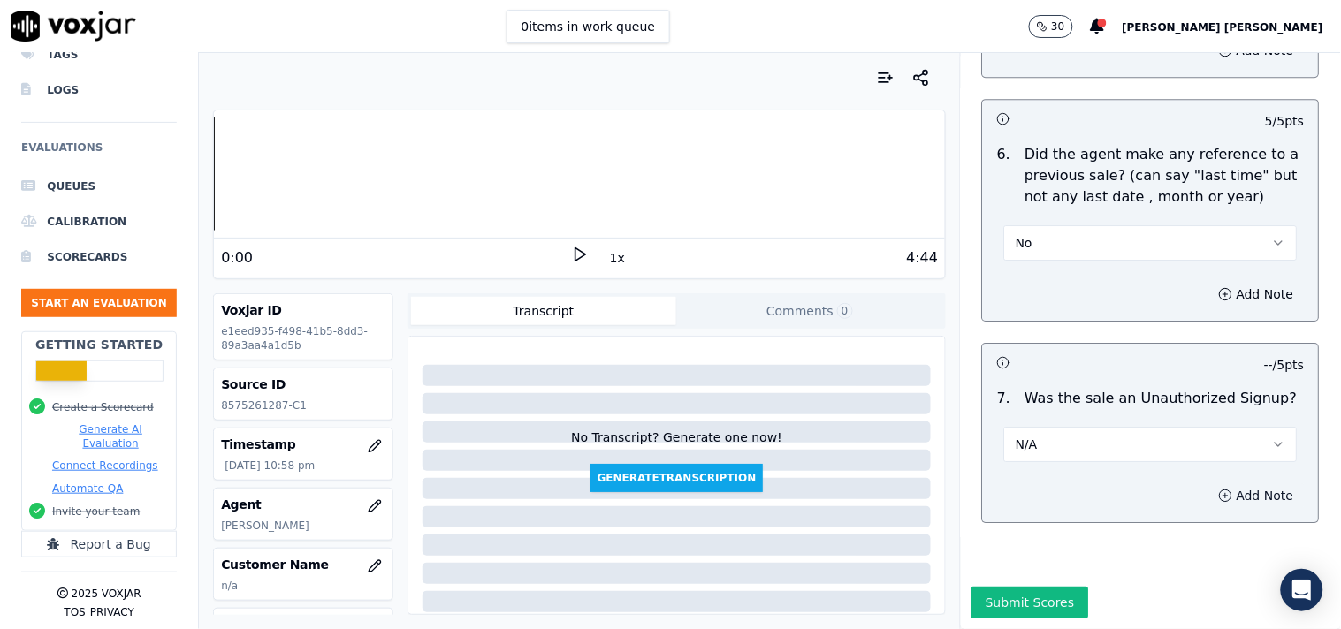
click at [1219, 489] on icon "button" at bounding box center [1226, 496] width 14 height 14
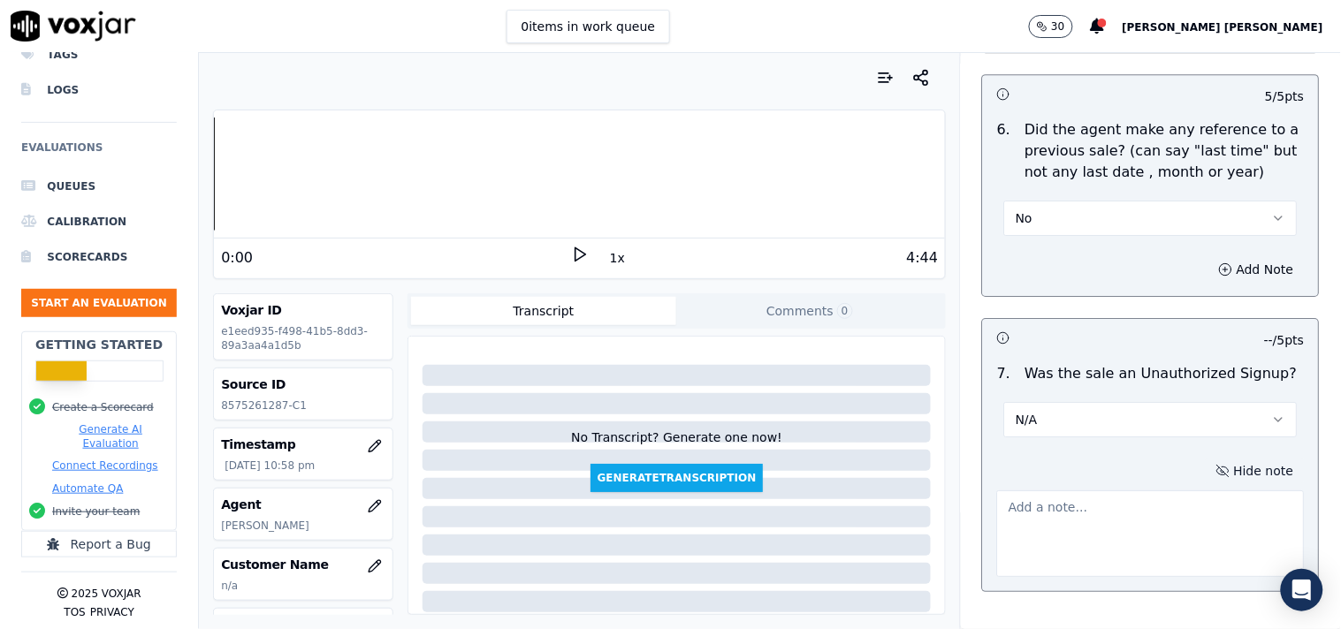
click at [1119, 501] on textarea at bounding box center [1151, 533] width 308 height 87
paste textarea "call id-20250911-170133 [PERSON_NAME] inform the ne rates to cx ,supplier name,…"
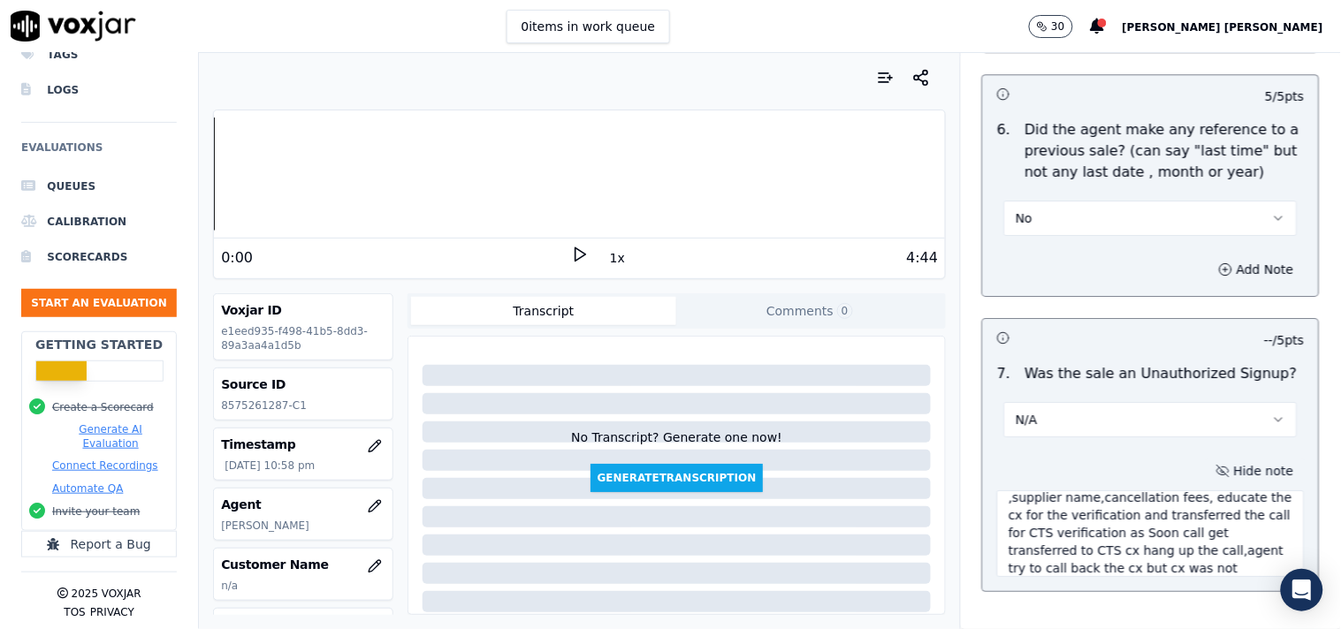
scroll to position [42, 0]
drag, startPoint x: 1136, startPoint y: 534, endPoint x: 1154, endPoint y: 543, distance: 20.9
click at [1154, 543] on textarea "call id-20250911-170133 [PERSON_NAME] inform the ne rates to cx ,supplier name,…" at bounding box center [1151, 533] width 308 height 87
click at [1136, 537] on textarea "call id-20250911-170133 [PERSON_NAME] inform the ne rates to cx ,supplier name,…" at bounding box center [1151, 533] width 308 height 87
click at [1134, 539] on textarea "call id-20250911-170133 [PERSON_NAME] inform the ne rates to cx ,supplier name,…" at bounding box center [1151, 533] width 308 height 87
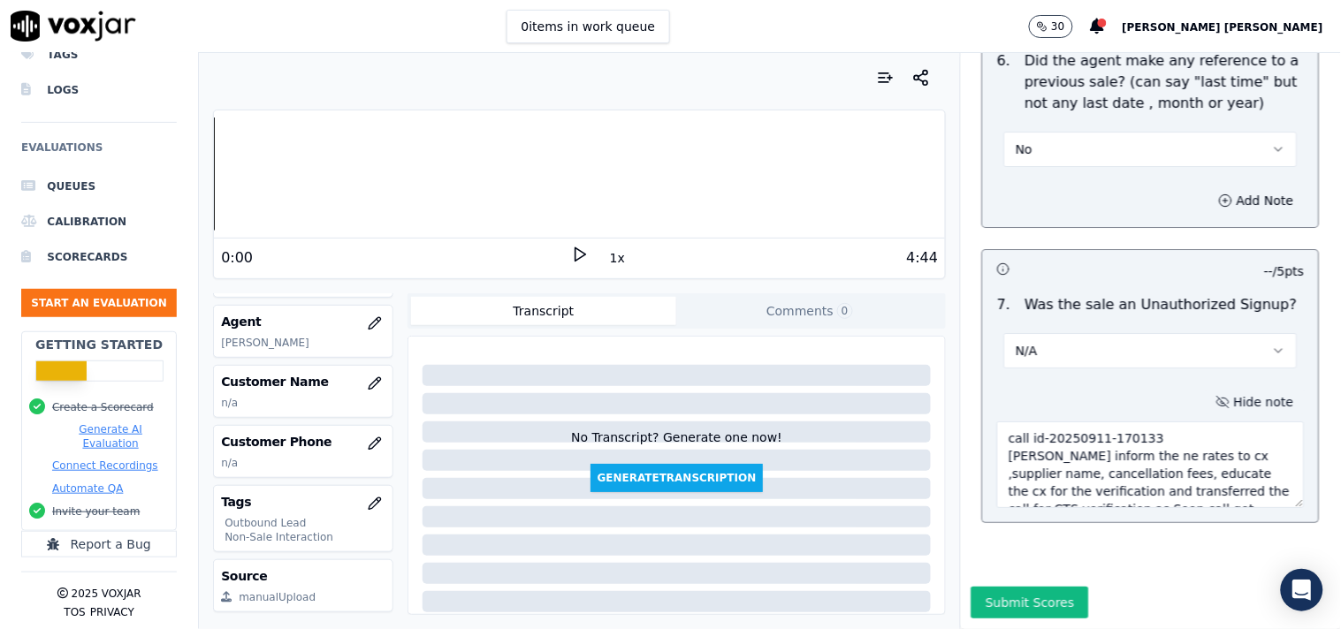
scroll to position [196, 0]
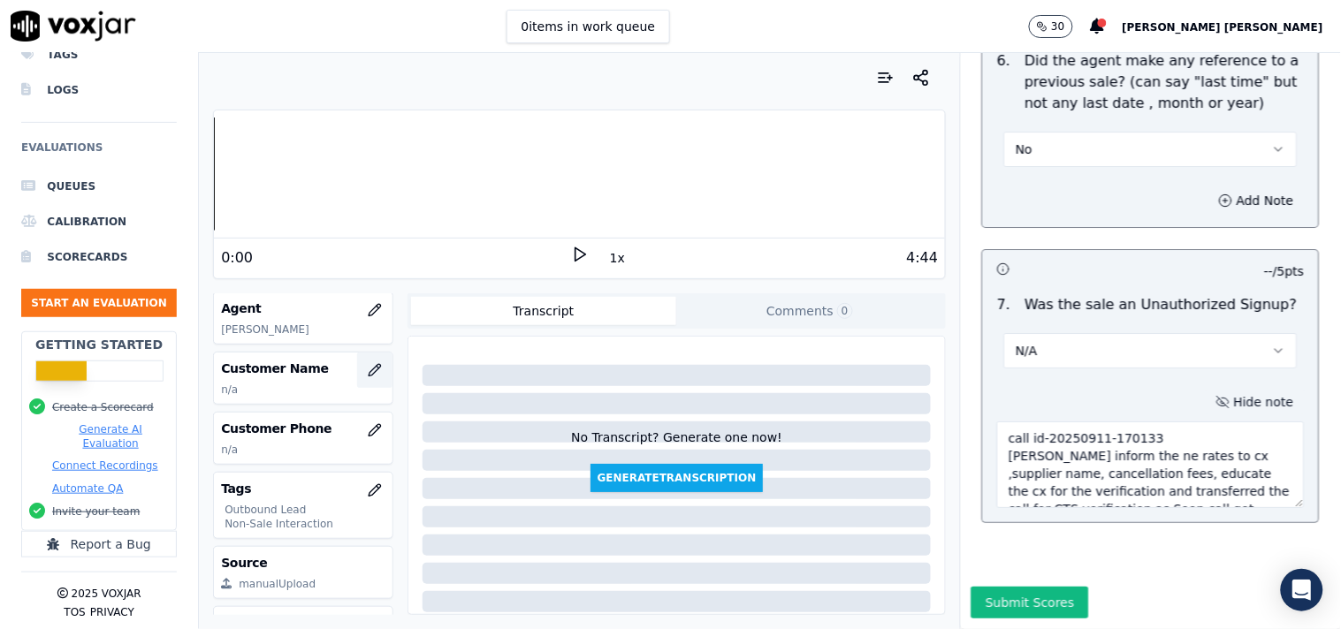
type textarea "call id-20250911-170133 [PERSON_NAME] inform the ne rates to cx ,supplier name,…"
click at [357, 380] on button "button" at bounding box center [374, 370] width 35 height 35
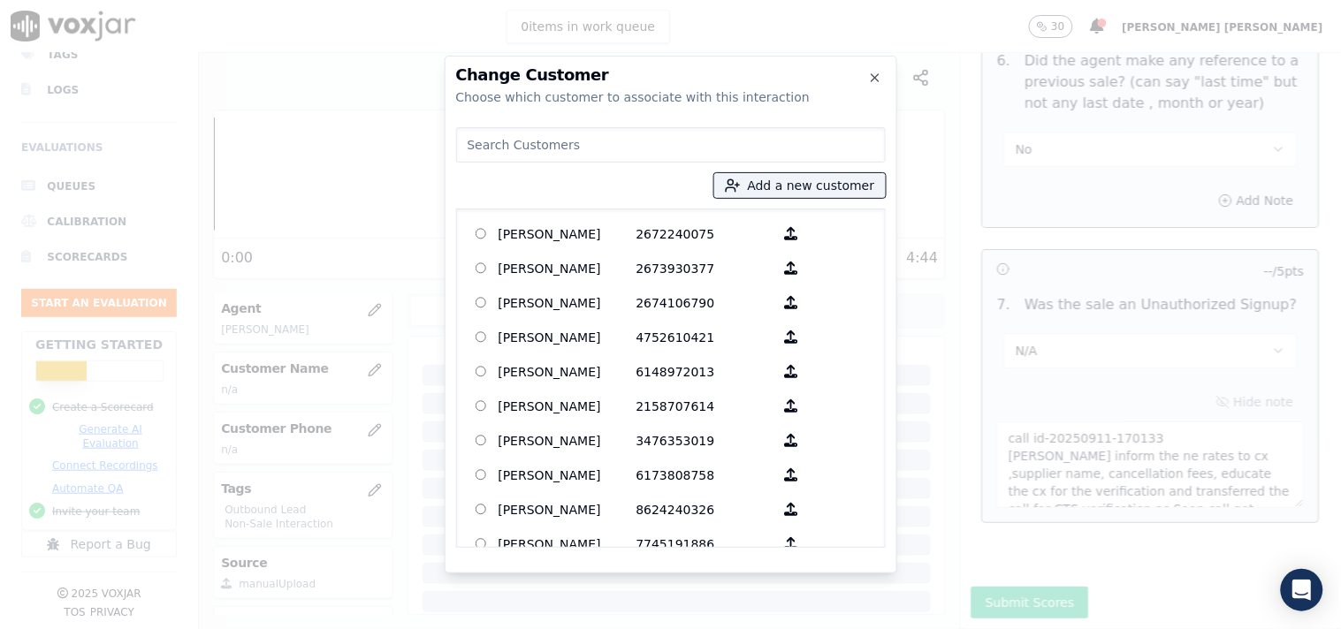
paste input "[PERSON_NAME]"
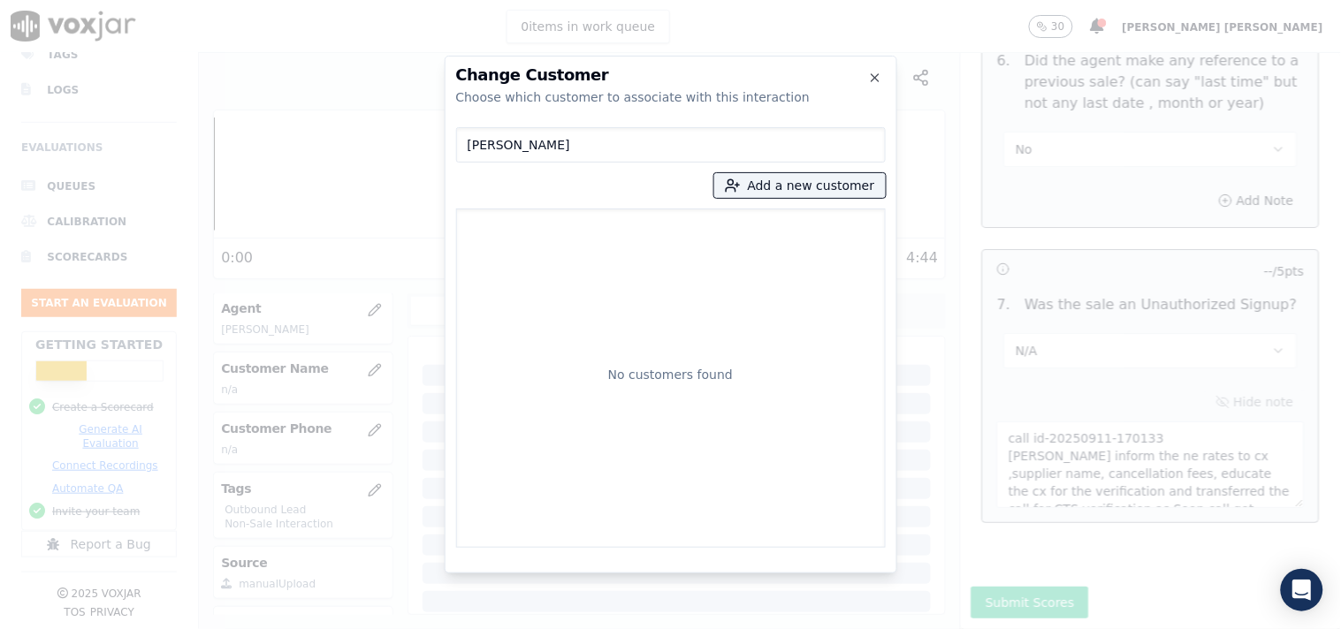
type input "[PERSON_NAME]"
click at [772, 201] on div "Dagui [PERSON_NAME] Add a new customer No customers found" at bounding box center [670, 334] width 429 height 428
click at [776, 194] on button "Add a new customer" at bounding box center [799, 185] width 171 height 25
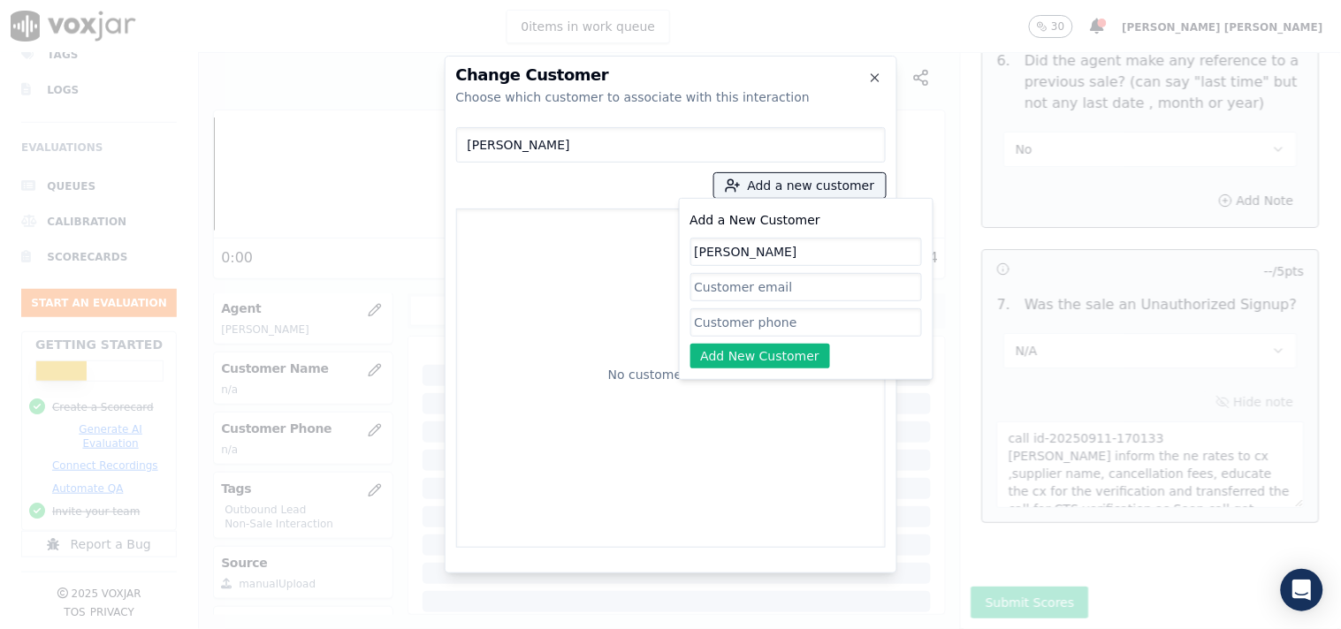
type input "[PERSON_NAME]"
click at [737, 321] on input "Add a New Customer" at bounding box center [806, 322] width 232 height 28
paste input "8575261287"
type input "8575261287"
click at [761, 356] on button "Add New Customer" at bounding box center [760, 356] width 141 height 25
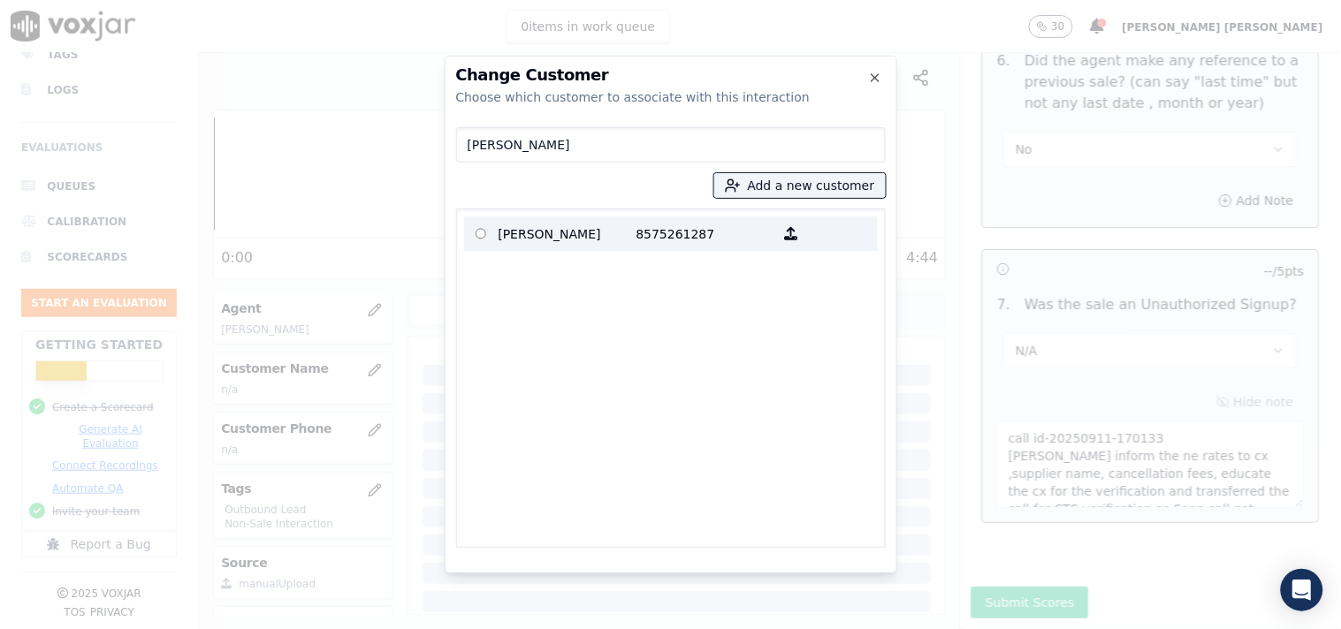
click at [597, 239] on p "[PERSON_NAME]" at bounding box center [567, 233] width 138 height 27
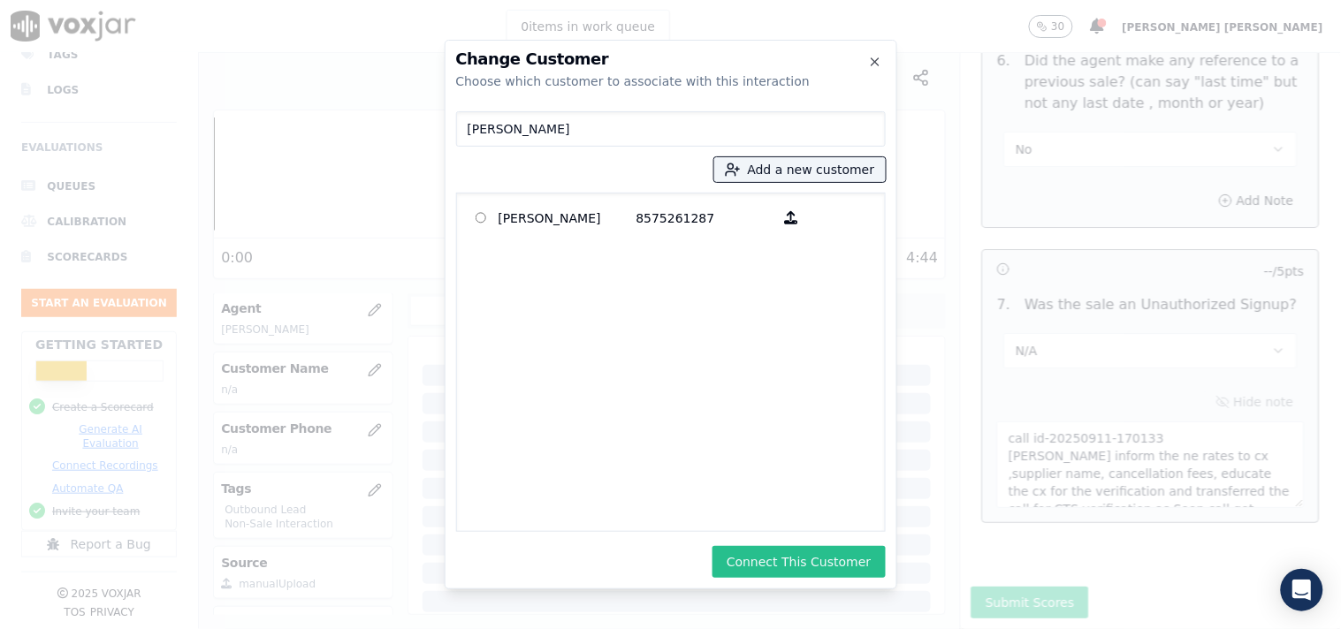
click at [779, 561] on button "Connect This Customer" at bounding box center [798, 562] width 172 height 32
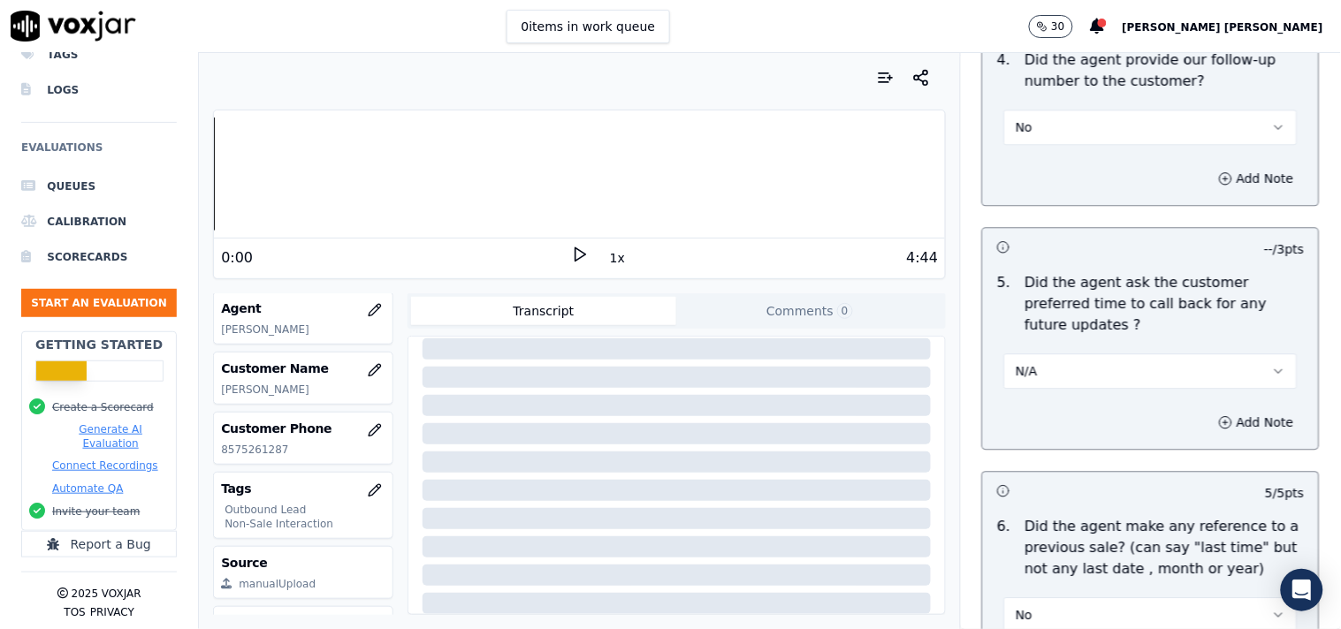
scroll to position [5025, 0]
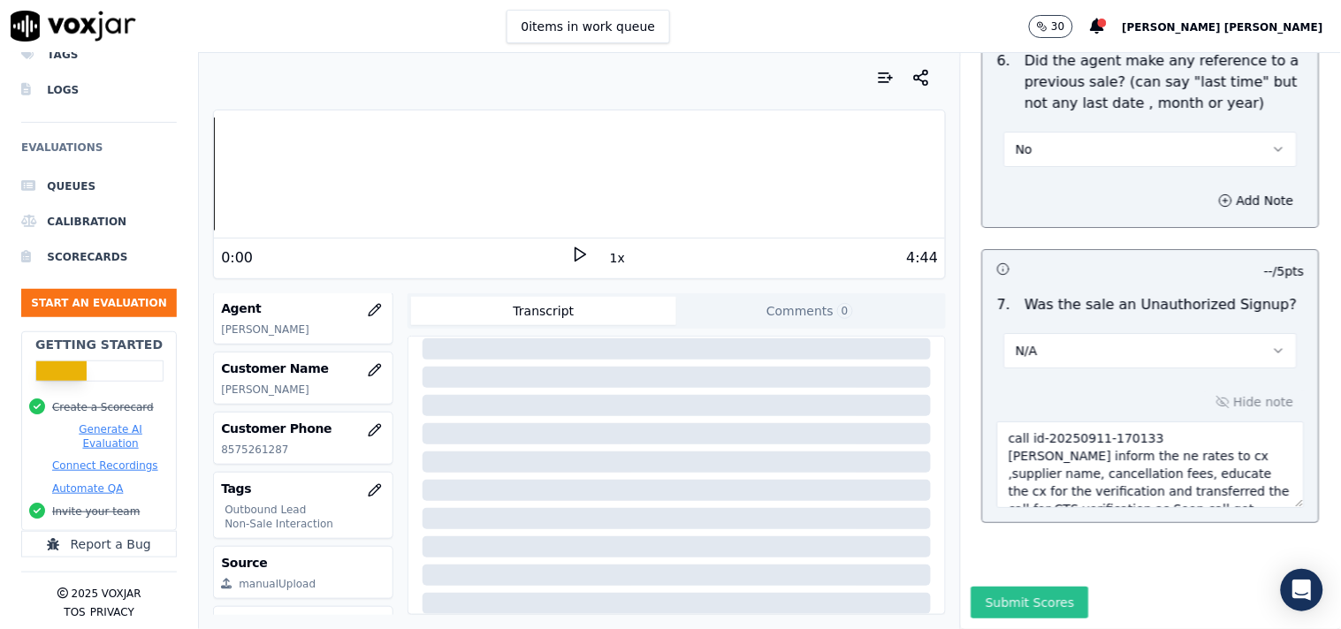
click at [1025, 587] on button "Submit Scores" at bounding box center [1030, 603] width 118 height 32
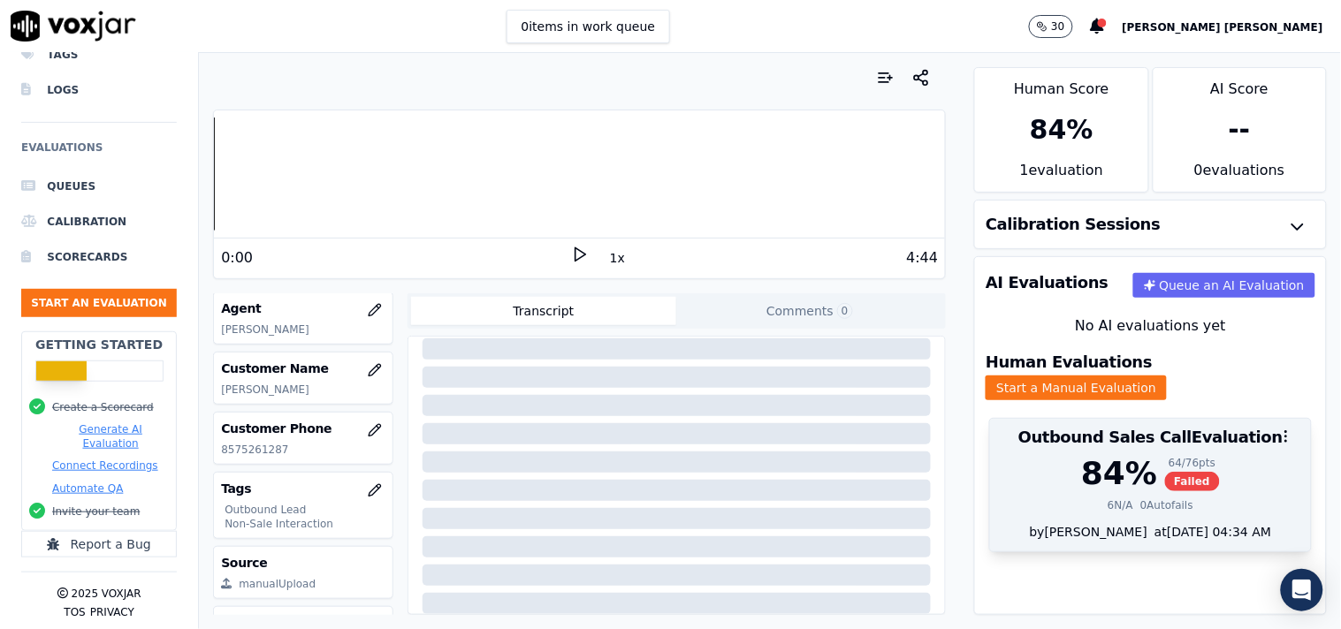
click at [1107, 498] on div "6 N/A" at bounding box center [1120, 505] width 26 height 14
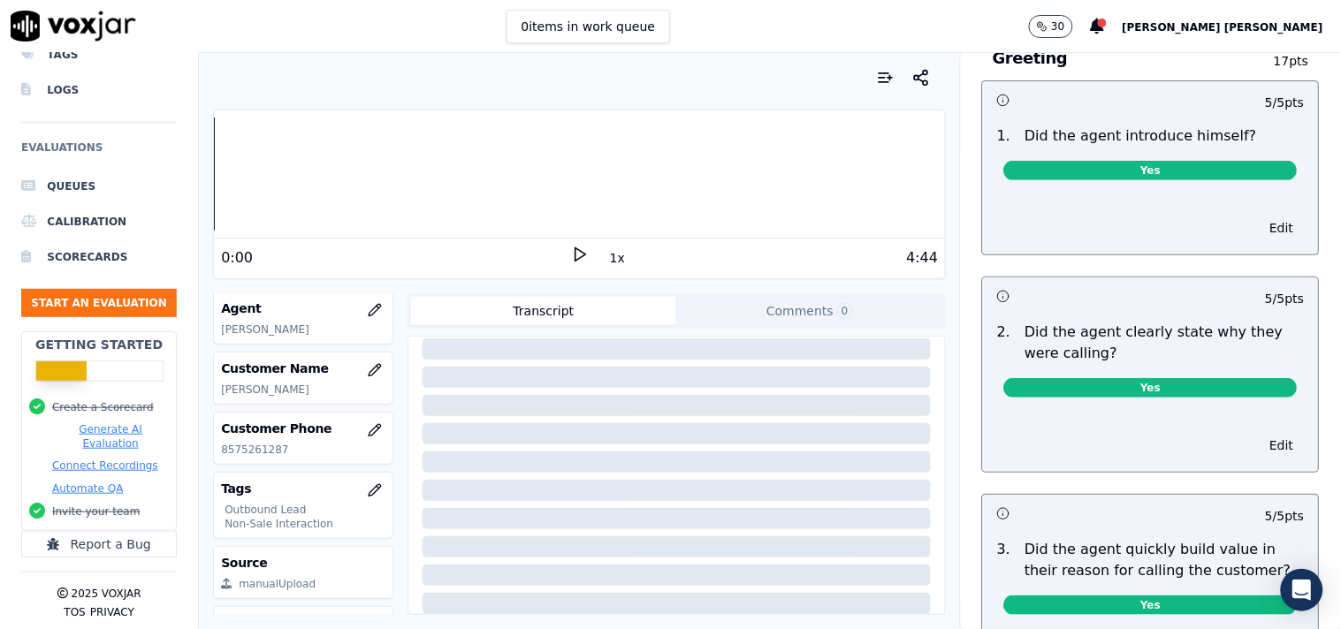
scroll to position [0, 0]
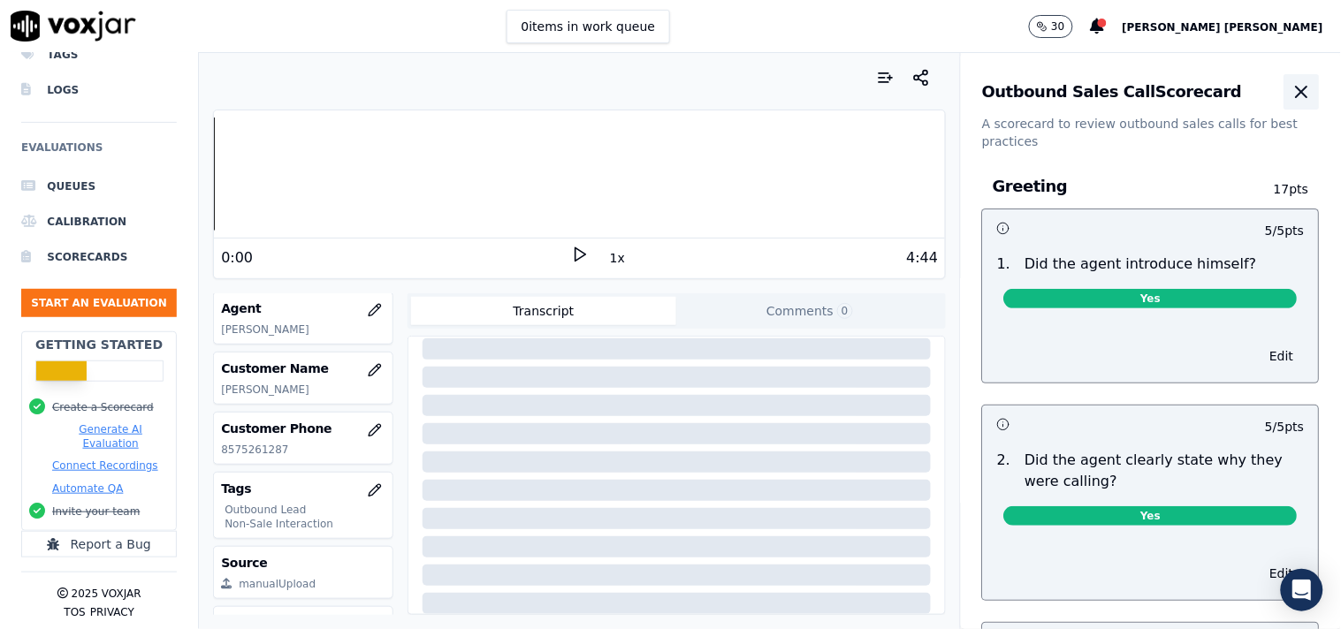
click at [1296, 95] on icon "button" at bounding box center [1301, 92] width 11 height 11
